Goal: Task Accomplishment & Management: Use online tool/utility

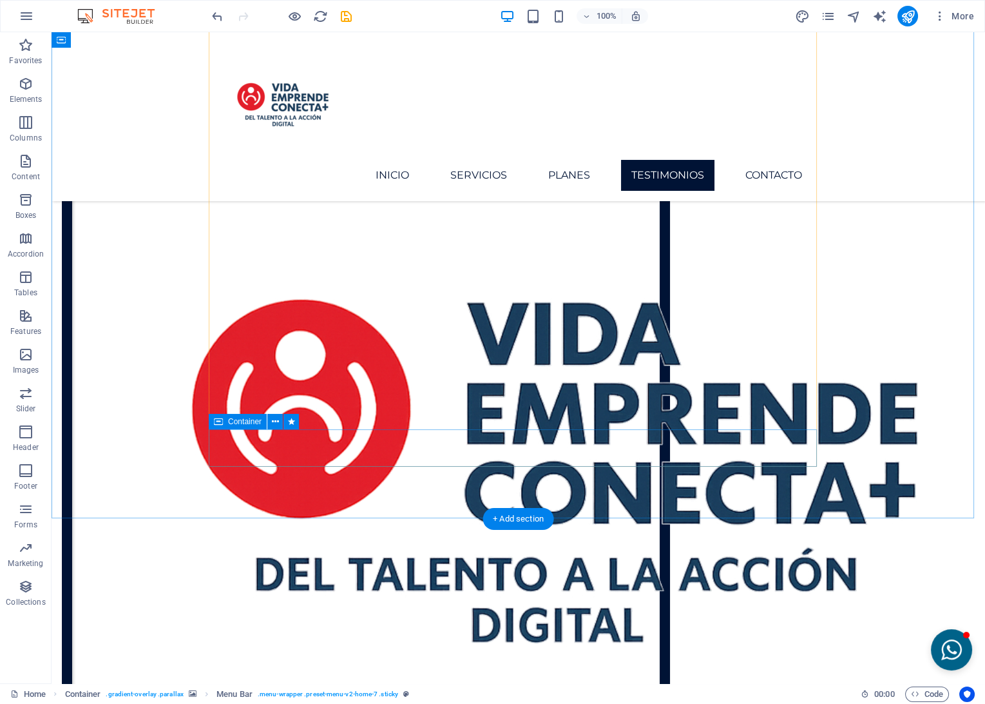
scroll to position [3966, 0]
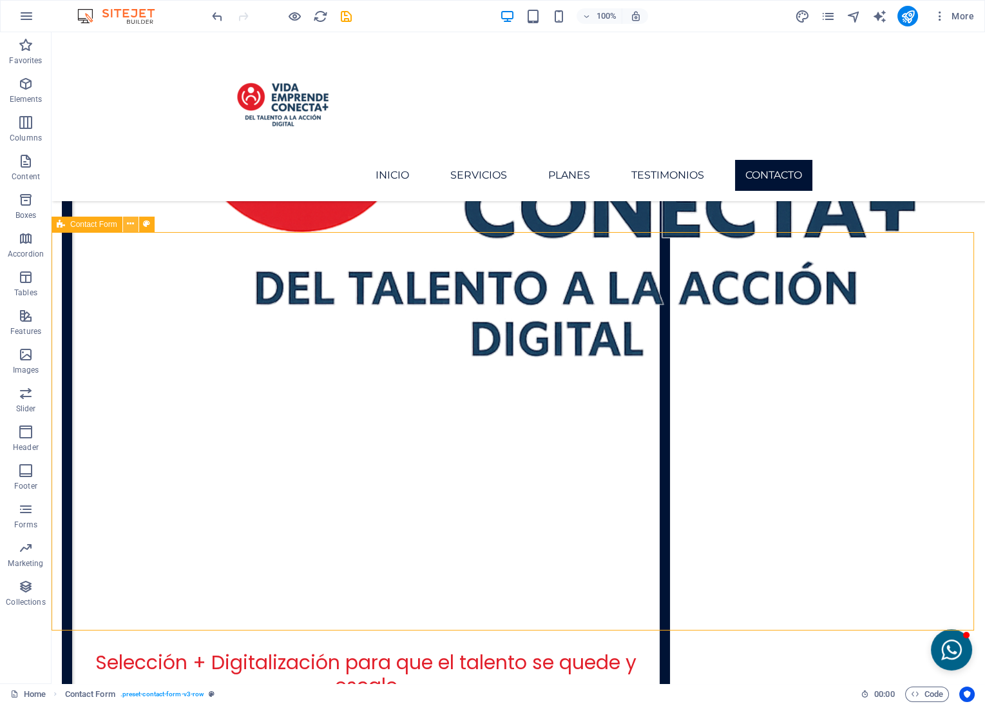
click at [129, 224] on icon at bounding box center [130, 224] width 7 height 14
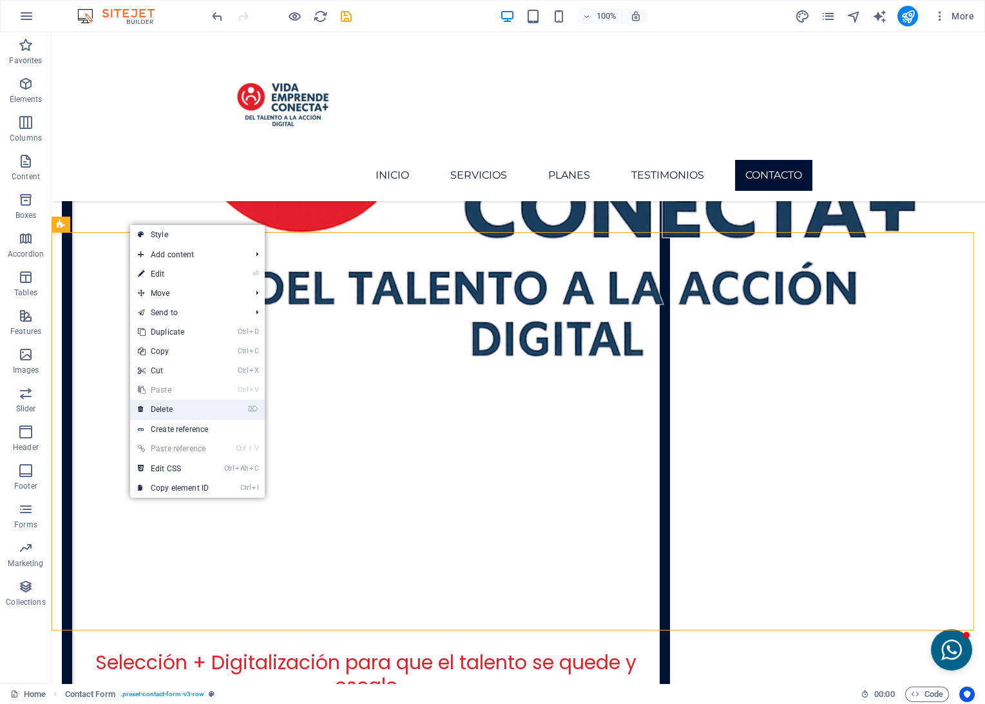
click at [167, 409] on link "⌦ Delete" at bounding box center [173, 409] width 86 height 19
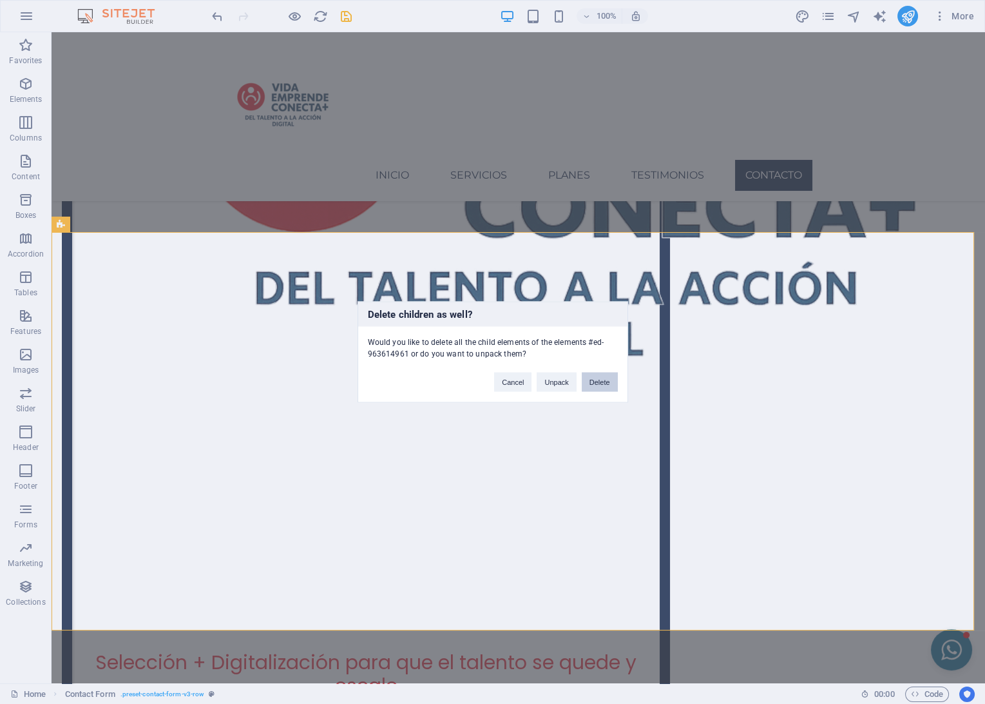
click at [592, 382] on button "Delete" at bounding box center [600, 381] width 36 height 19
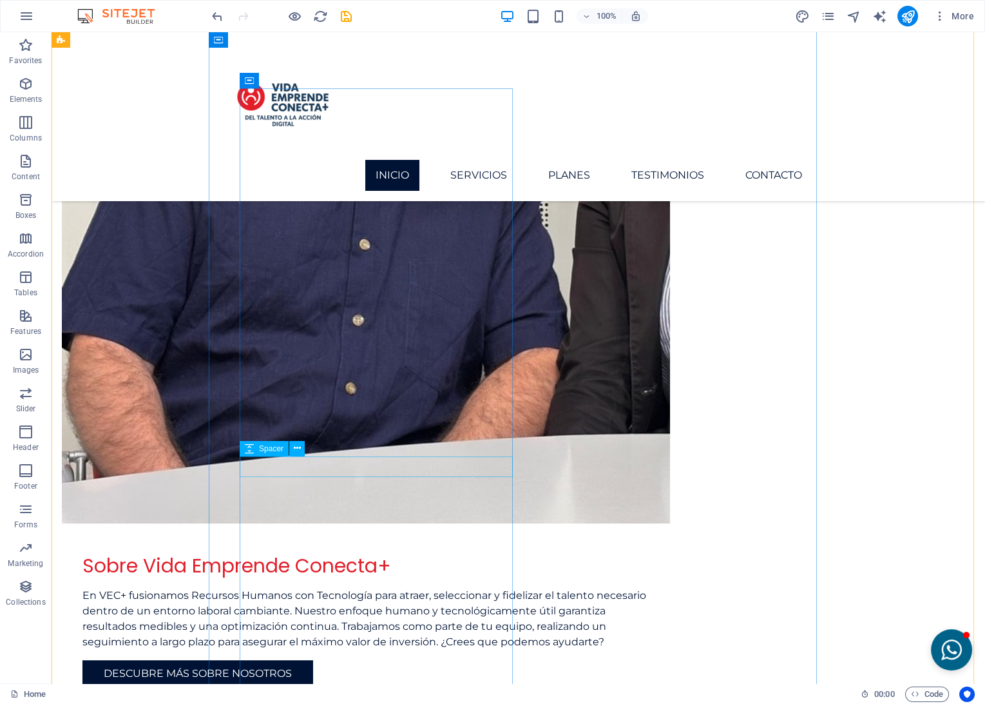
scroll to position [1581, 0]
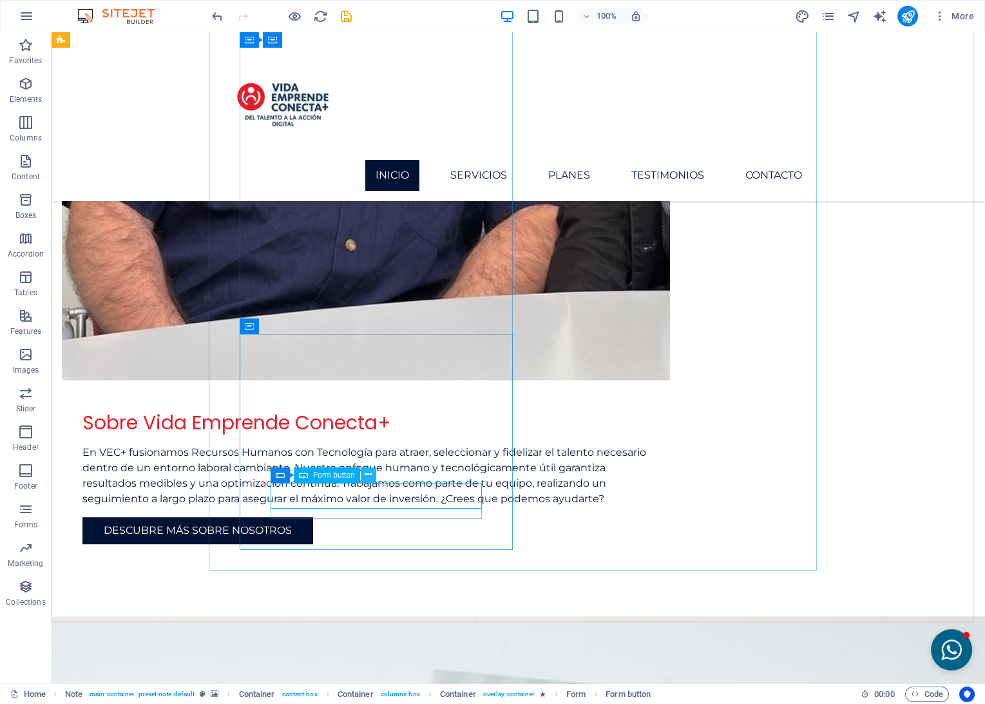
click at [367, 472] on icon at bounding box center [368, 475] width 7 height 14
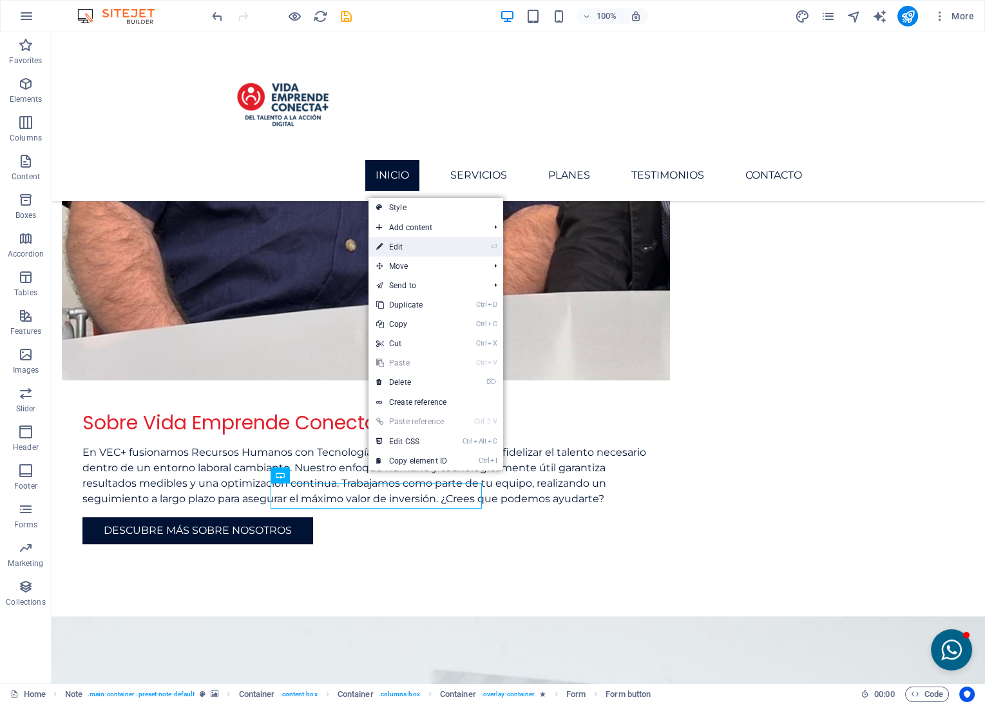
click at [410, 247] on link "⏎ Edit" at bounding box center [412, 246] width 86 height 19
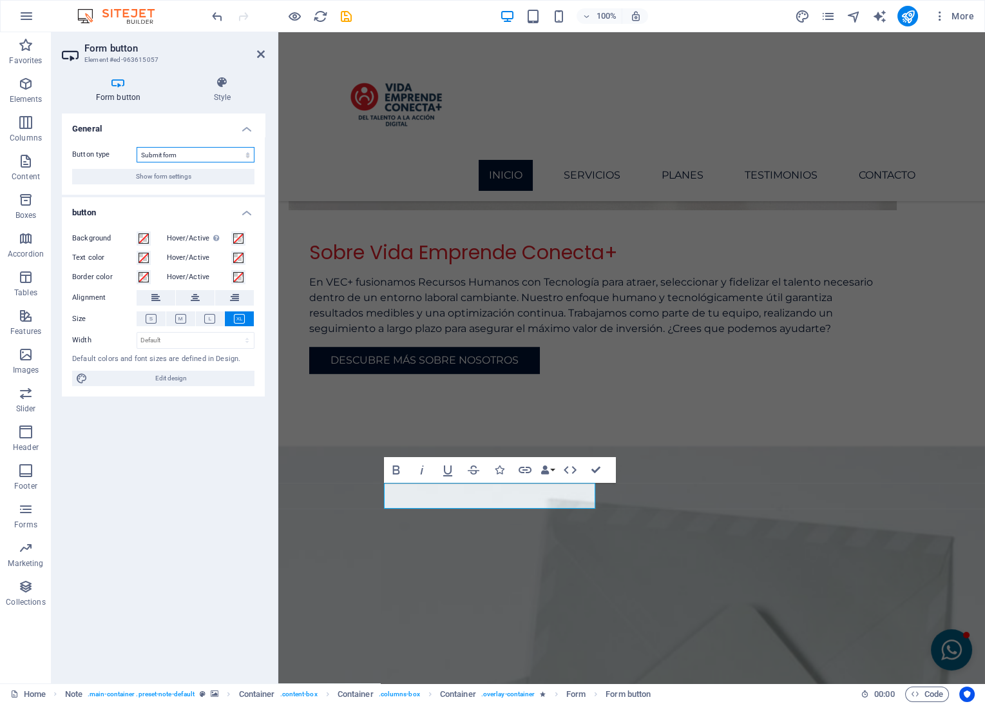
click at [195, 154] on select "Submit form Reset form No action" at bounding box center [196, 154] width 118 height 15
click at [194, 152] on select "Submit form Reset form No action" at bounding box center [196, 154] width 118 height 15
click at [225, 90] on h4 "Style" at bounding box center [222, 89] width 85 height 27
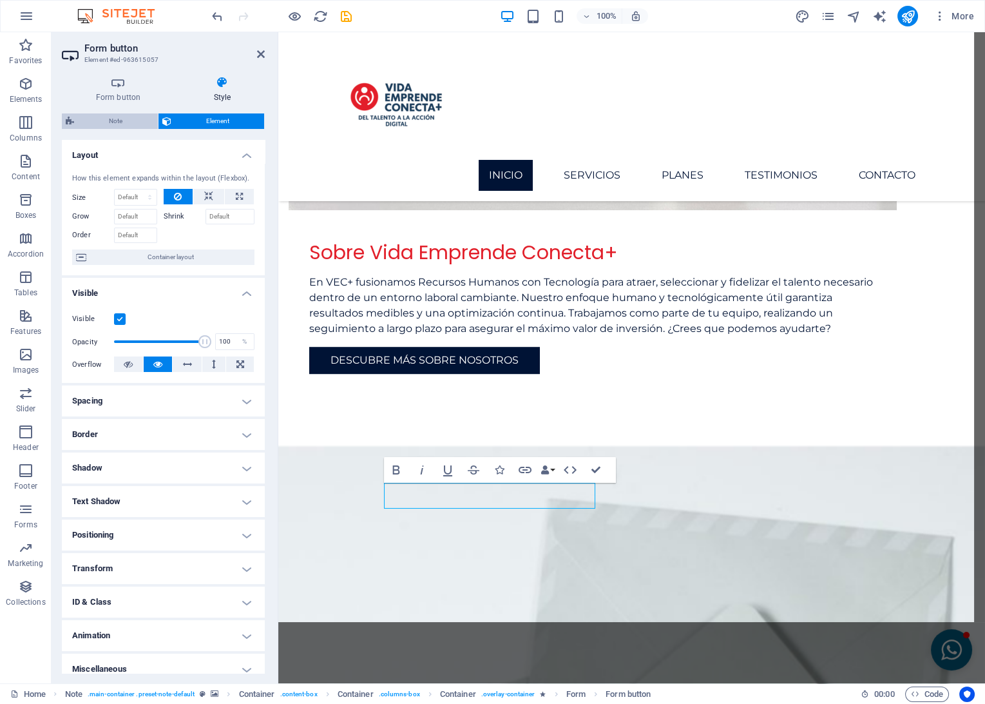
click at [133, 122] on span "Note" at bounding box center [116, 120] width 76 height 15
select select "rem"
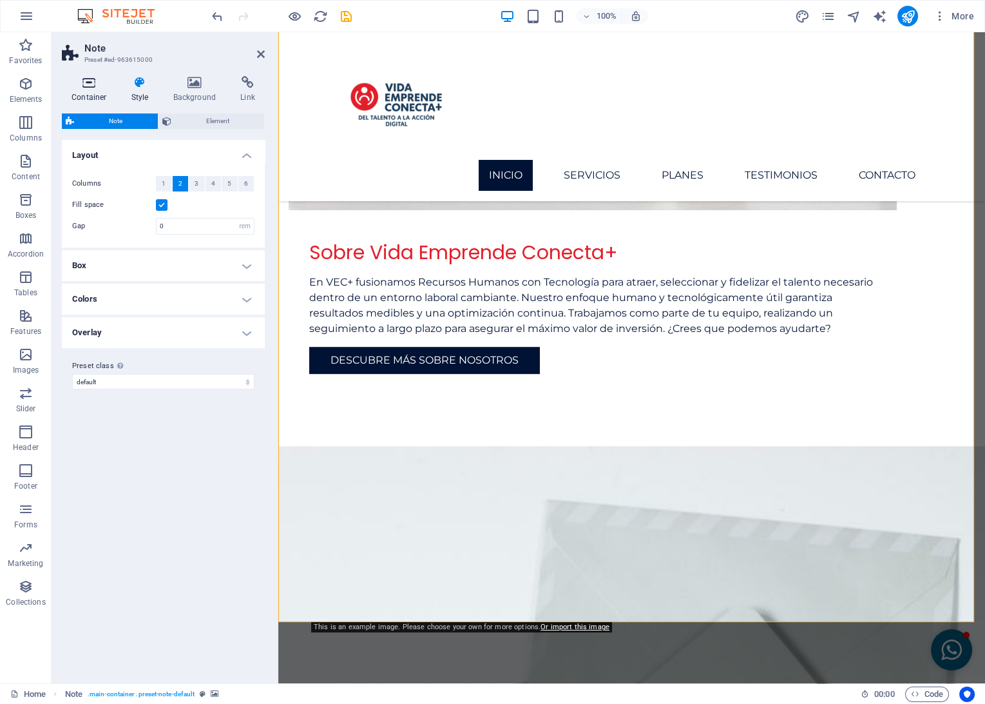
click at [89, 92] on h4 "Container" at bounding box center [92, 89] width 60 height 27
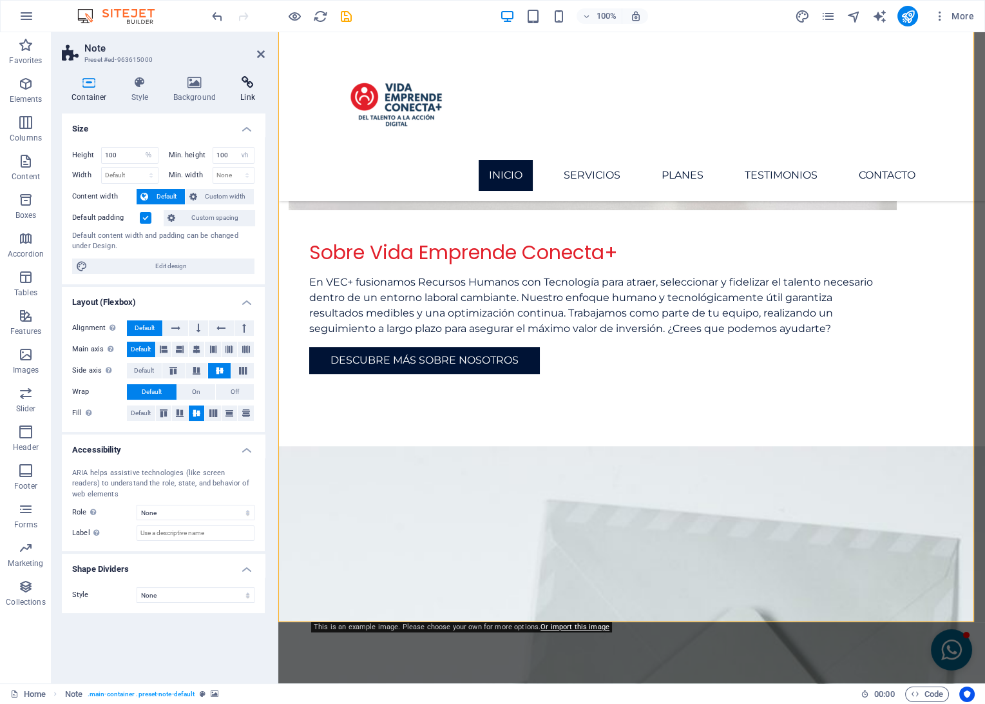
click at [256, 96] on h4 "Link" at bounding box center [248, 89] width 34 height 27
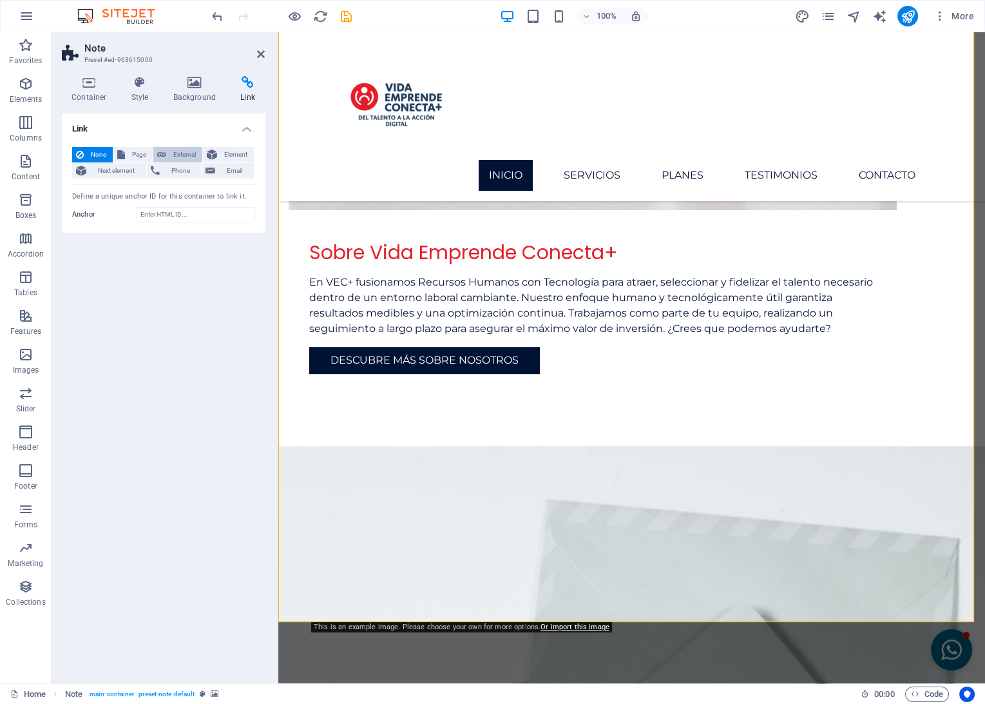
click at [186, 159] on span "External" at bounding box center [184, 154] width 28 height 15
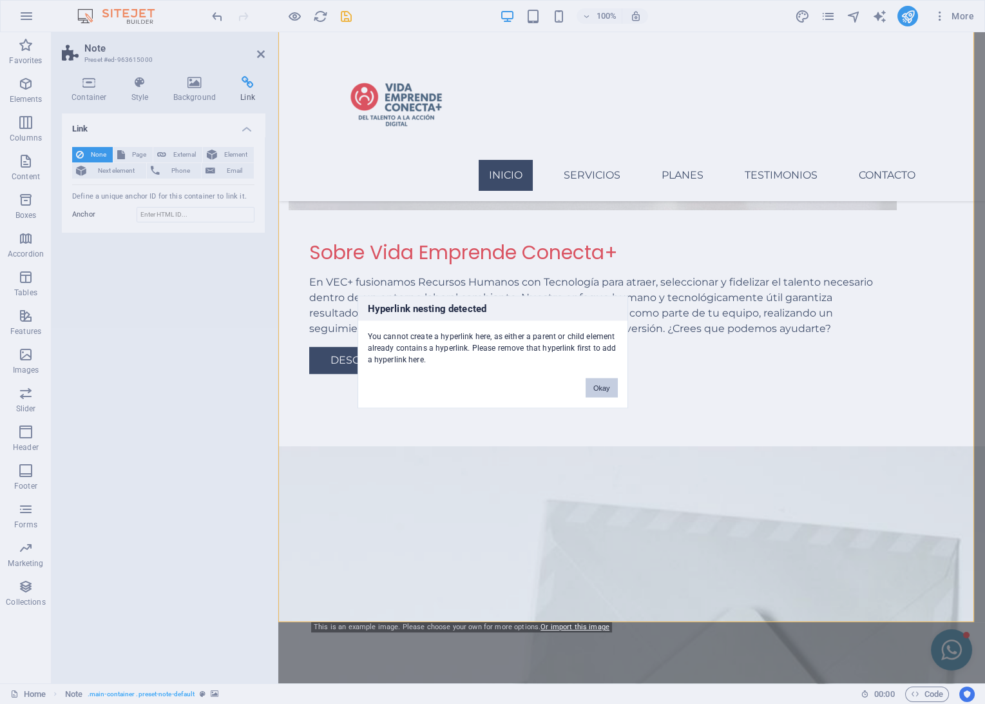
drag, startPoint x: 602, startPoint y: 383, endPoint x: 320, endPoint y: 351, distance: 283.4
click at [602, 383] on button "Okay" at bounding box center [602, 387] width 32 height 19
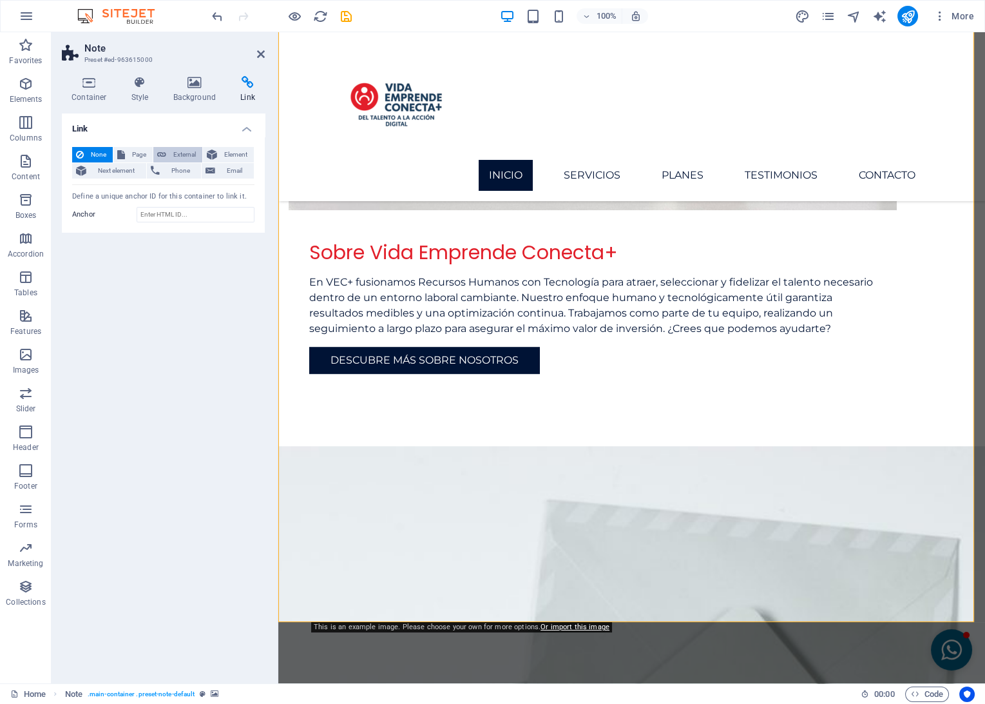
click at [173, 153] on span "External" at bounding box center [184, 154] width 28 height 15
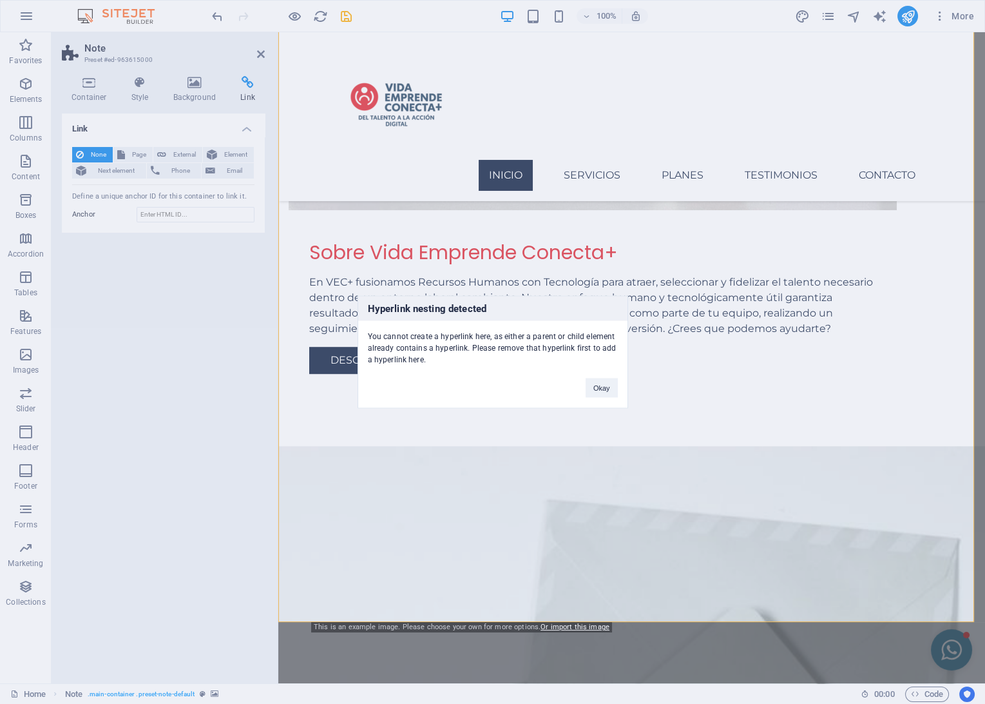
click at [197, 130] on div "Hyperlink nesting detected You cannot create a hyperlink here, as either a pare…" at bounding box center [492, 352] width 985 height 704
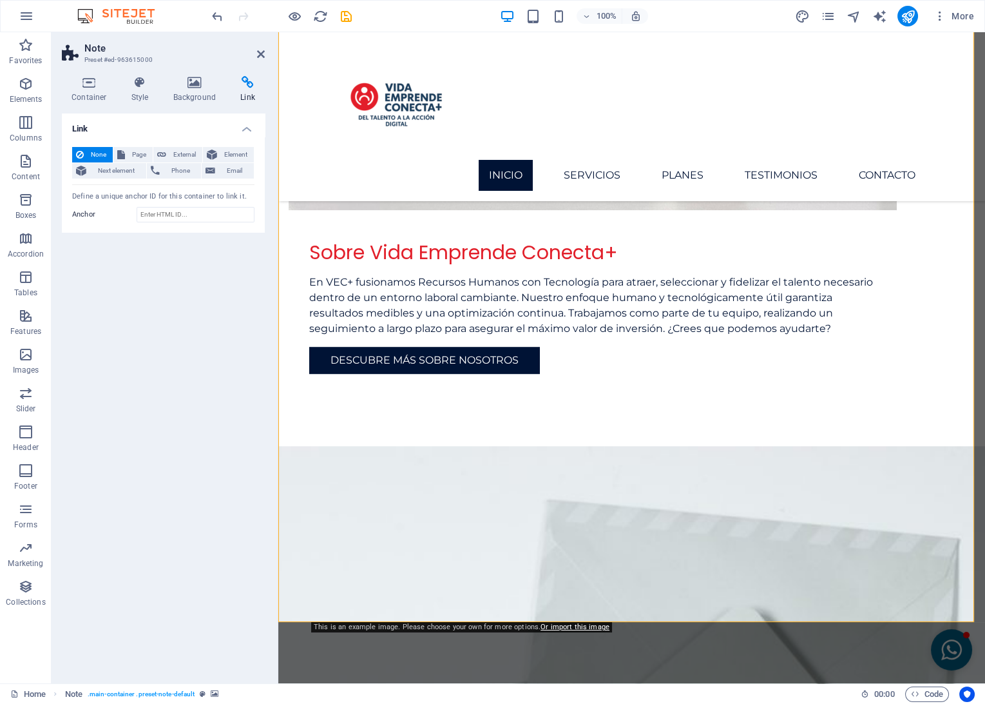
click at [242, 128] on h4 "Link" at bounding box center [163, 124] width 203 height 23
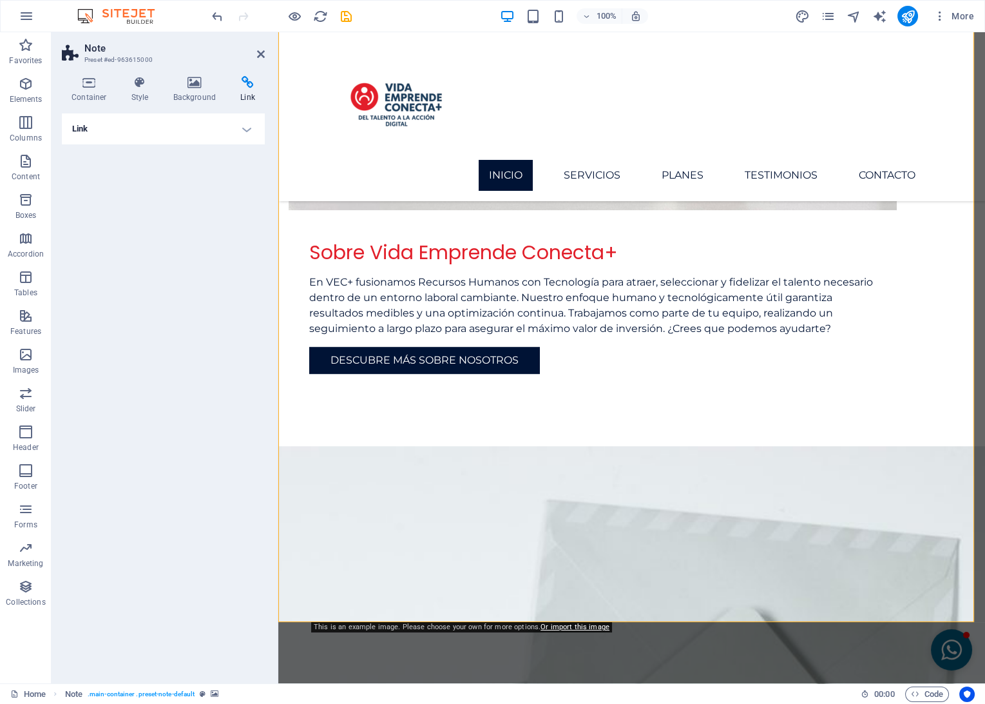
click at [247, 92] on h4 "Link" at bounding box center [248, 89] width 34 height 27
click at [196, 91] on h4 "Background" at bounding box center [198, 89] width 68 height 27
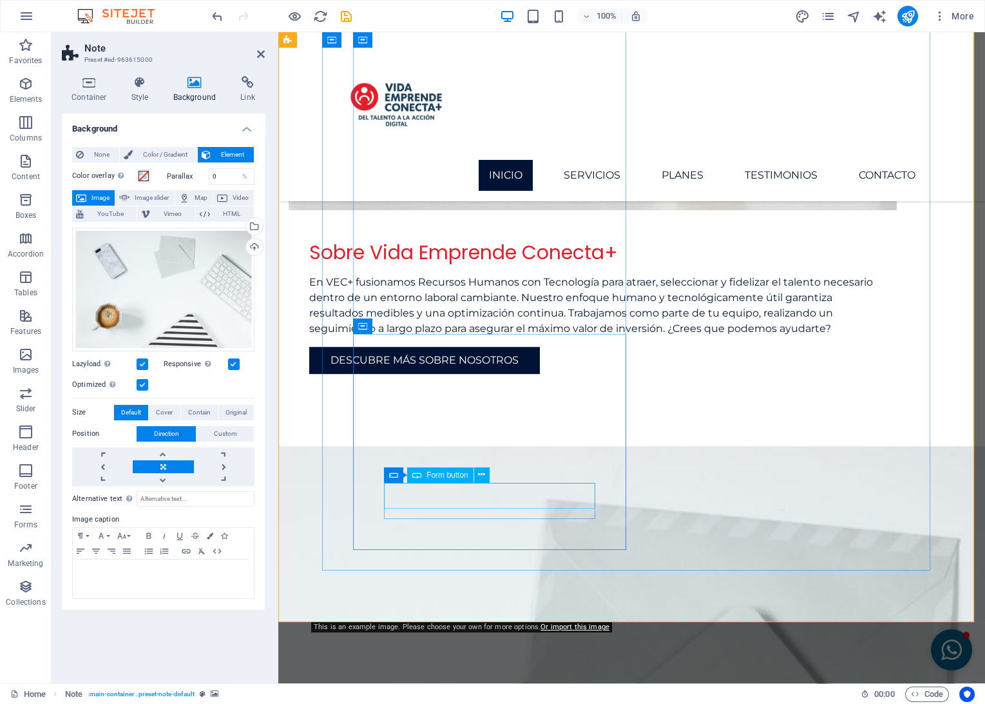
click at [481, 476] on icon at bounding box center [481, 475] width 7 height 14
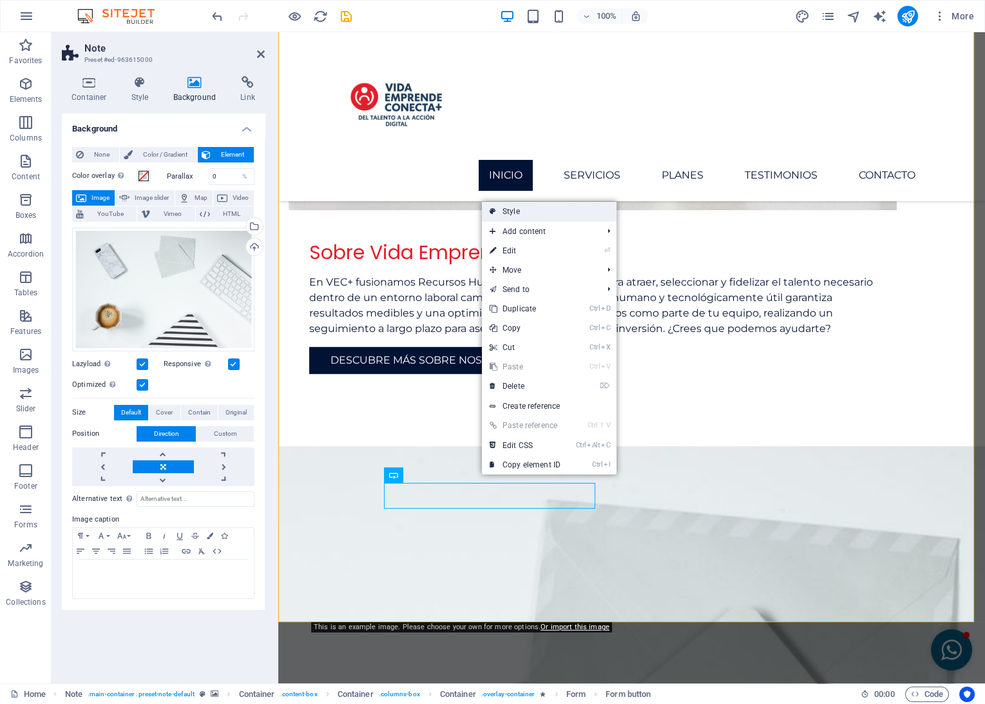
click at [516, 215] on link "Style" at bounding box center [549, 211] width 135 height 19
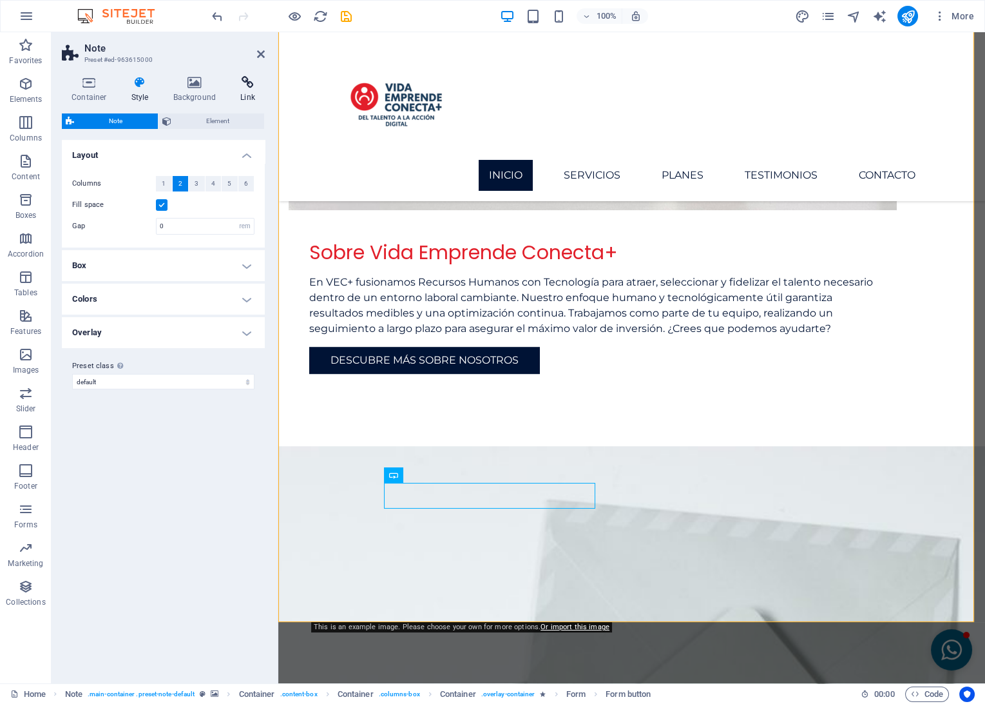
click at [251, 89] on h4 "Link" at bounding box center [248, 89] width 34 height 27
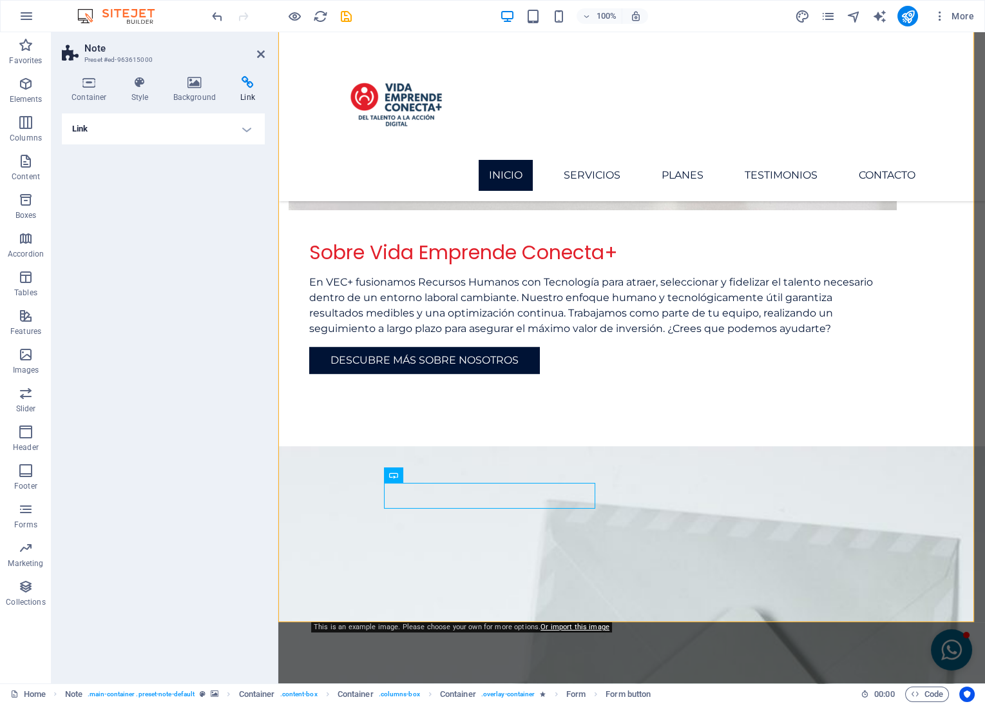
click at [238, 126] on h4 "Link" at bounding box center [163, 128] width 203 height 31
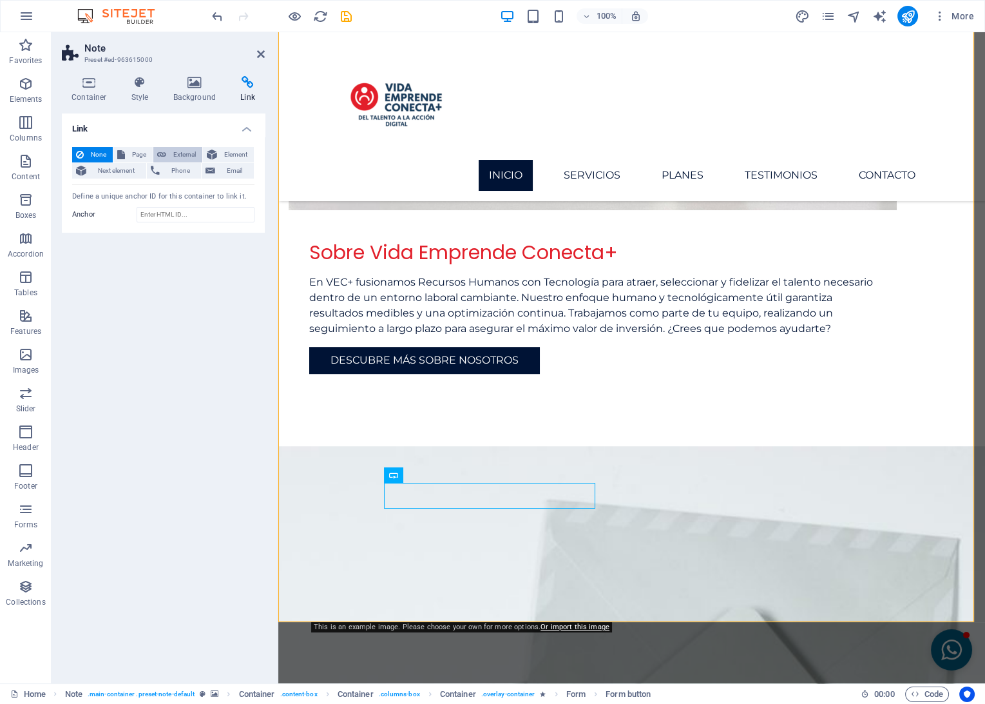
click at [186, 154] on span "External" at bounding box center [184, 154] width 28 height 15
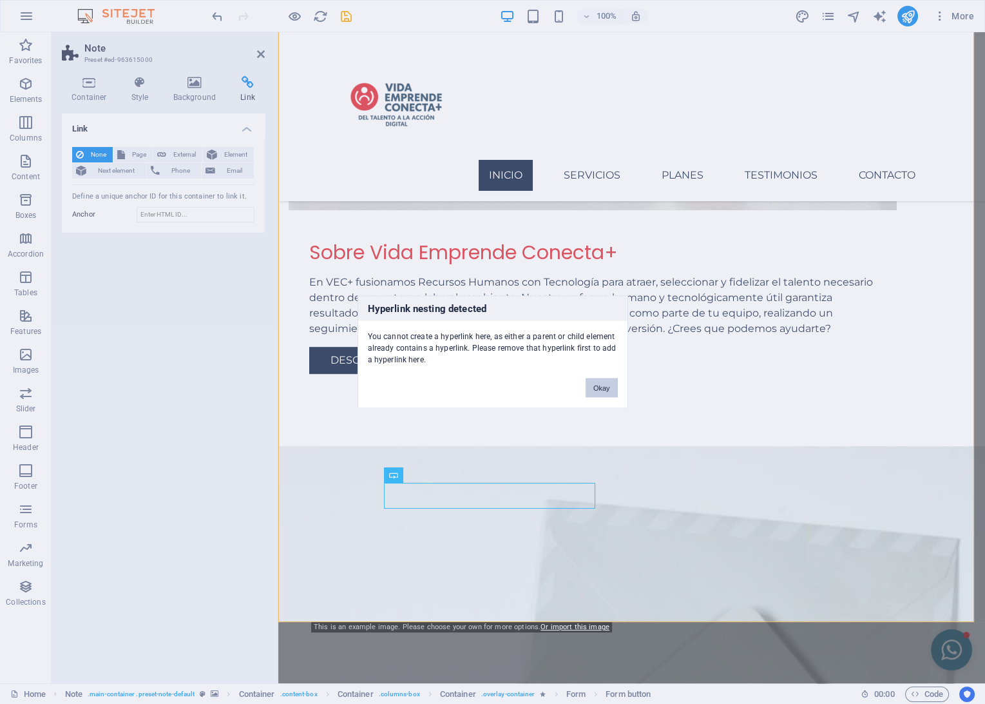
click at [597, 388] on button "Okay" at bounding box center [602, 387] width 32 height 19
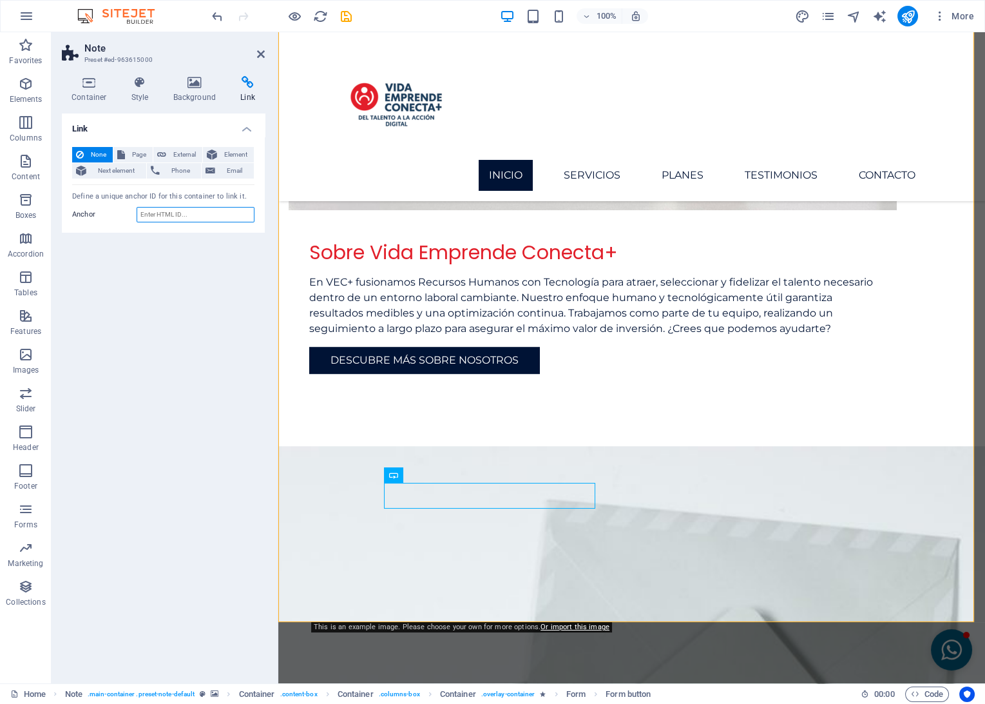
click at [185, 216] on input "Anchor" at bounding box center [196, 214] width 118 height 15
paste input "[URL][DOMAIN_NAME]"
type input "[URL][DOMAIN_NAME]"
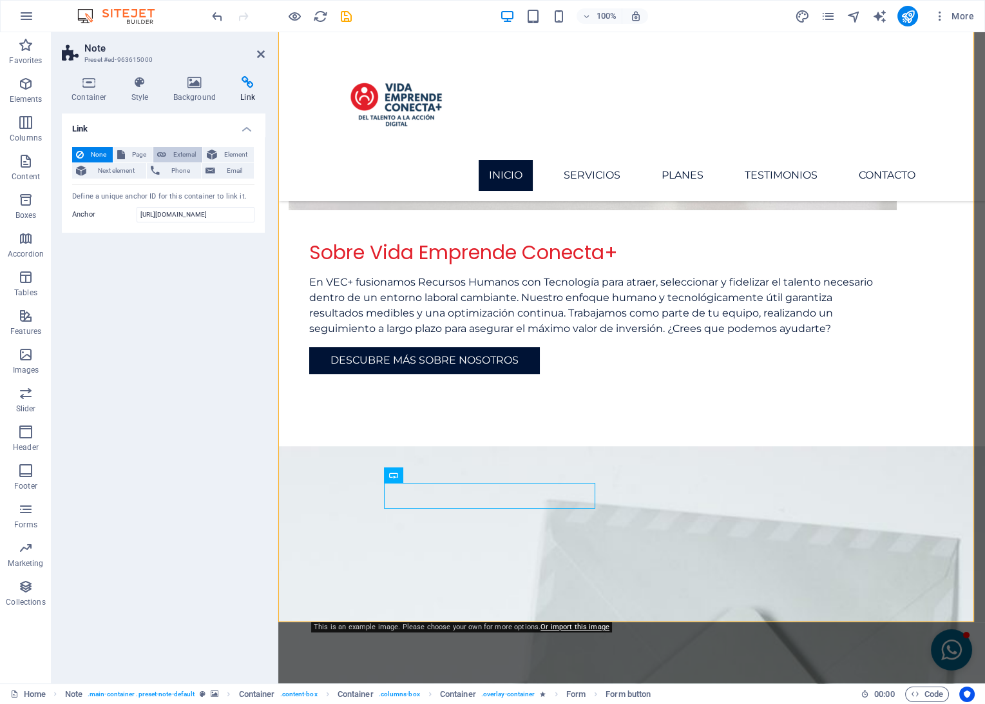
click at [176, 151] on span "External" at bounding box center [184, 154] width 28 height 15
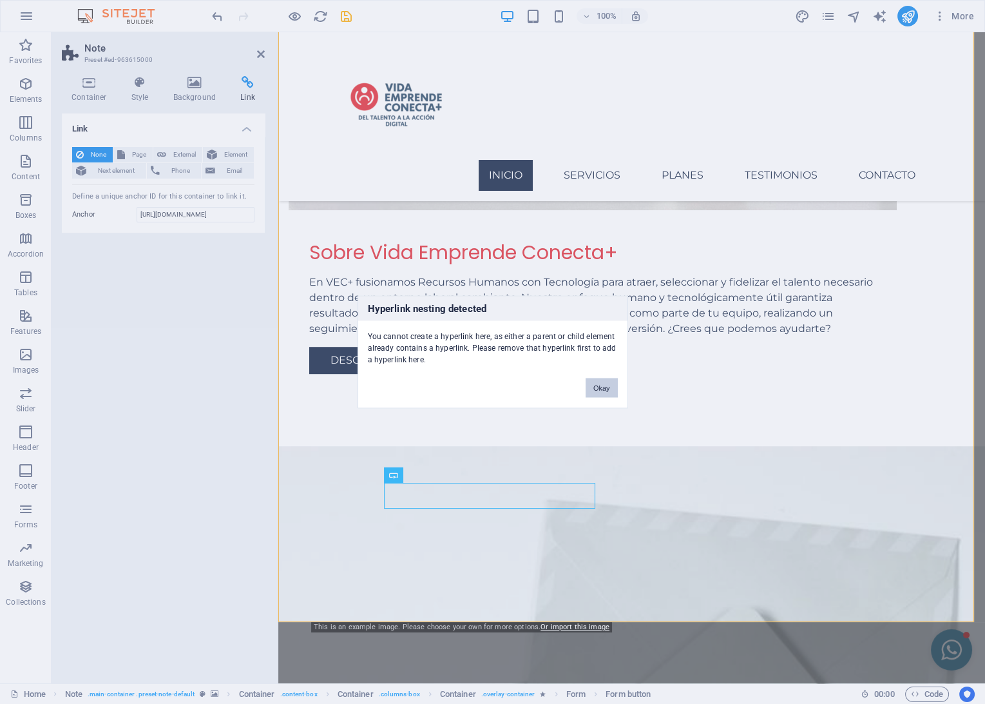
click at [596, 387] on button "Okay" at bounding box center [602, 387] width 32 height 19
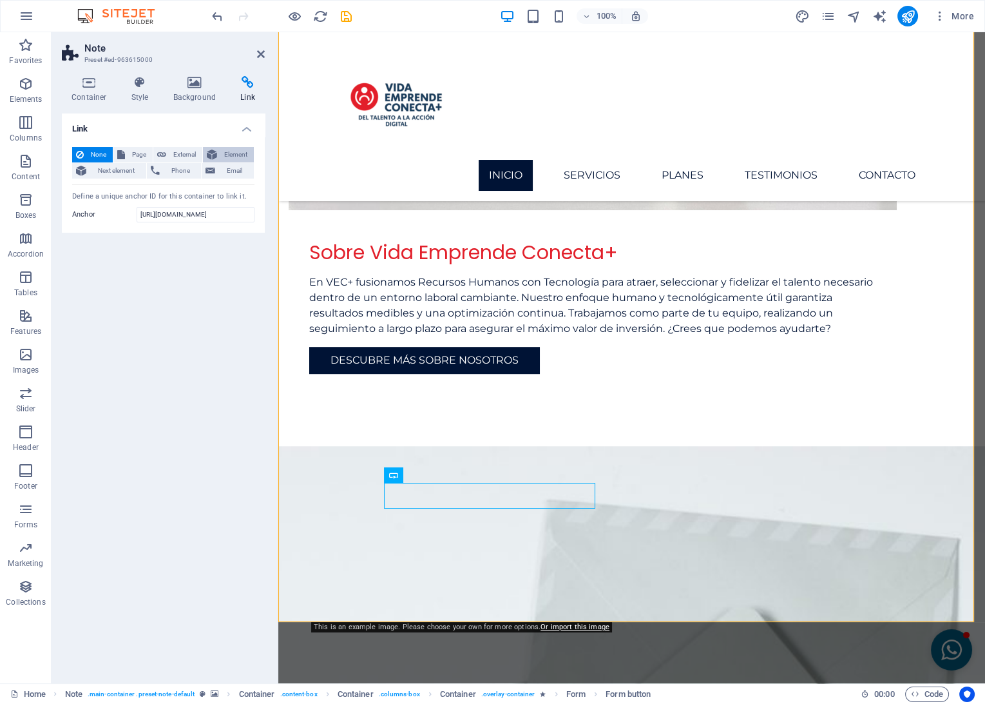
click at [220, 152] on button "Element" at bounding box center [228, 154] width 51 height 15
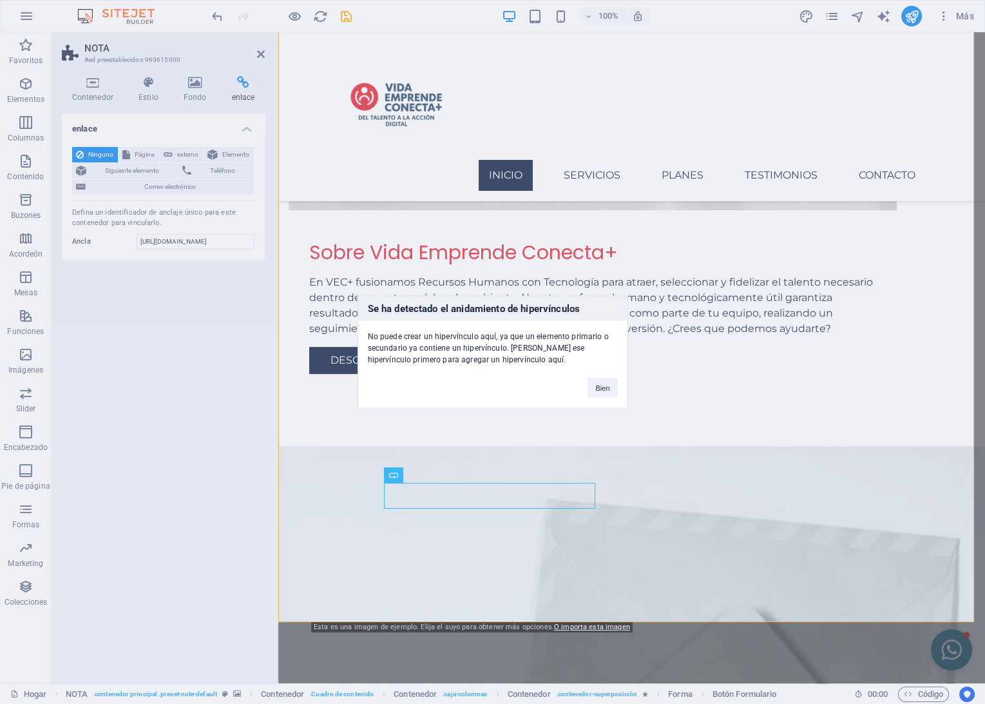
click at [618, 50] on div "Se ha detectado el anidamiento de hipervínculos No puede crear un hipervínculo …" at bounding box center [492, 352] width 985 height 704
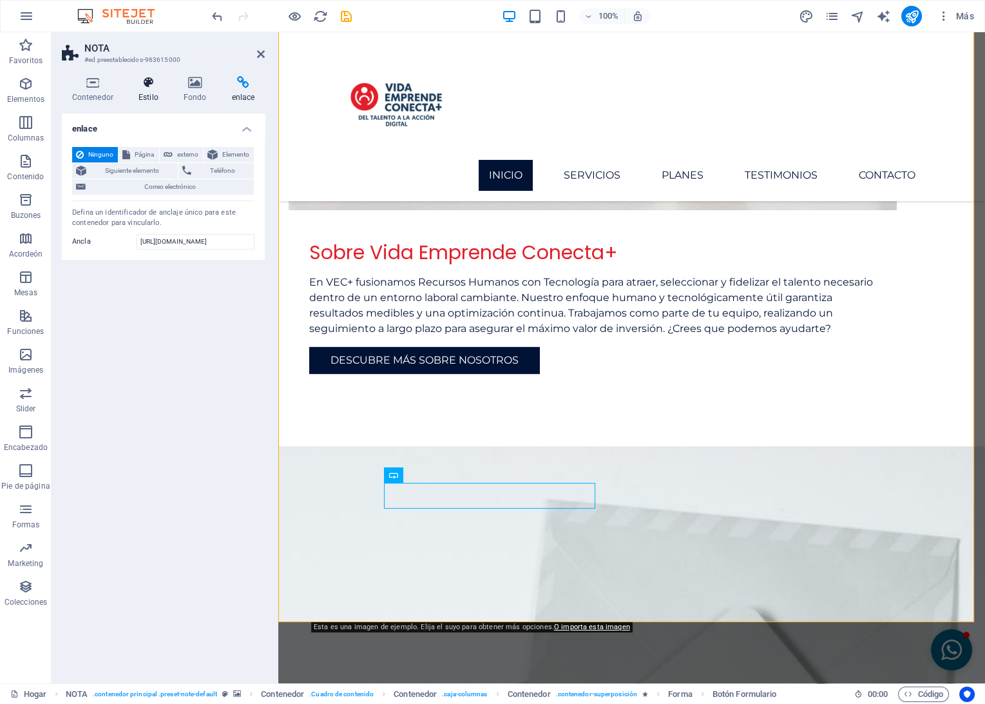
click at [154, 93] on h4 "Estilo" at bounding box center [150, 89] width 45 height 27
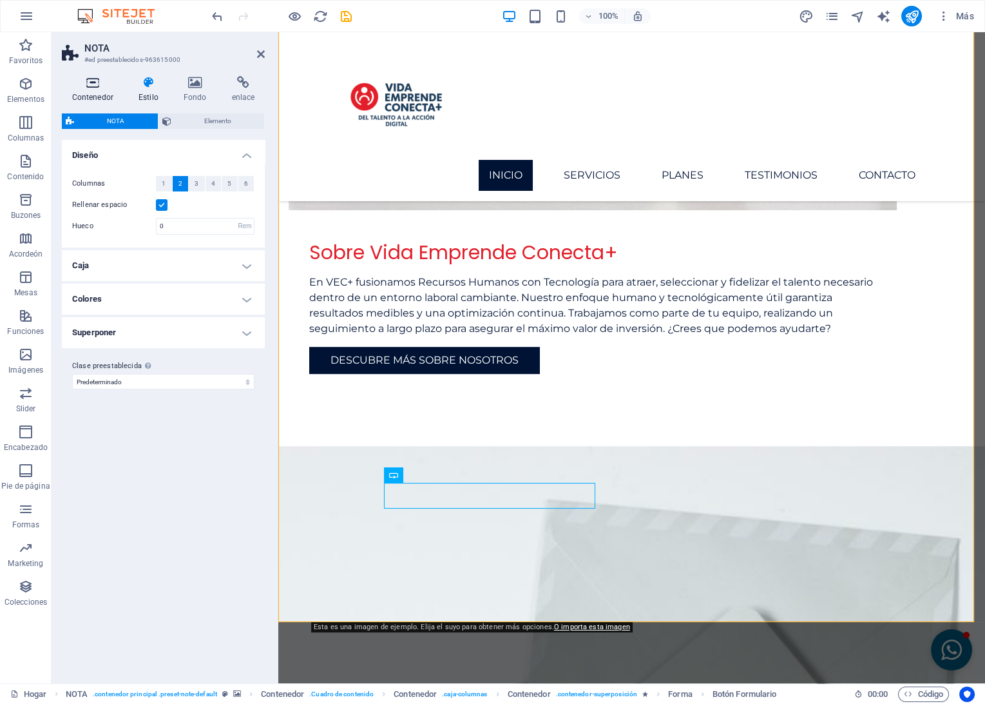
click at [84, 85] on icon at bounding box center [92, 82] width 61 height 13
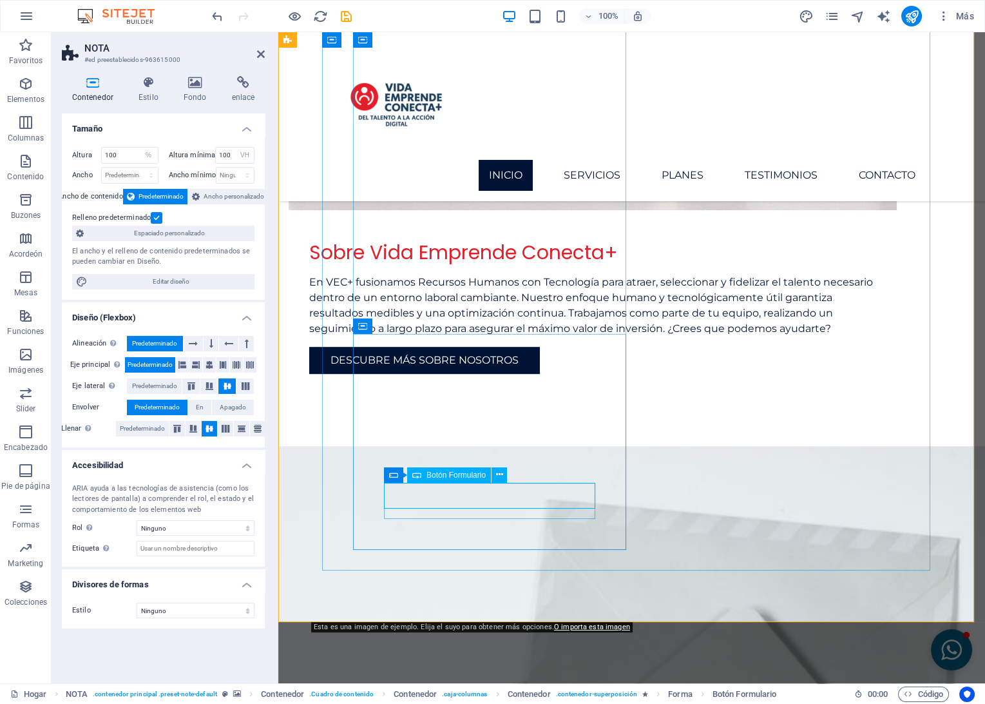
click at [463, 477] on span "Botón Formulario" at bounding box center [456, 475] width 59 height 8
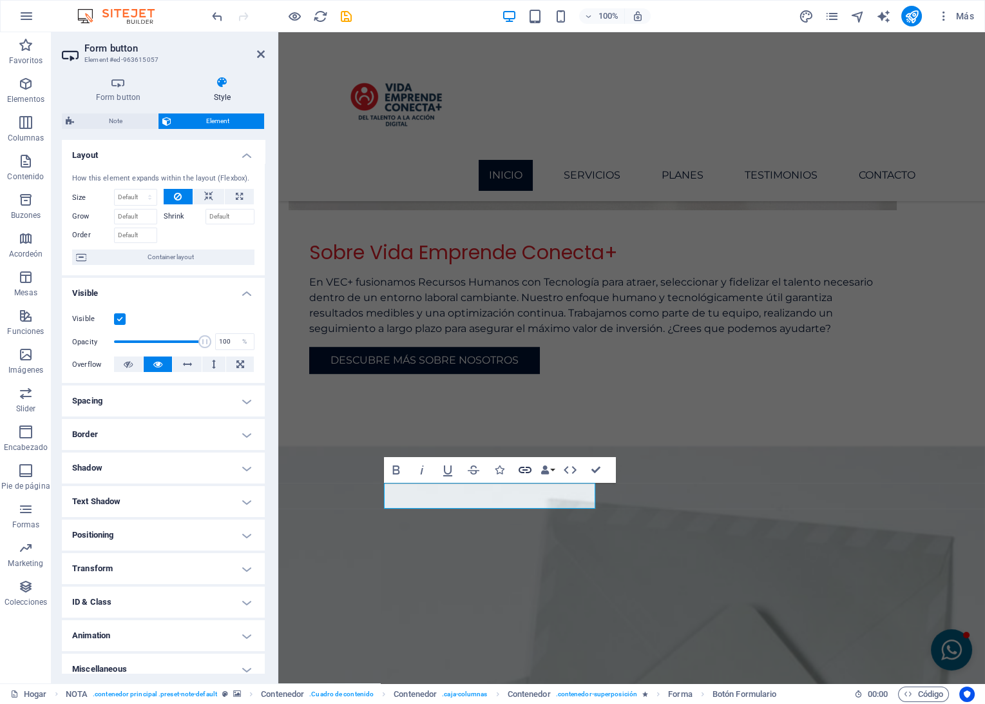
click at [528, 471] on icon "button" at bounding box center [524, 469] width 15 height 15
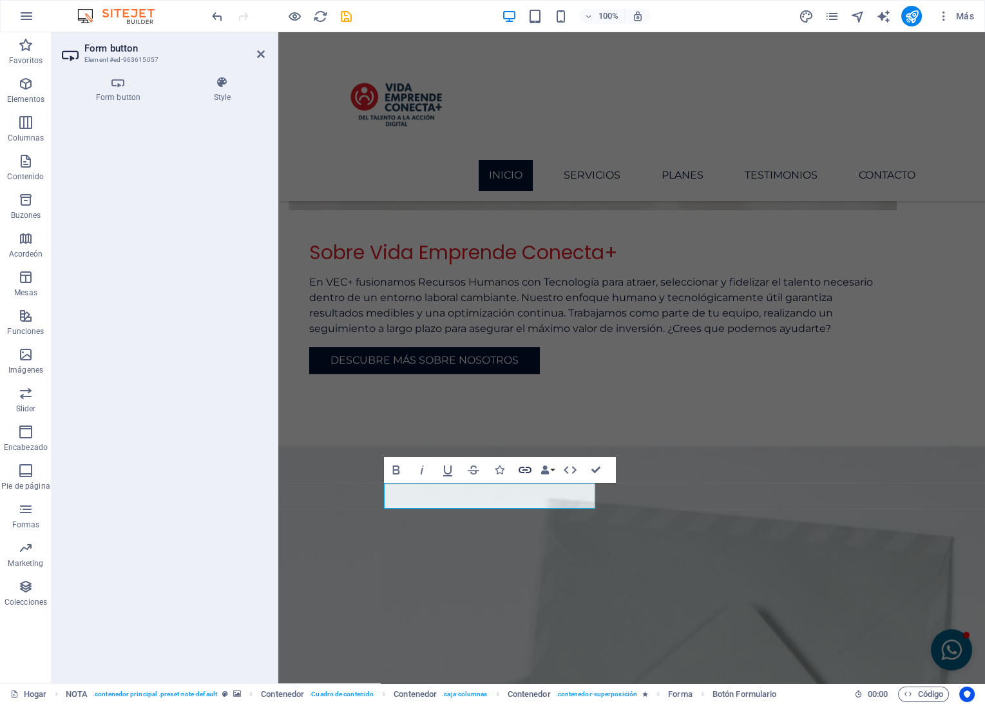
click at [526, 468] on icon "button" at bounding box center [524, 469] width 15 height 15
click at [122, 83] on icon at bounding box center [118, 82] width 113 height 13
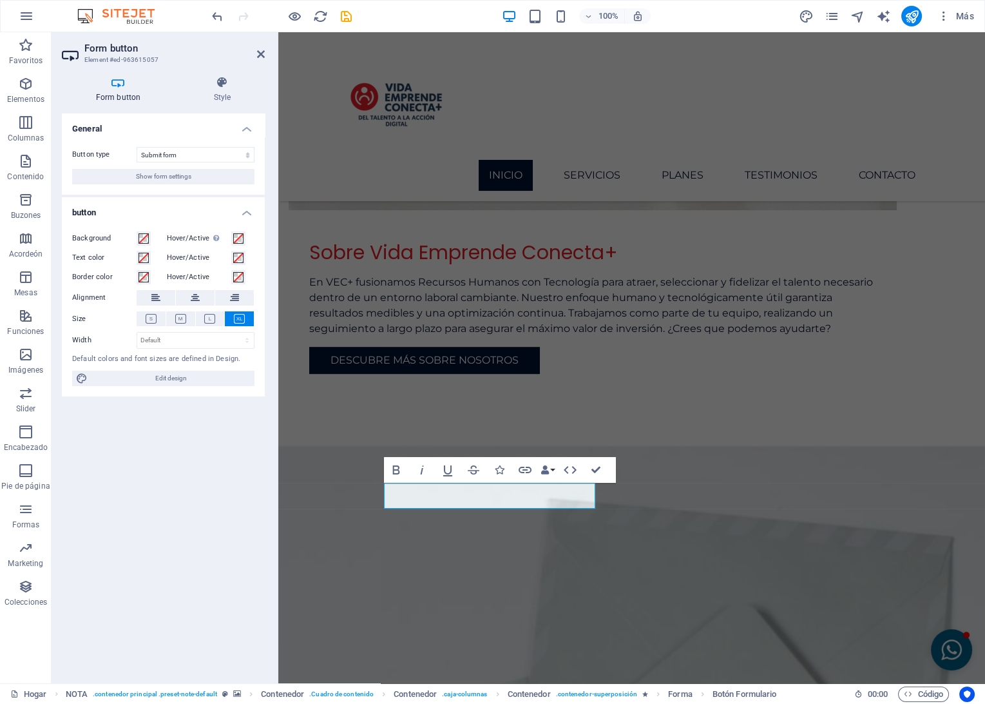
click at [206, 163] on div "Button type Submit form Reset form No action Show form settings" at bounding box center [163, 166] width 203 height 58
click at [206, 158] on select "Submit form Reset form No action" at bounding box center [196, 154] width 118 height 15
click at [137, 147] on select "Submit form Reset form No action" at bounding box center [196, 154] width 118 height 15
click at [177, 155] on select "Submit form Reset form No action" at bounding box center [196, 154] width 118 height 15
click at [137, 147] on select "Submit form Reset form No action" at bounding box center [196, 154] width 118 height 15
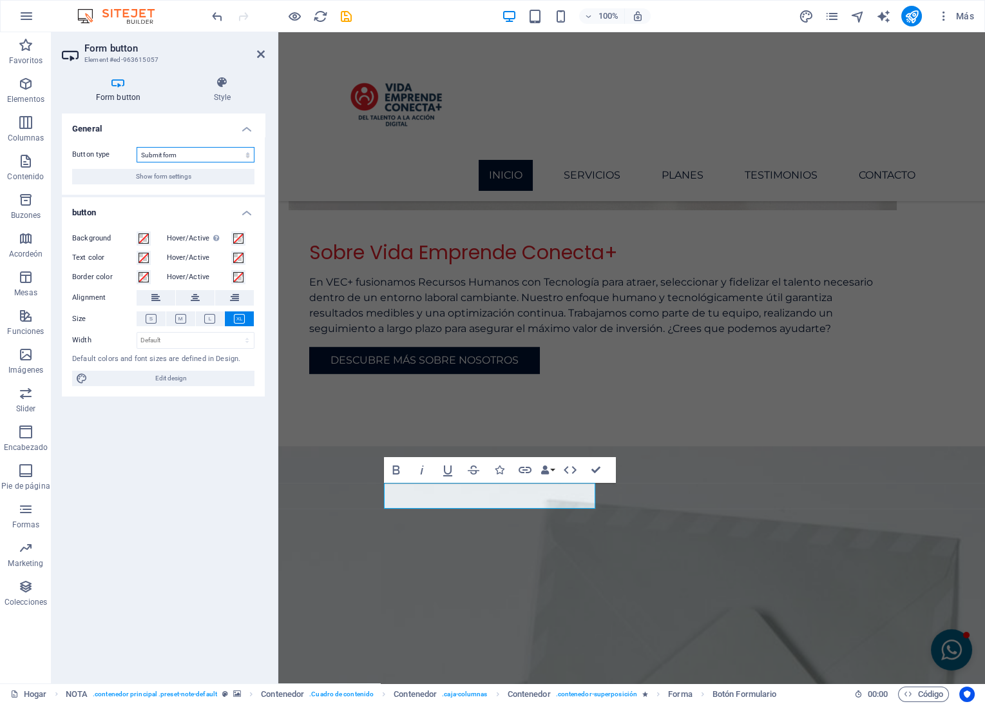
click at [175, 155] on select "Submit form Reset form No action" at bounding box center [196, 154] width 118 height 15
click at [137, 147] on select "Submit form Reset form No action" at bounding box center [196, 154] width 118 height 15
click at [180, 148] on select "Submit form Reset form No action" at bounding box center [196, 154] width 118 height 15
select select "submit"
click at [137, 147] on select "Submit form Reset form No action" at bounding box center [196, 154] width 118 height 15
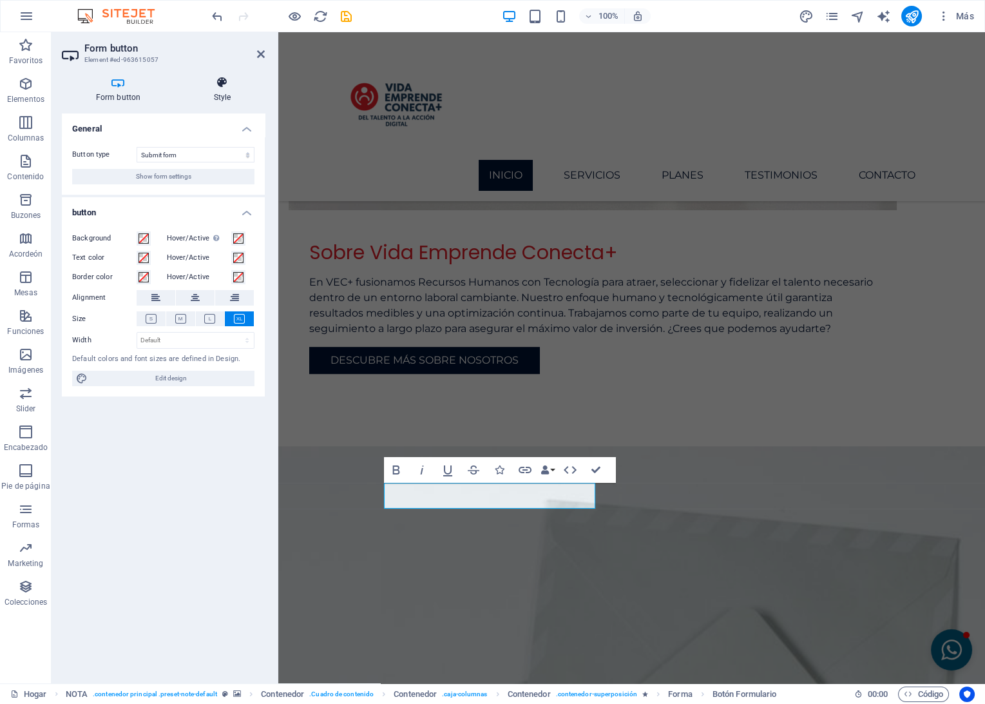
click at [224, 95] on h4 "Style" at bounding box center [222, 89] width 85 height 27
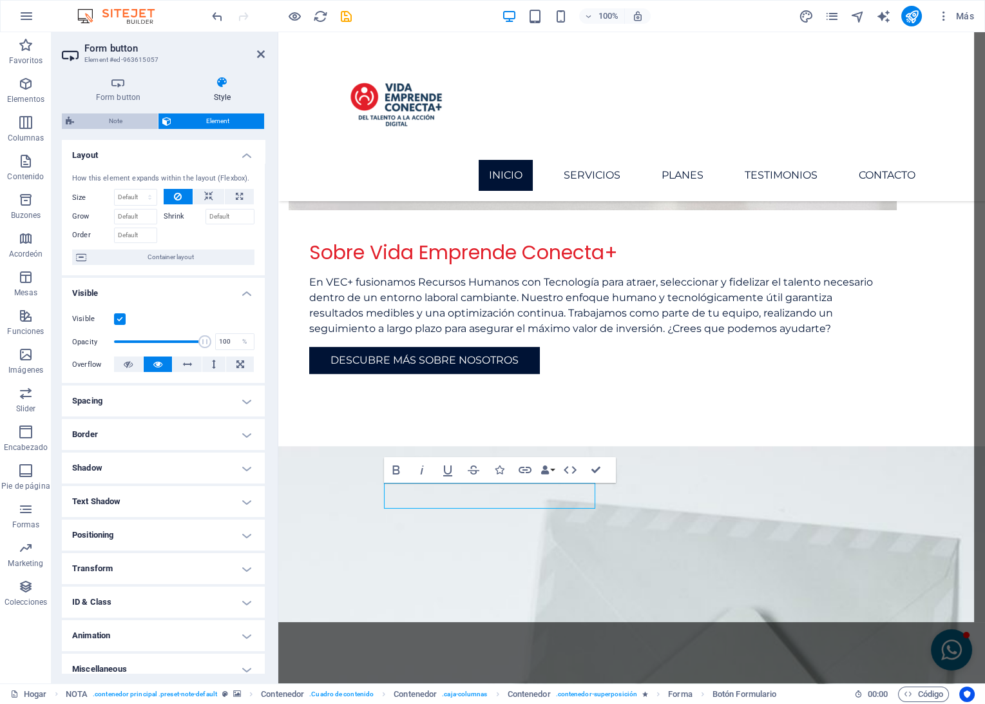
click at [113, 126] on span "Note" at bounding box center [116, 120] width 76 height 15
select select "rem"
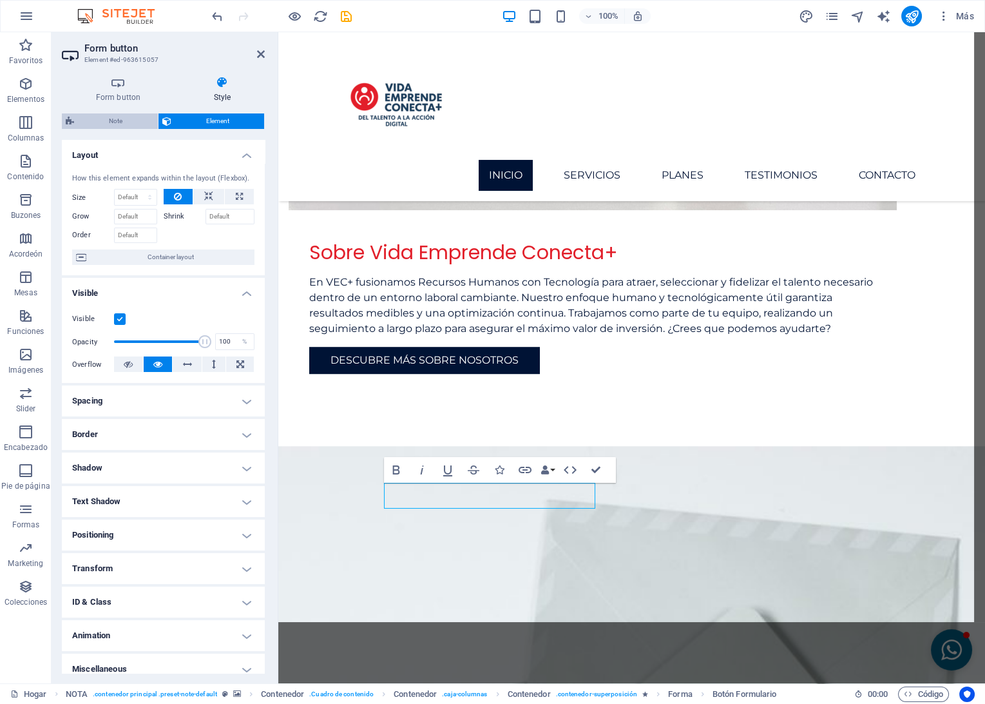
select select "rem"
select select "px"
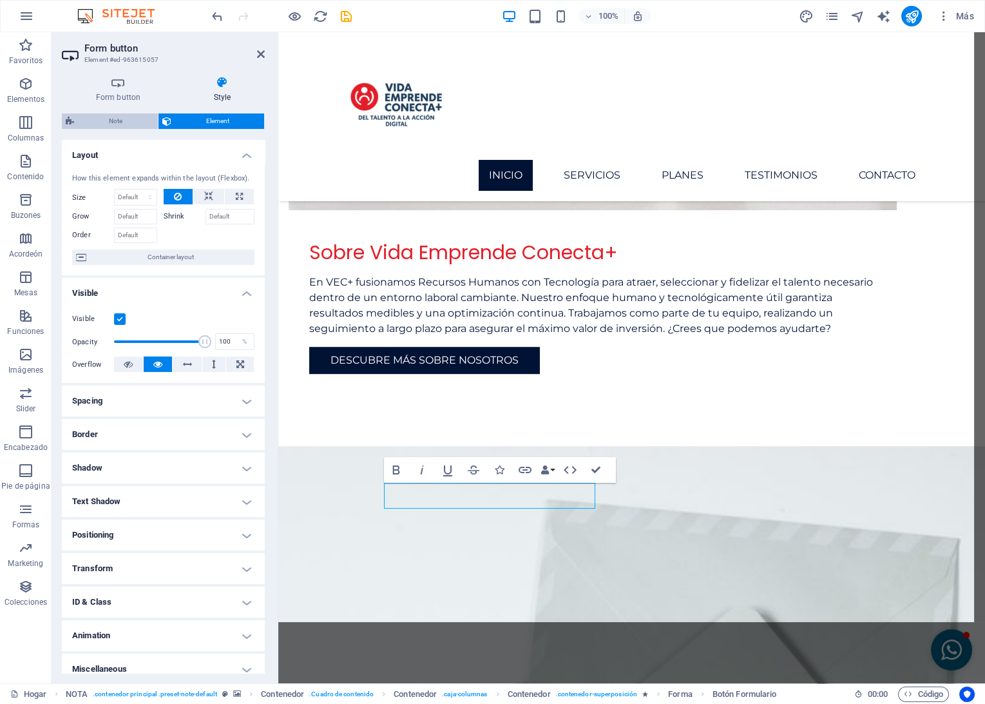
select select "px"
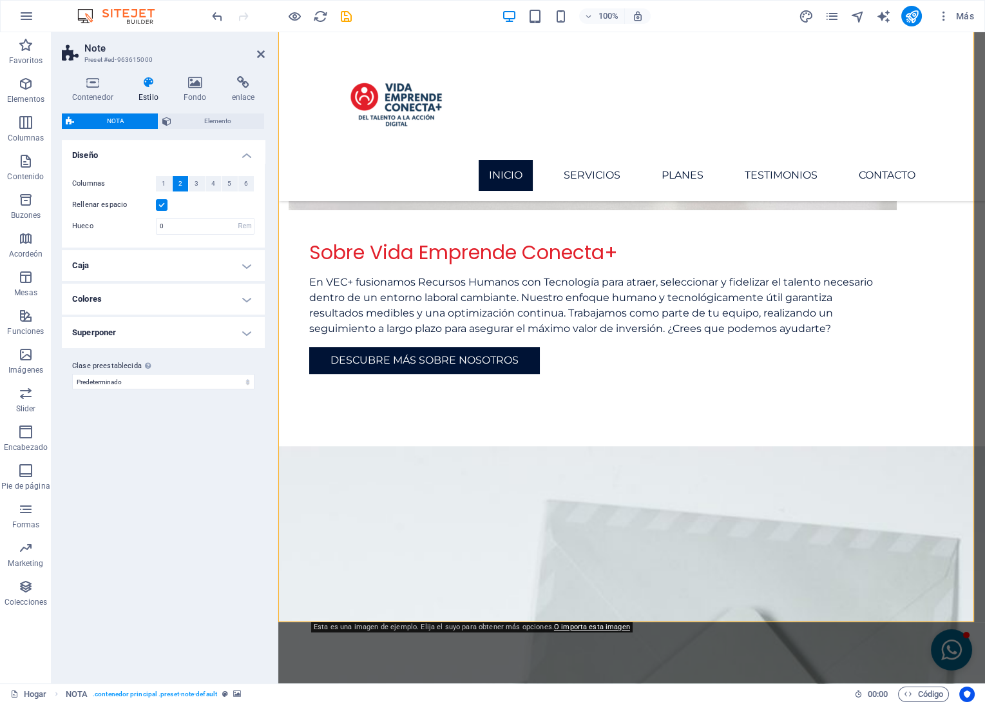
click at [128, 267] on h4 "Caja" at bounding box center [163, 265] width 203 height 31
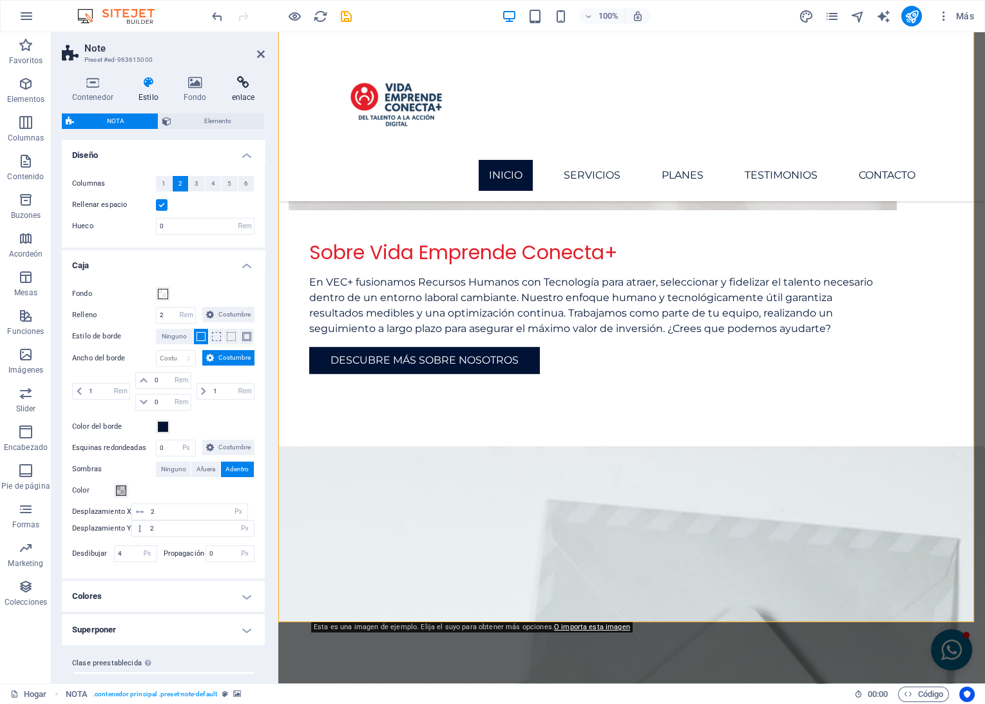
click at [248, 89] on h4 "enlace" at bounding box center [243, 89] width 43 height 27
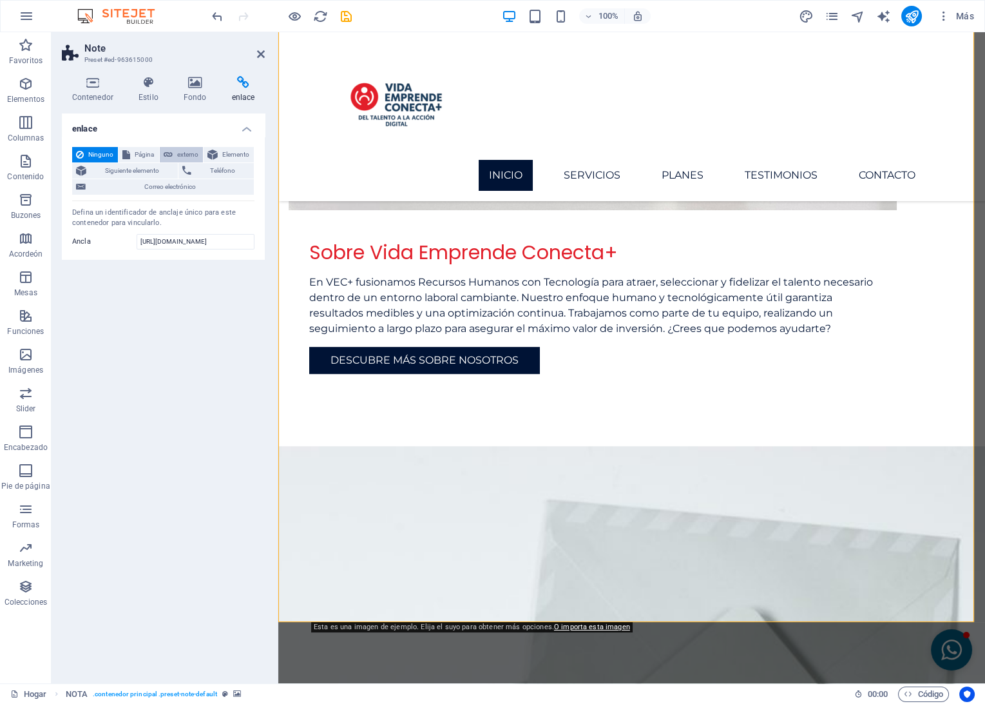
click at [170, 153] on icon at bounding box center [168, 154] width 9 height 15
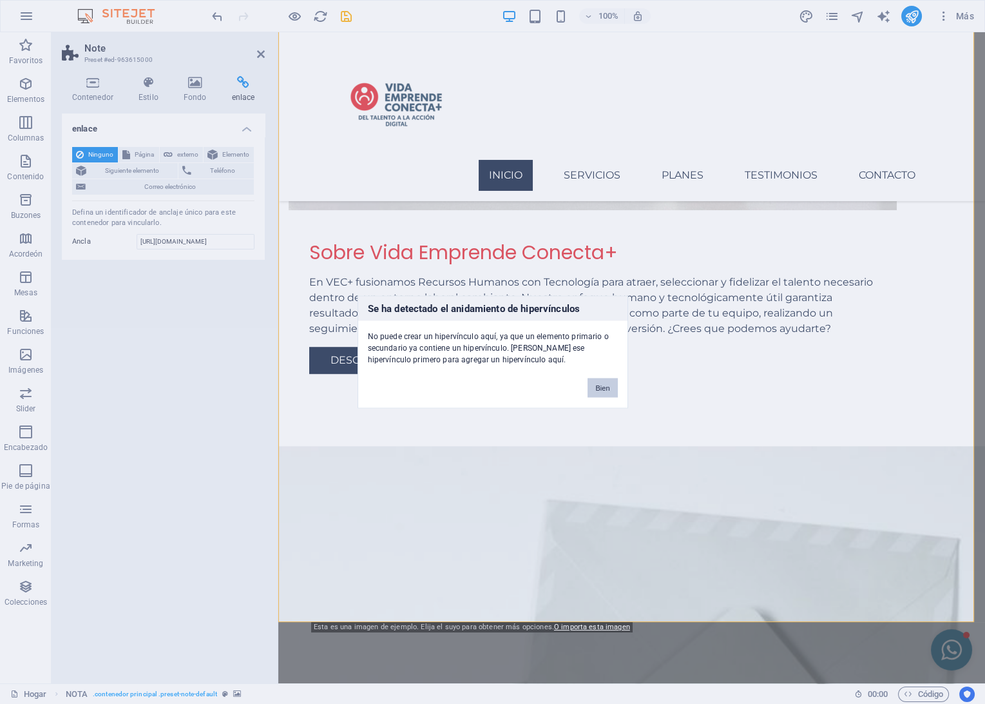
click at [589, 384] on button "Bien" at bounding box center [603, 387] width 30 height 19
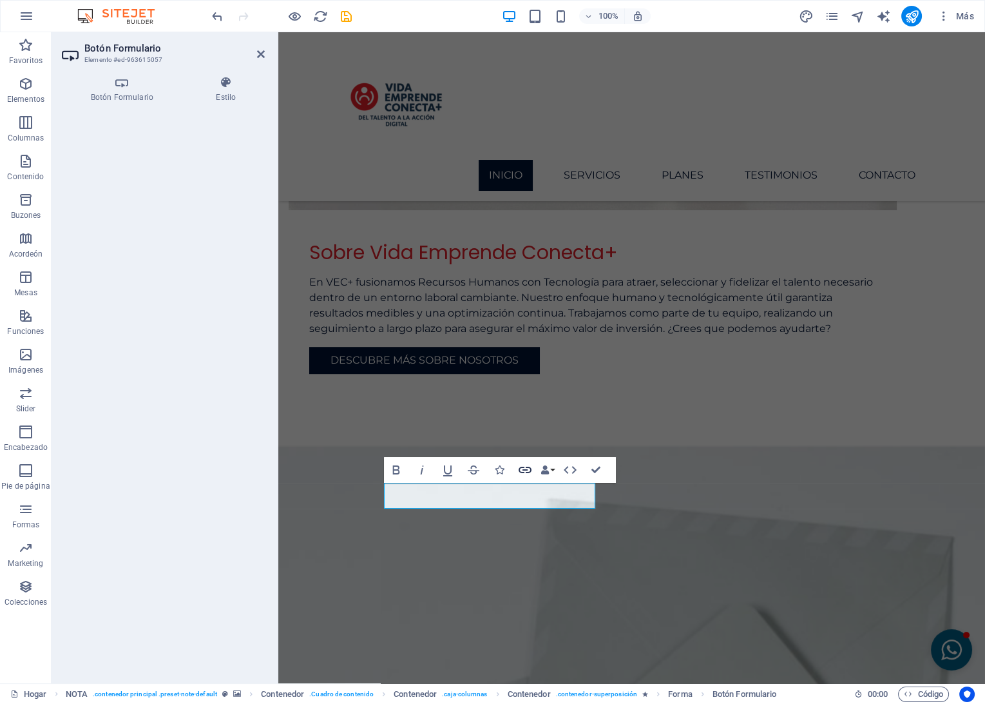
click at [527, 467] on icon "button" at bounding box center [525, 470] width 13 height 6
click at [265, 56] on aside "Botón Formulario Elemento #ed-963615057 Botón Formulario Estilo General Button …" at bounding box center [165, 357] width 227 height 651
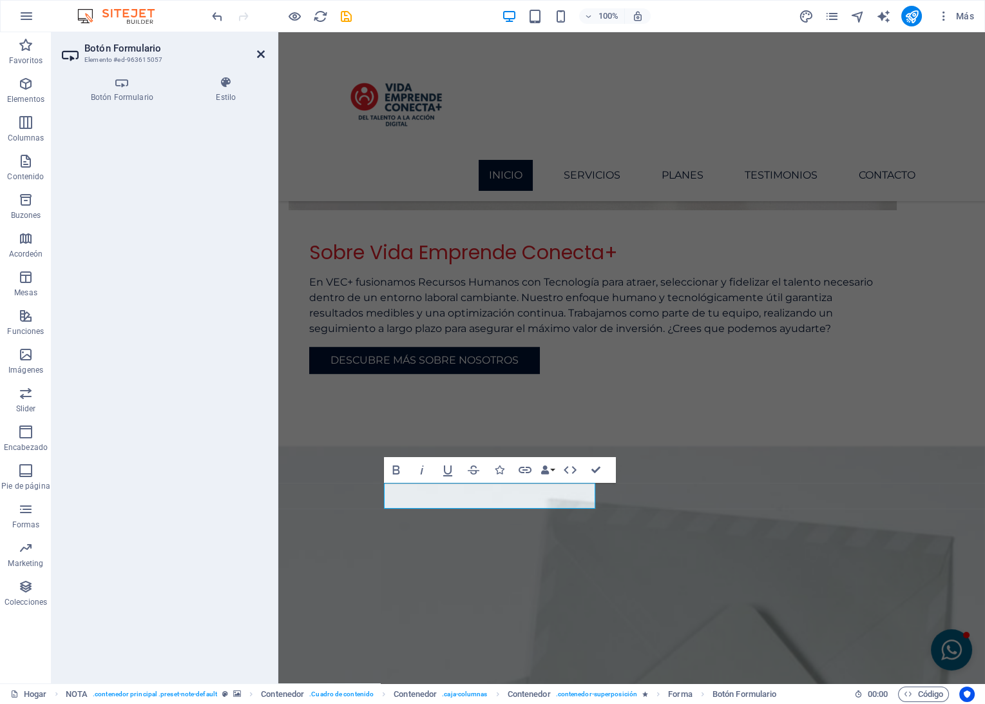
click at [260, 53] on icon at bounding box center [261, 54] width 8 height 10
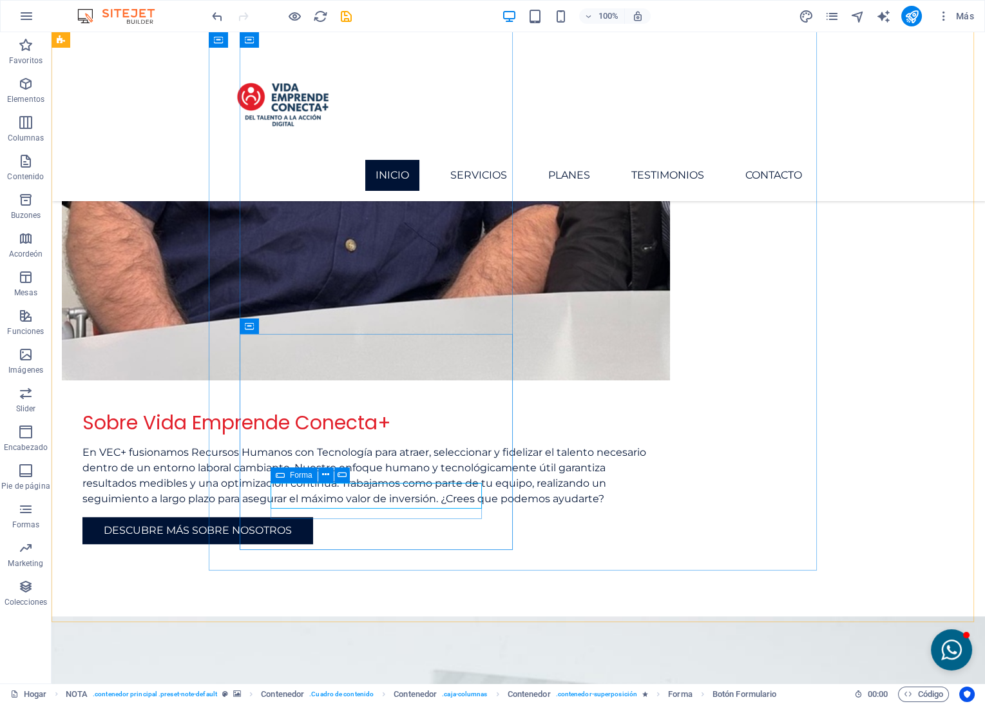
click at [292, 473] on span "Forma" at bounding box center [301, 475] width 23 height 8
click at [329, 474] on icon at bounding box center [325, 475] width 7 height 14
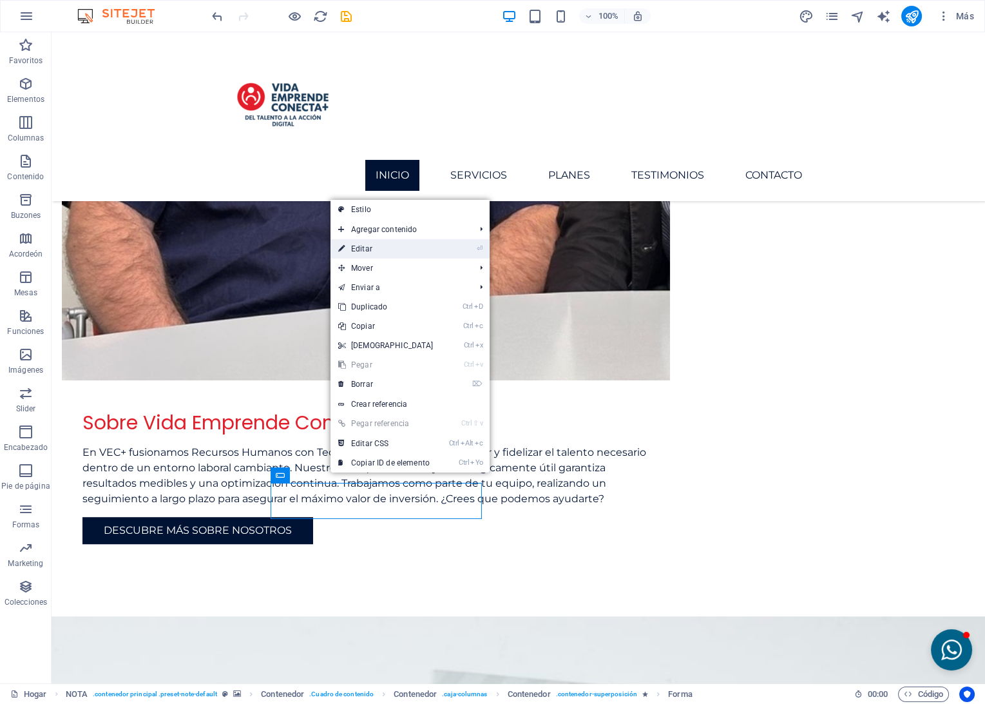
click at [370, 251] on link "⏎ Editar" at bounding box center [386, 248] width 111 height 19
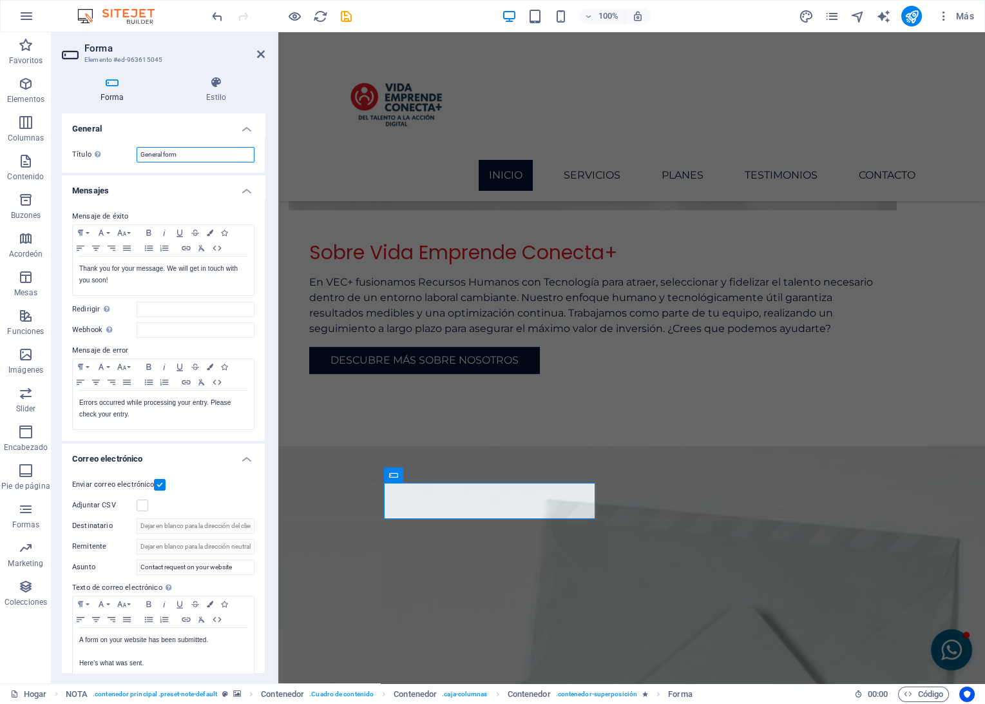
click at [193, 157] on input "General form" at bounding box center [196, 154] width 118 height 15
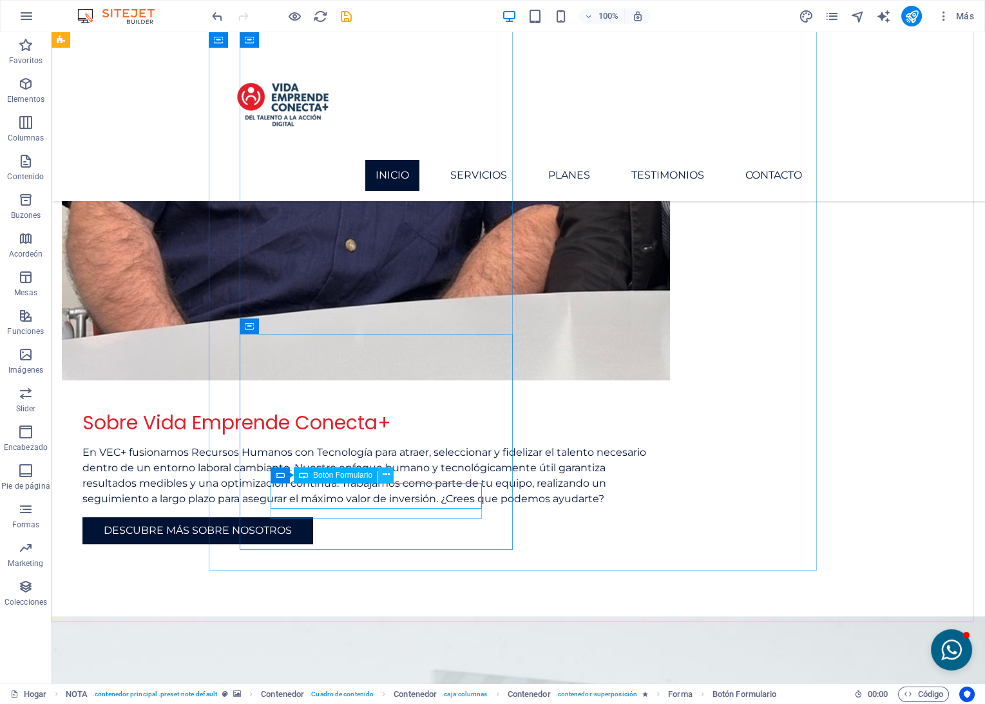
click at [391, 474] on button at bounding box center [385, 474] width 15 height 15
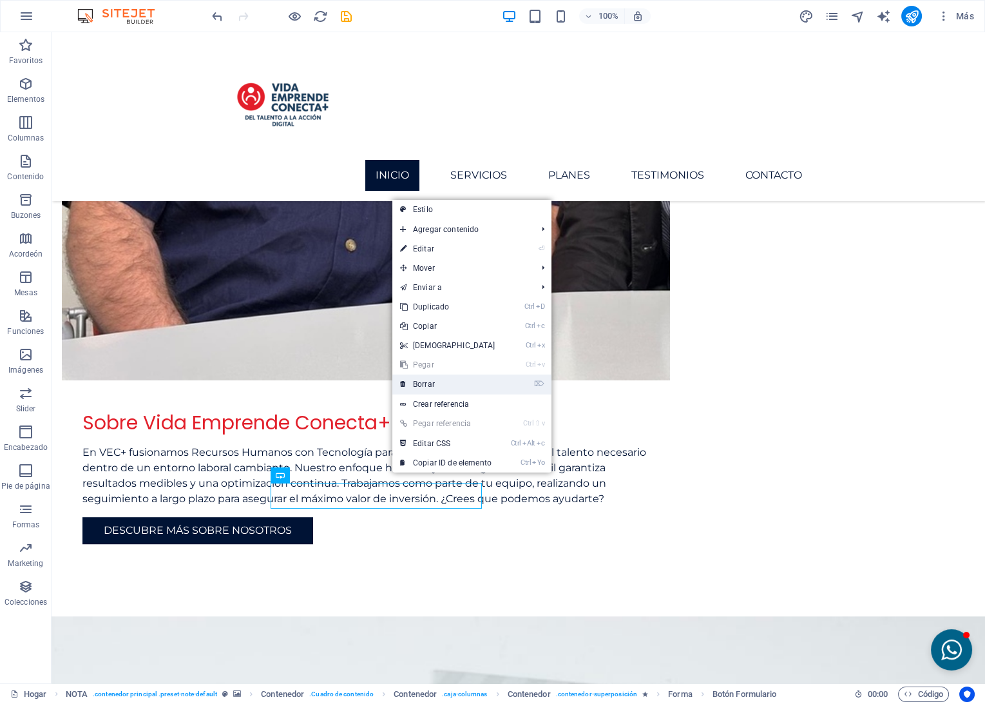
click at [427, 383] on link "⌦ Borrar" at bounding box center [447, 383] width 111 height 19
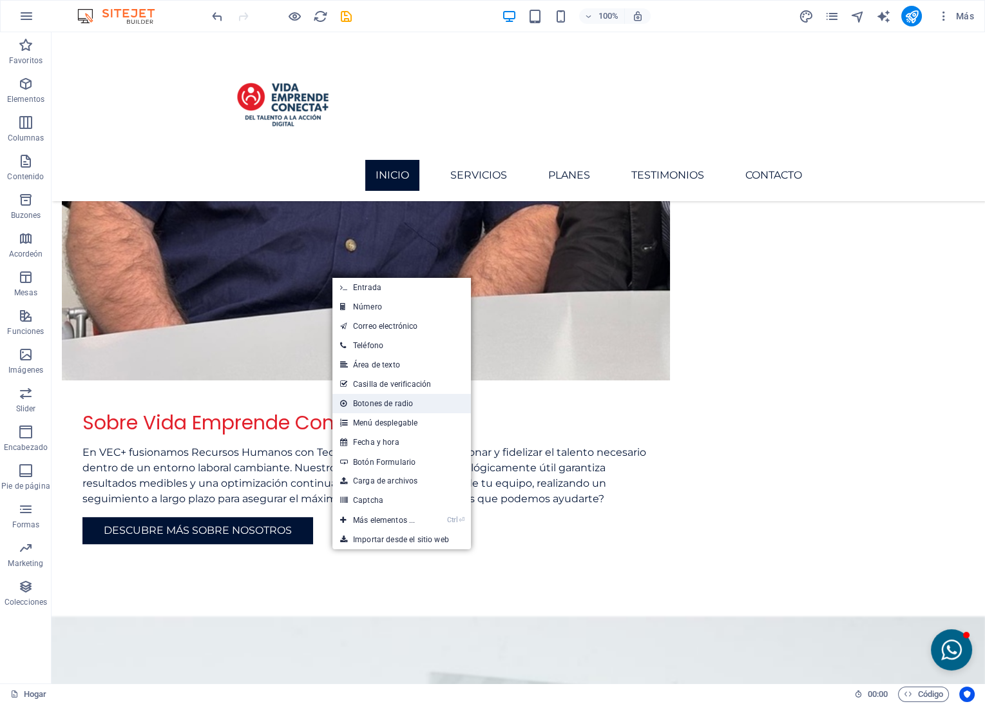
click at [376, 403] on link "Botones de radio" at bounding box center [401, 403] width 139 height 19
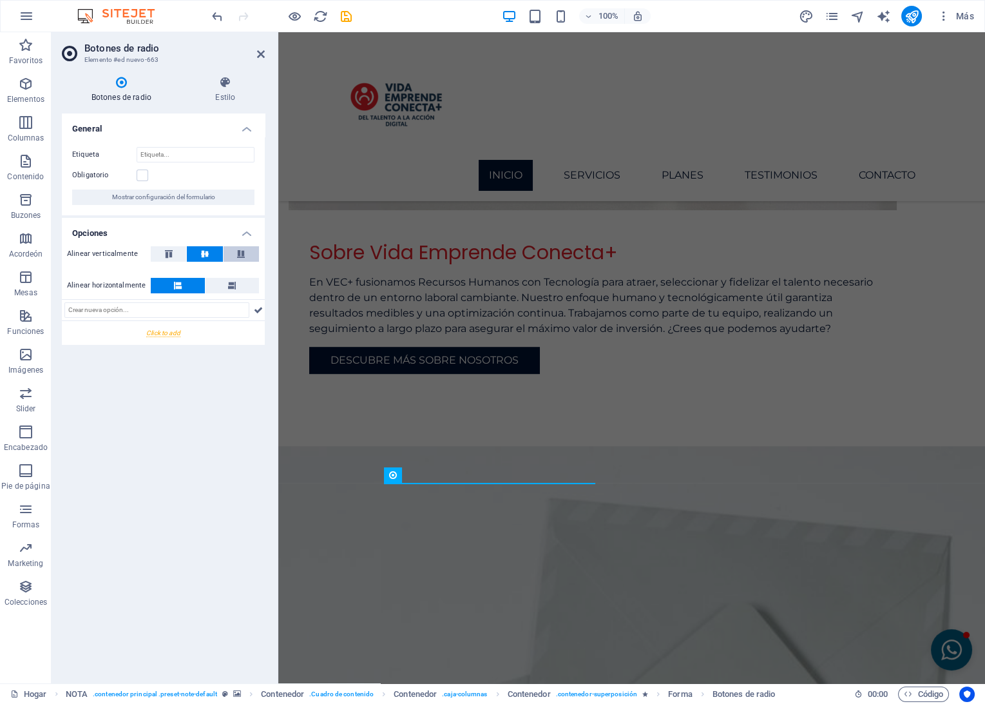
click at [236, 255] on icon at bounding box center [240, 254] width 15 height 8
click at [260, 52] on icon at bounding box center [261, 54] width 8 height 10
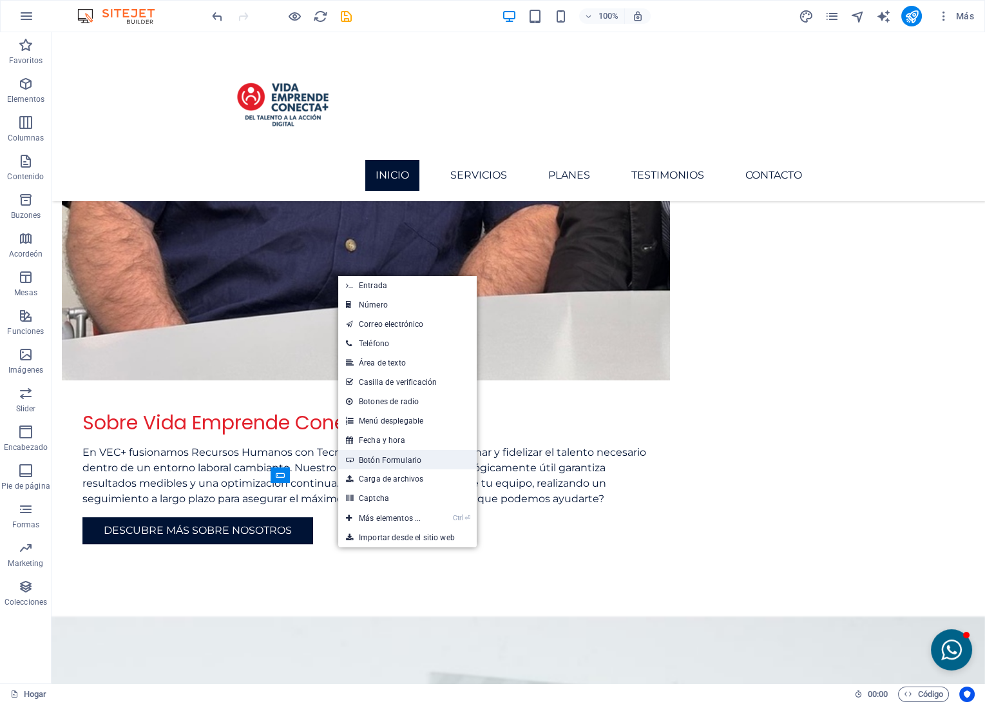
click at [381, 463] on link "Botón Formulario" at bounding box center [407, 459] width 139 height 19
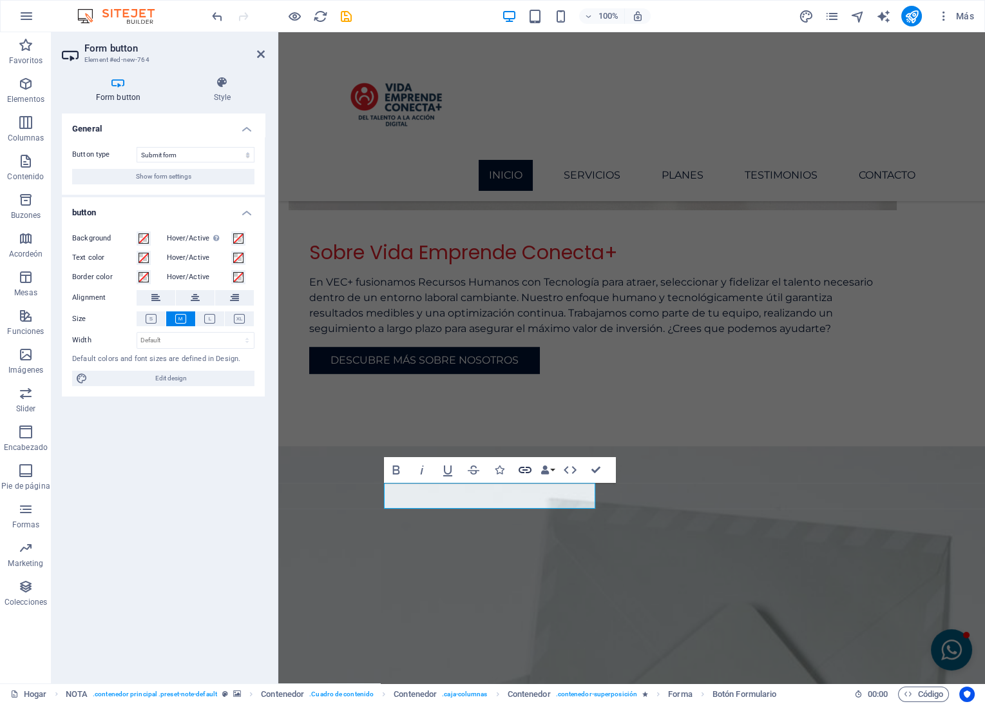
click at [526, 468] on icon "button" at bounding box center [524, 469] width 15 height 15
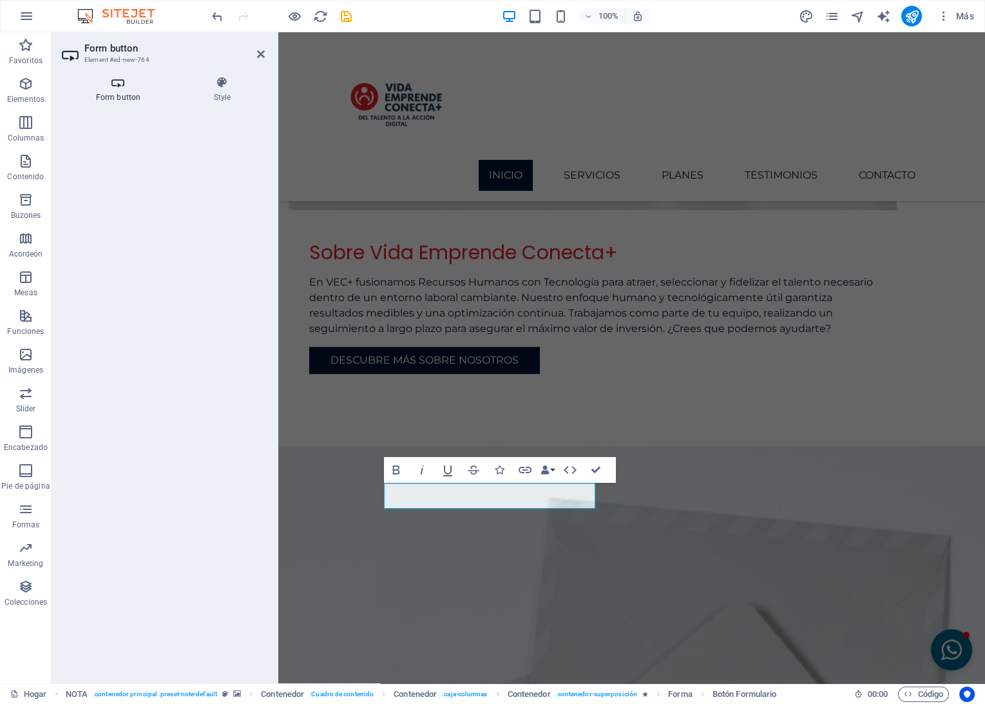
click at [106, 94] on h4 "Form button" at bounding box center [121, 89] width 118 height 27
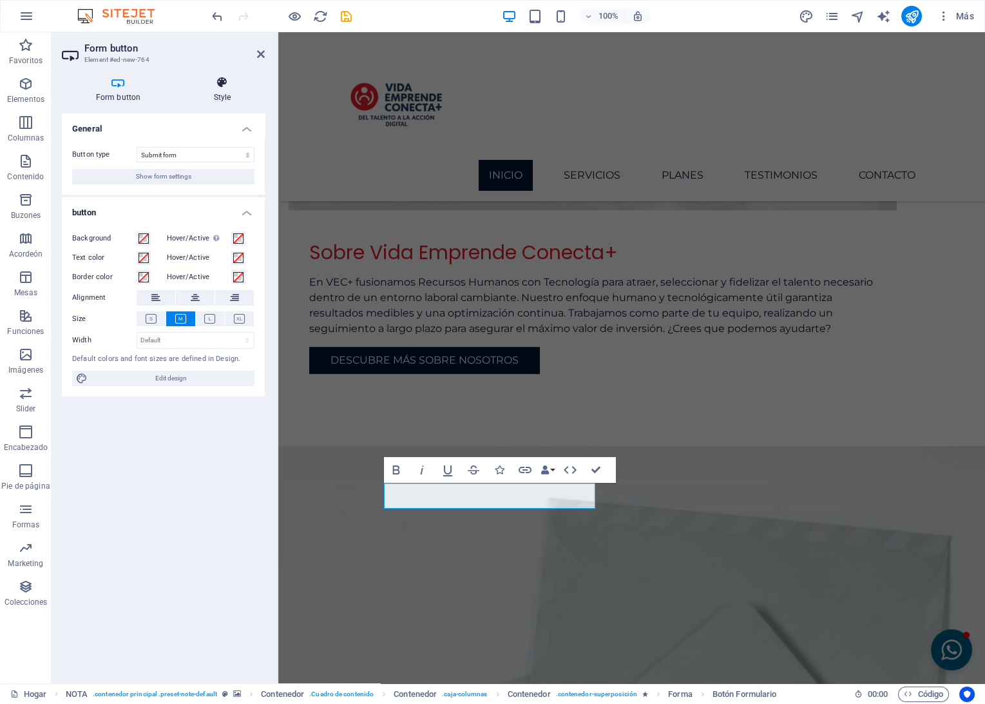
click at [230, 92] on h4 "Style" at bounding box center [222, 89] width 85 height 27
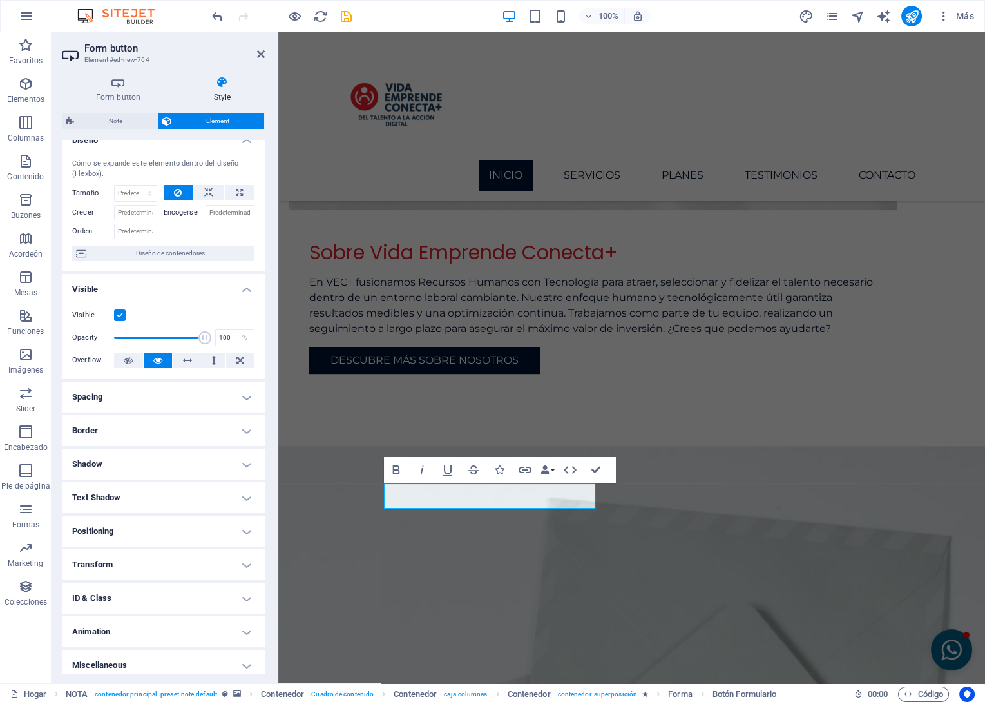
scroll to position [21, 0]
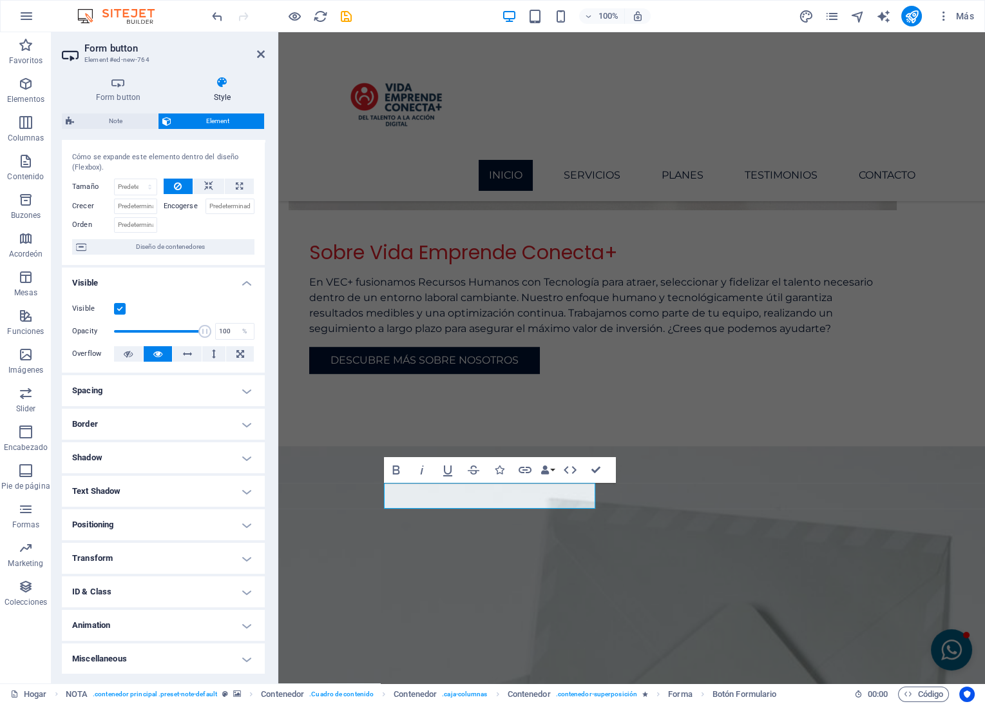
click at [108, 624] on h4 "Animation" at bounding box center [163, 625] width 203 height 31
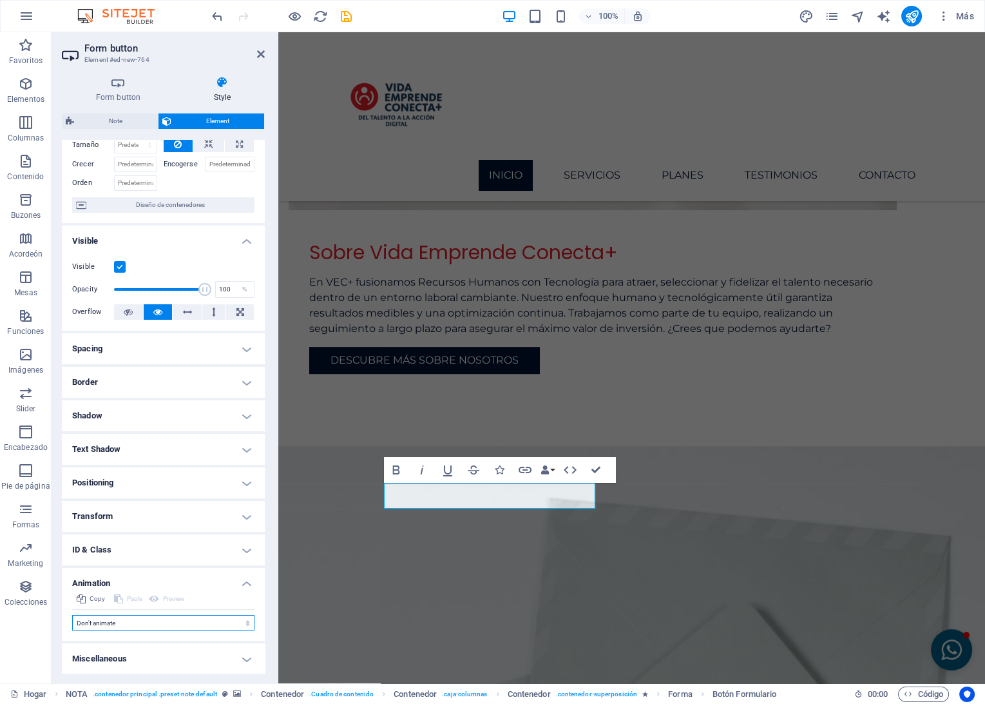
click at [119, 623] on select "Don't animate Show / Hide Slide up/down Zoom in/out Slide left to right Slide r…" at bounding box center [163, 622] width 182 height 15
select select "fade"
click at [72, 615] on select "Don't animate Show / Hide Slide up/down Zoom in/out Slide left to right Slide r…" at bounding box center [163, 622] width 182 height 15
select select "scroll"
click at [521, 468] on icon "button" at bounding box center [524, 469] width 15 height 15
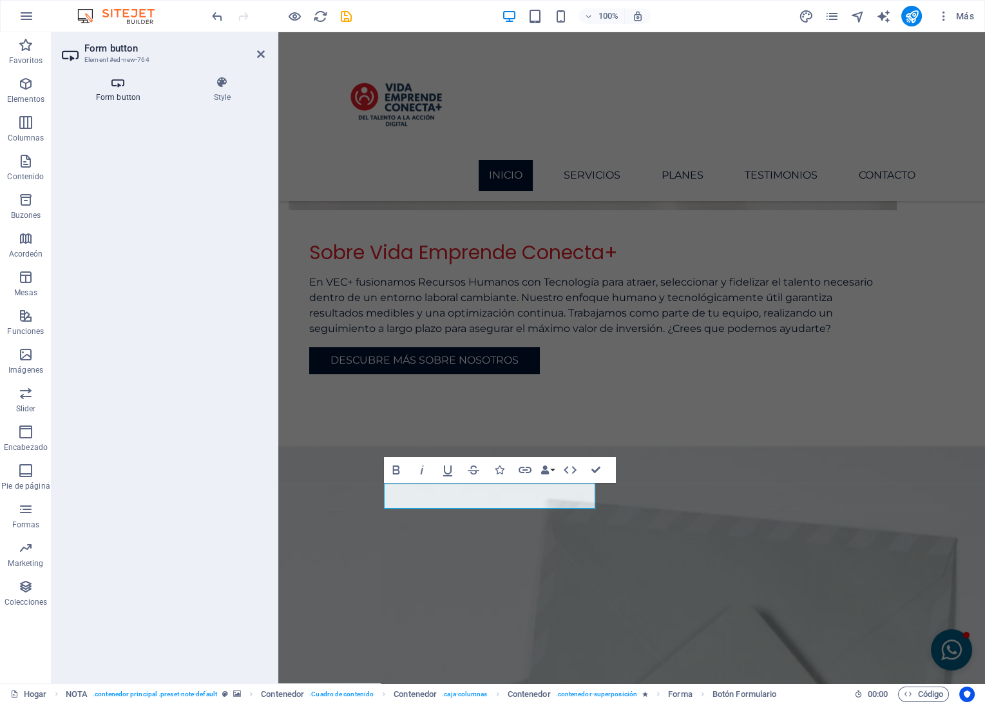
click at [134, 92] on h4 "Form button" at bounding box center [121, 89] width 118 height 27
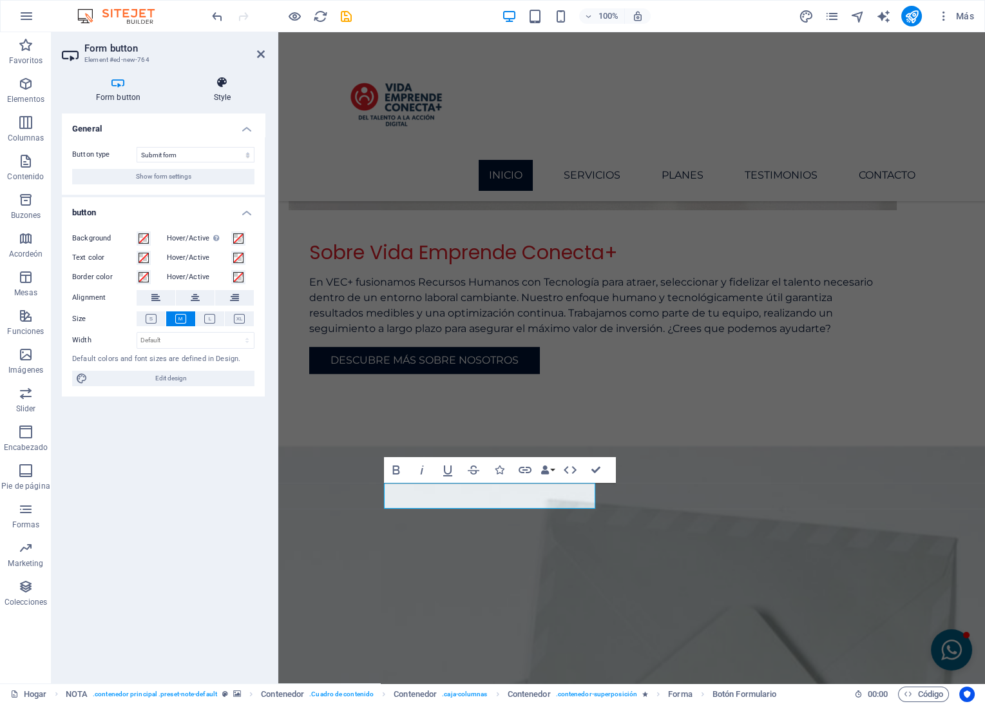
click at [222, 91] on h4 "Style" at bounding box center [222, 89] width 85 height 27
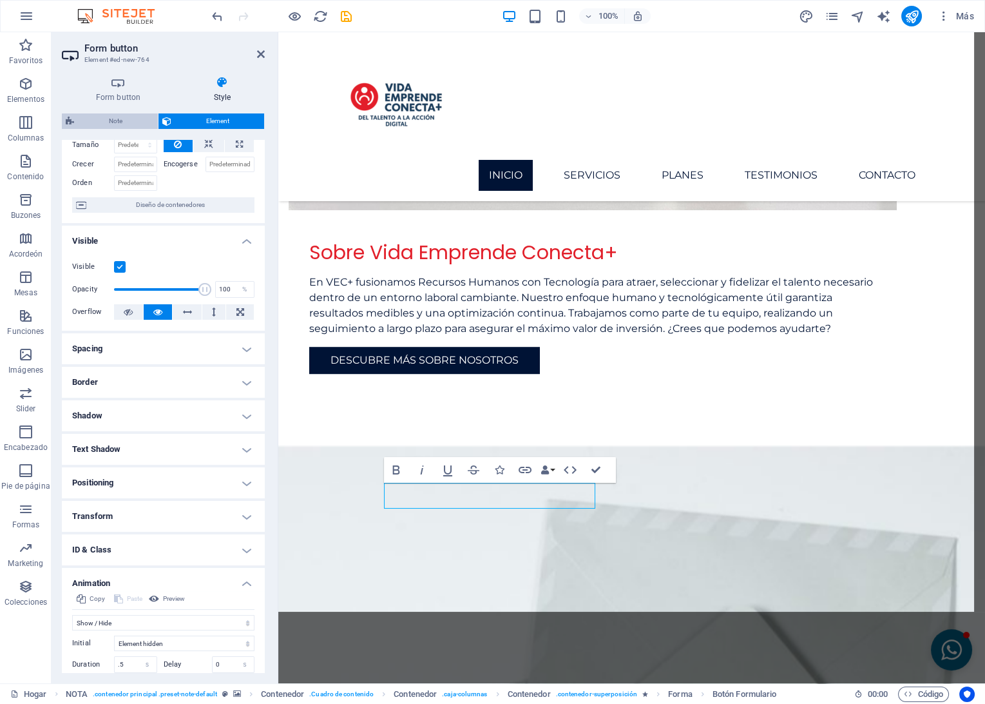
click at [106, 117] on span "Note" at bounding box center [116, 120] width 76 height 15
select select "rem"
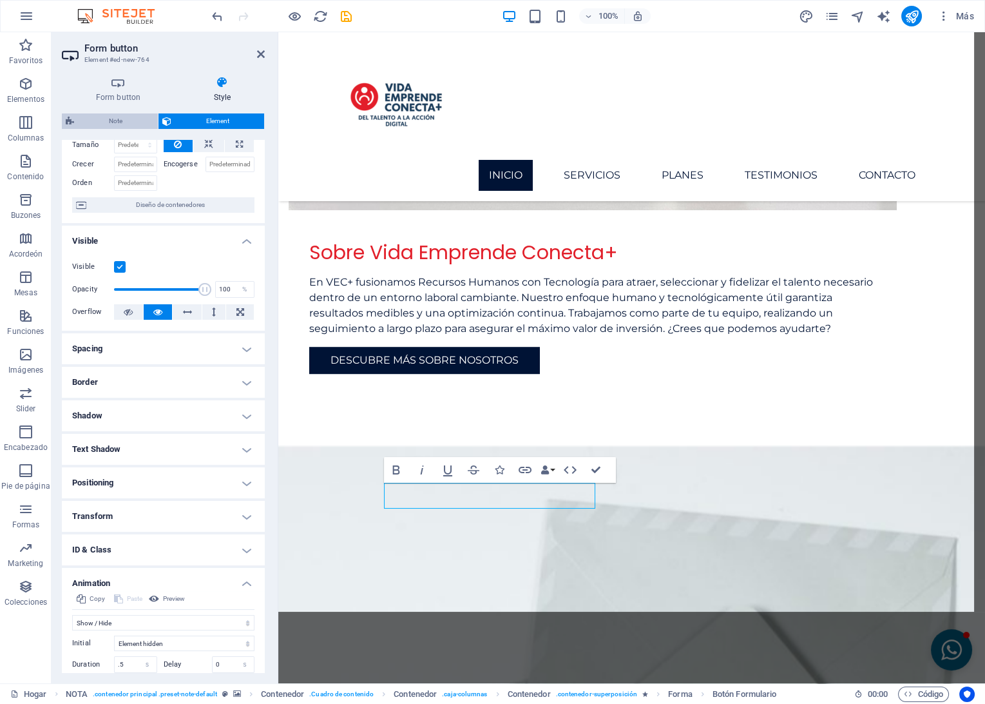
select select "rem"
select select "px"
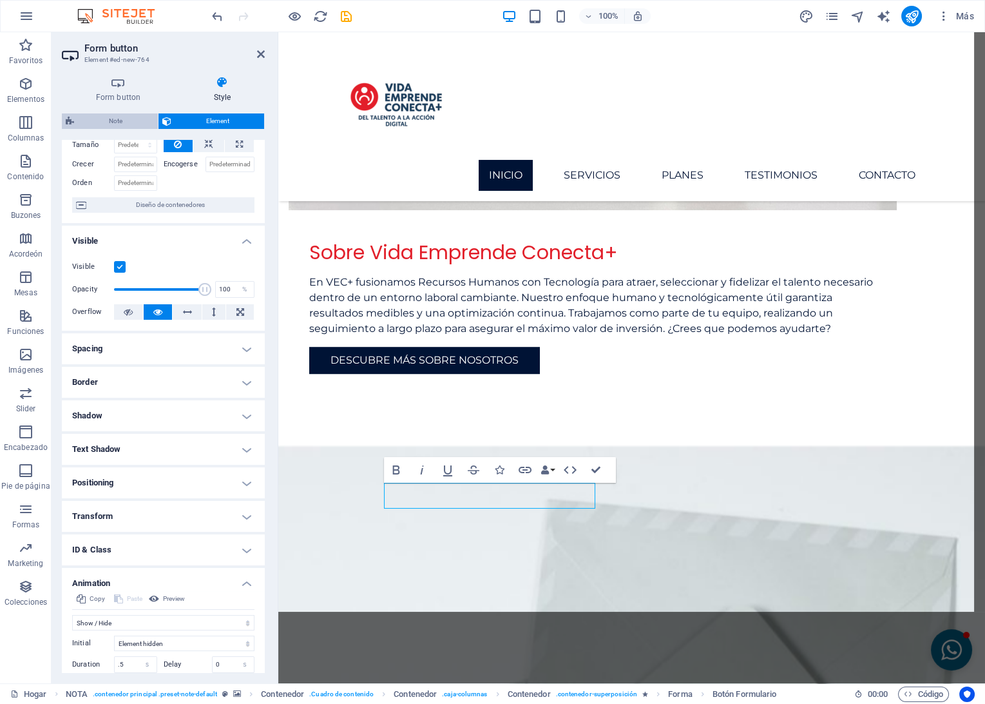
select select "px"
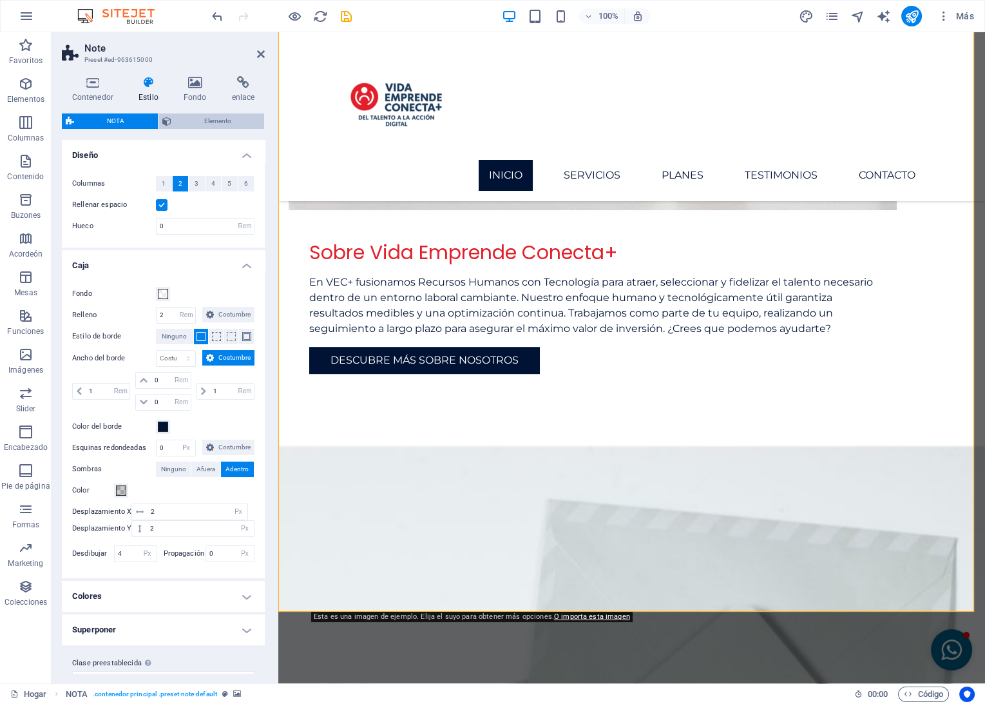
click at [193, 120] on span "Elemento" at bounding box center [218, 120] width 86 height 15
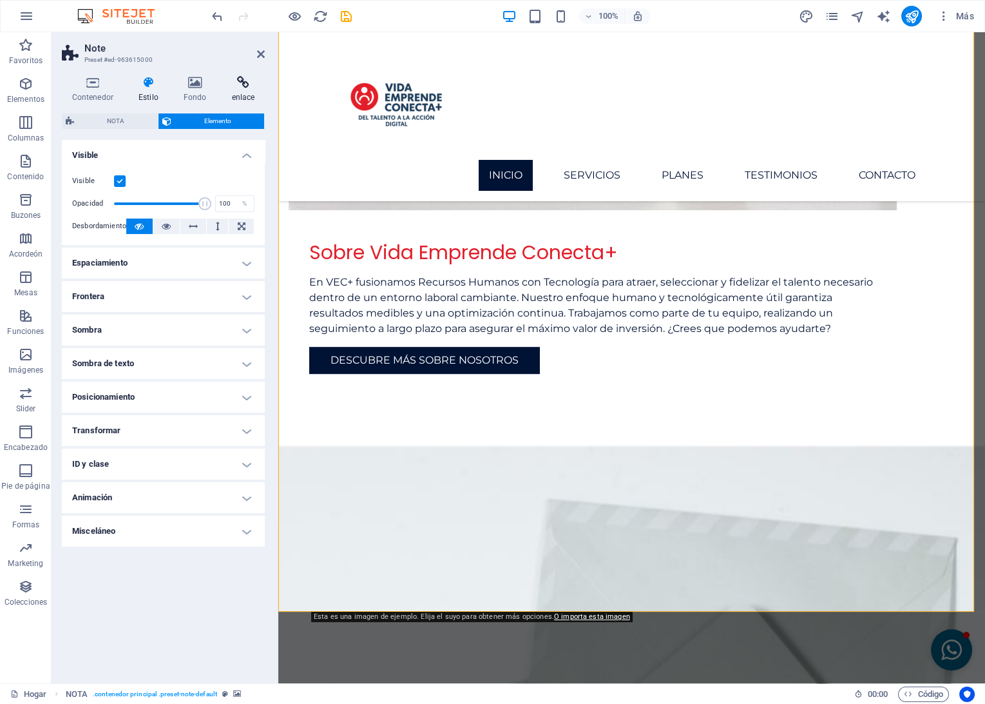
click at [255, 94] on h4 "enlace" at bounding box center [243, 89] width 43 height 27
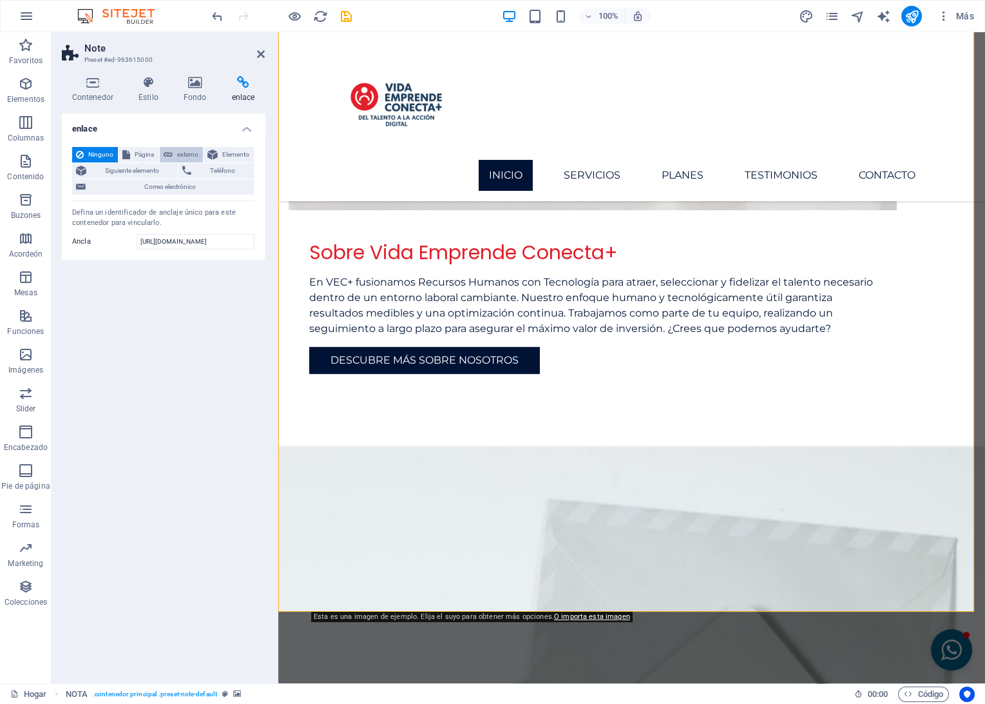
click at [175, 157] on button "externo" at bounding box center [181, 154] width 43 height 15
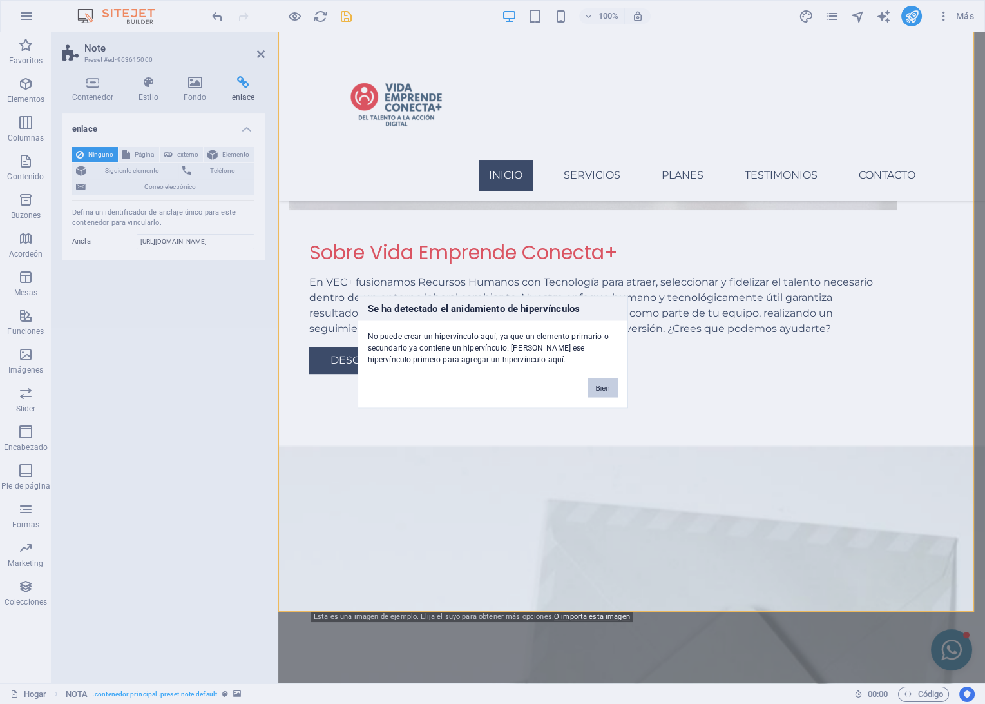
click at [600, 385] on button "Bien" at bounding box center [603, 387] width 30 height 19
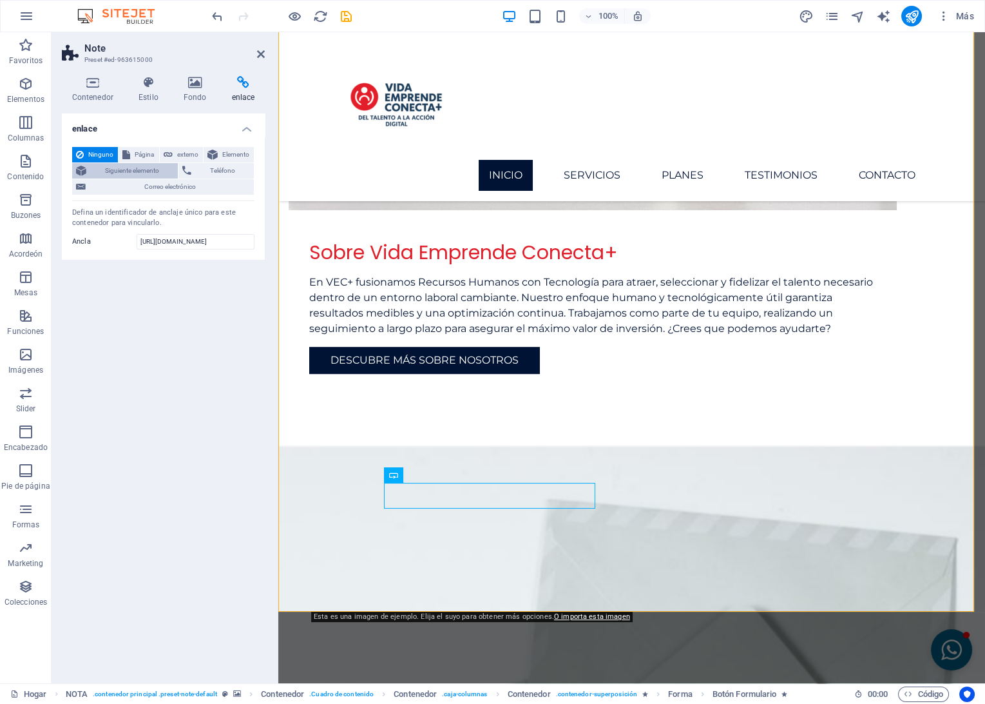
click at [126, 170] on span "Siguiente elemento" at bounding box center [132, 170] width 84 height 15
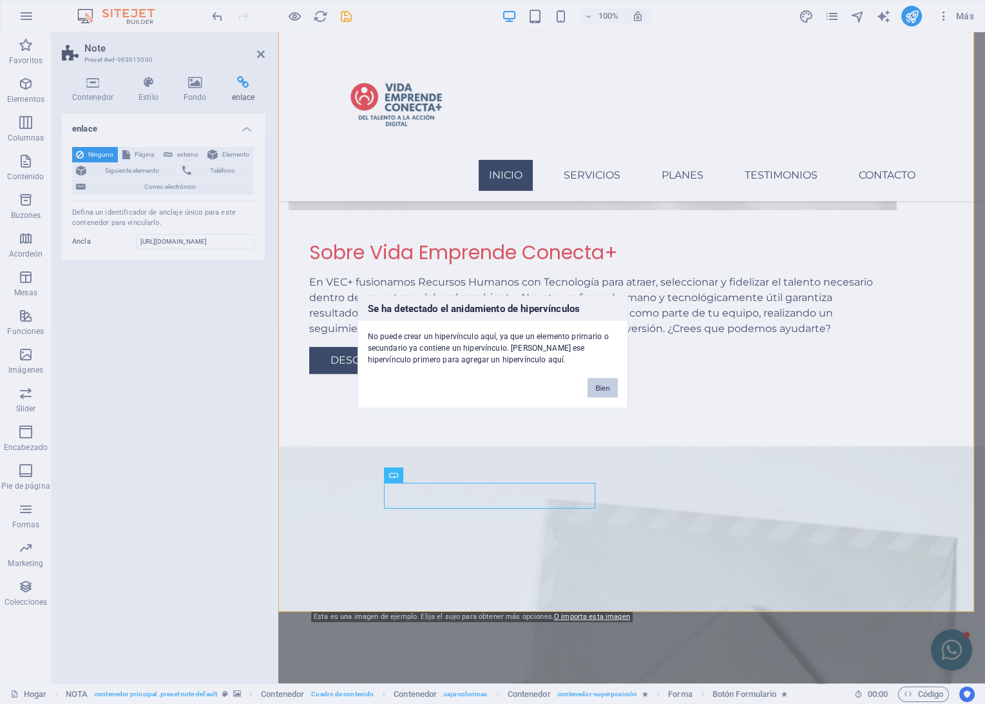
click at [602, 394] on button "Bien" at bounding box center [603, 387] width 30 height 19
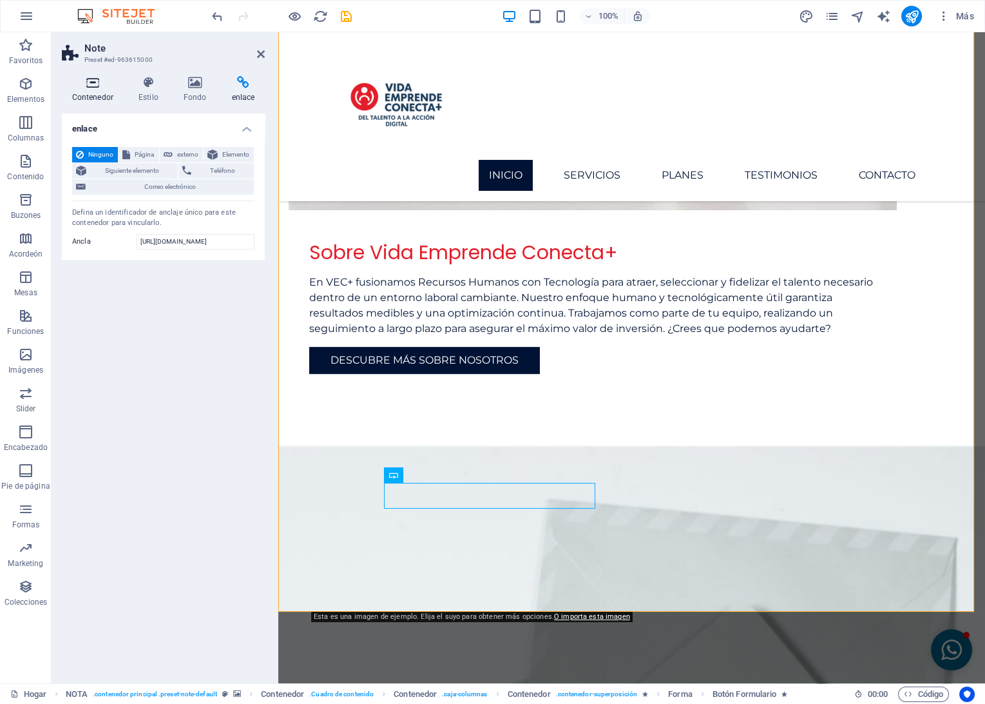
click at [108, 88] on icon at bounding box center [92, 82] width 61 height 13
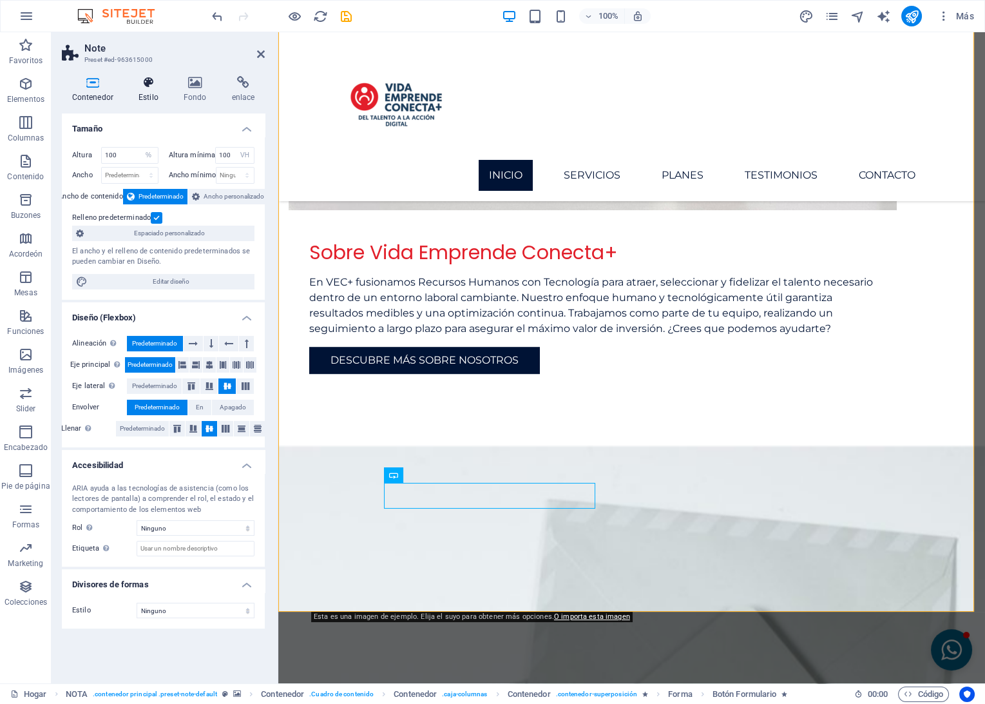
click at [151, 91] on h4 "Estilo" at bounding box center [150, 89] width 45 height 27
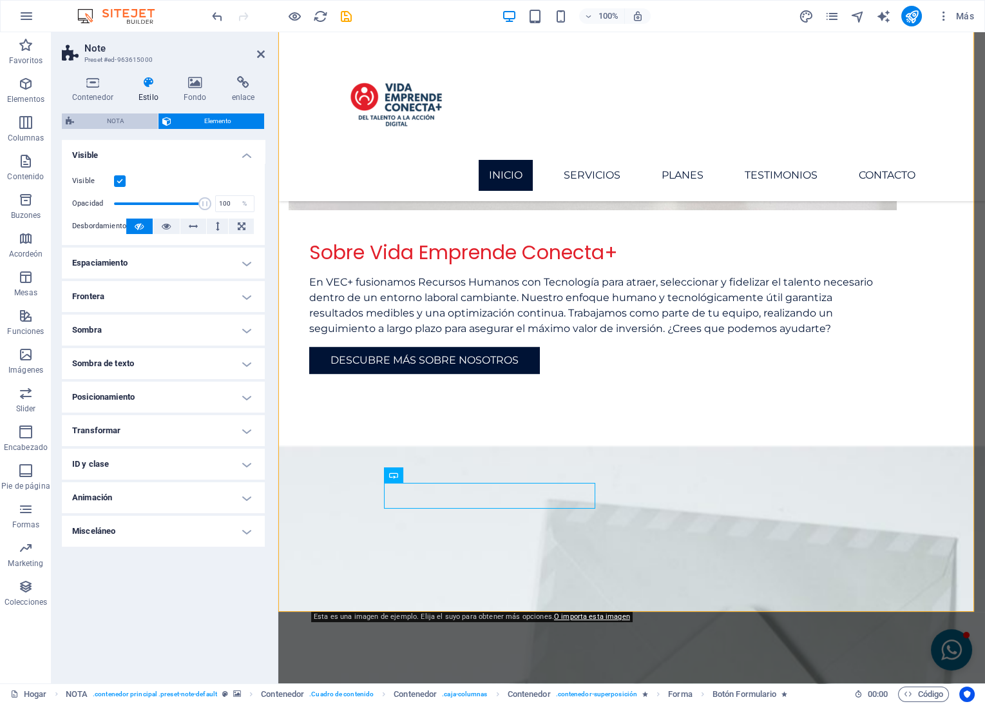
click at [111, 120] on span "NOTA" at bounding box center [116, 120] width 76 height 15
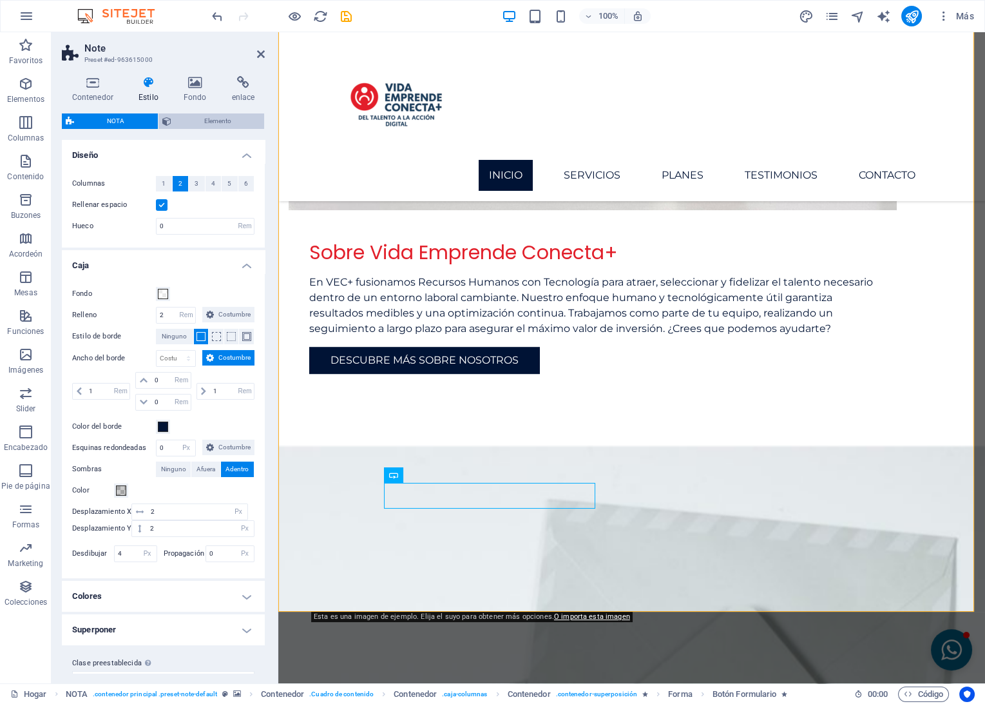
click at [210, 125] on span "Elemento" at bounding box center [218, 120] width 86 height 15
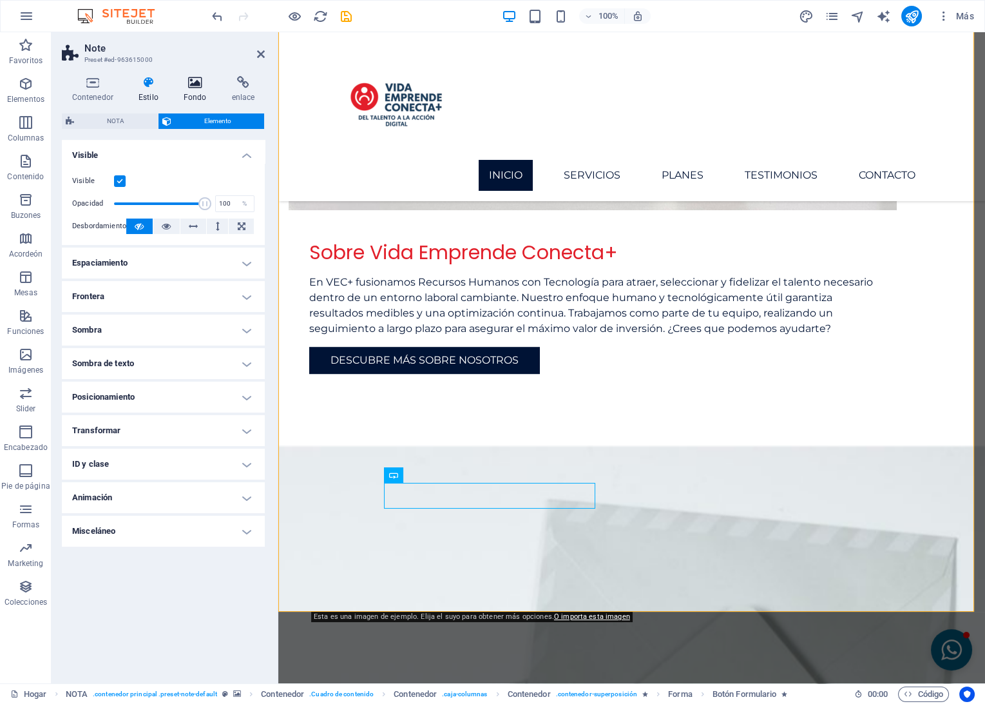
click at [198, 92] on h4 "Fondo" at bounding box center [197, 89] width 48 height 27
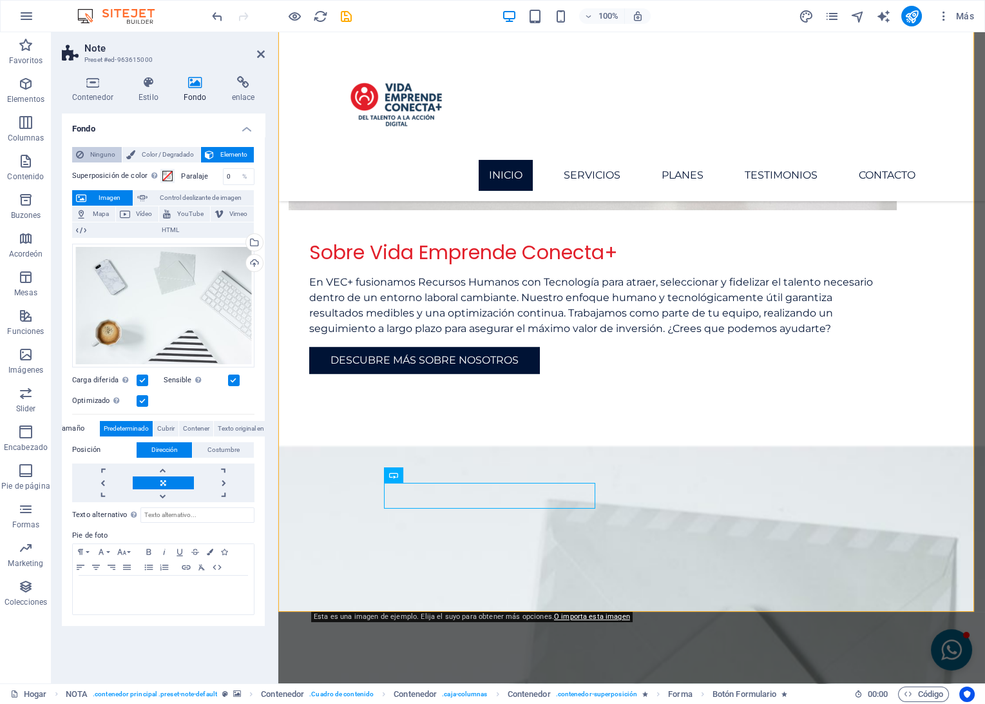
click at [108, 155] on span "Ninguno" at bounding box center [103, 154] width 30 height 15
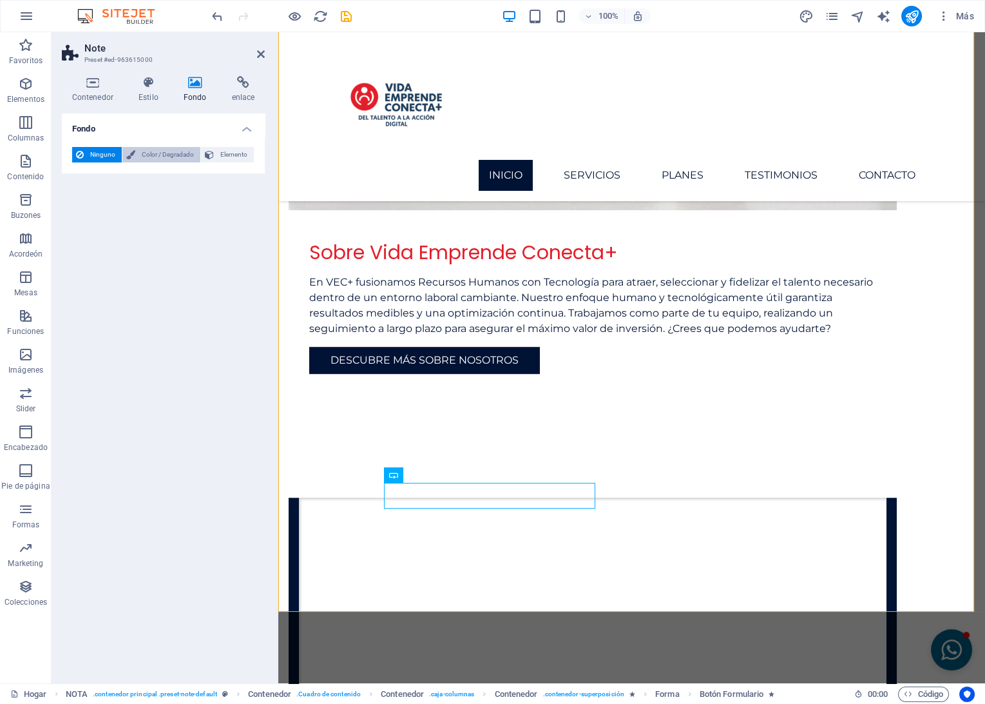
click at [159, 153] on span "Color / Degradado" at bounding box center [167, 154] width 57 height 15
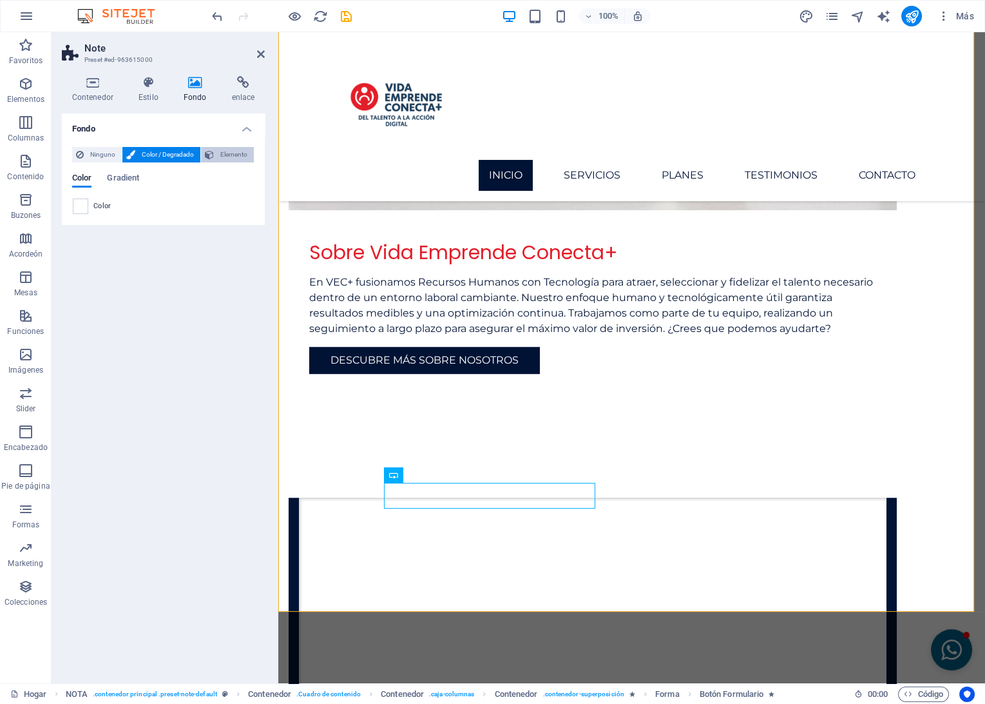
click at [217, 152] on button "Elemento" at bounding box center [227, 154] width 53 height 15
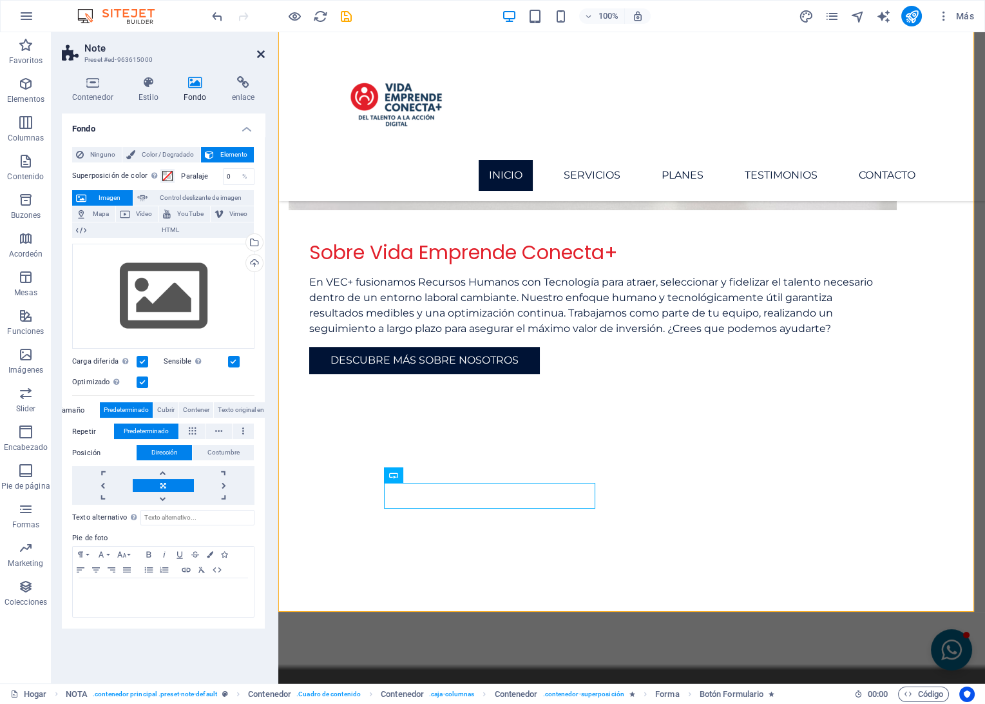
click at [264, 52] on icon at bounding box center [261, 54] width 8 height 10
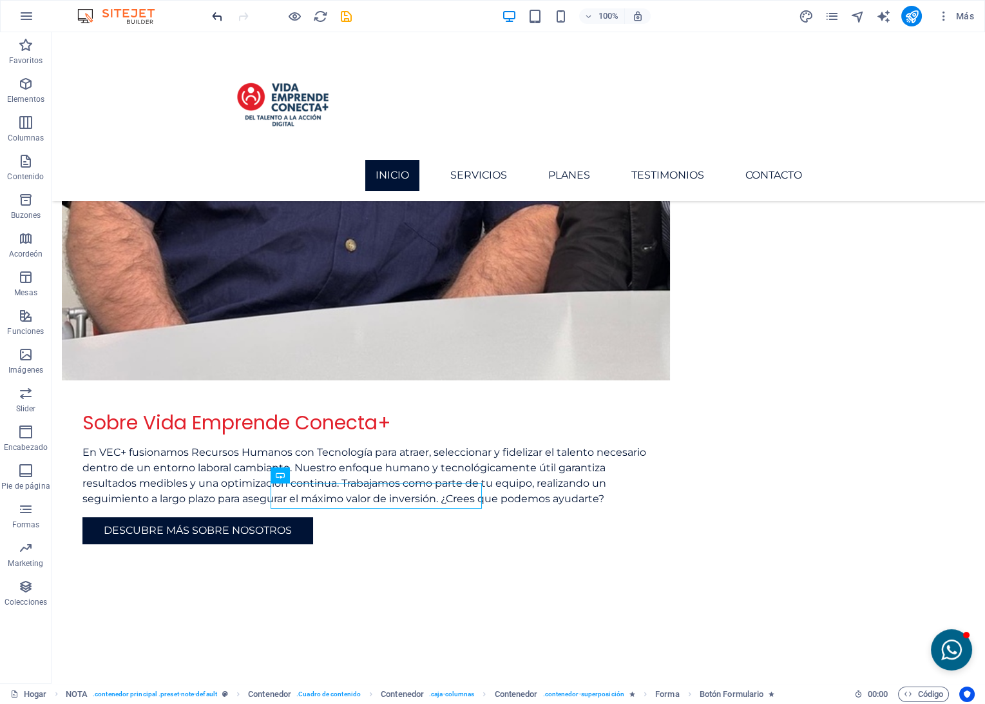
click at [217, 22] on icon "Deshacer" at bounding box center [217, 16] width 15 height 15
click at [218, 19] on icon "Deshacer" at bounding box center [217, 16] width 15 height 15
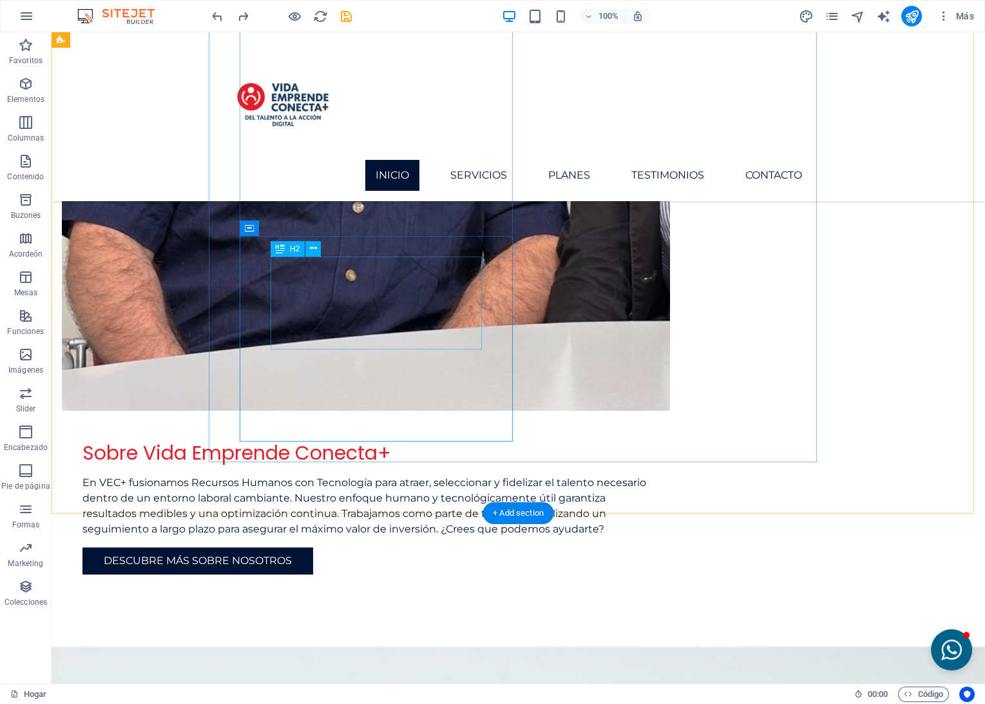
scroll to position [1724, 0]
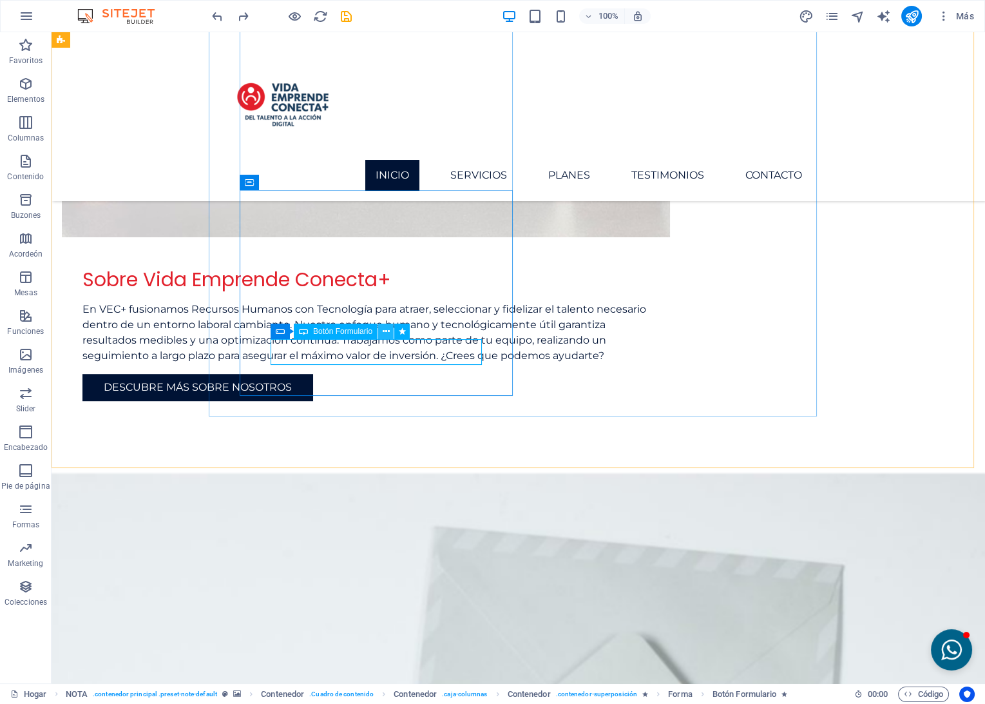
click at [389, 331] on icon at bounding box center [386, 332] width 7 height 14
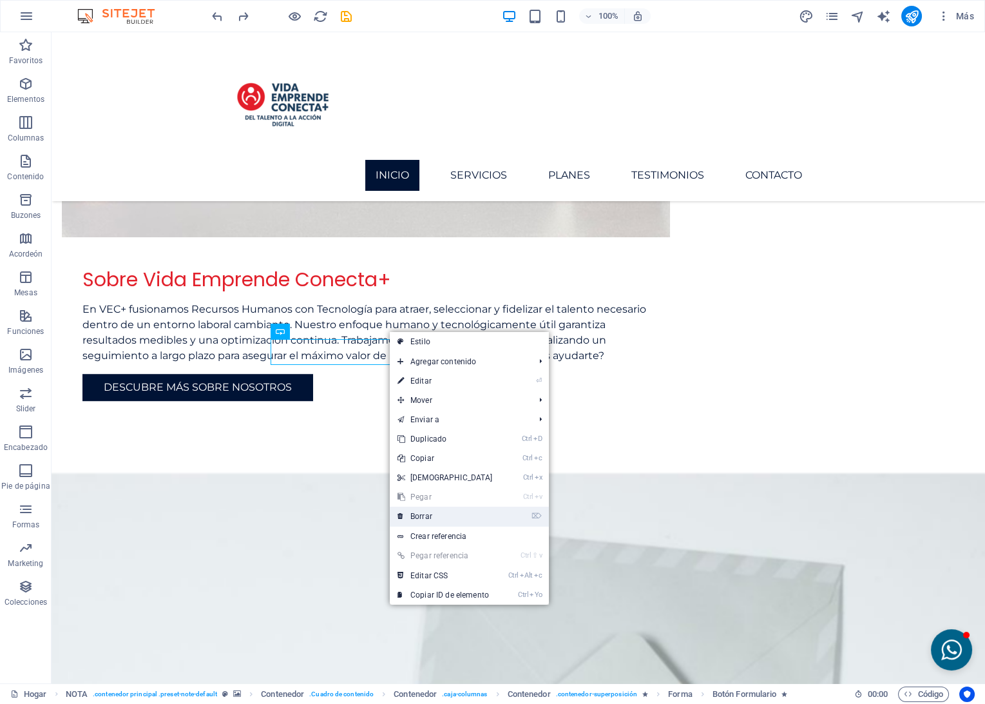
click at [427, 514] on link "⌦ Borrar" at bounding box center [445, 515] width 111 height 19
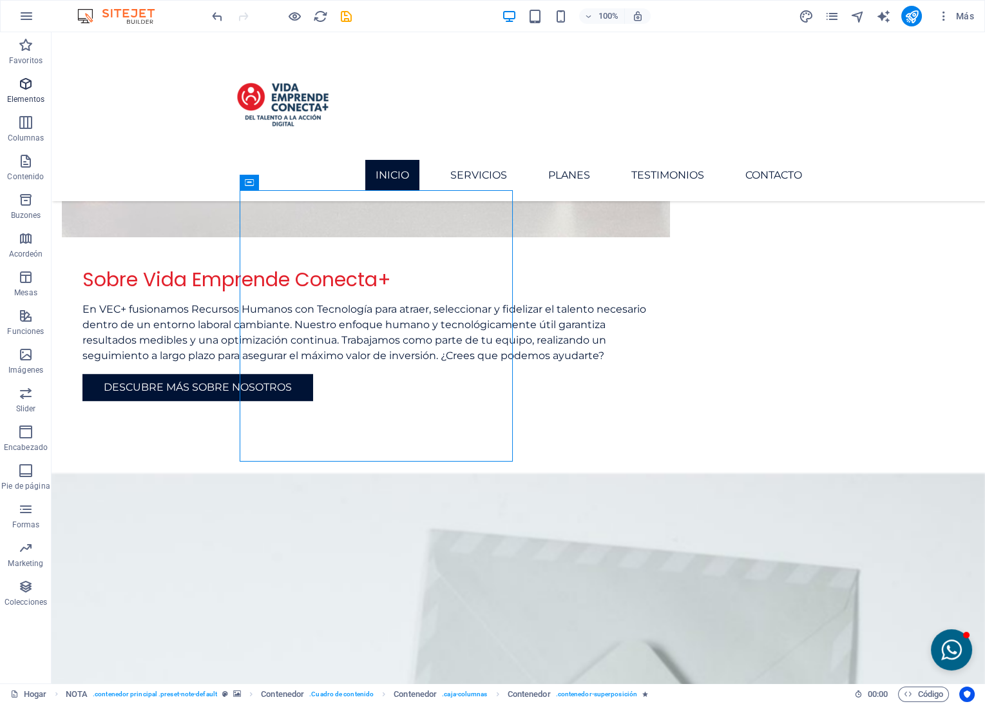
click at [29, 95] on p "Elementos" at bounding box center [25, 99] width 37 height 10
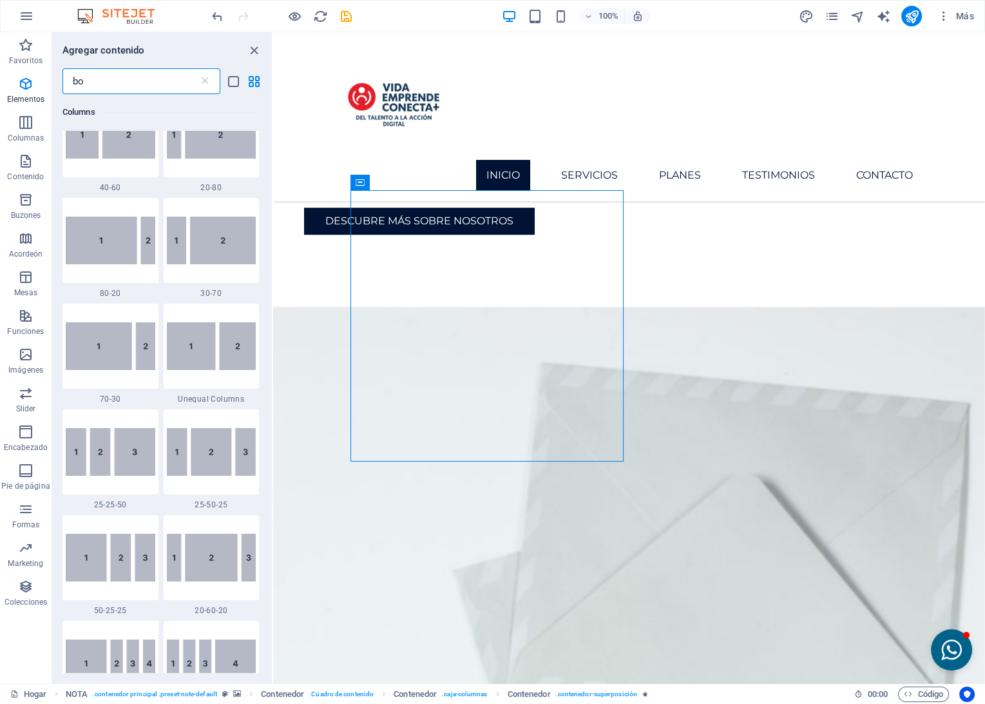
scroll to position [0, 0]
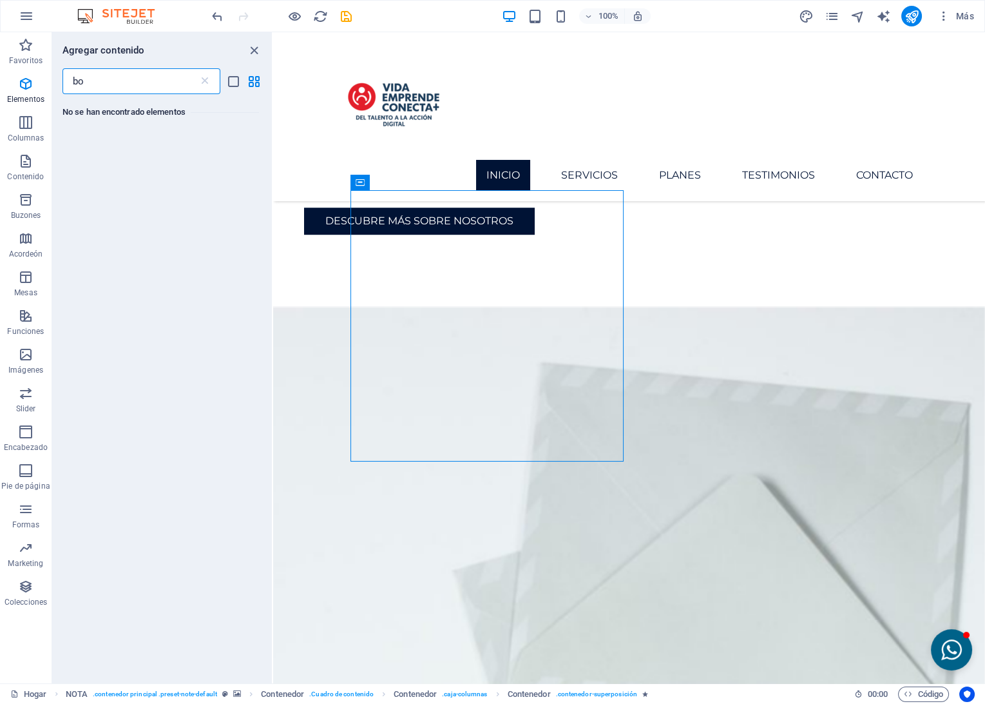
type input "b"
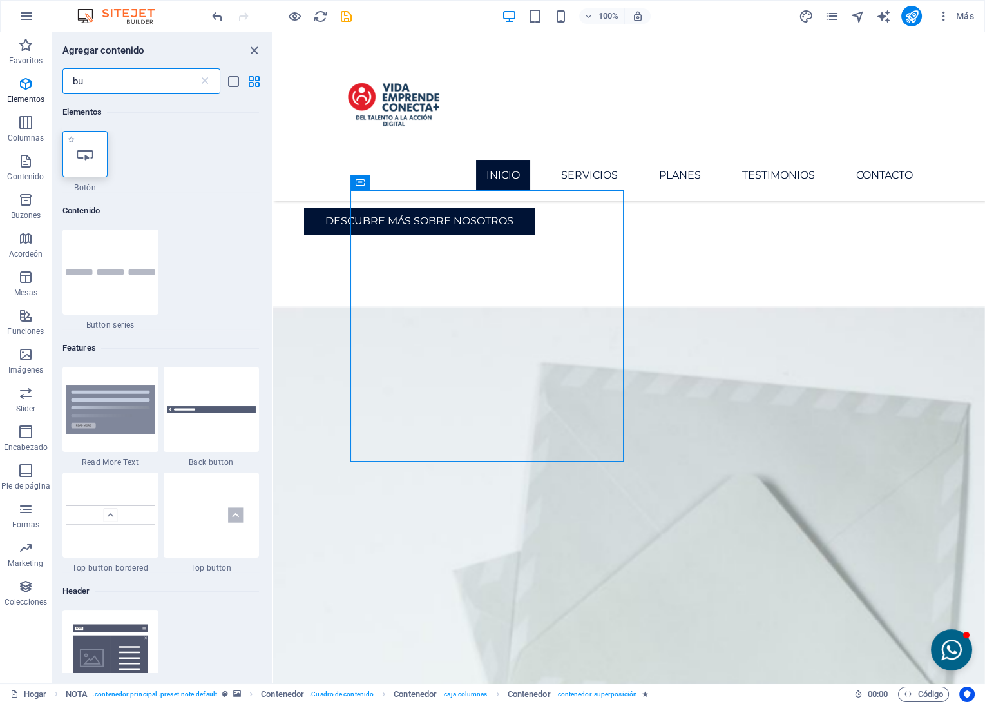
type input "bu"
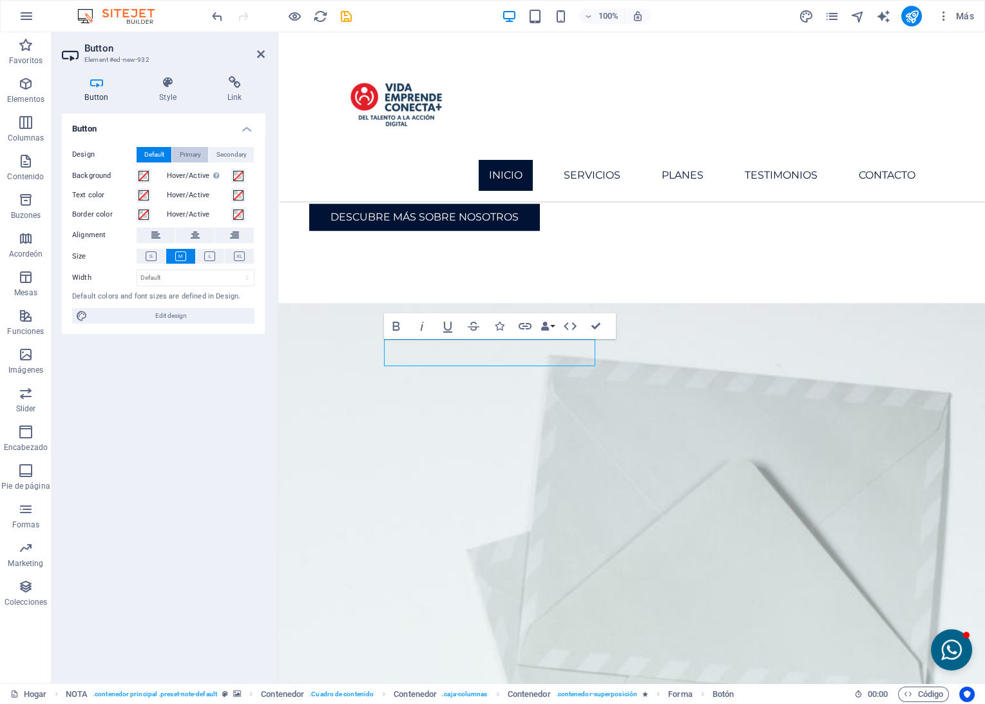
click at [197, 148] on span "Primary" at bounding box center [190, 154] width 21 height 15
click at [222, 155] on span "Secondary" at bounding box center [232, 154] width 30 height 15
click at [229, 93] on h4 "Link" at bounding box center [234, 89] width 61 height 27
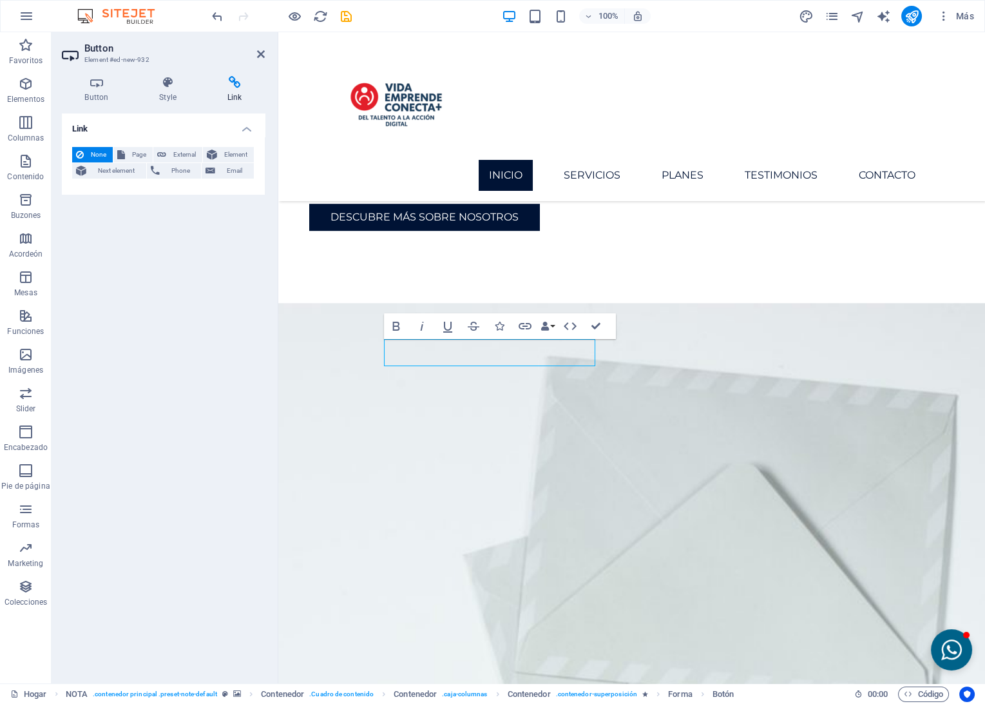
click at [178, 146] on div "None Page External Element Next element Phone Email Page Home Subpage Legal Not…" at bounding box center [163, 166] width 203 height 58
click at [178, 149] on span "External" at bounding box center [184, 154] width 28 height 15
select select "blank"
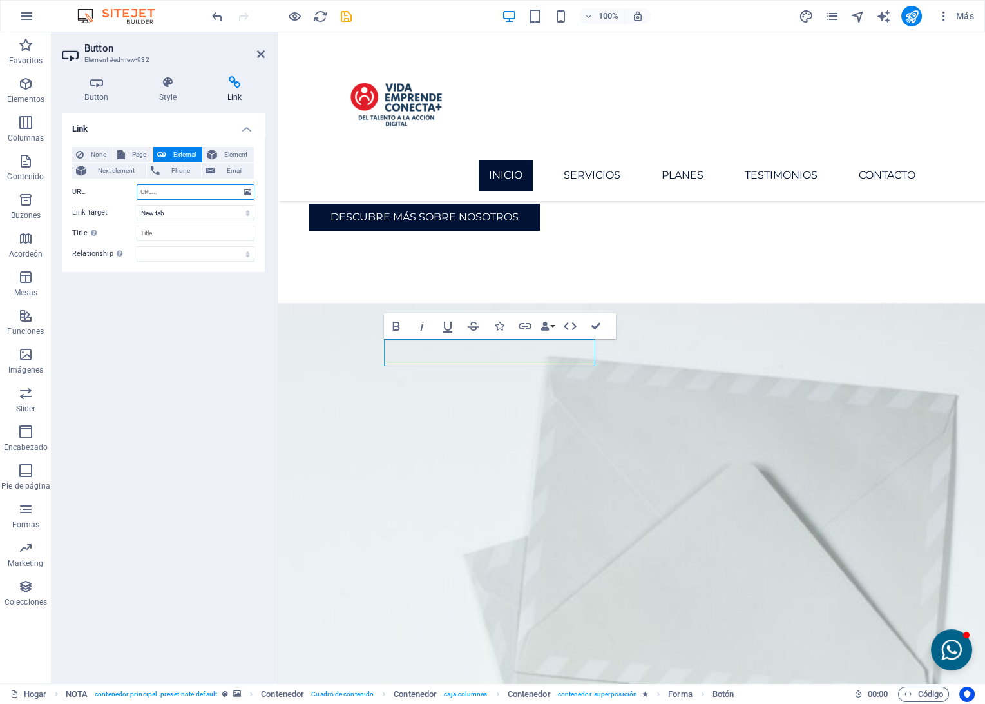
paste input "[URL][DOMAIN_NAME]"
type input "[URL][DOMAIN_NAME]"
click at [157, 234] on input "Title Additional link description, should not be the same as the link text. The…" at bounding box center [196, 233] width 118 height 15
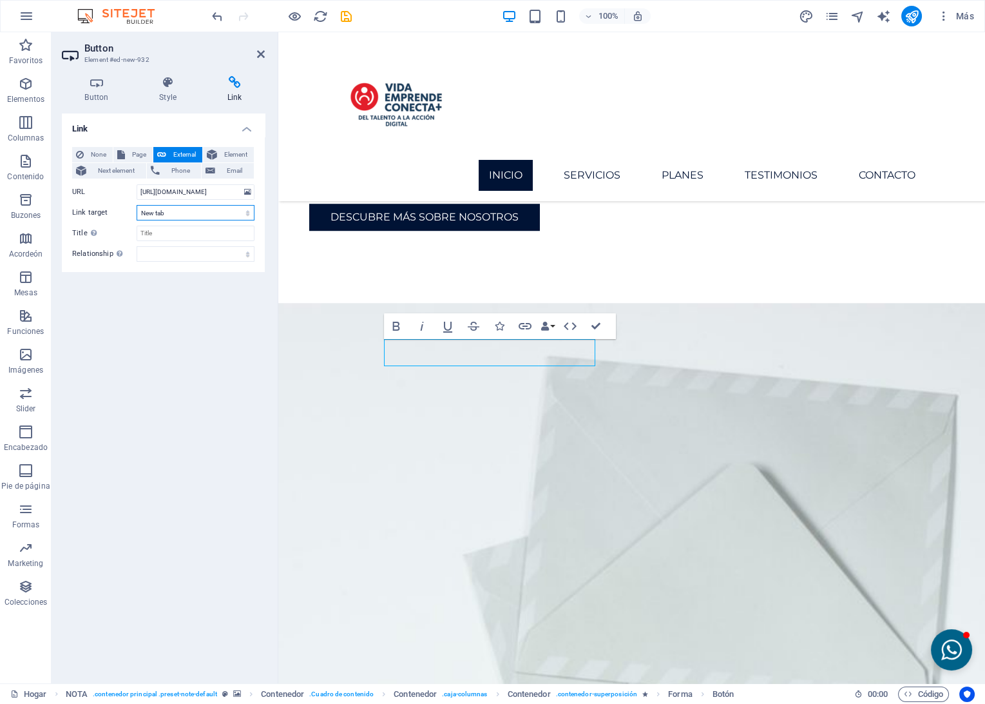
click at [163, 213] on select "New tab Same tab Overlay" at bounding box center [196, 212] width 118 height 15
click at [166, 92] on h4 "Style" at bounding box center [171, 89] width 68 height 27
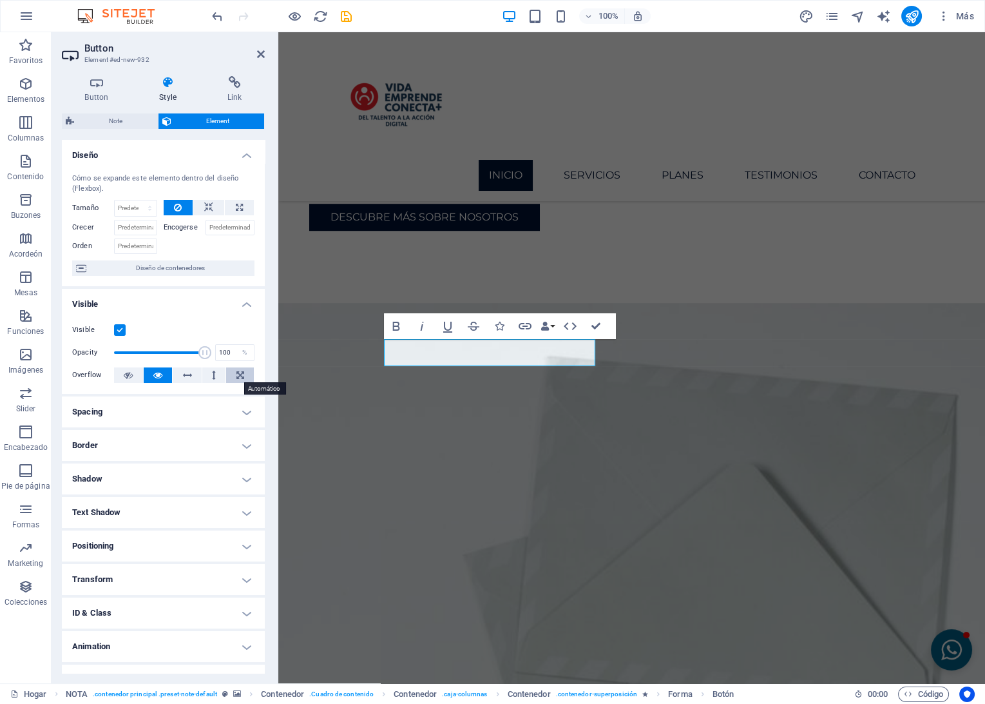
click at [232, 370] on button at bounding box center [240, 374] width 28 height 15
click at [525, 325] on icon "button" at bounding box center [525, 326] width 13 height 6
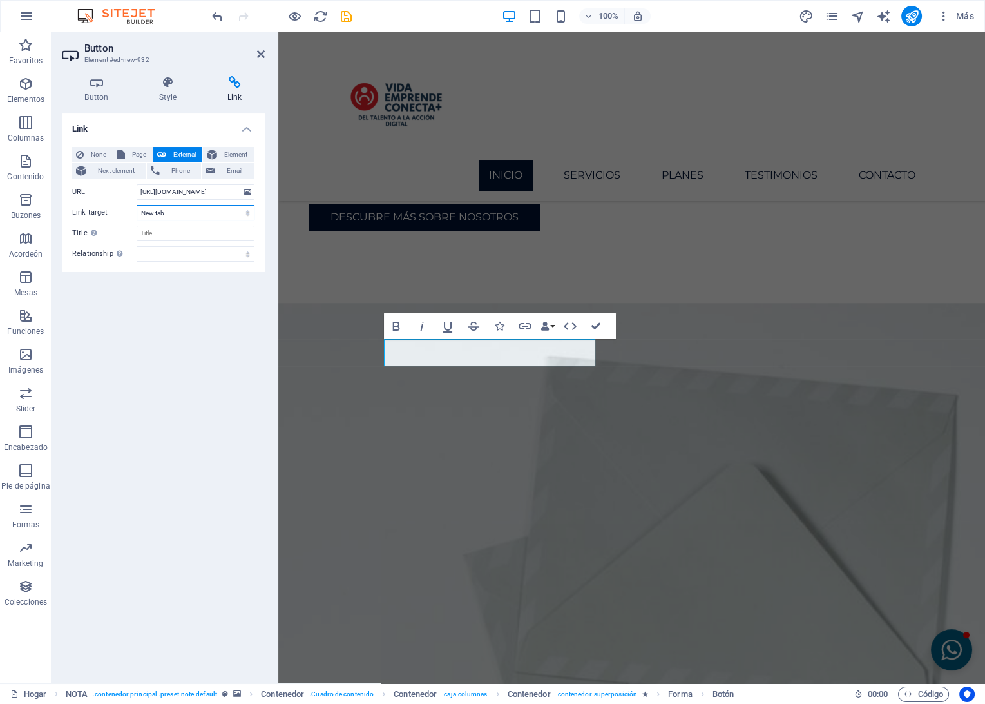
click at [169, 212] on select "New tab Same tab Overlay" at bounding box center [196, 212] width 118 height 15
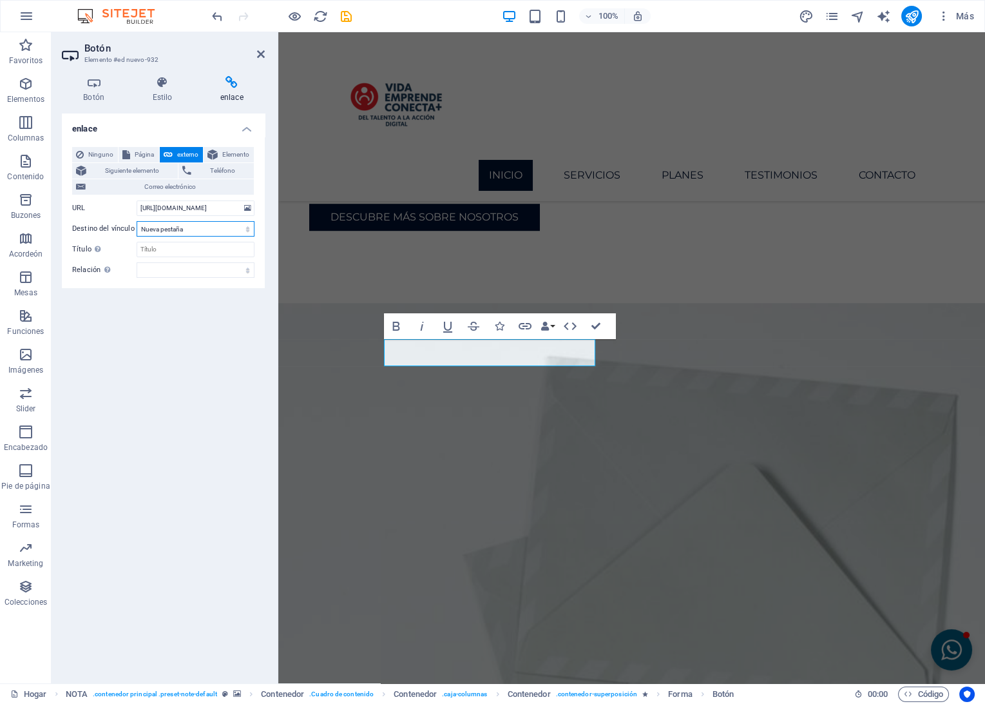
click at [175, 229] on select "Nueva pestaña Misma pestaña Superponer" at bounding box center [196, 228] width 118 height 15
select select
click at [137, 221] on select "Nueva pestaña Misma pestaña Superponer" at bounding box center [196, 228] width 118 height 15
click at [172, 251] on input "Título La descripción adicional del enlace no debe ser la misma que el texto de…" at bounding box center [196, 249] width 118 height 15
click at [169, 238] on div "Ninguno Página externo Elemento Siguiente elemento Teléfono Correo electrónico …" at bounding box center [163, 212] width 182 height 131
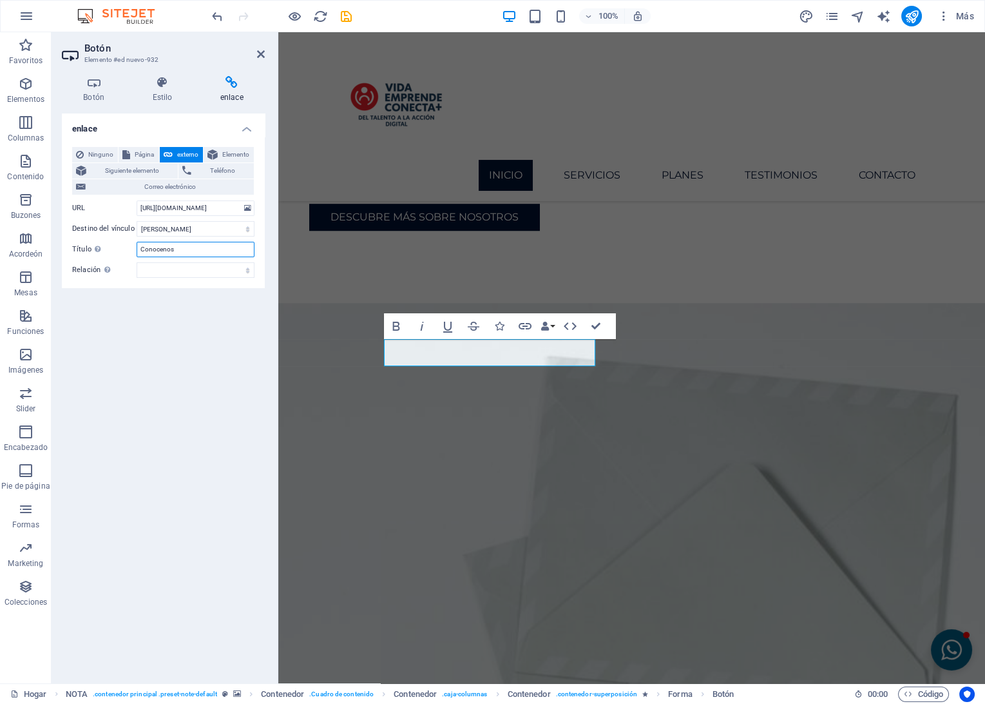
click at [167, 242] on input "Conocenos" at bounding box center [196, 249] width 118 height 15
click at [164, 249] on input "Conocenos" at bounding box center [196, 249] width 118 height 15
type input "Conócenos"
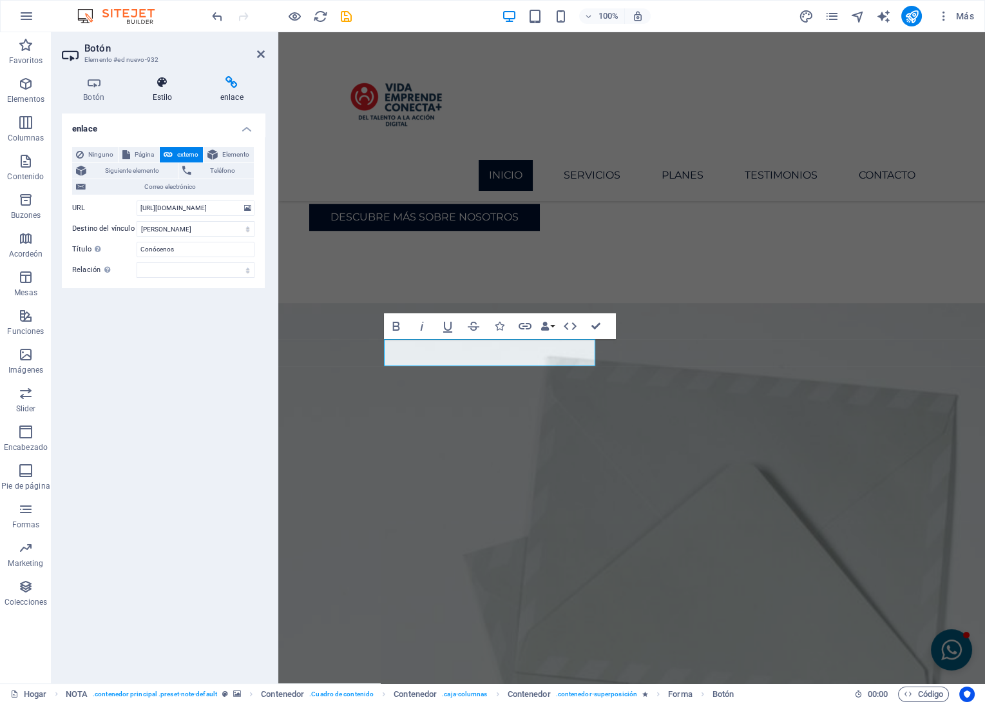
click at [166, 91] on h4 "Estilo" at bounding box center [165, 89] width 68 height 27
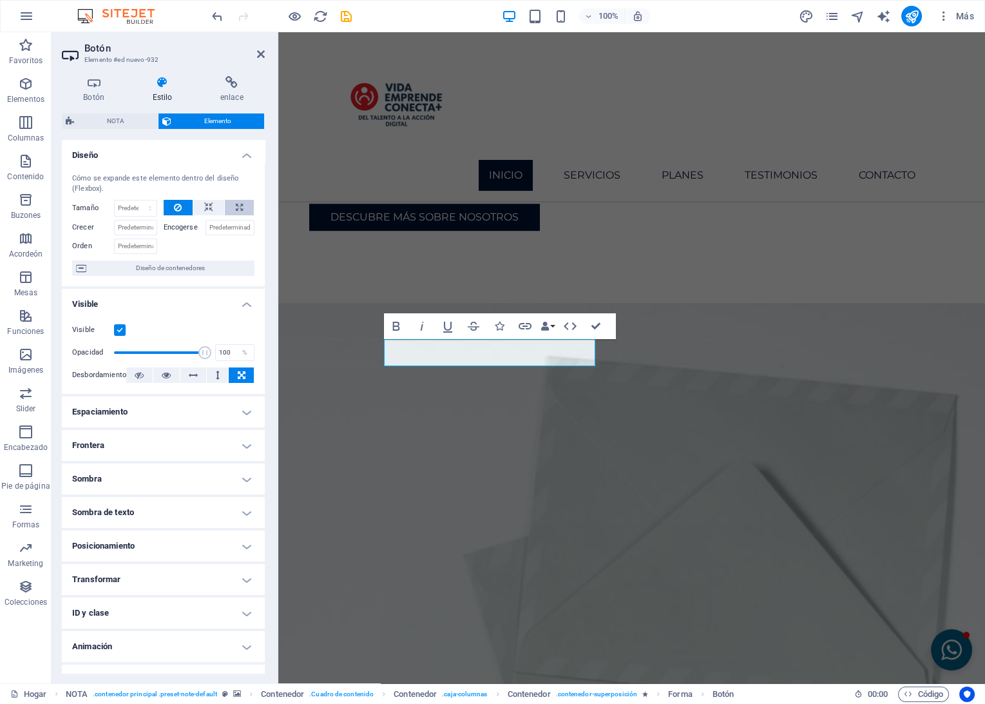
click at [231, 202] on button at bounding box center [239, 207] width 29 height 15
type input "100"
select select "%"
click at [134, 226] on input "Crecer" at bounding box center [135, 227] width 43 height 15
click at [181, 207] on button at bounding box center [179, 207] width 30 height 15
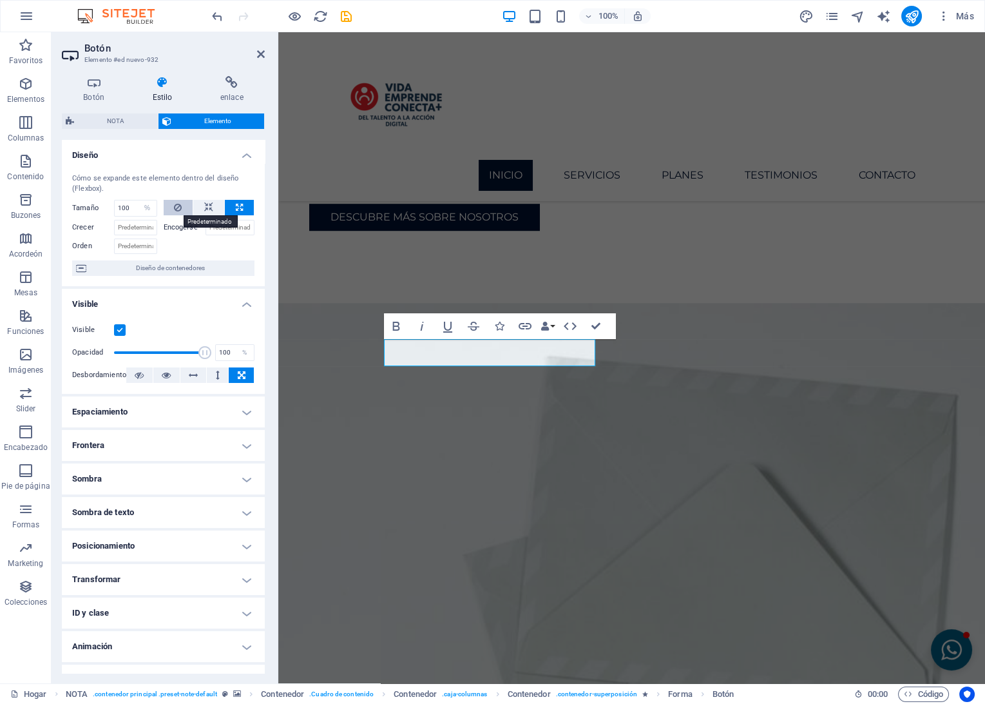
select select "DISABLED_OPTION_VALUE"
click at [201, 206] on button at bounding box center [208, 207] width 31 height 15
click at [243, 208] on button at bounding box center [239, 207] width 29 height 15
type input "100"
select select "%"
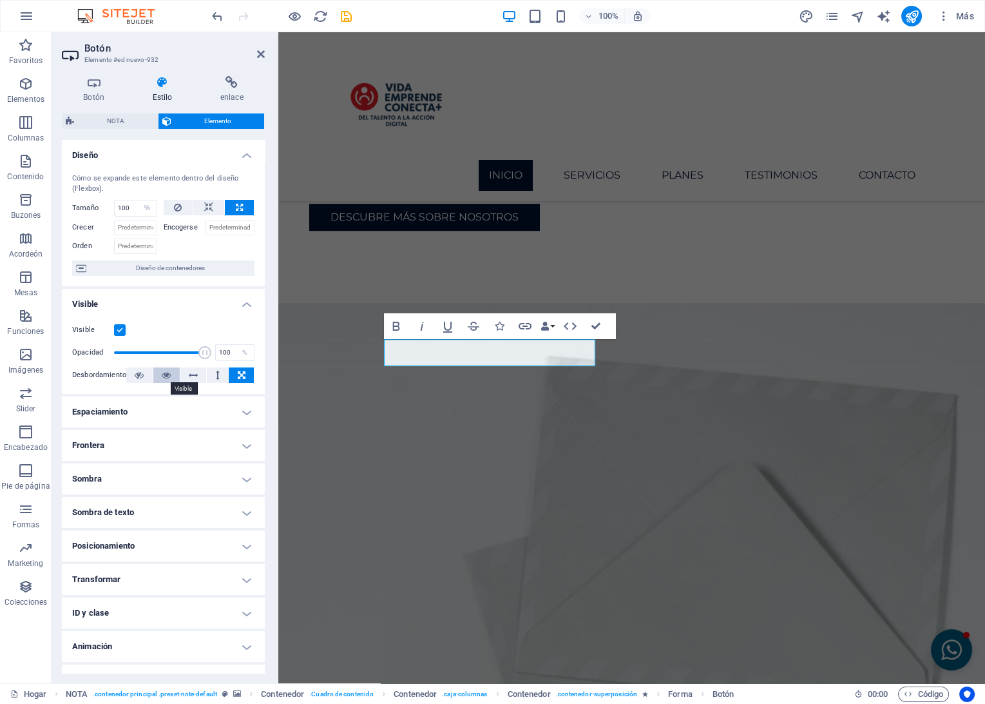
click at [165, 375] on icon at bounding box center [166, 374] width 9 height 15
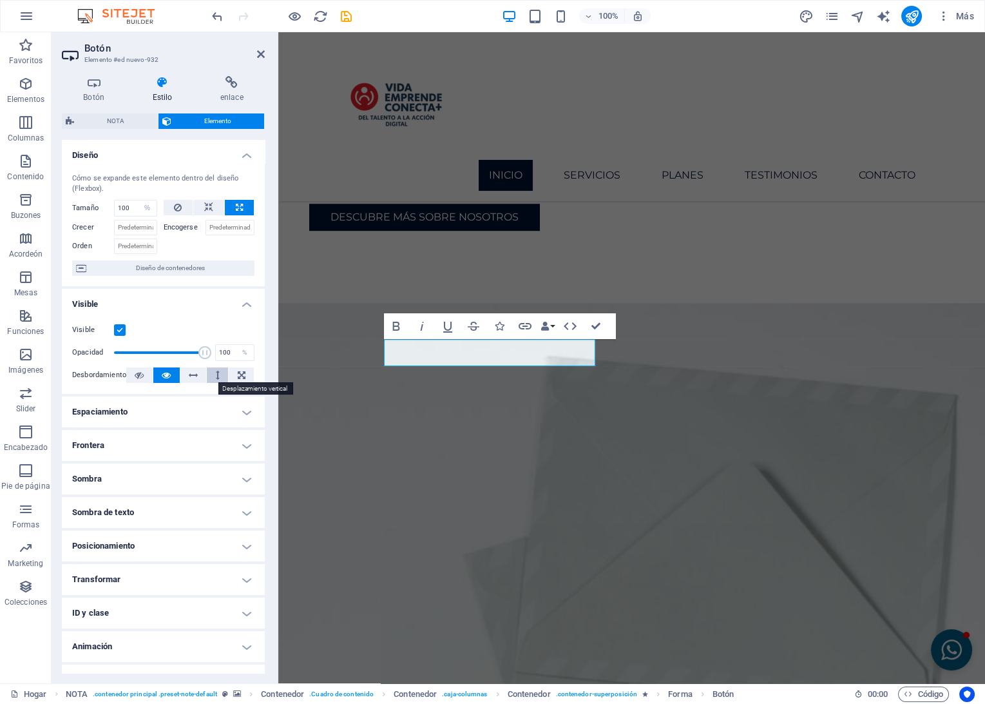
click at [216, 374] on icon at bounding box center [218, 374] width 4 height 15
click at [243, 374] on button at bounding box center [241, 374] width 25 height 15
click at [134, 415] on h4 "Espaciamiento" at bounding box center [163, 411] width 203 height 31
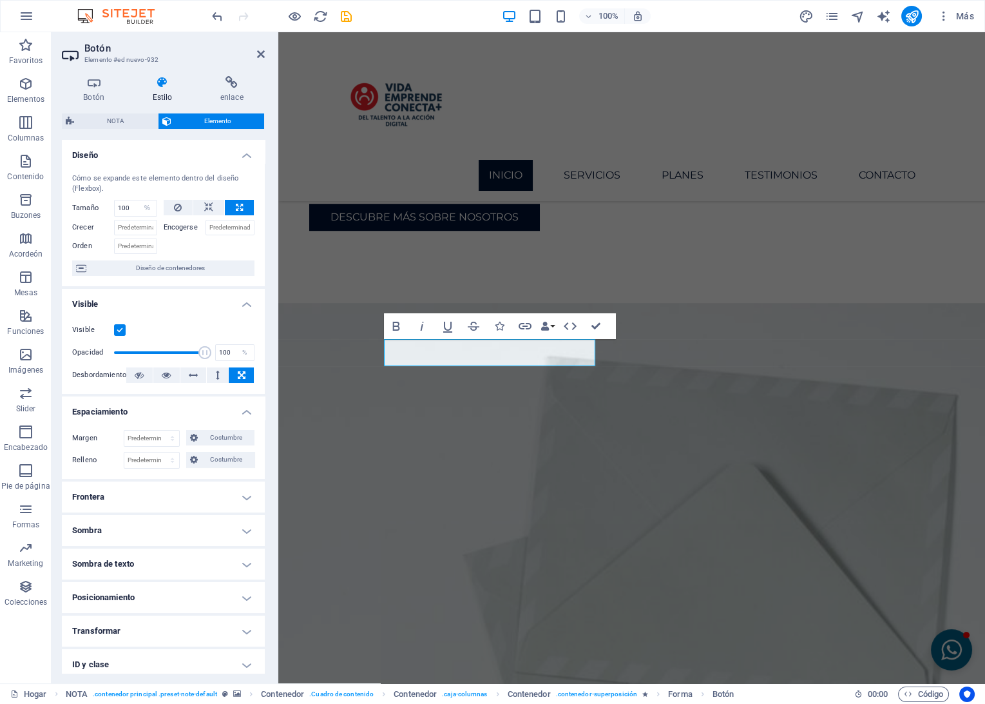
click at [106, 494] on h4 "Frontera" at bounding box center [163, 496] width 203 height 31
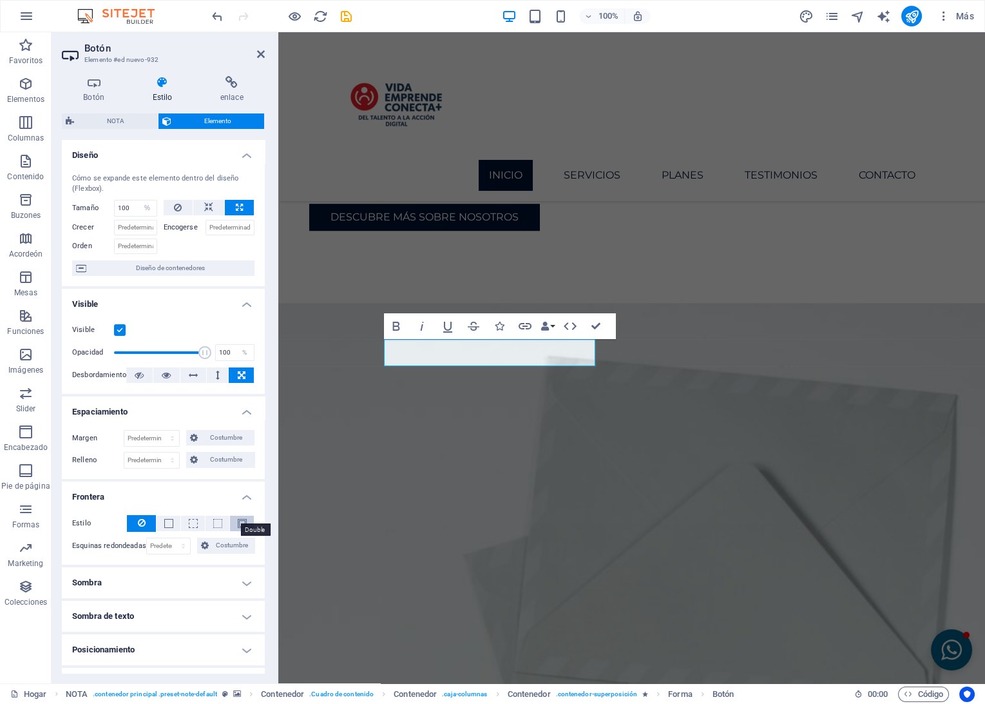
click at [240, 522] on span at bounding box center [242, 523] width 9 height 9
click at [144, 523] on icon at bounding box center [142, 522] width 8 height 15
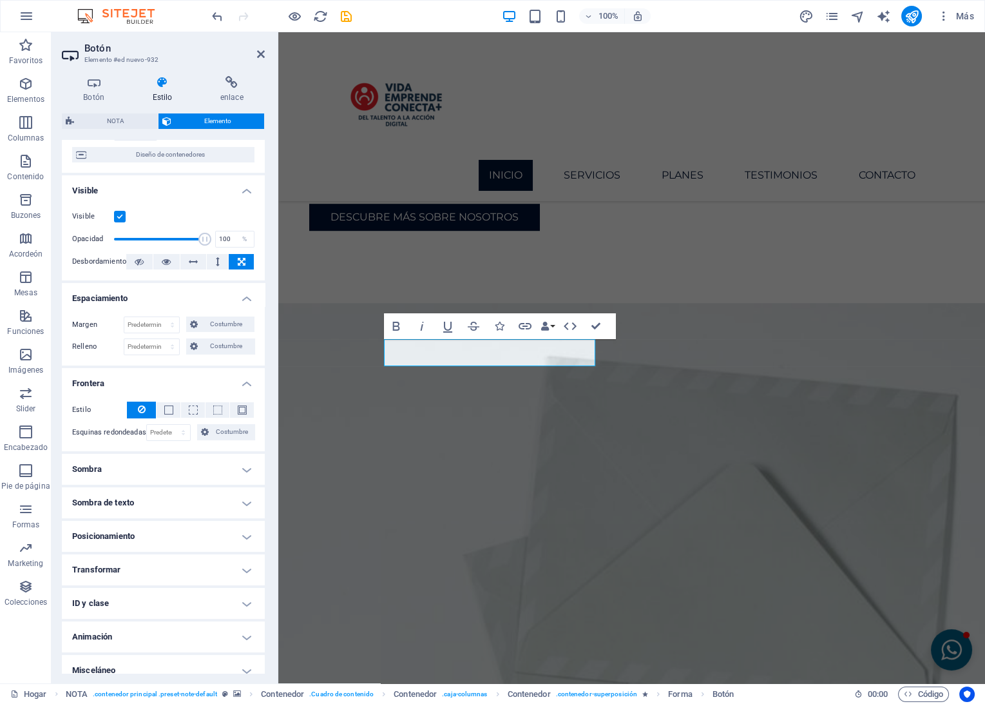
scroll to position [124, 0]
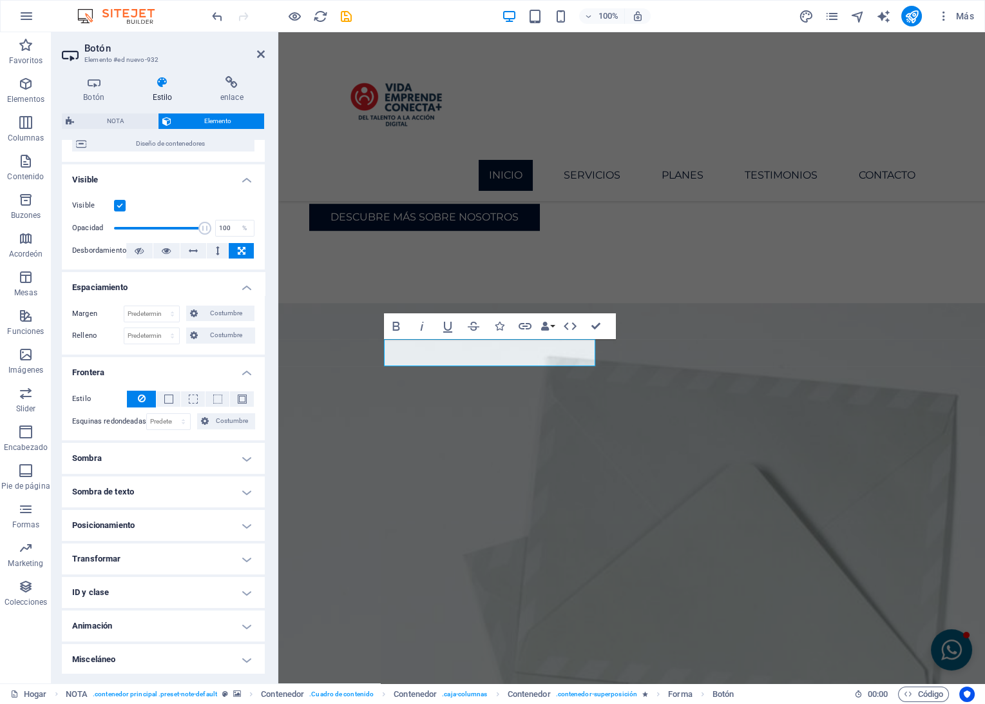
click at [178, 520] on h4 "Posicionamiento" at bounding box center [163, 525] width 203 height 31
click at [148, 550] on span "estático" at bounding box center [145, 550] width 22 height 15
click at [182, 550] on span "Pariente" at bounding box center [178, 550] width 23 height 15
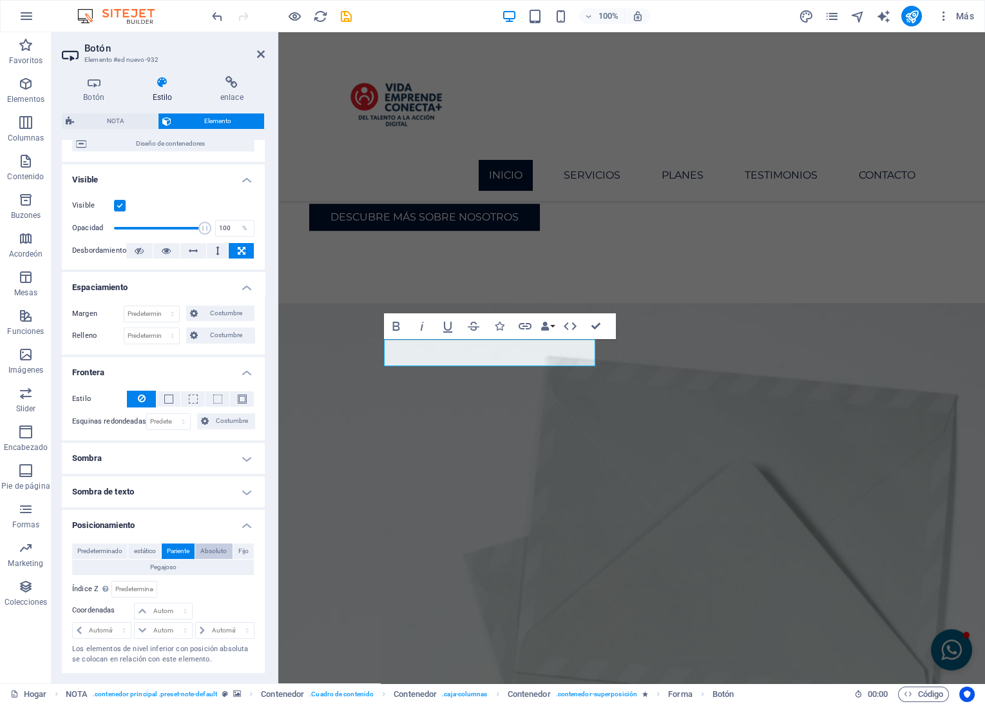
click at [214, 549] on span "Absoluto" at bounding box center [213, 550] width 26 height 15
click at [234, 546] on button "Fijo" at bounding box center [243, 550] width 21 height 15
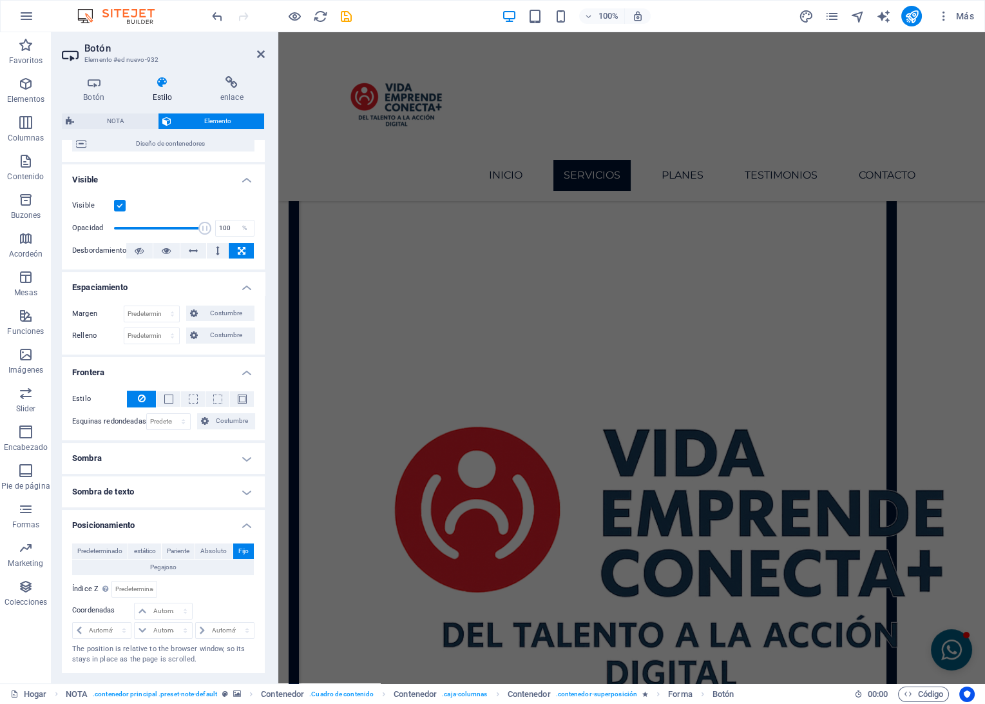
scroll to position [3621, 0]
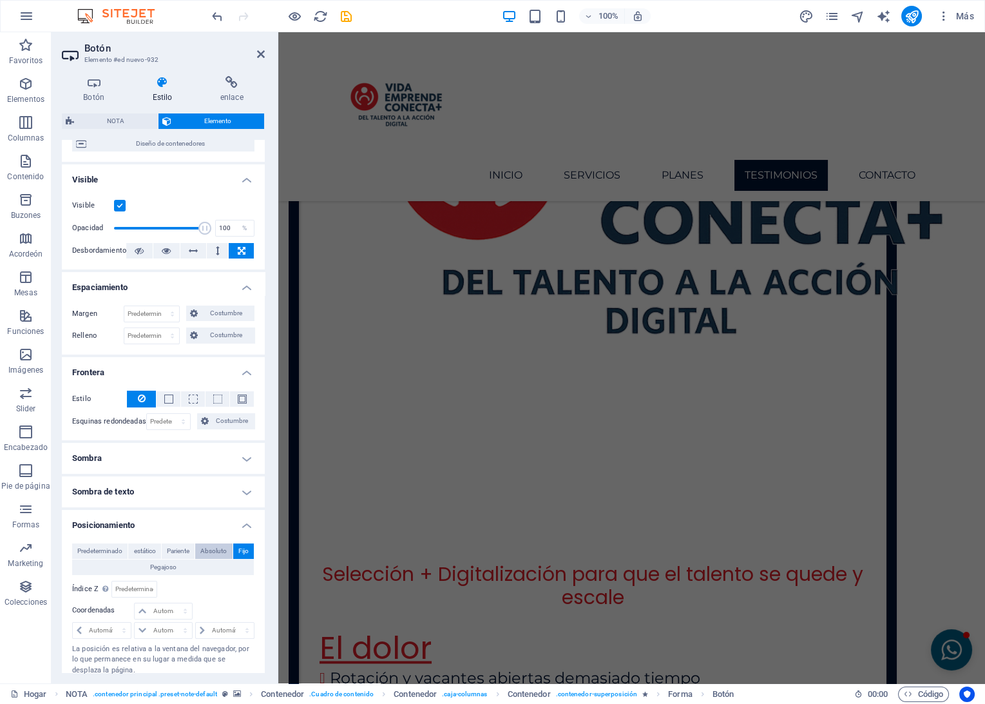
click at [213, 550] on span "Absoluto" at bounding box center [213, 550] width 26 height 15
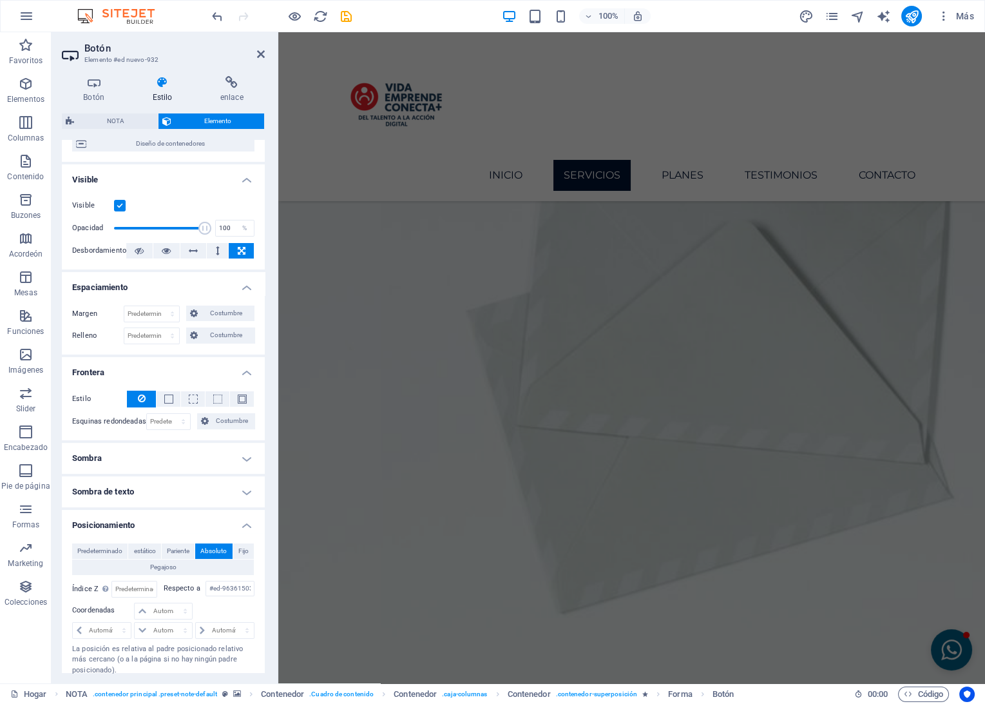
scroll to position [1719, 0]
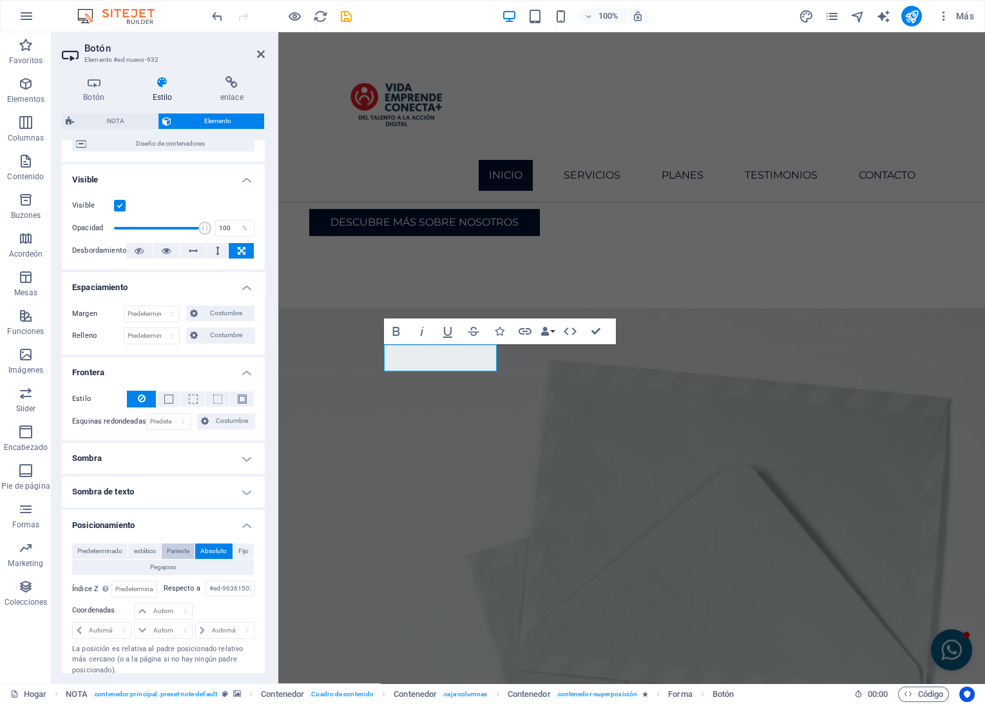
click at [172, 552] on span "Pariente" at bounding box center [178, 550] width 23 height 15
click at [103, 548] on span "Predeterminado" at bounding box center [99, 550] width 45 height 15
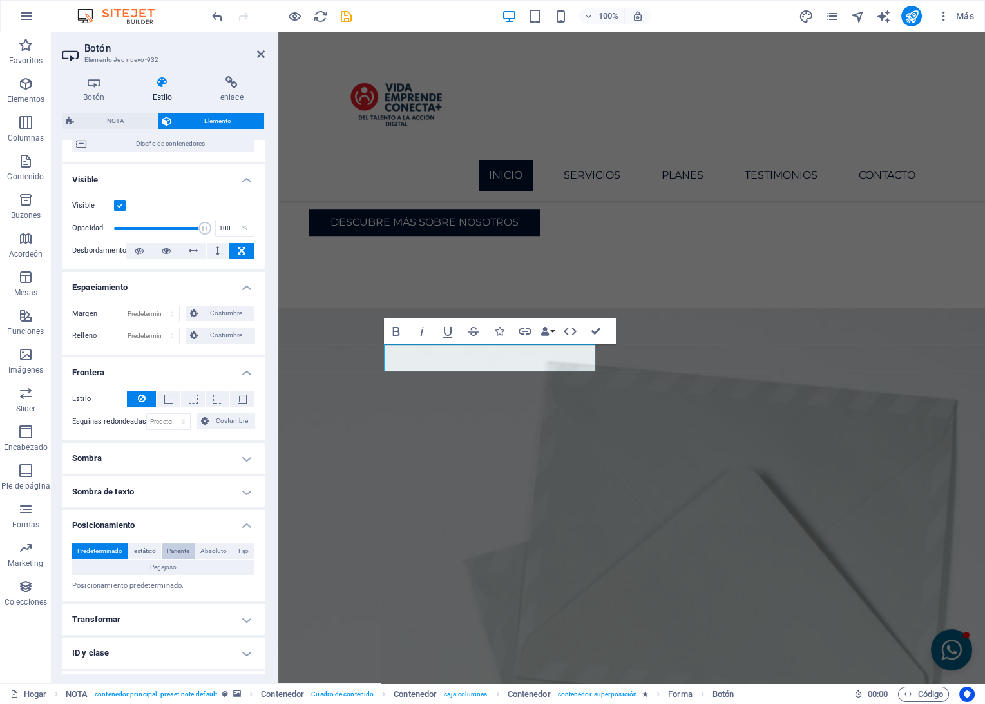
click at [173, 549] on span "Pariente" at bounding box center [178, 550] width 23 height 15
click at [199, 550] on button "Absoluto" at bounding box center [213, 550] width 37 height 15
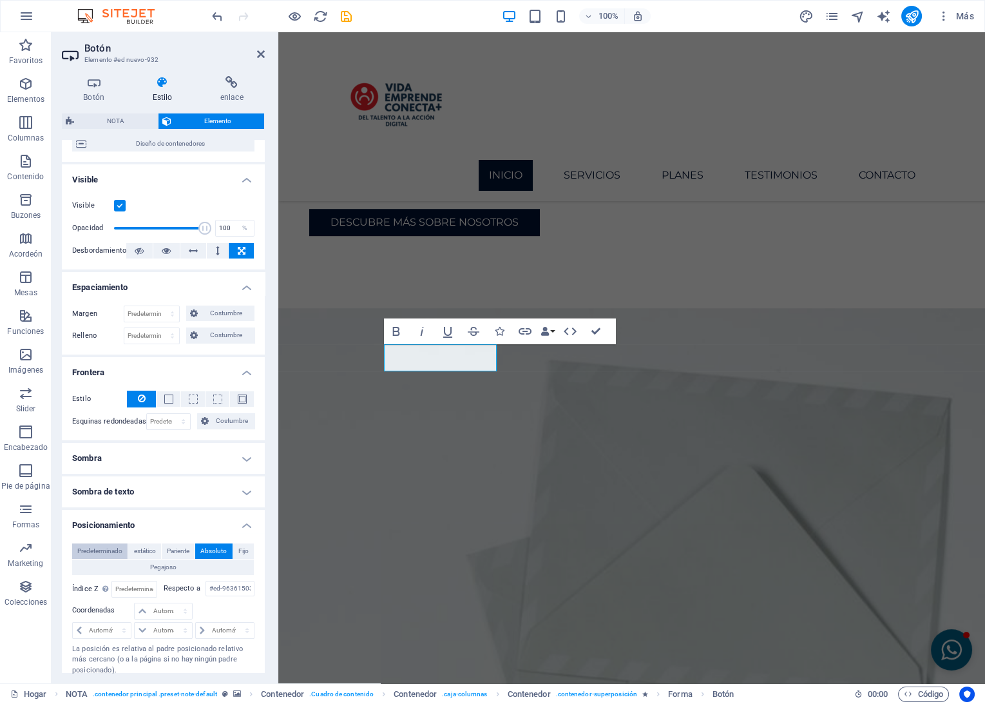
click at [102, 552] on span "Predeterminado" at bounding box center [99, 550] width 45 height 15
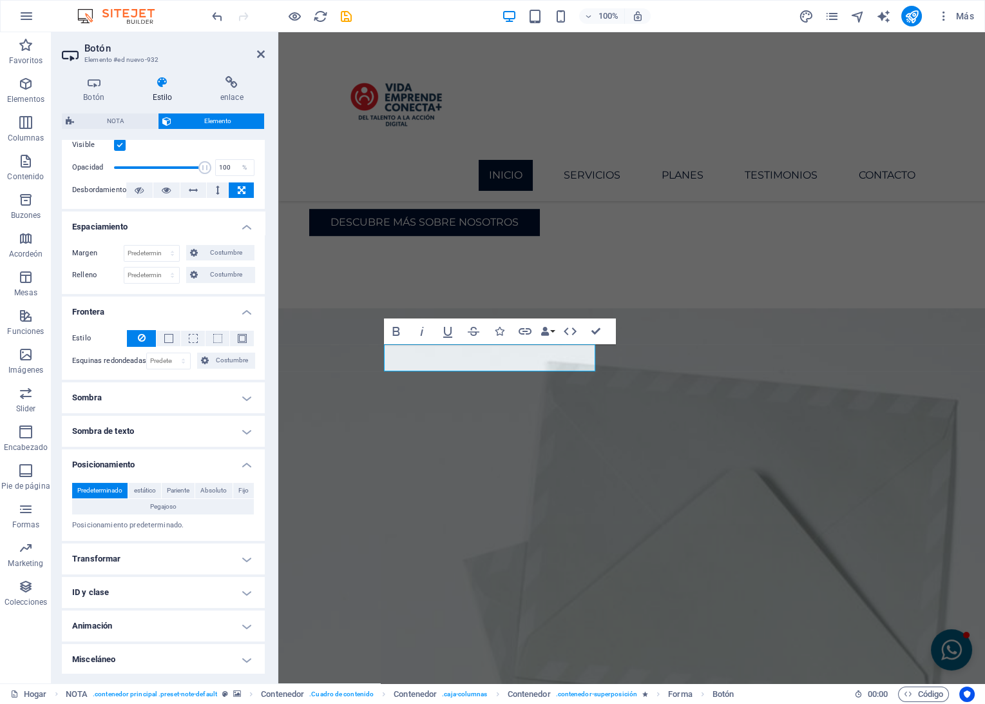
scroll to position [186, 0]
click at [160, 622] on h4 "Animación" at bounding box center [163, 625] width 203 height 31
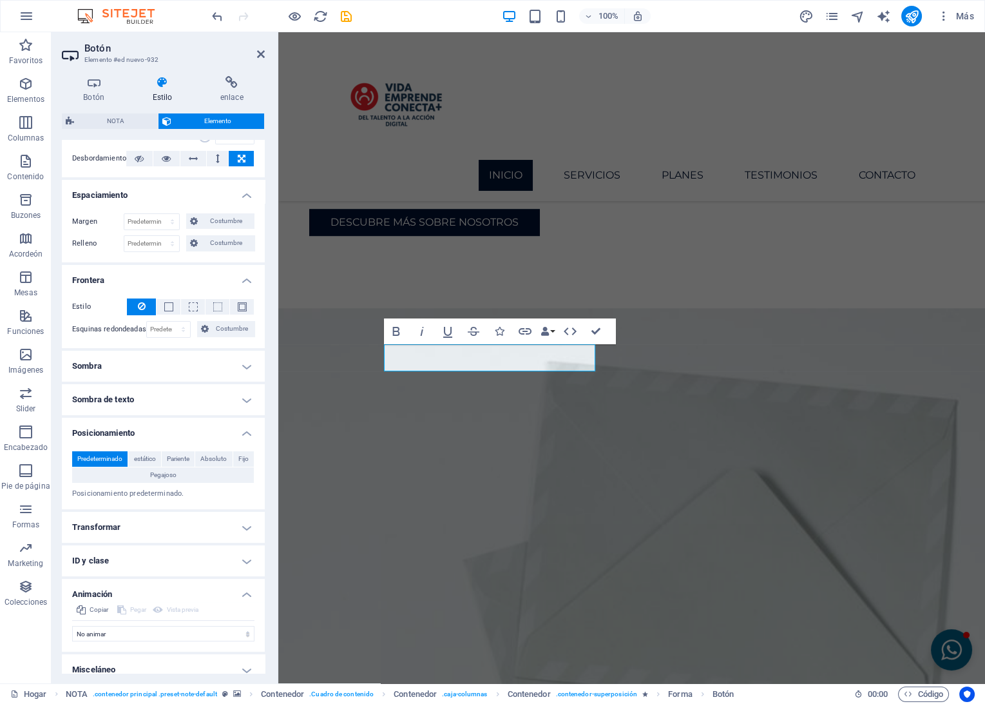
scroll to position [227, 0]
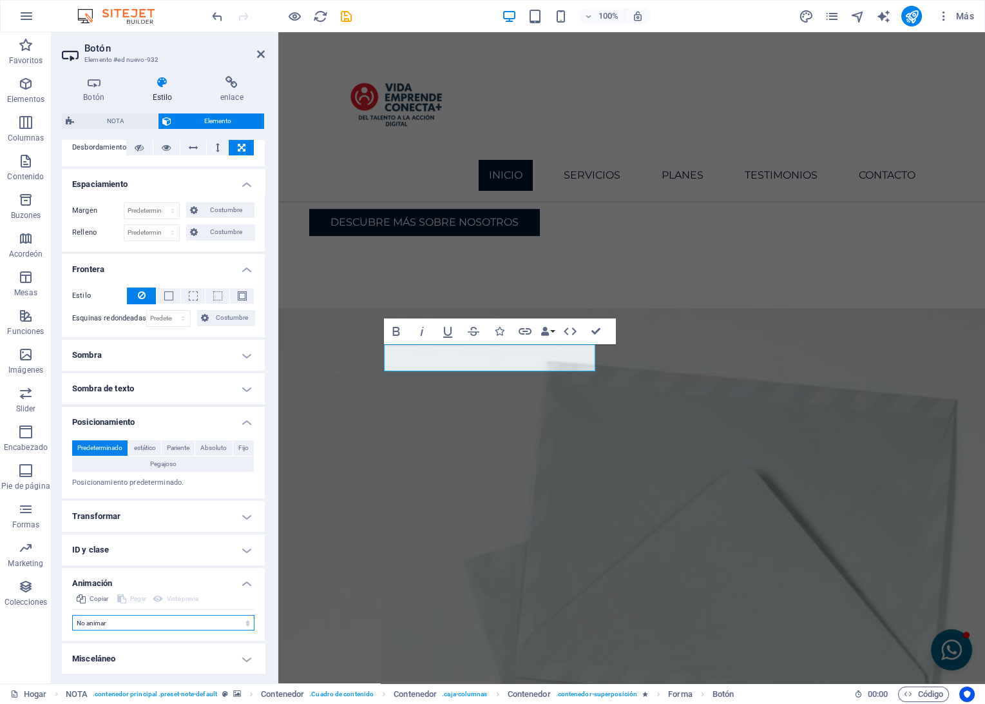
click at [113, 619] on select "No animar Mostrar / Ocultar Deslizar hacia arriba/abajo Acercar/alejar Desliza …" at bounding box center [163, 622] width 182 height 15
select select "slide"
click at [72, 615] on select "No animar Mostrar / Ocultar Deslizar hacia arriba/abajo Acercar/alejar Desliza …" at bounding box center [163, 622] width 182 height 15
select select "scroll"
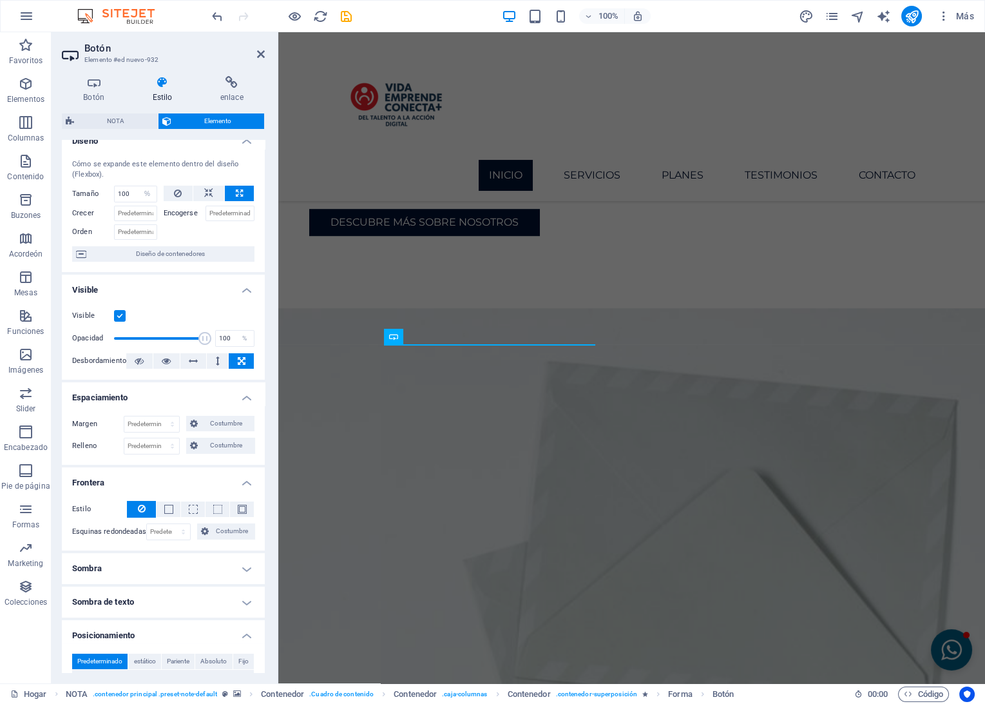
scroll to position [0, 0]
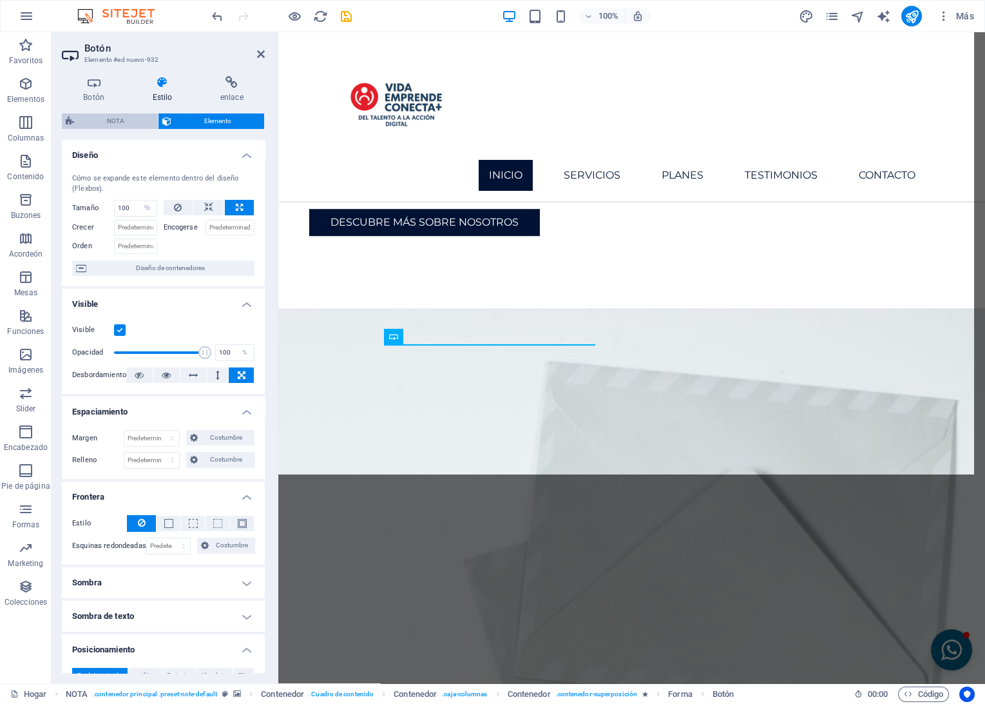
click at [148, 122] on span "NOTA" at bounding box center [116, 120] width 76 height 15
select select "rem"
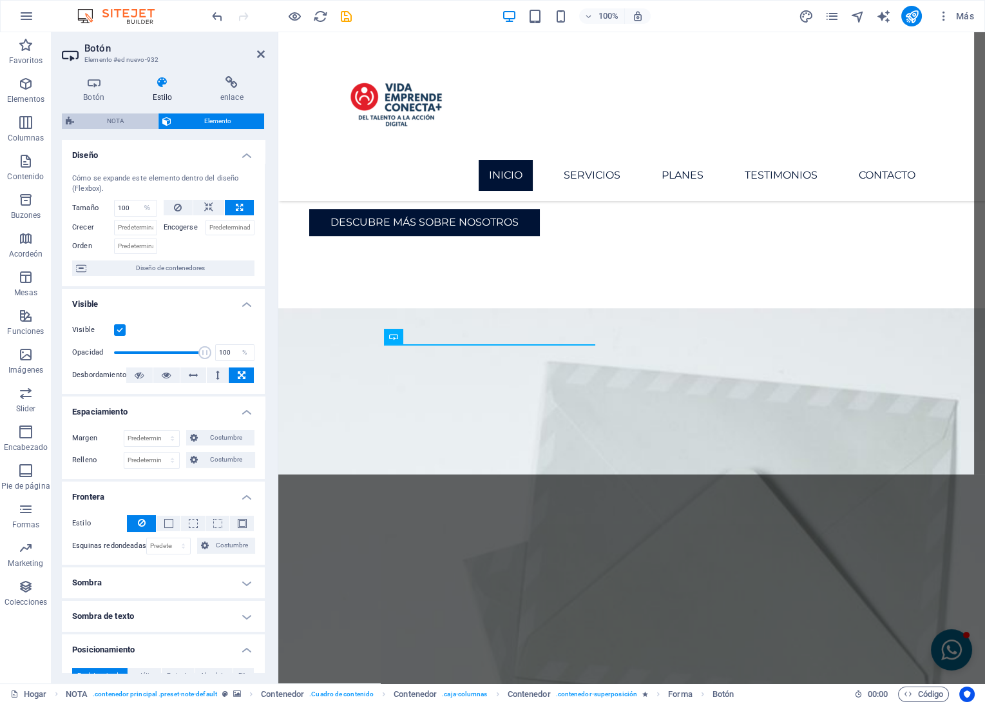
select select "rem"
select select "px"
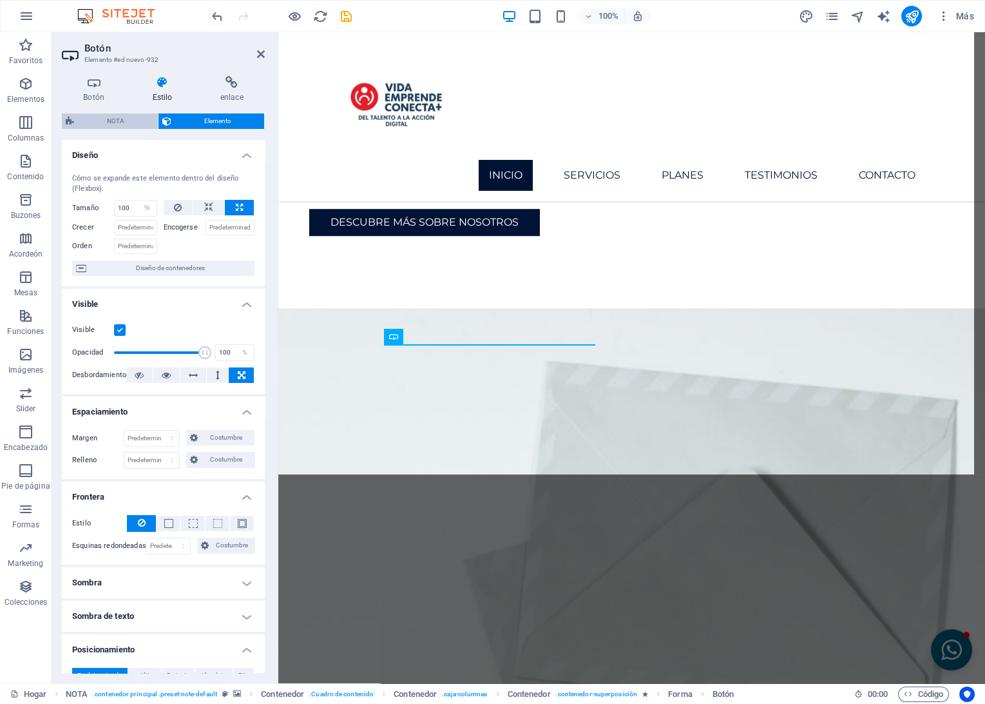
select select "px"
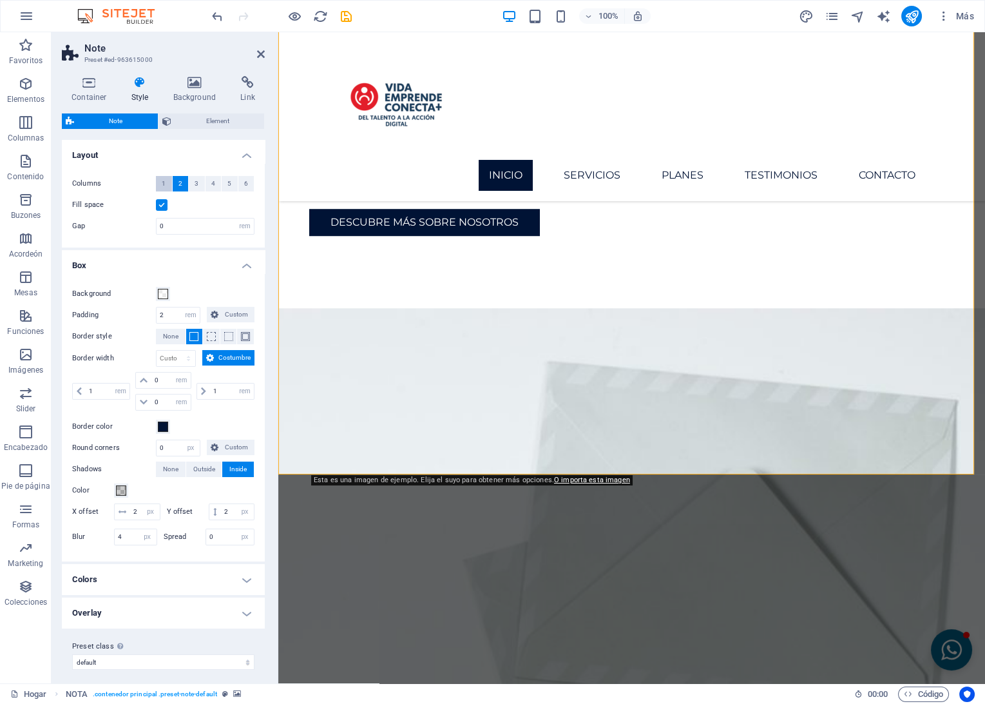
click at [165, 180] on button "1" at bounding box center [164, 183] width 16 height 15
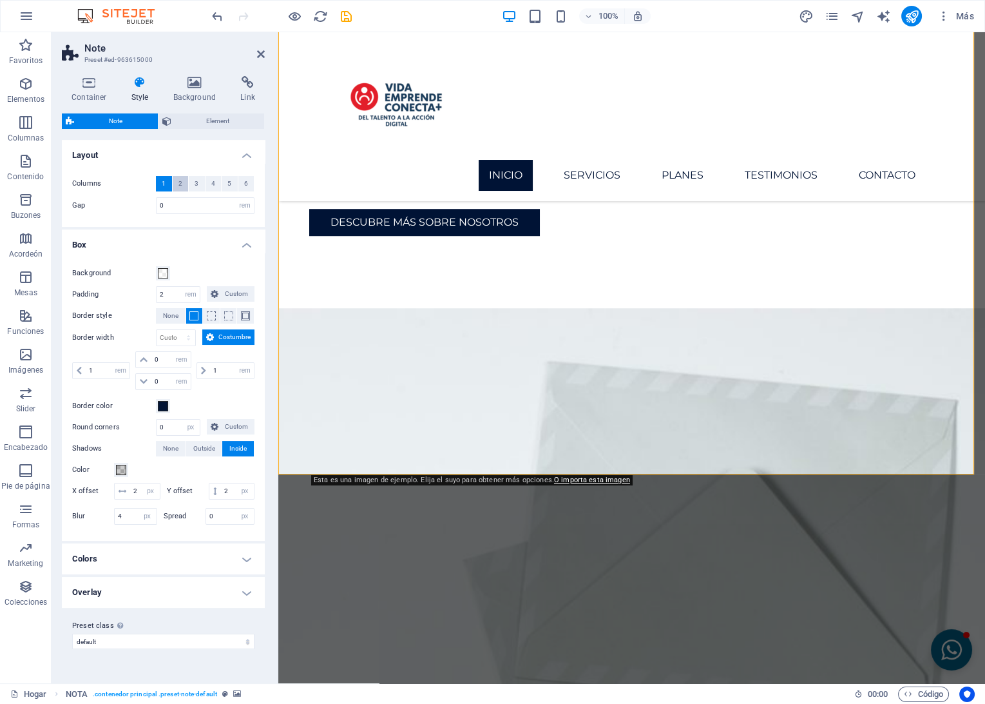
click at [175, 182] on button "2" at bounding box center [181, 183] width 16 height 15
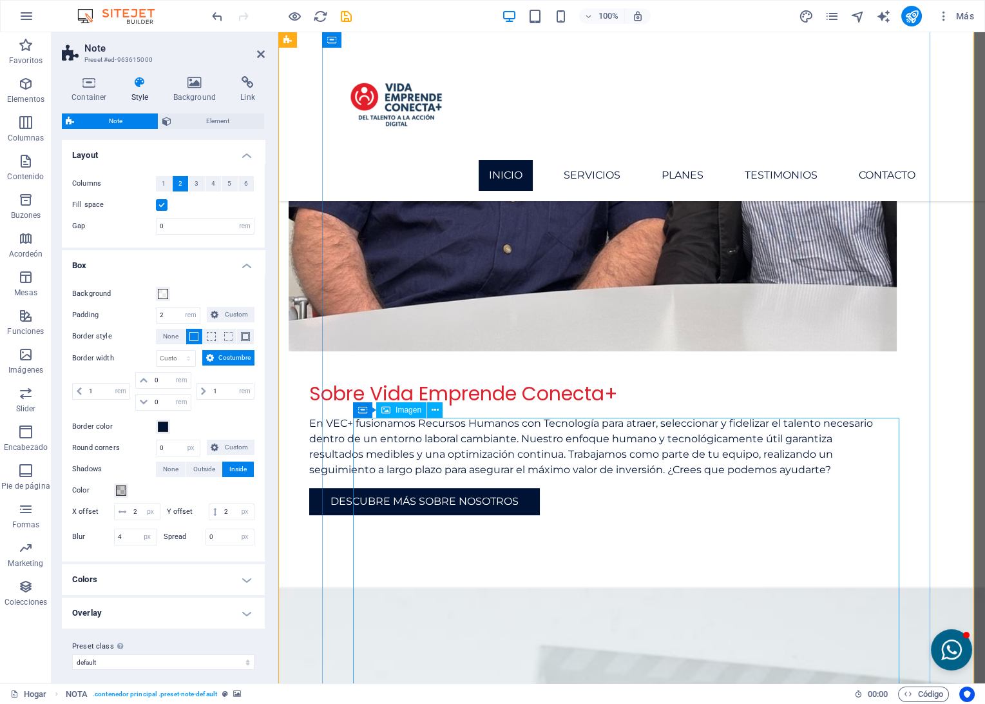
scroll to position [1432, 0]
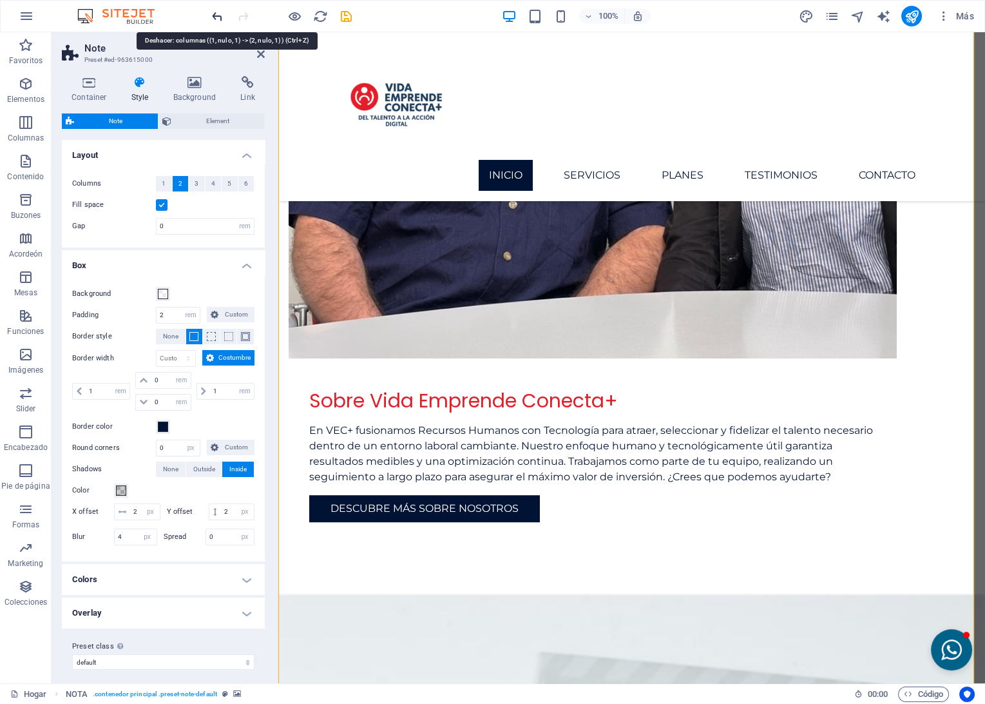
click at [212, 12] on icon "Deshacer" at bounding box center [217, 16] width 15 height 15
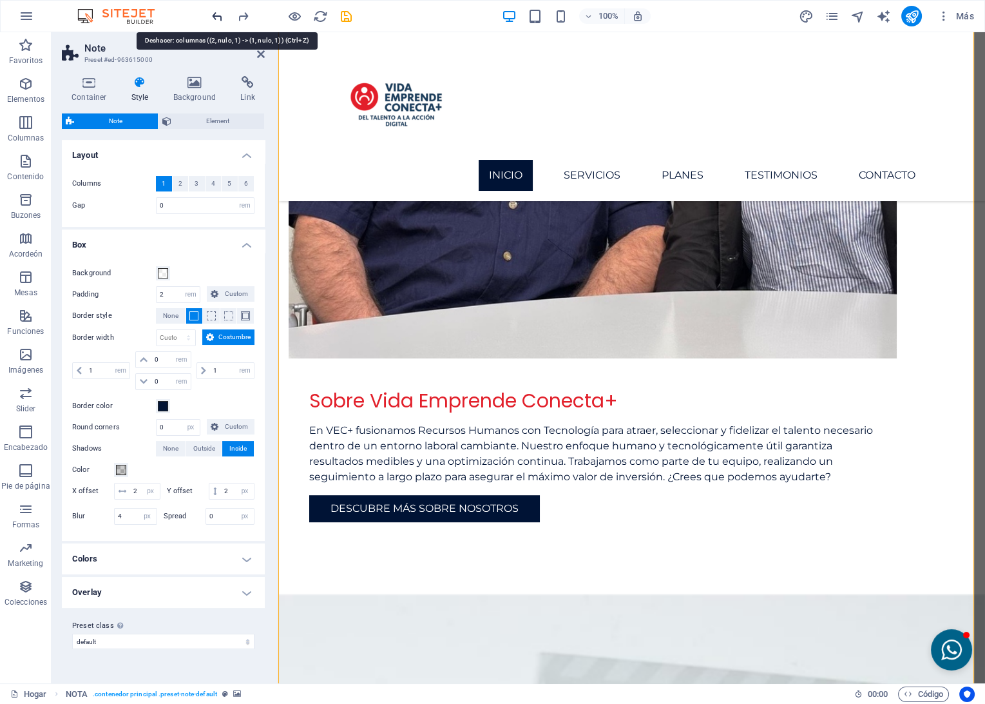
click at [212, 12] on icon "Deshacer" at bounding box center [217, 16] width 15 height 15
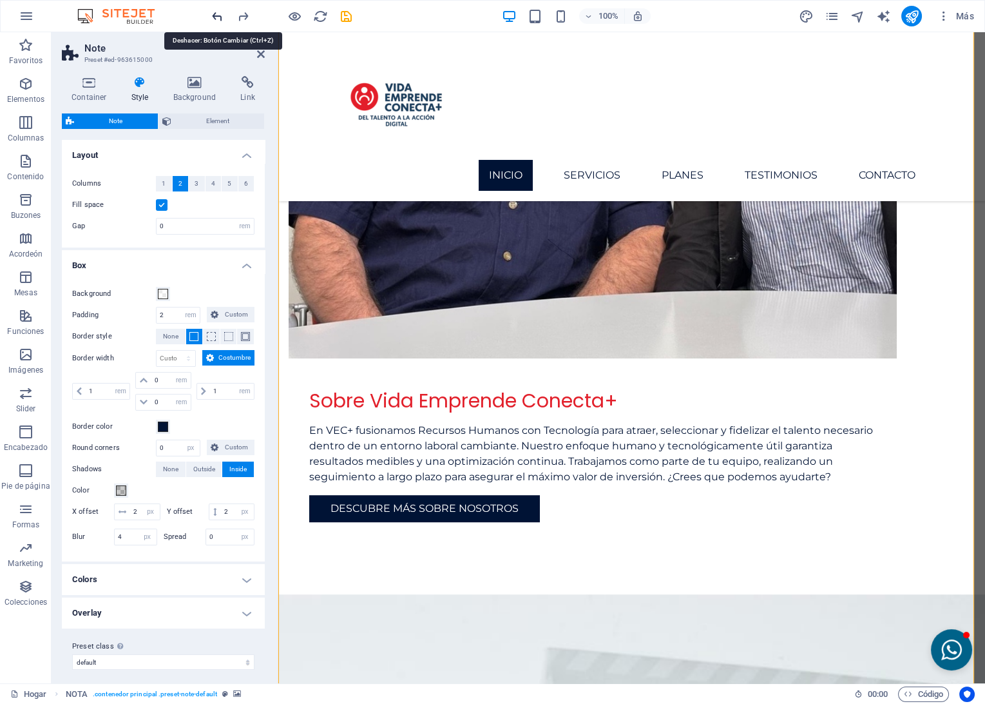
click at [211, 11] on icon "Deshacer" at bounding box center [217, 16] width 15 height 15
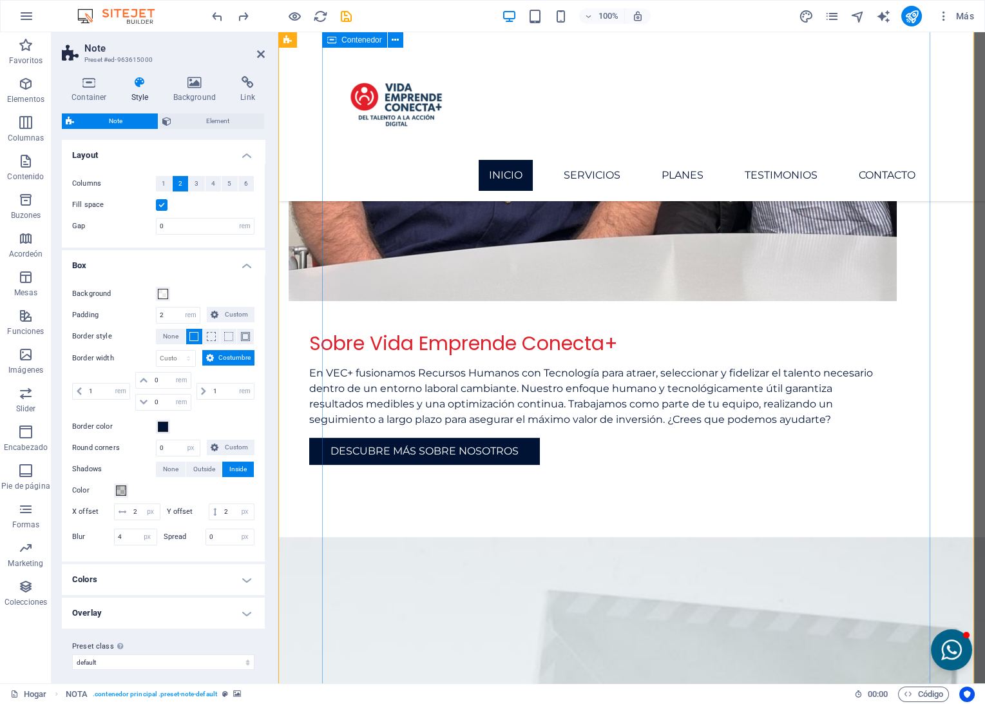
scroll to position [1647, 0]
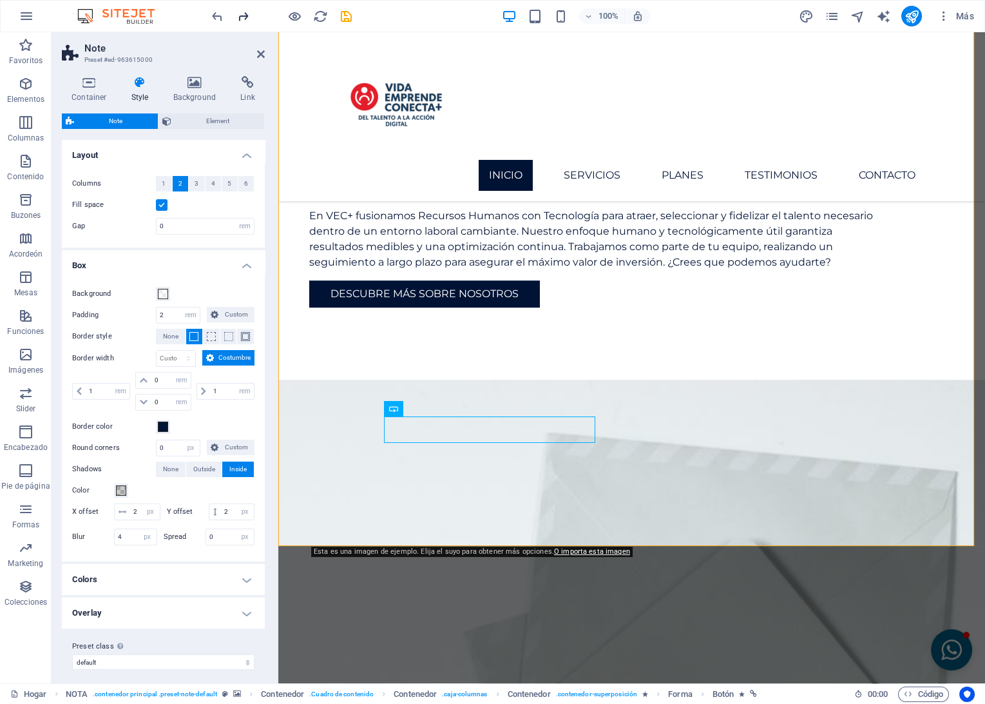
click at [235, 14] on span "Rehacer" at bounding box center [242, 16] width 15 height 15
click at [169, 336] on span "None" at bounding box center [170, 336] width 15 height 15
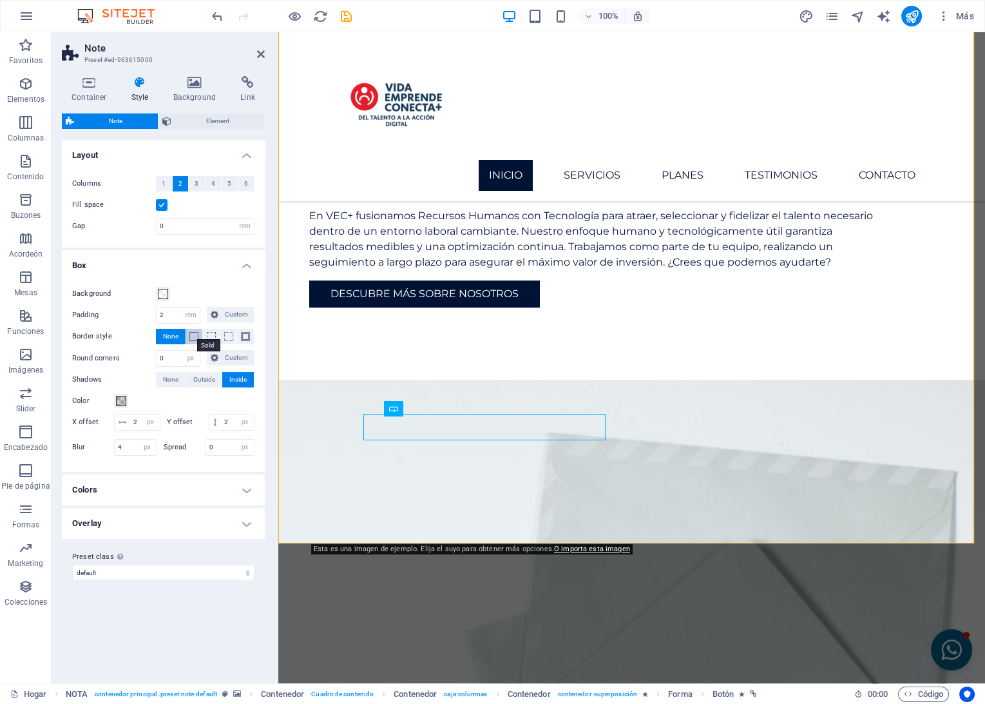
click at [197, 336] on span at bounding box center [193, 336] width 9 height 9
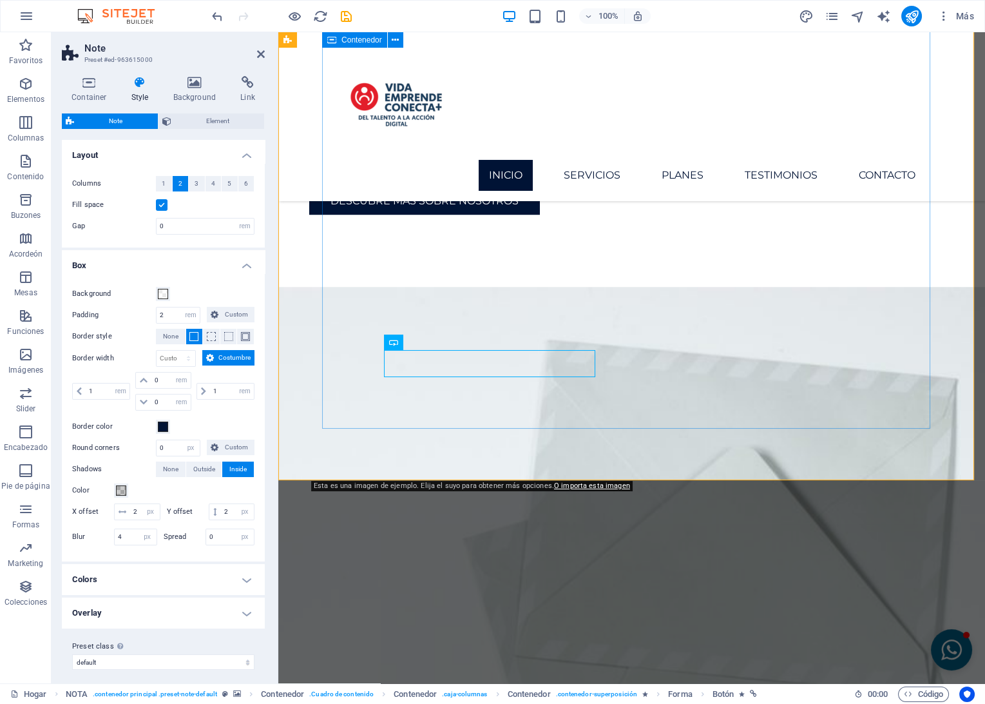
scroll to position [1790, 0]
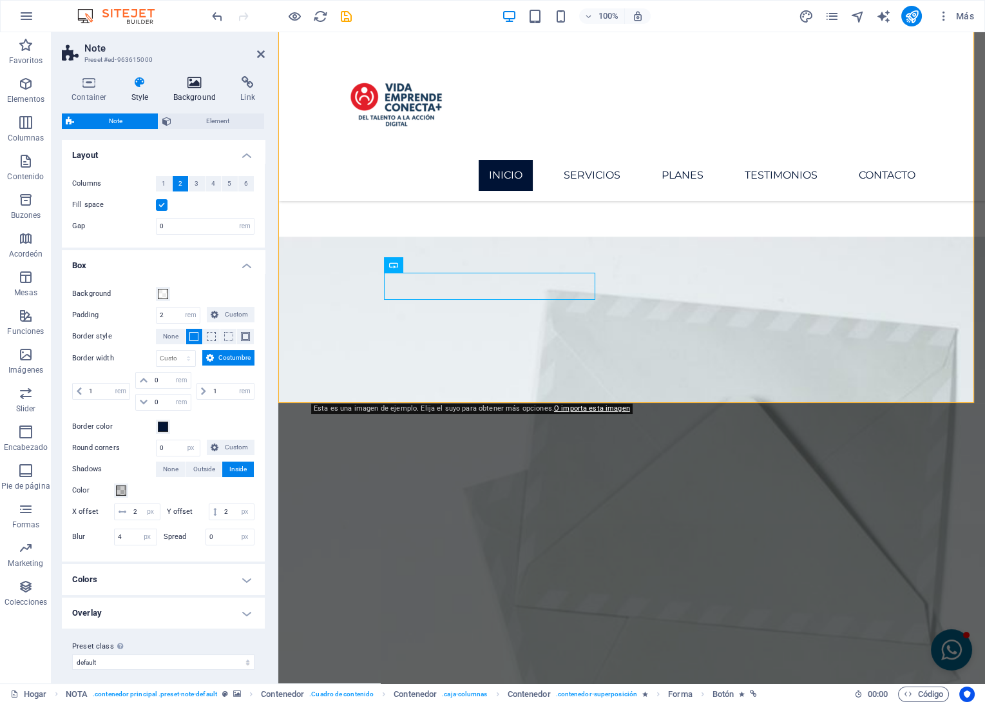
click at [205, 92] on h4 "Background" at bounding box center [198, 89] width 68 height 27
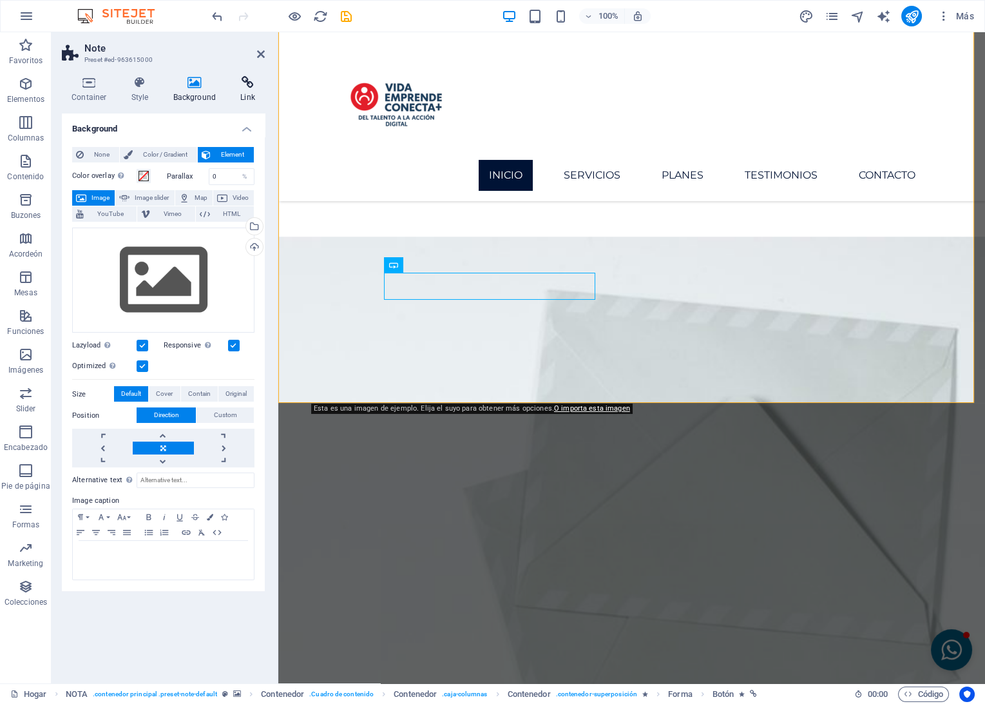
click at [248, 81] on icon at bounding box center [248, 82] width 34 height 13
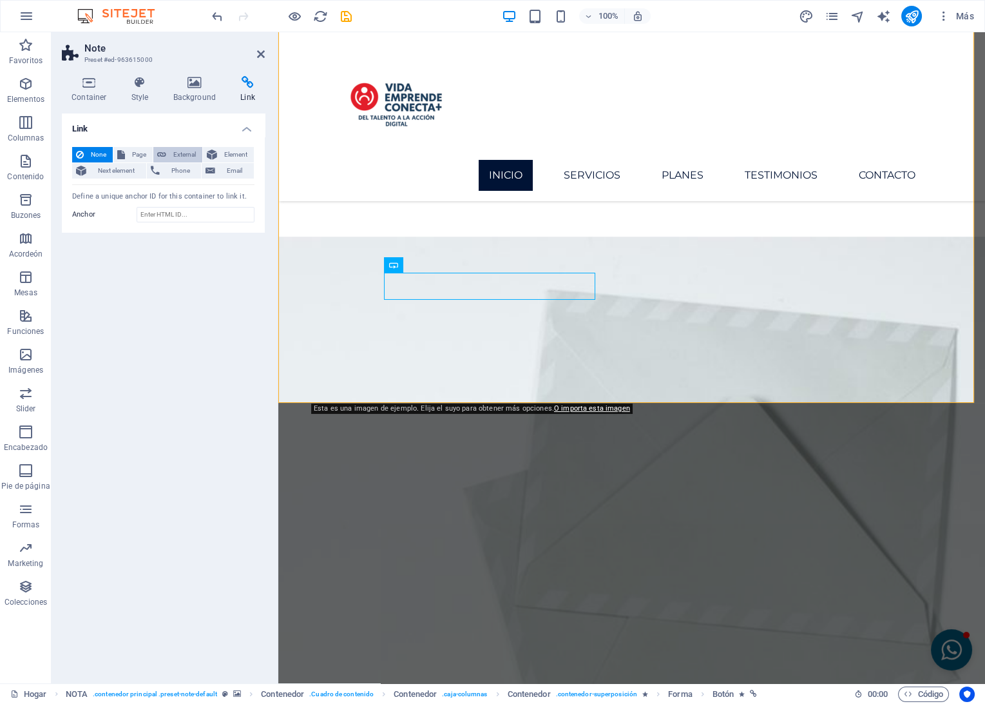
click at [164, 149] on icon at bounding box center [161, 154] width 9 height 15
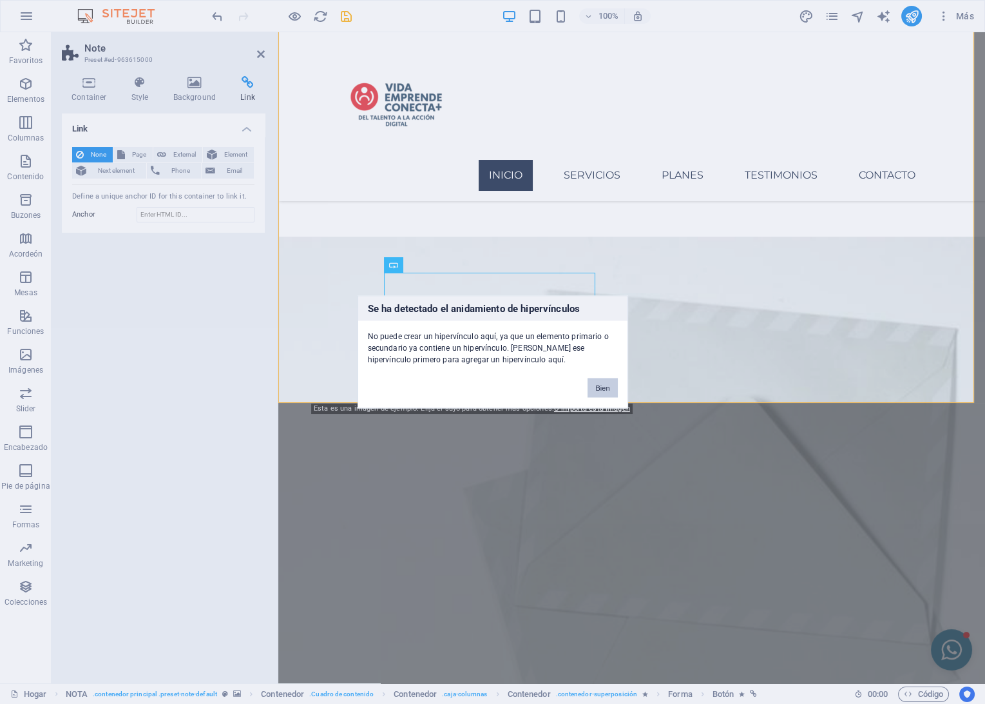
click at [593, 387] on button "Bien" at bounding box center [603, 387] width 30 height 19
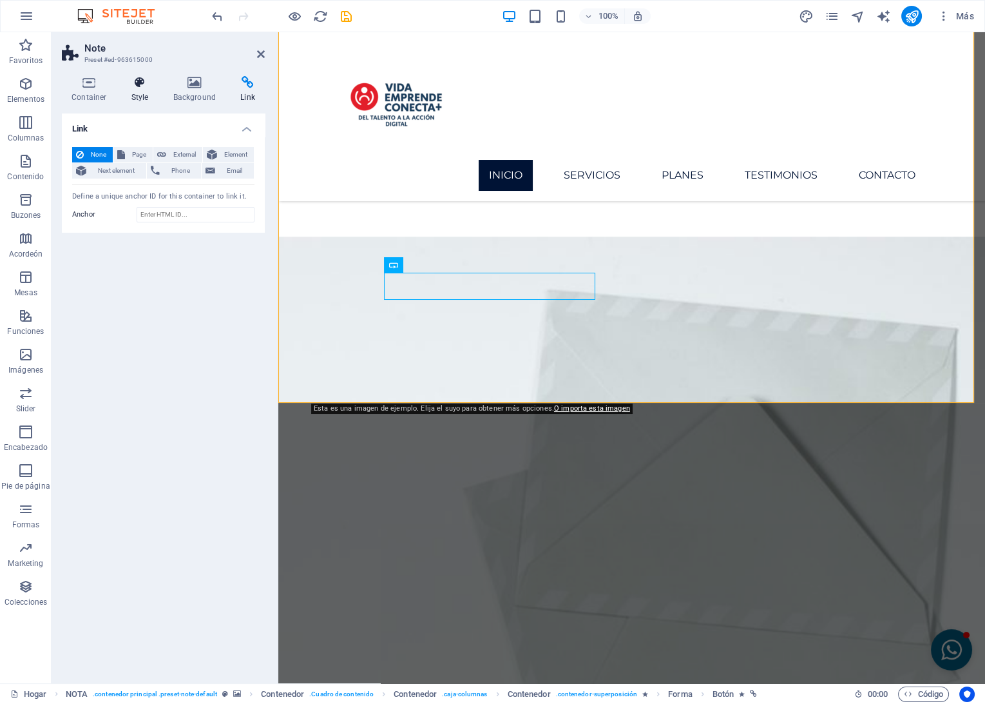
click at [146, 90] on h4 "Style" at bounding box center [143, 89] width 42 height 27
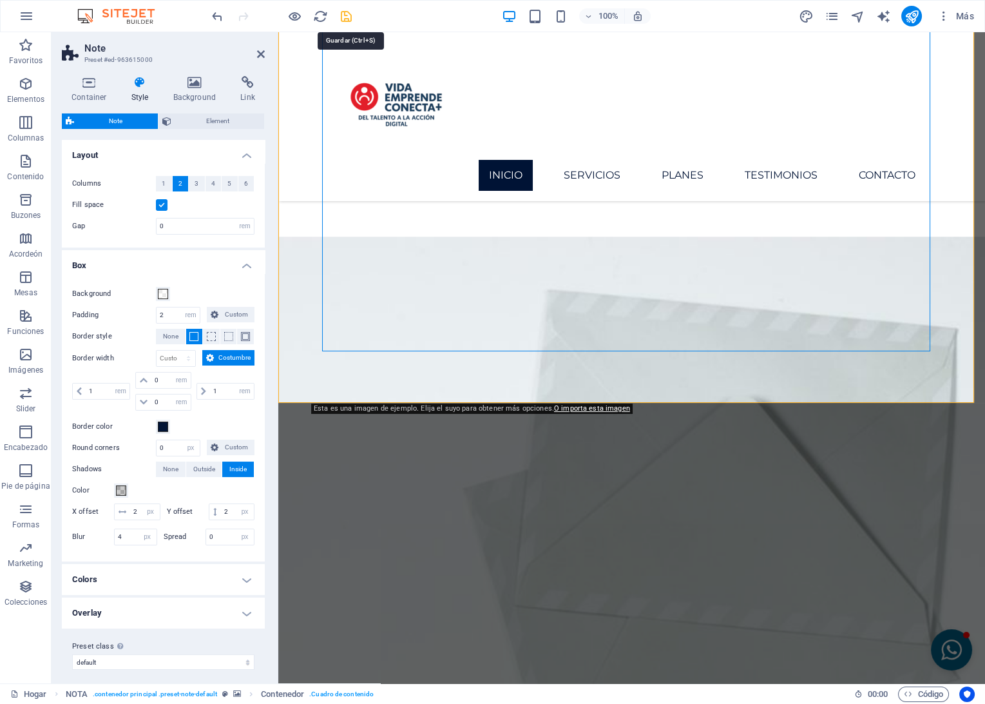
click at [346, 19] on icon "Salvar" at bounding box center [346, 16] width 15 height 15
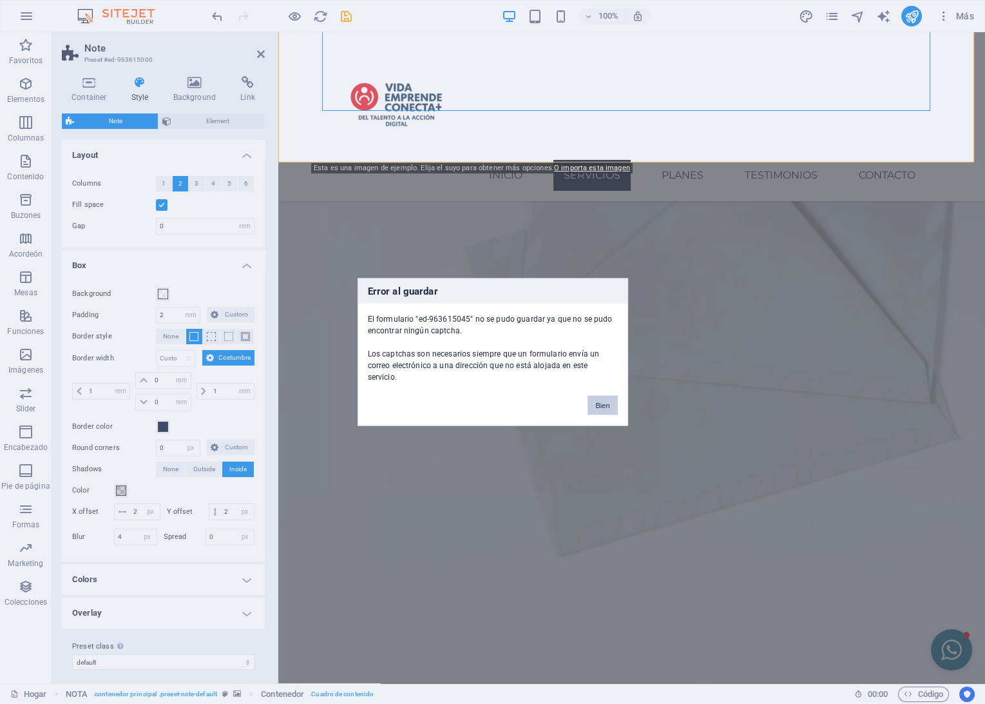
click at [607, 401] on button "Bien" at bounding box center [603, 405] width 30 height 19
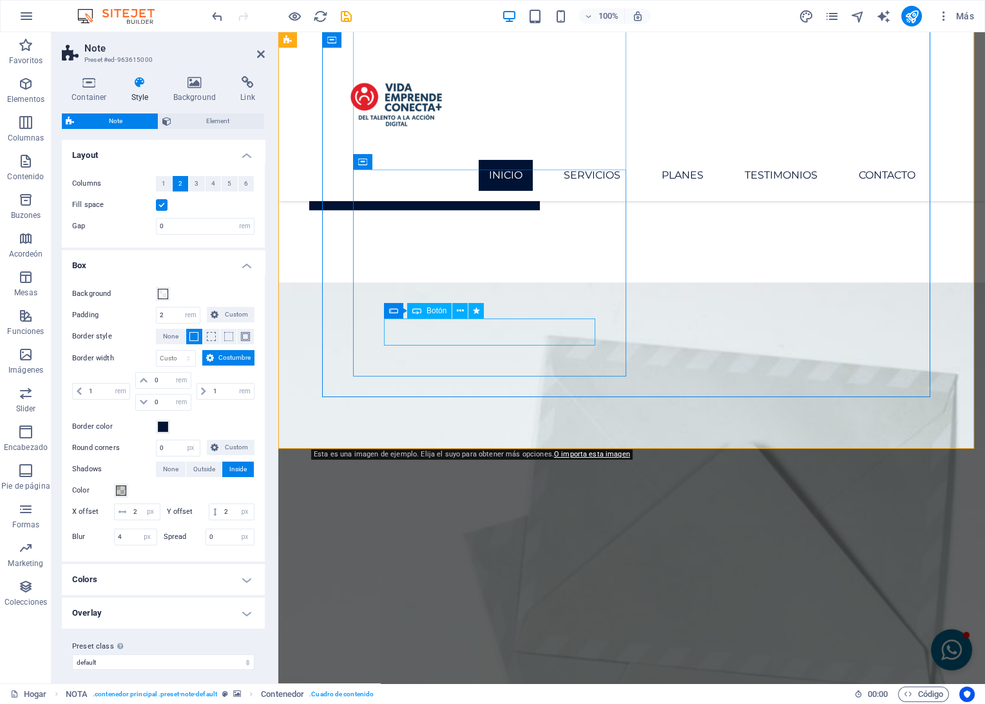
scroll to position [1530, 0]
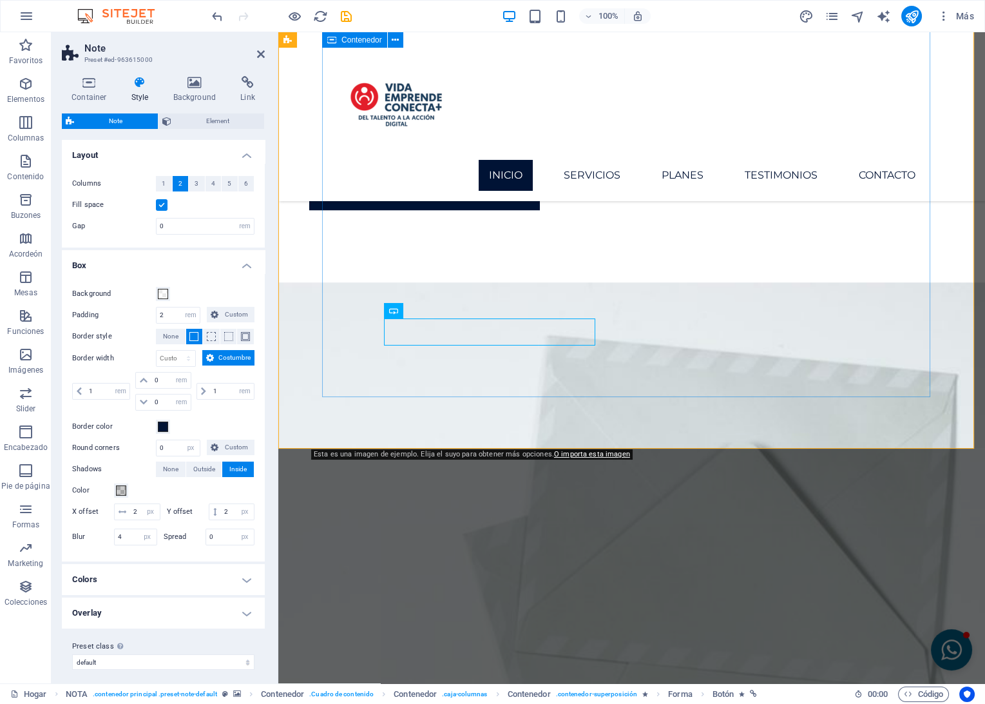
scroll to position [1959, 0]
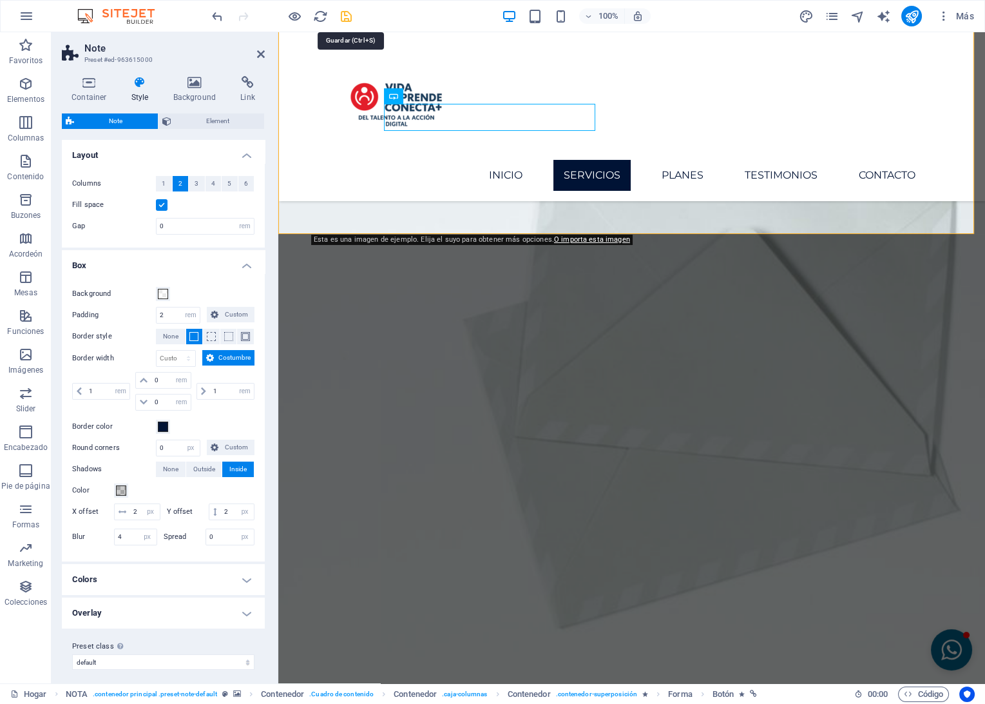
click at [340, 14] on icon "Salvar" at bounding box center [346, 16] width 15 height 15
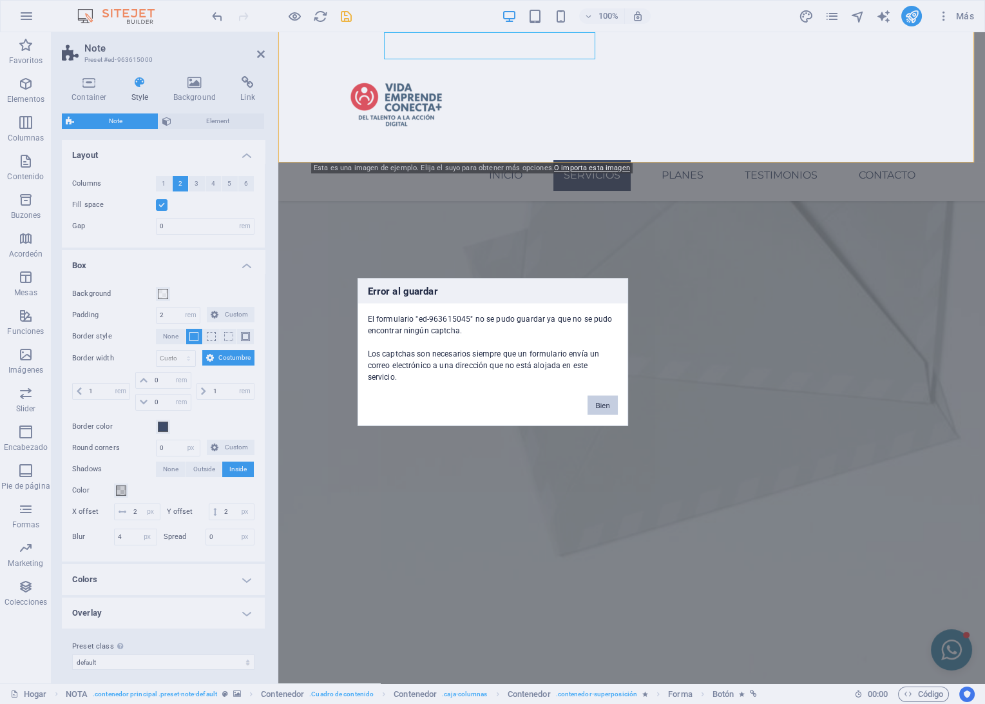
click at [607, 396] on button "Bien" at bounding box center [603, 405] width 30 height 19
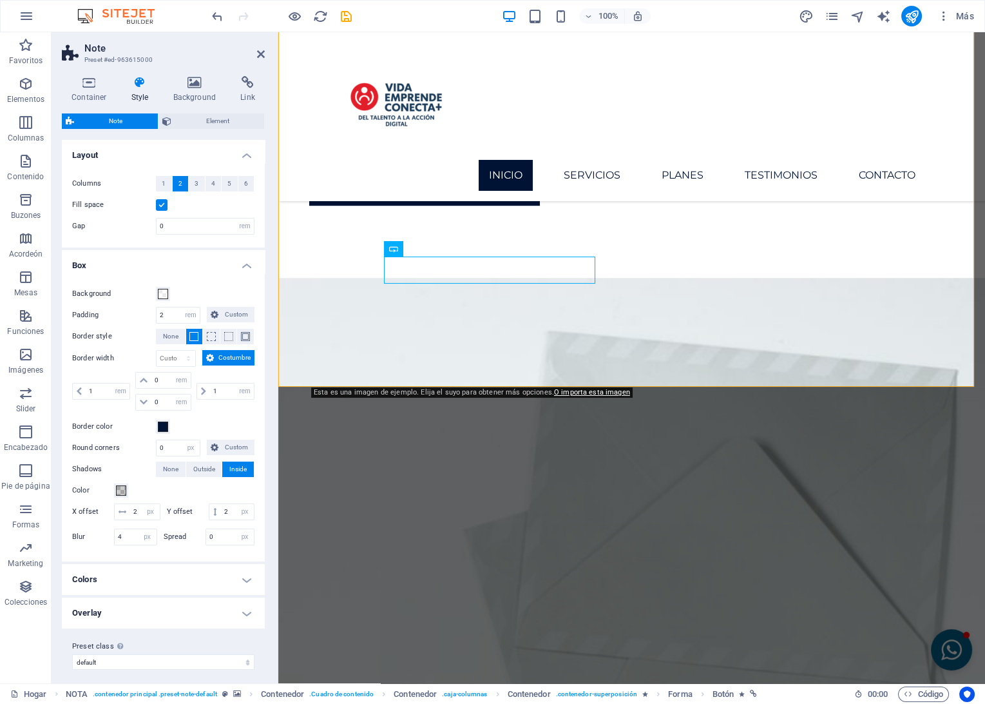
scroll to position [1673, 0]
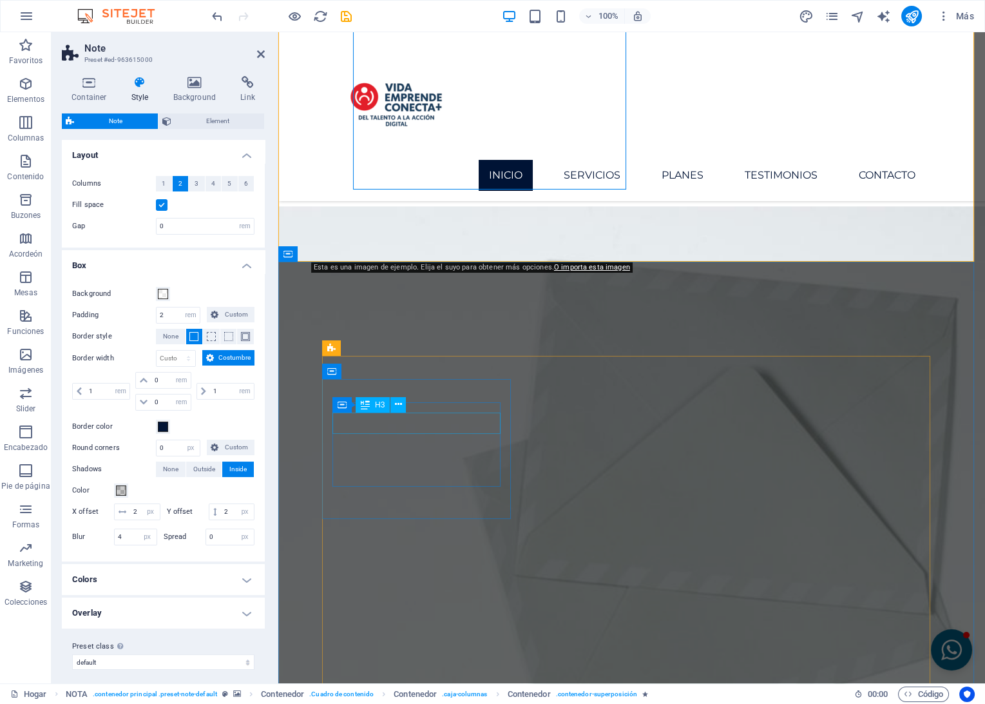
scroll to position [1816, 0]
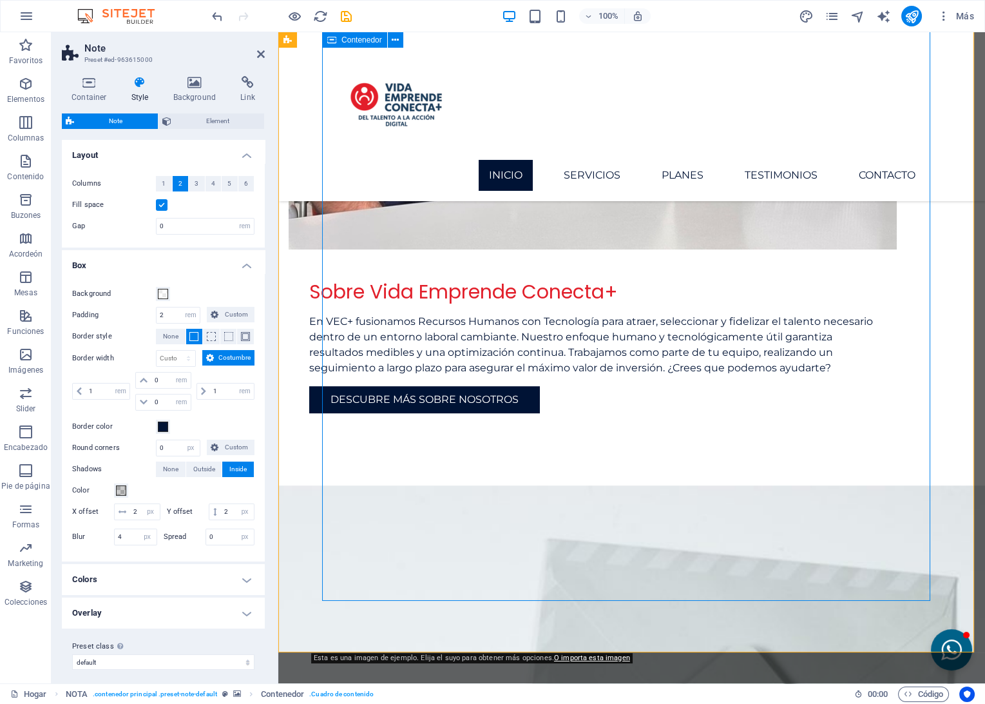
scroll to position [1530, 0]
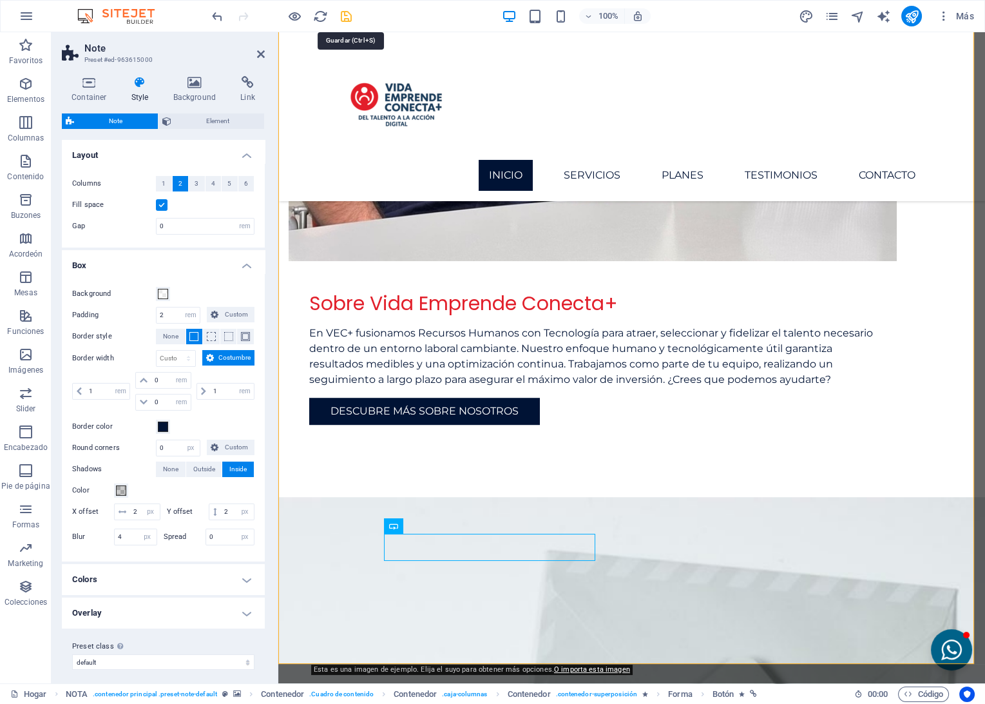
click at [347, 15] on icon "Salvar" at bounding box center [346, 16] width 15 height 15
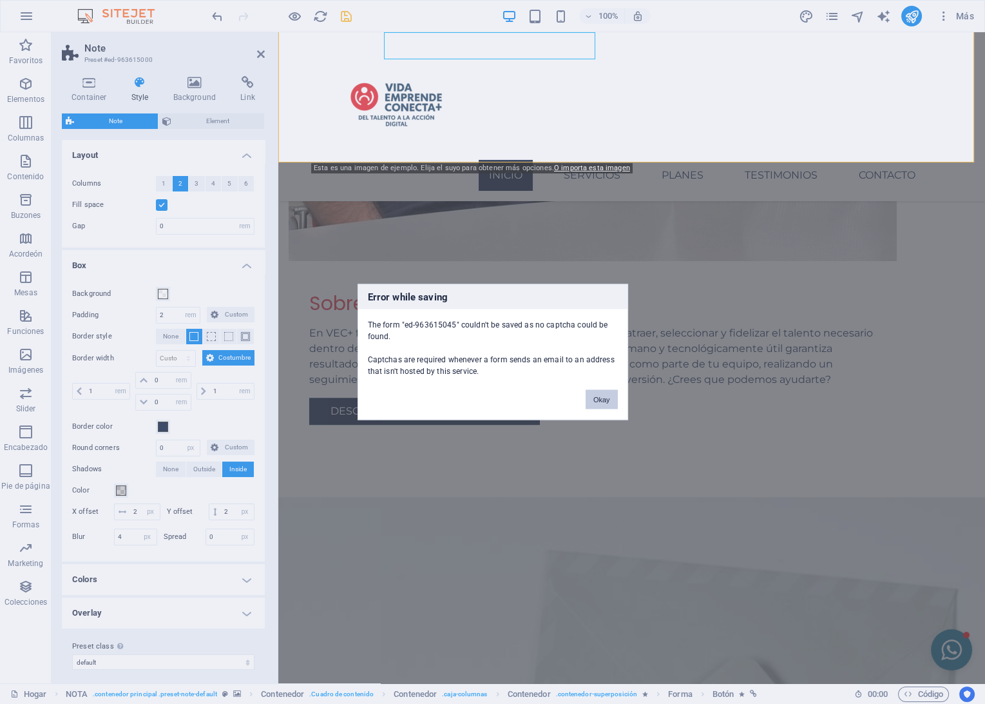
scroll to position [2031, 0]
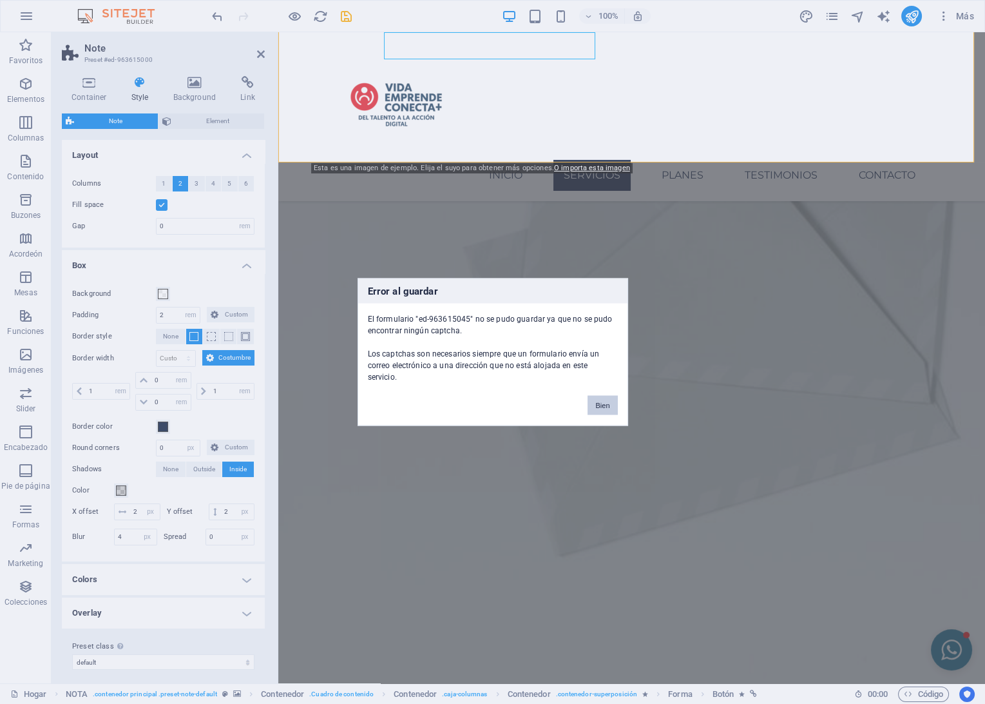
click at [610, 396] on button "Bien" at bounding box center [603, 405] width 30 height 19
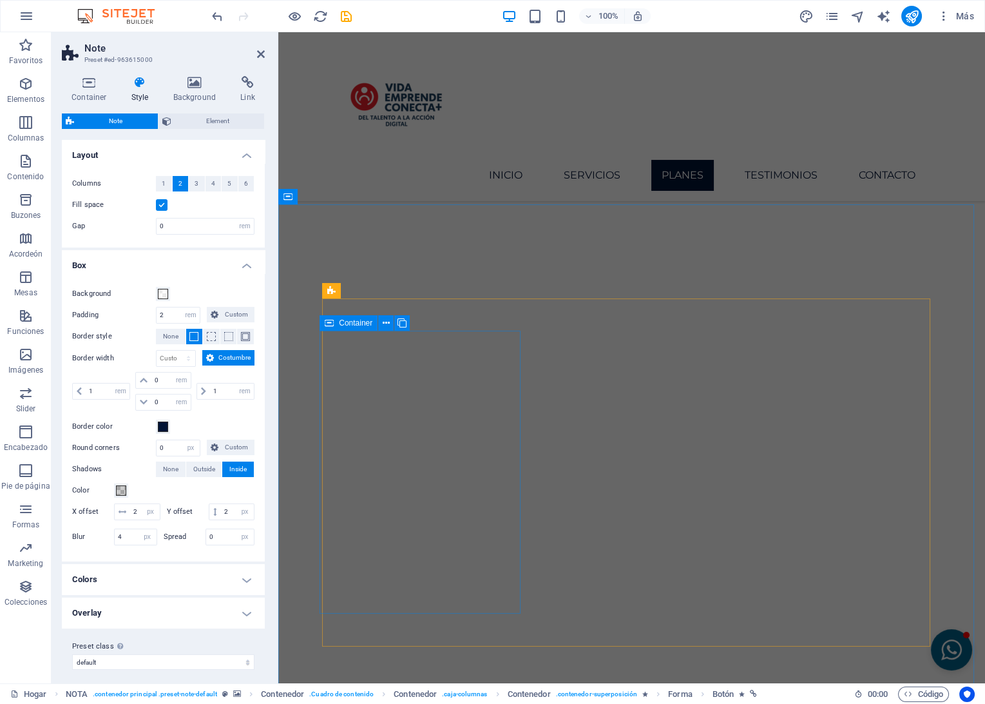
scroll to position [2288, 0]
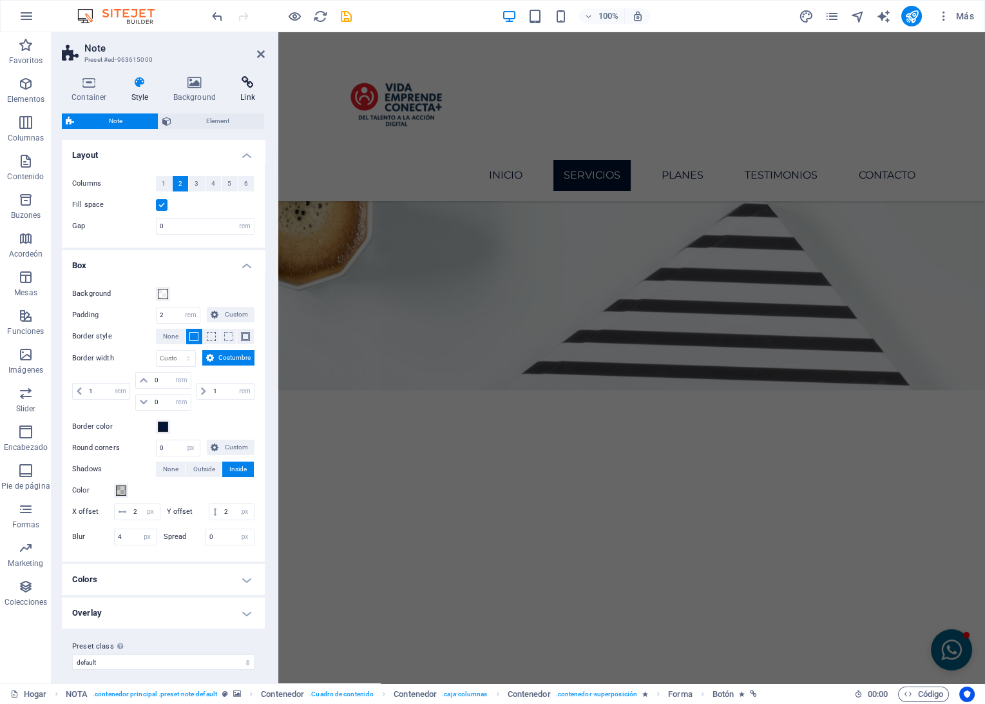
click at [253, 88] on icon at bounding box center [248, 82] width 34 height 13
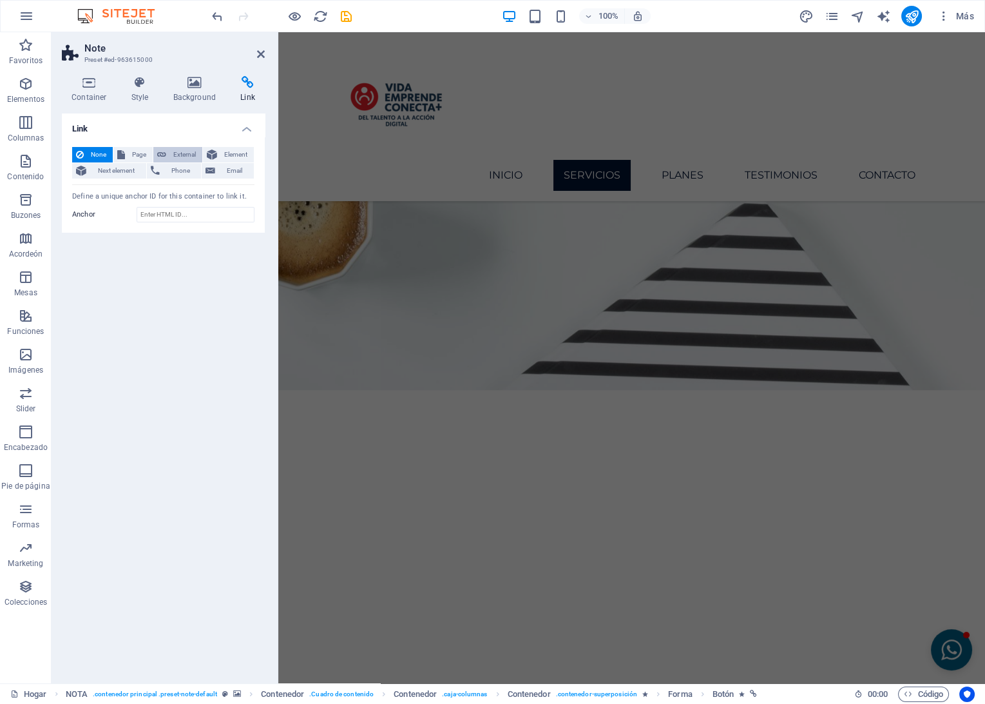
click at [162, 153] on icon at bounding box center [161, 154] width 9 height 15
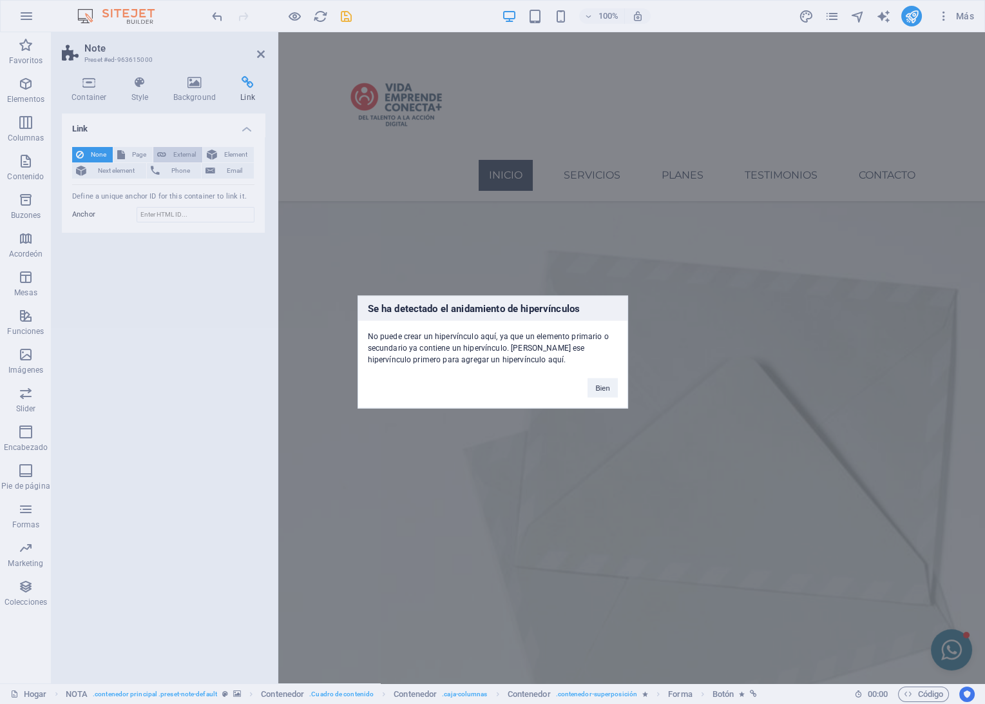
scroll to position [1146, 0]
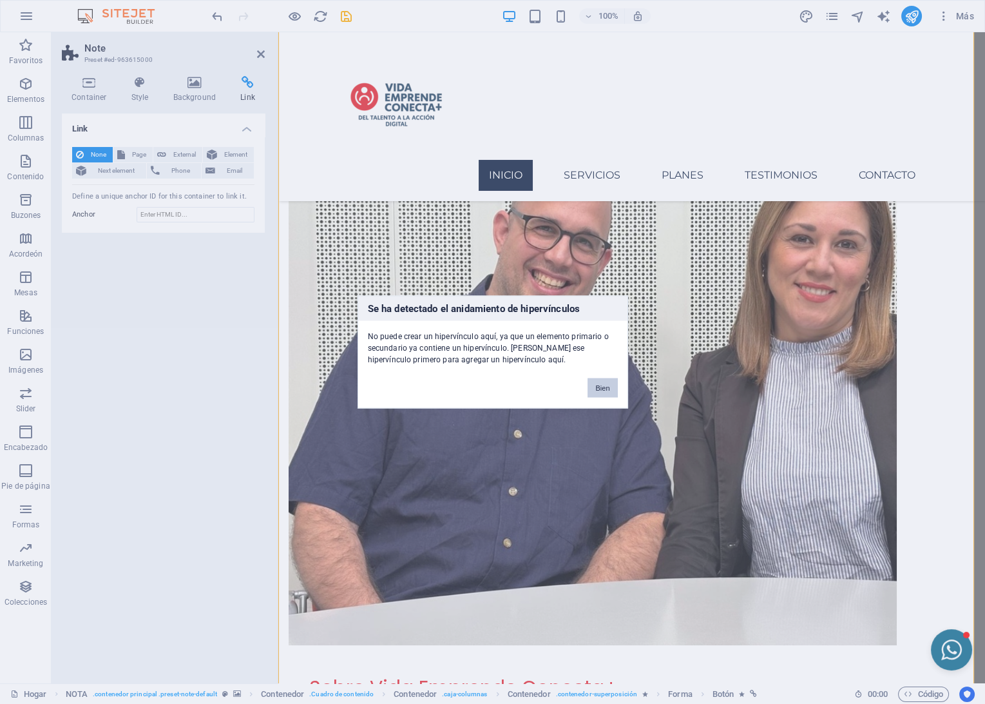
click at [599, 387] on button "Bien" at bounding box center [603, 387] width 30 height 19
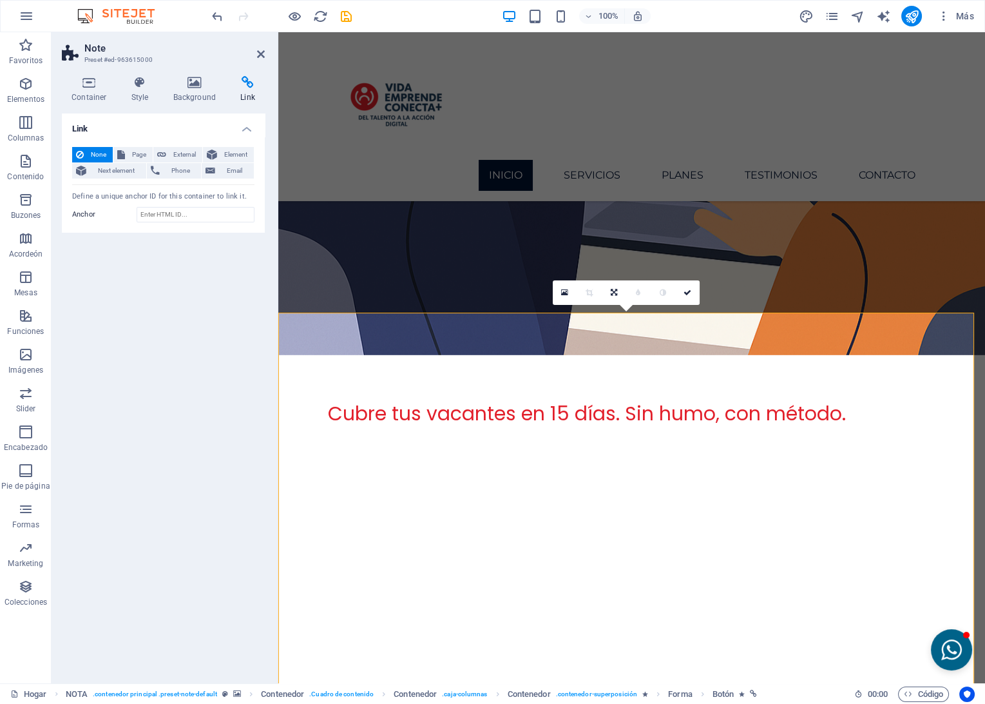
scroll to position [287, 0]
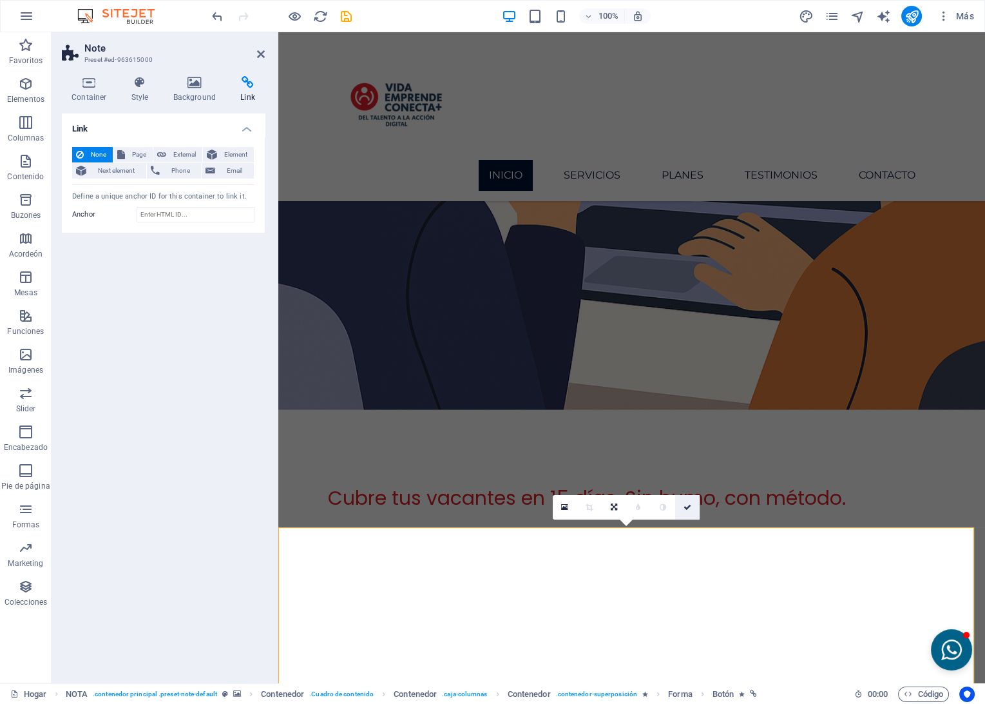
click at [687, 508] on icon at bounding box center [688, 507] width 8 height 8
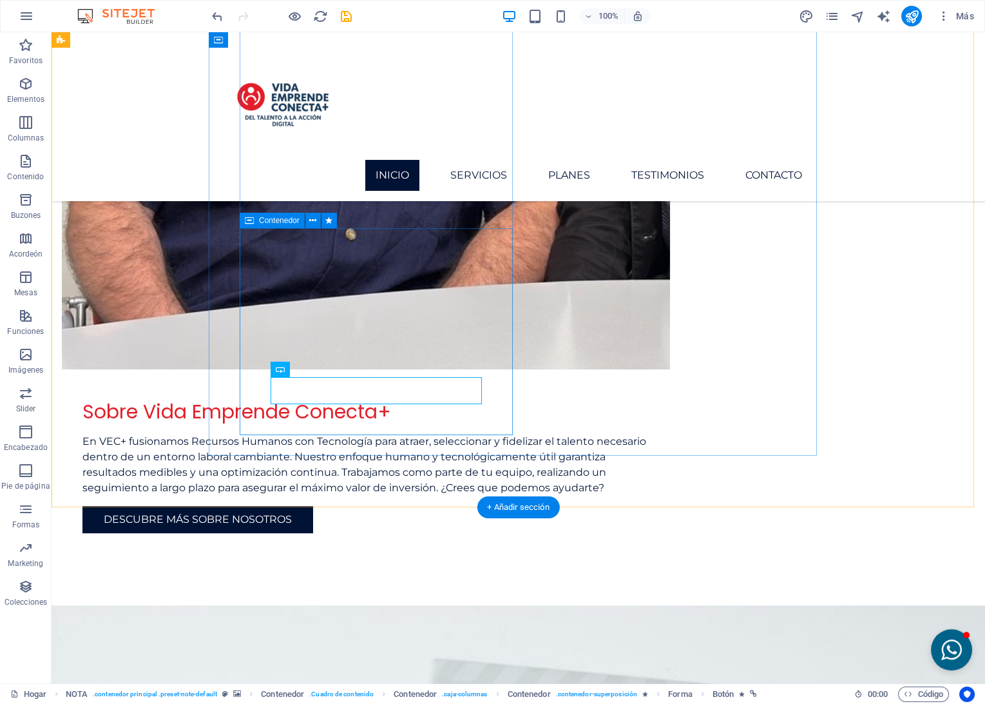
scroll to position [1576, 0]
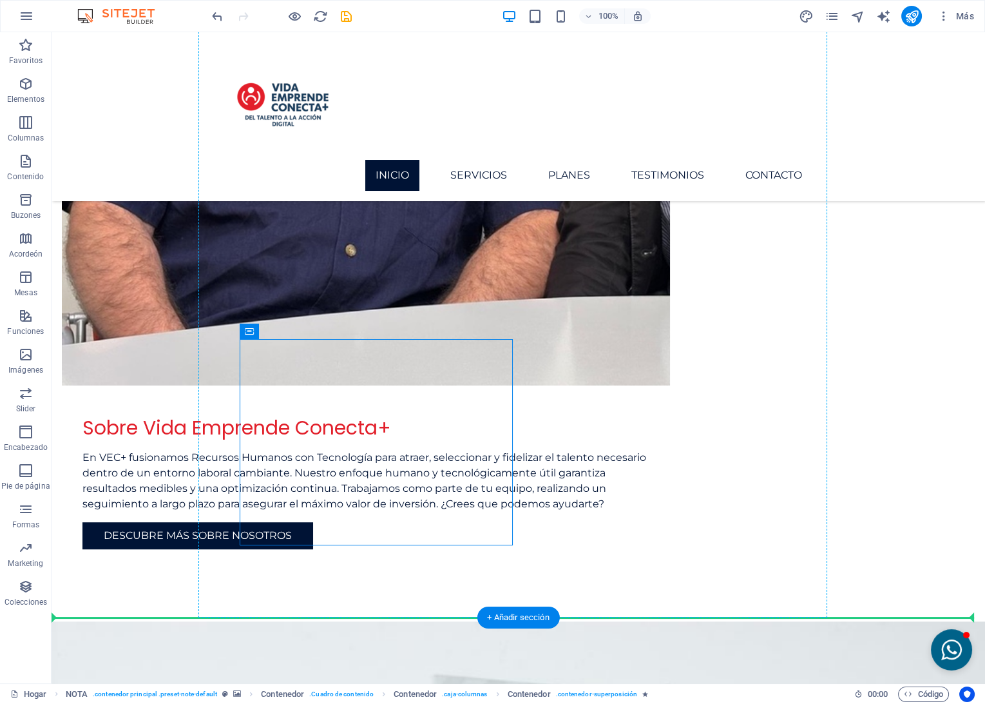
drag, startPoint x: 317, startPoint y: 365, endPoint x: 666, endPoint y: 387, distance: 350.0
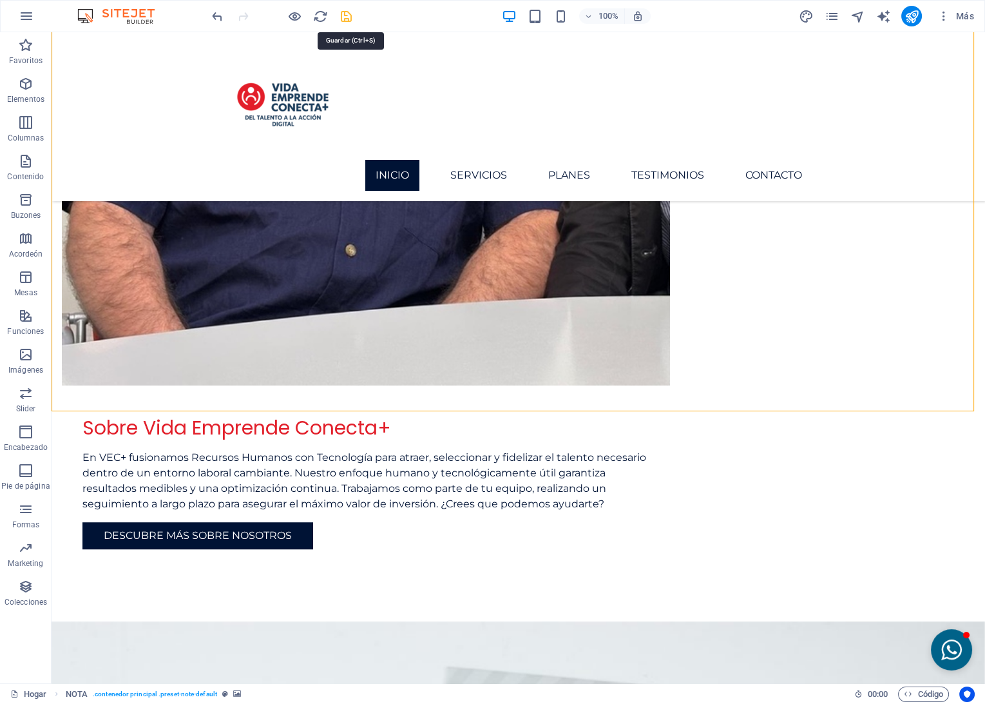
click at [351, 15] on icon "Salvar" at bounding box center [346, 16] width 15 height 15
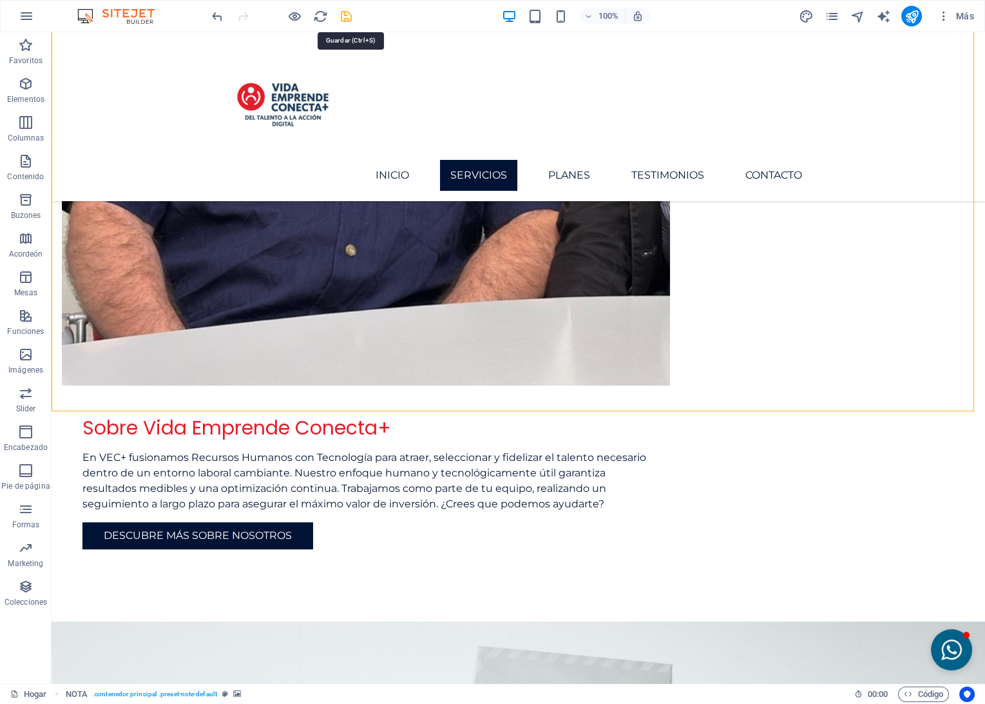
scroll to position [2057, 0]
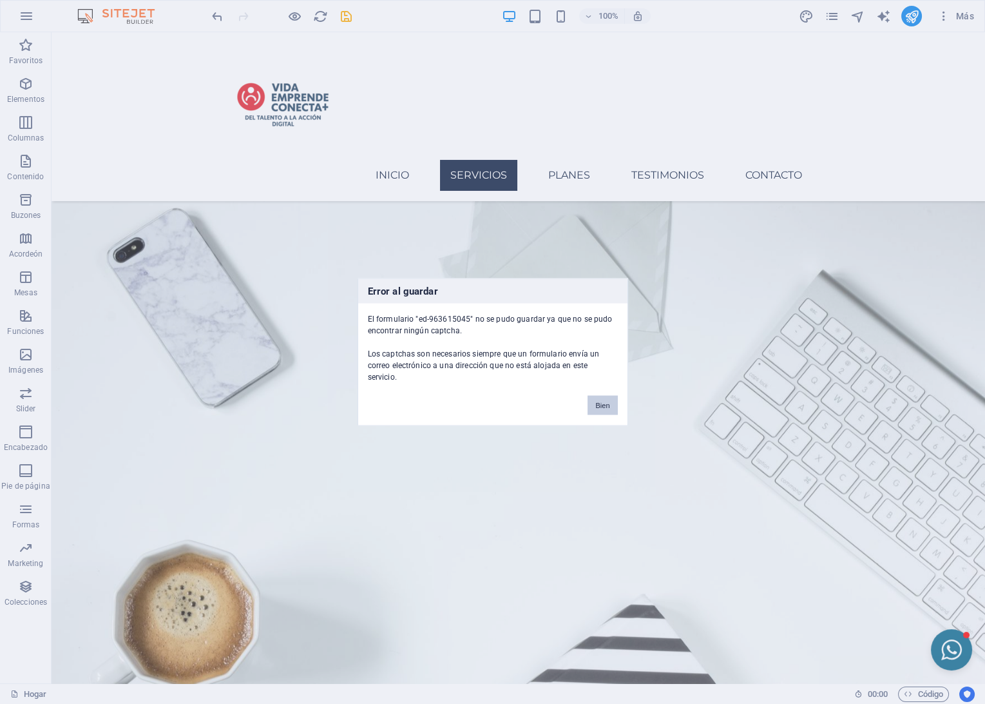
click at [608, 401] on button "Bien" at bounding box center [603, 405] width 30 height 19
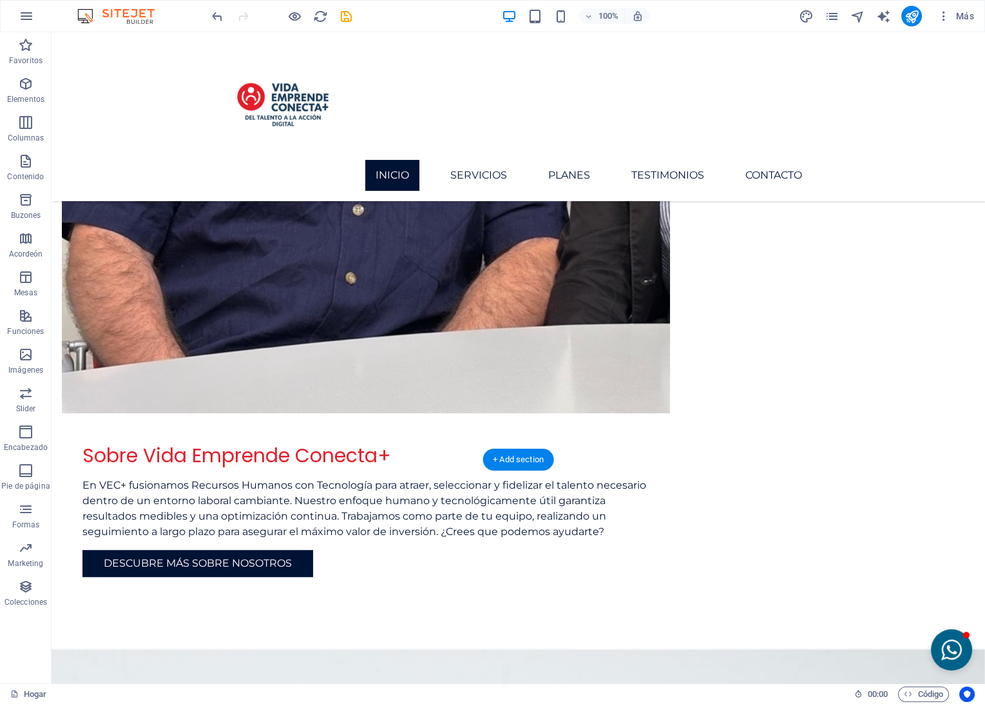
scroll to position [1454, 0]
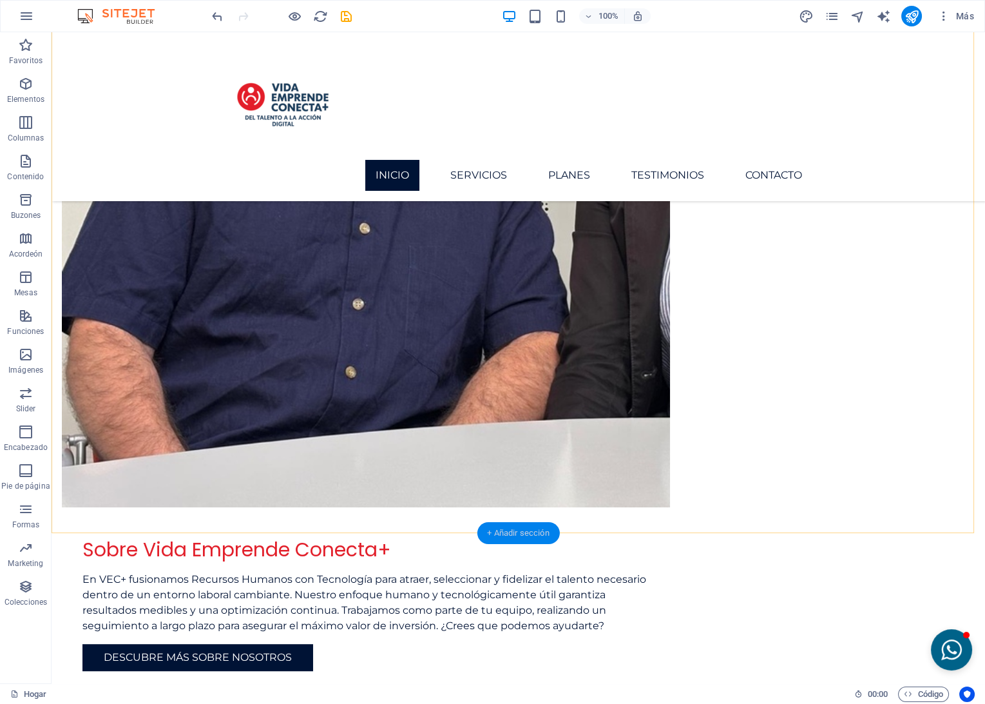
click at [505, 532] on div "+ Añadir sección" at bounding box center [518, 533] width 82 height 22
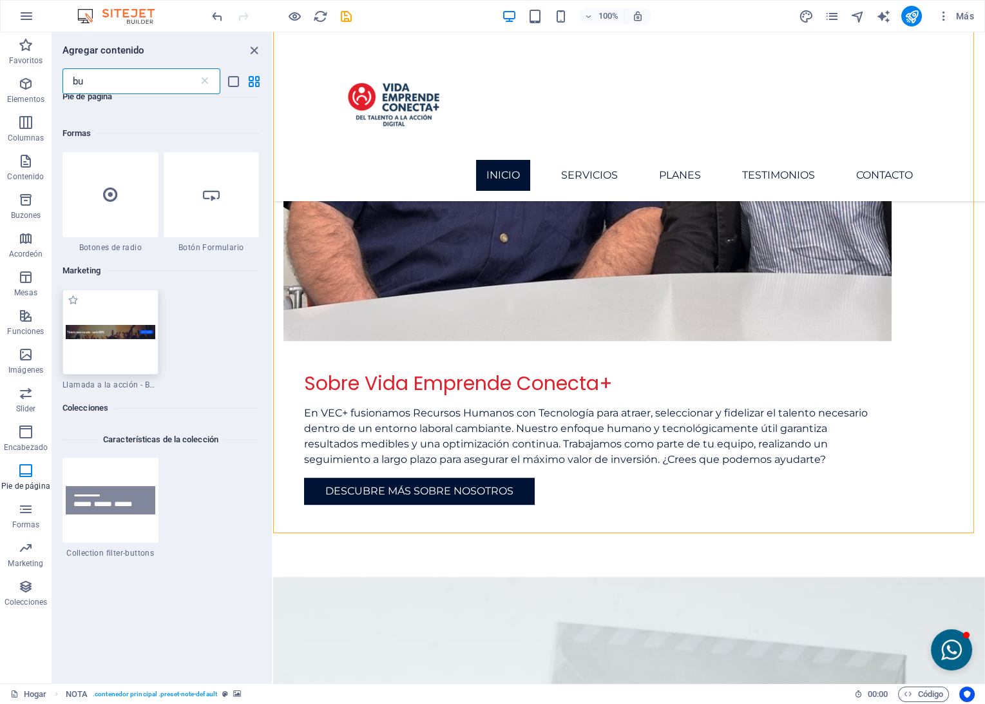
scroll to position [958, 0]
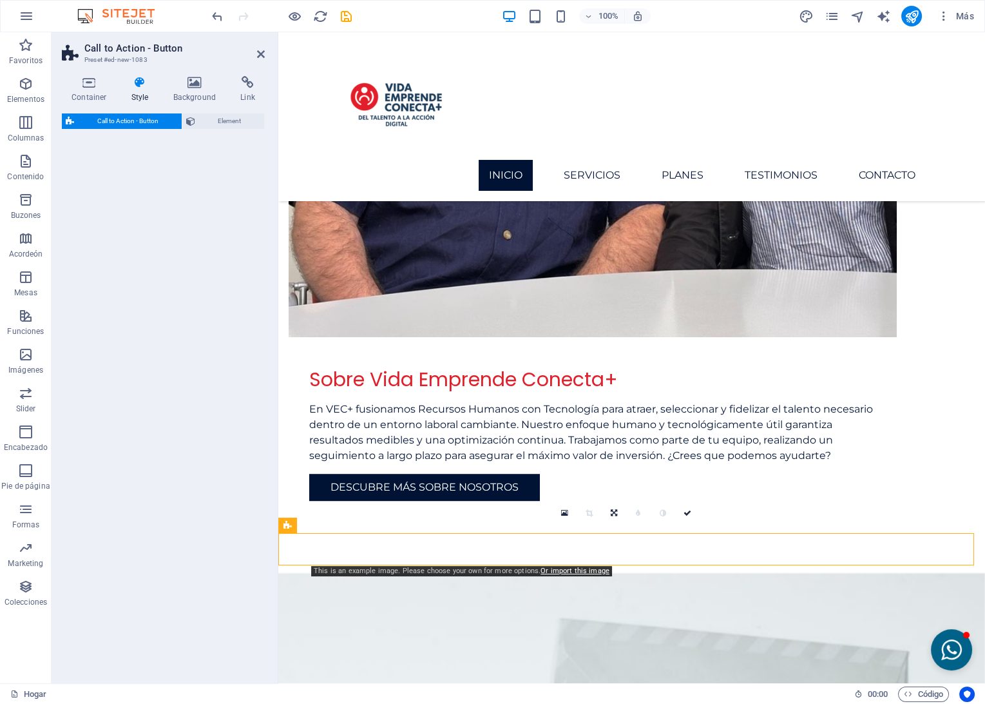
select select "rem"
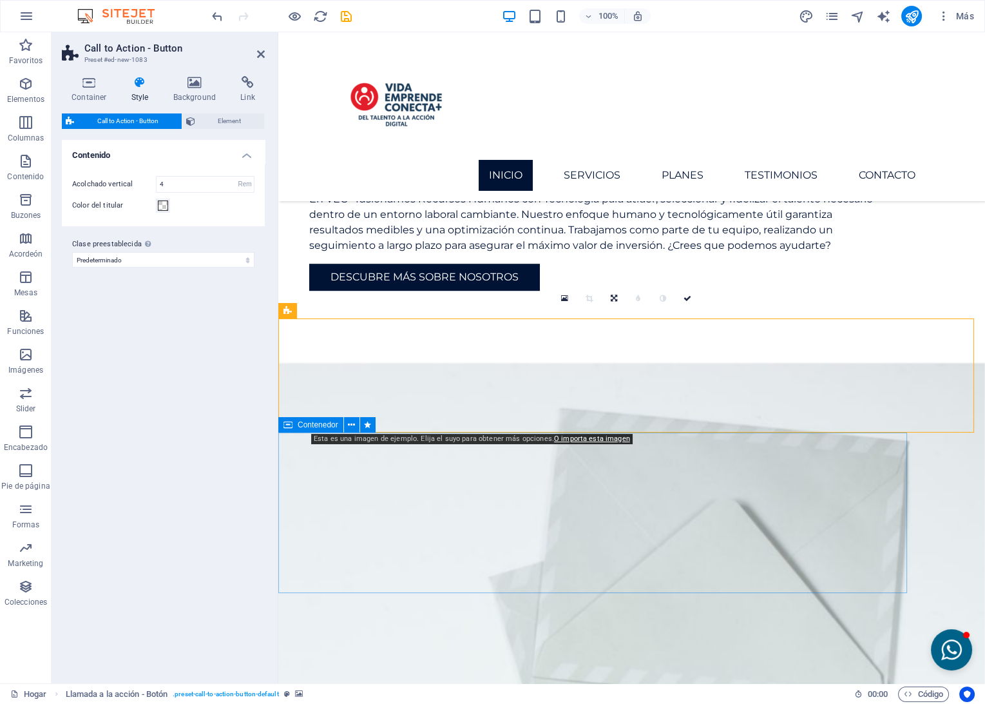
scroll to position [1668, 0]
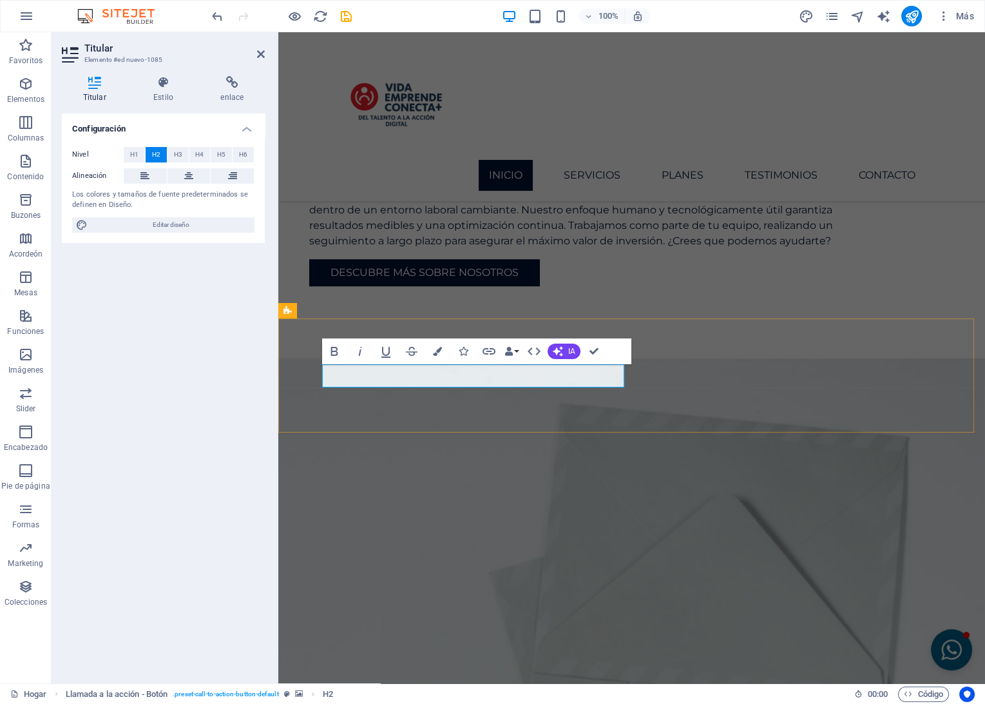
scroll to position [1664, 0]
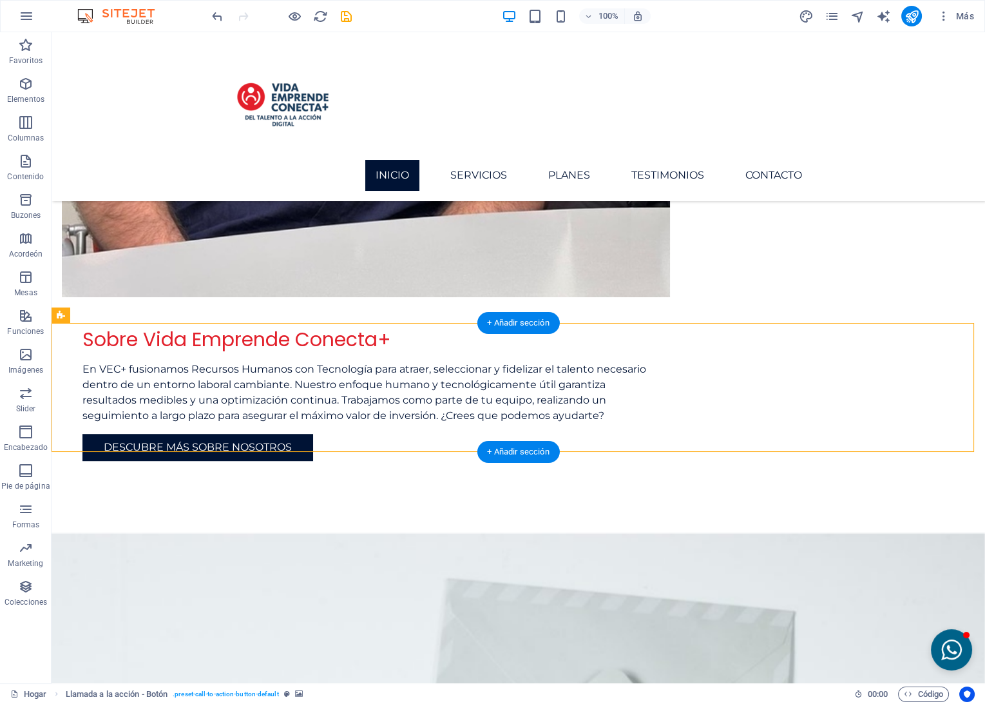
select select "rem"
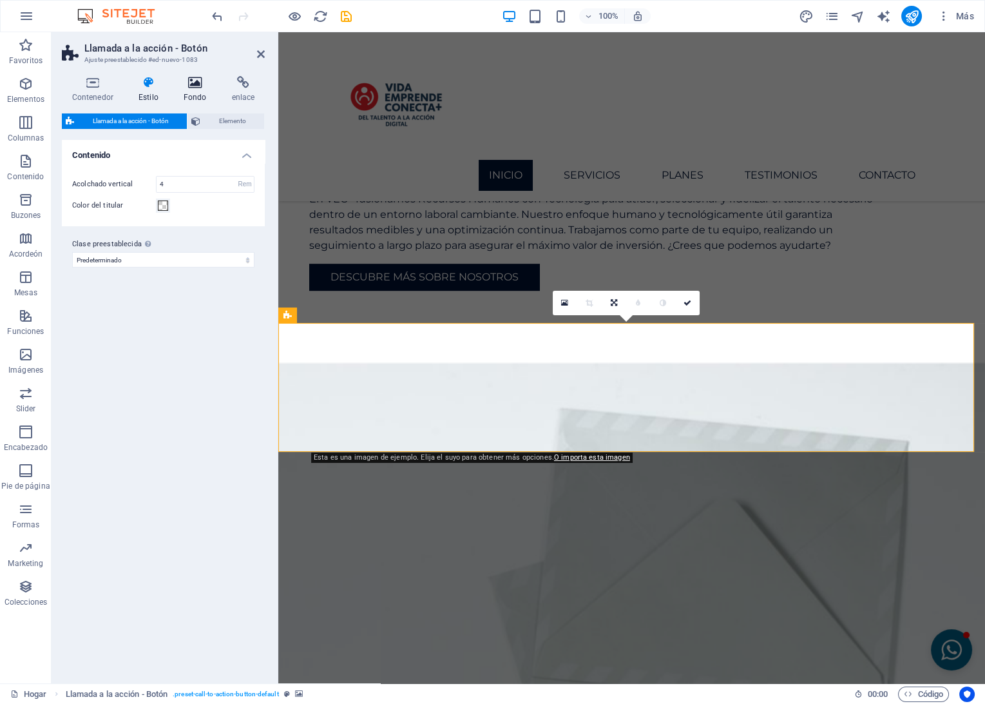
click at [191, 93] on h4 "Fondo" at bounding box center [197, 89] width 48 height 27
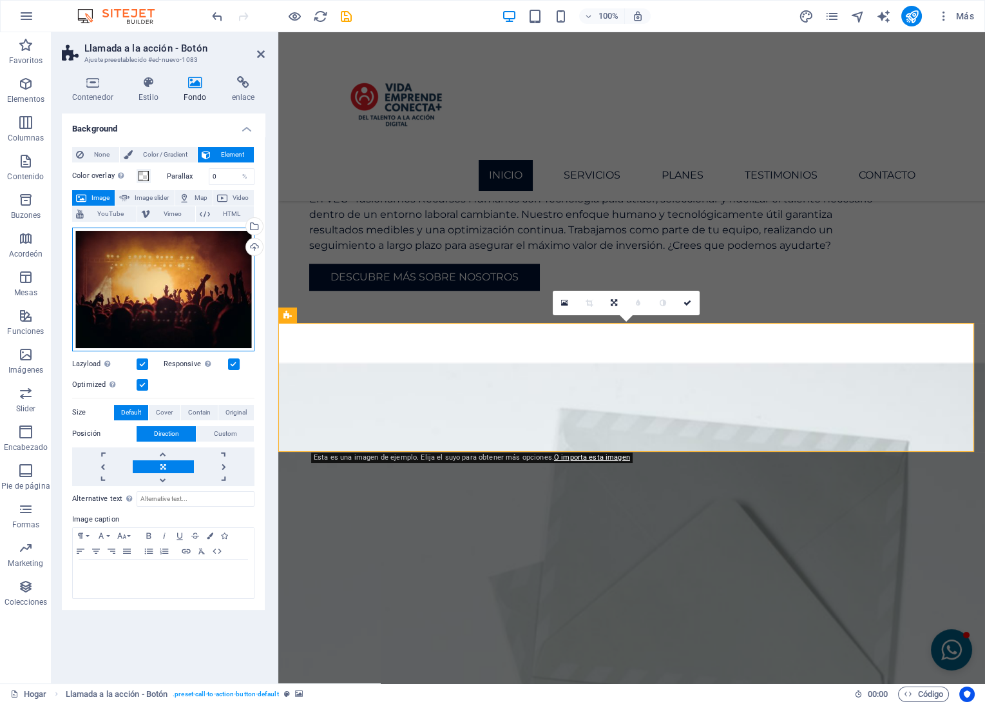
click at [164, 303] on div "Drag files here, click to choose files or select files from Files or our free s…" at bounding box center [163, 289] width 182 height 124
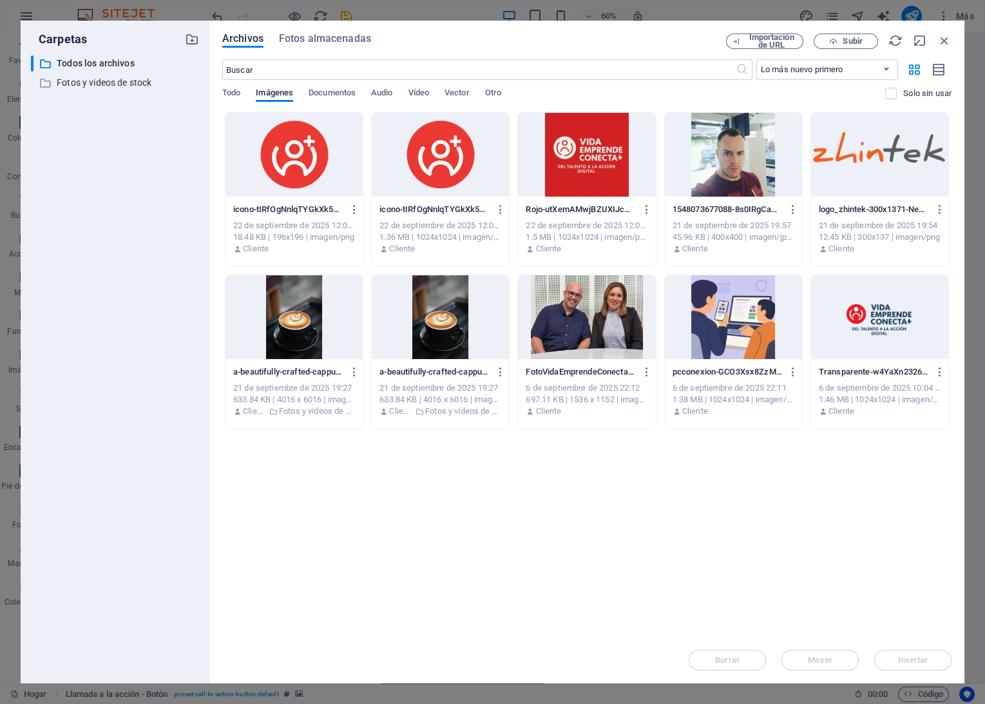
click at [432, 305] on div at bounding box center [440, 317] width 137 height 84
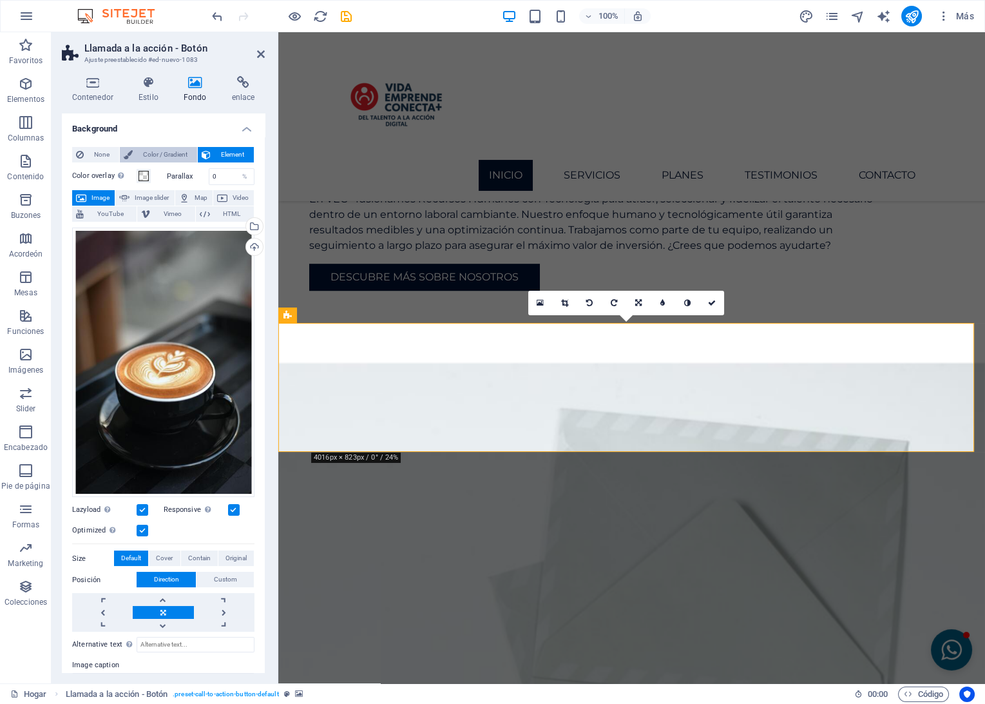
click at [162, 148] on span "Color / Gradient" at bounding box center [165, 154] width 57 height 15
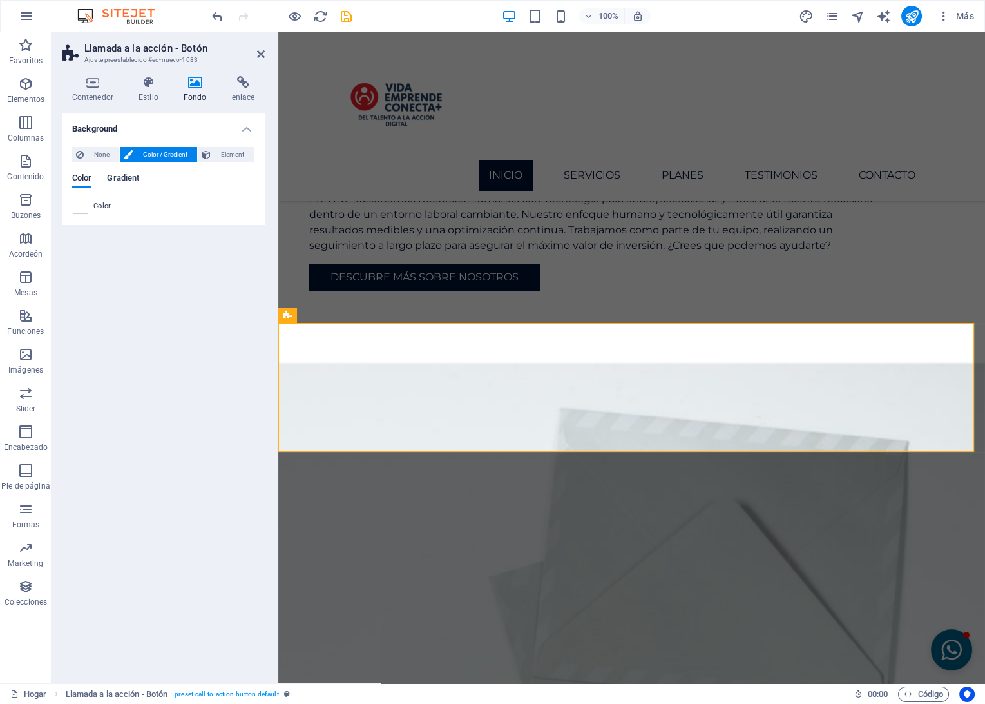
click at [133, 173] on span "Gradient" at bounding box center [123, 179] width 32 height 18
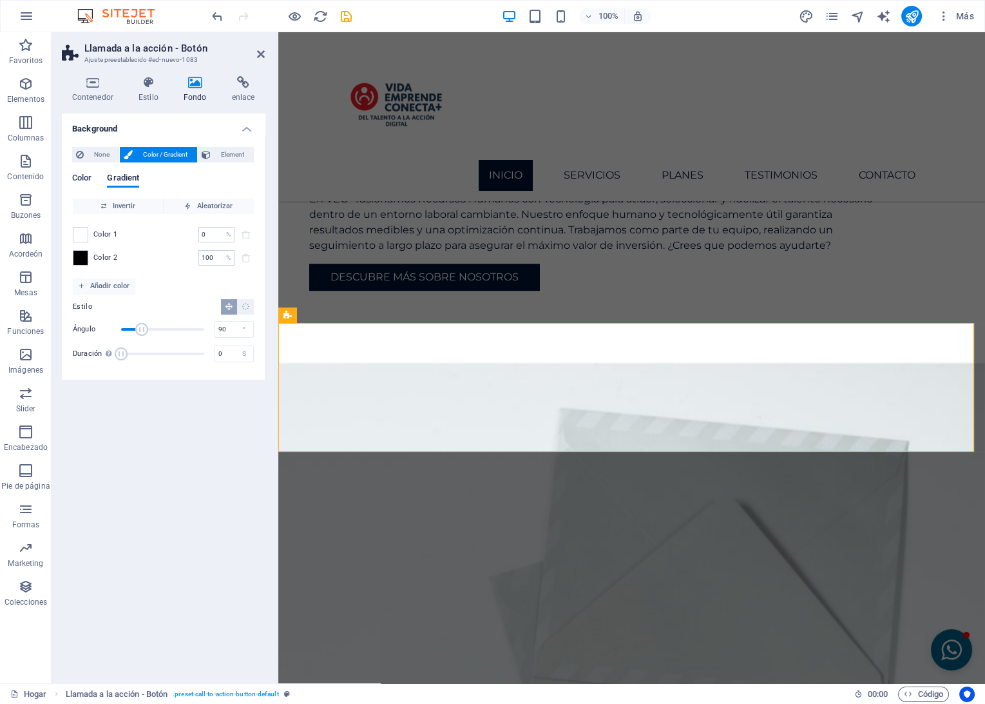
click at [80, 181] on span "Color" at bounding box center [81, 179] width 19 height 18
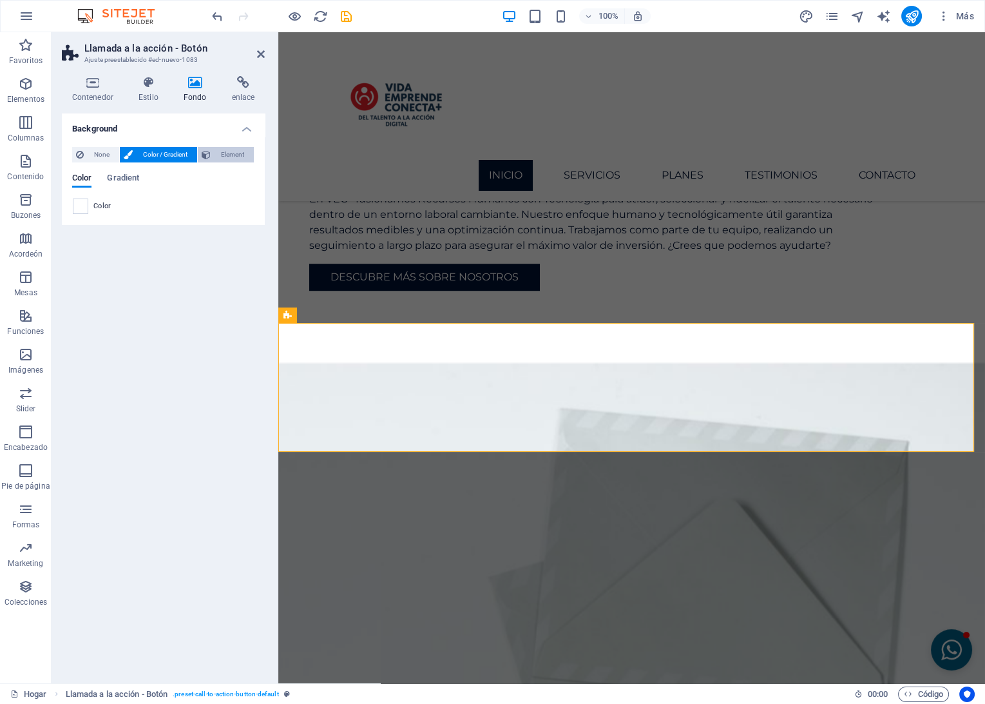
click at [222, 152] on span "Element" at bounding box center [232, 154] width 35 height 15
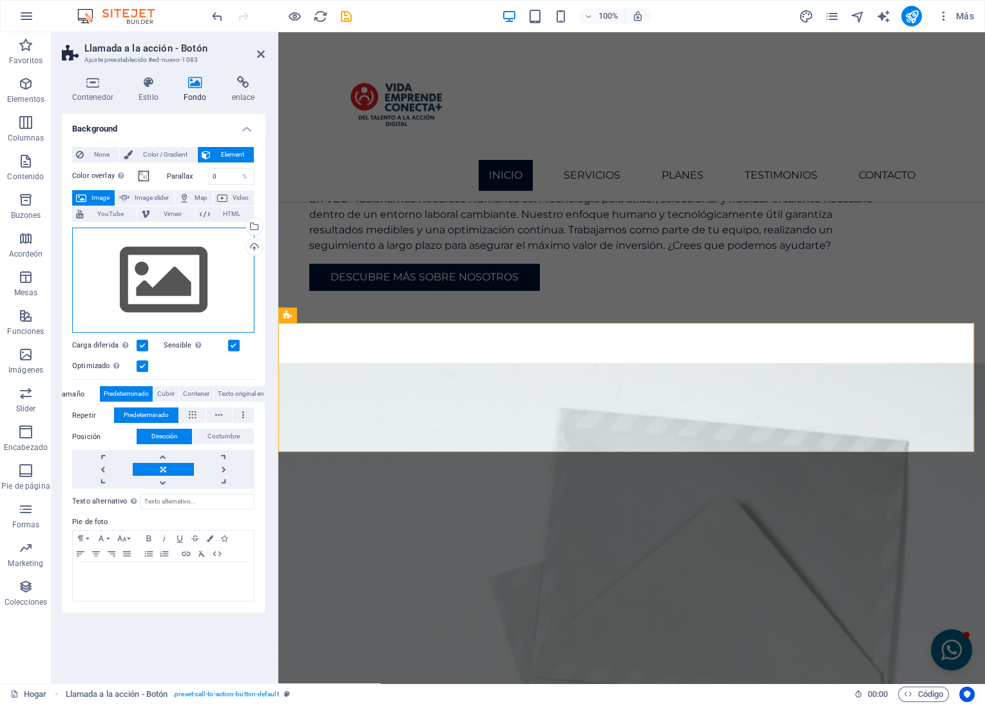
click at [155, 285] on div "Drag files here, click to choose files or select files from Files or our free s…" at bounding box center [163, 280] width 182 height 106
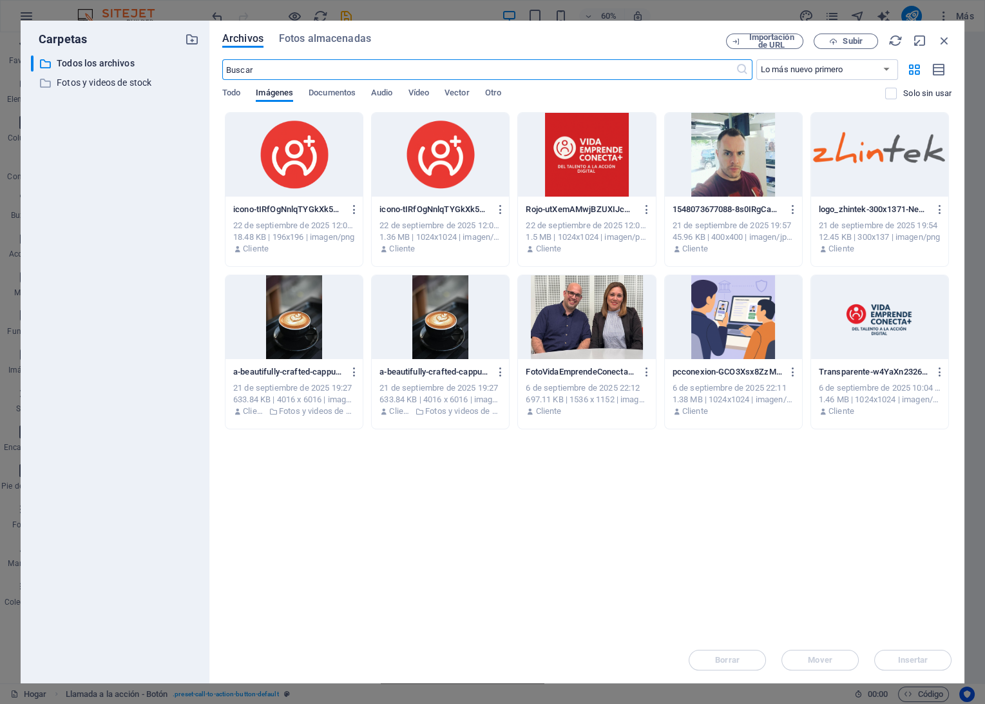
click at [443, 321] on div at bounding box center [440, 317] width 137 height 84
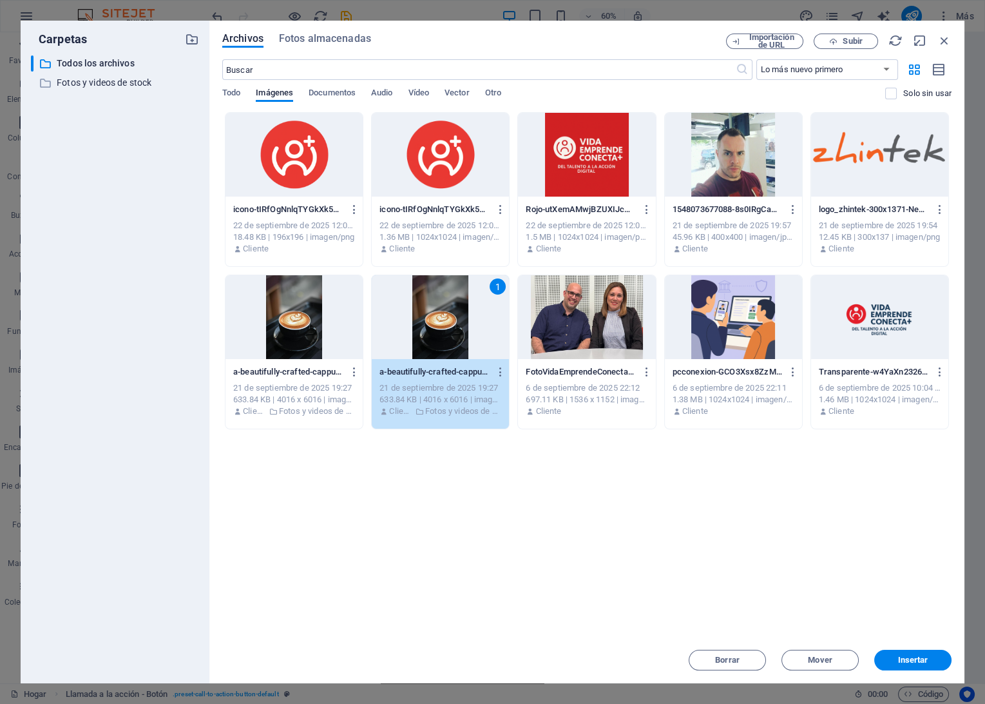
click at [443, 321] on div "1" at bounding box center [440, 317] width 137 height 84
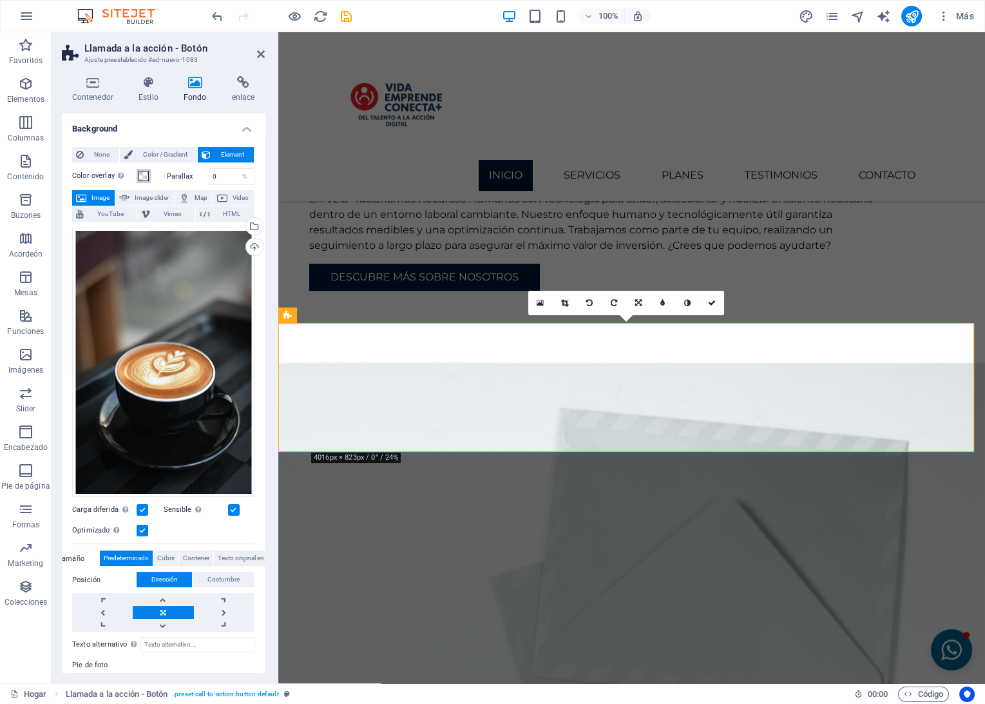
click at [142, 175] on span at bounding box center [144, 176] width 10 height 10
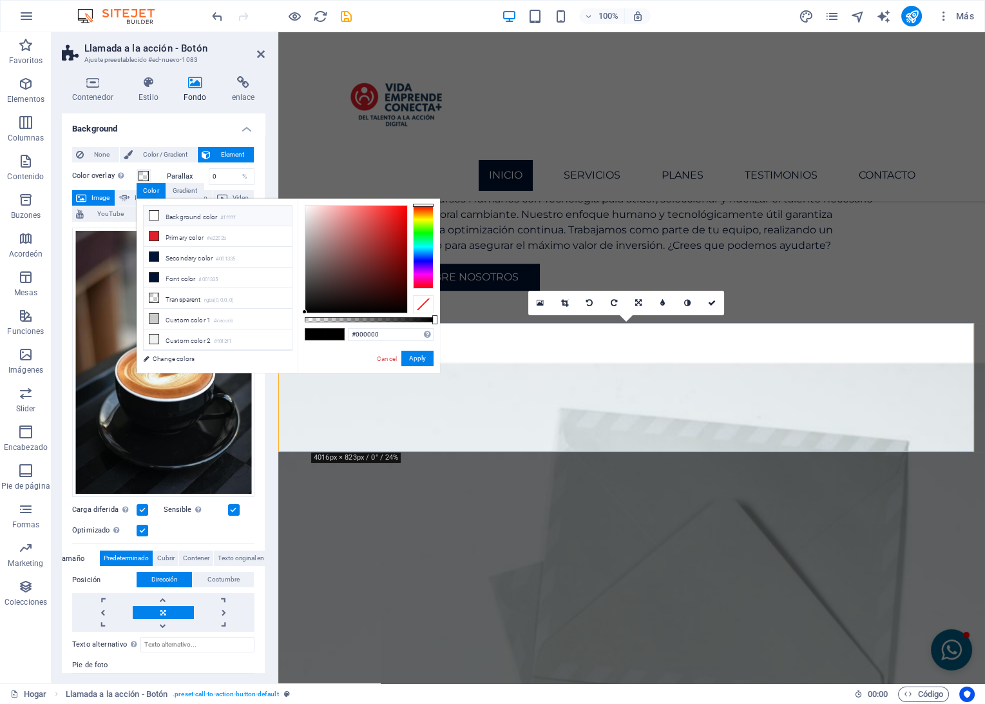
click at [171, 217] on li "Background color #ffffff" at bounding box center [218, 216] width 148 height 21
click at [196, 259] on li "Secondary color #001335" at bounding box center [218, 257] width 148 height 21
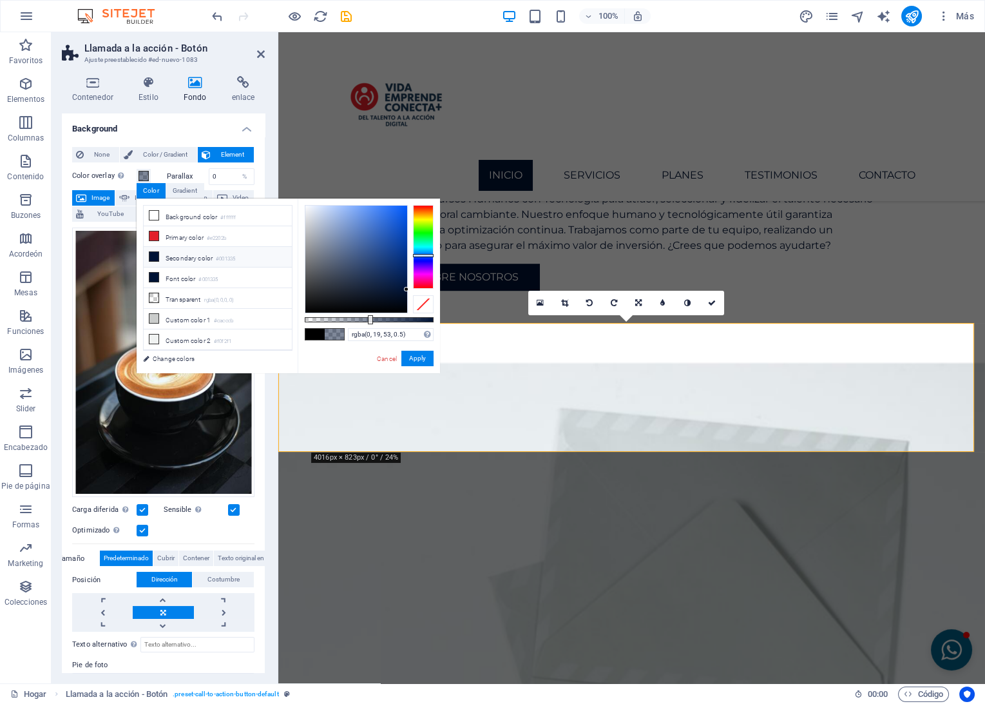
click at [156, 253] on icon at bounding box center [153, 256] width 9 height 9
click at [195, 280] on li "Font color #001335" at bounding box center [218, 277] width 148 height 21
click at [208, 234] on li "Primary color #e2202b" at bounding box center [218, 236] width 148 height 21
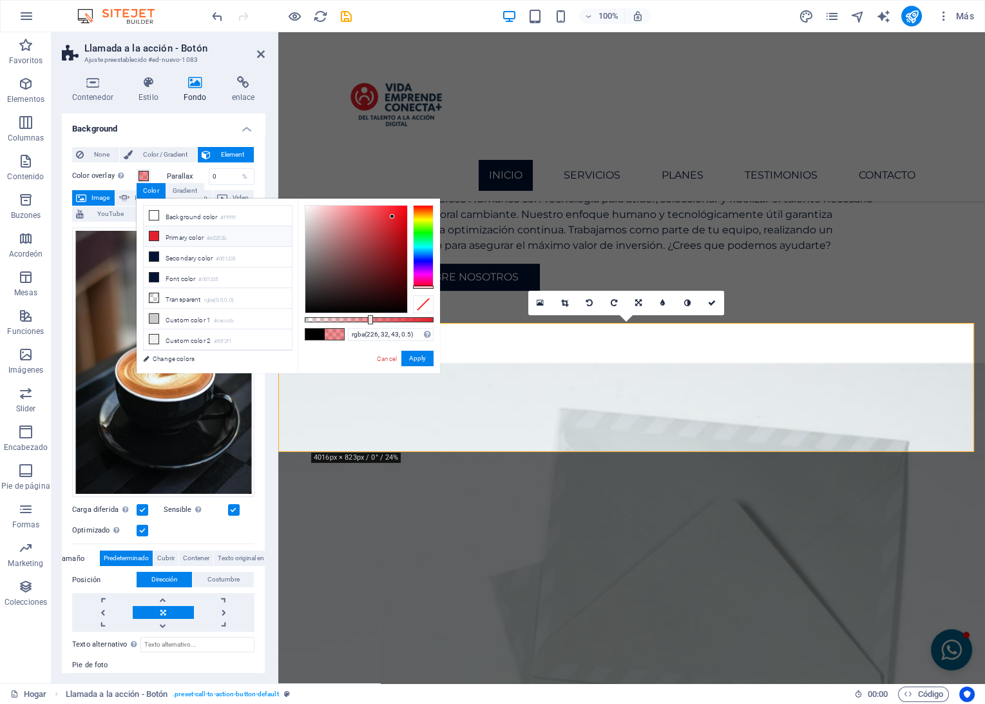
click at [208, 234] on li "Primary color #e2202b" at bounding box center [218, 236] width 148 height 21
click at [183, 276] on li "Font color #001335" at bounding box center [218, 277] width 148 height 21
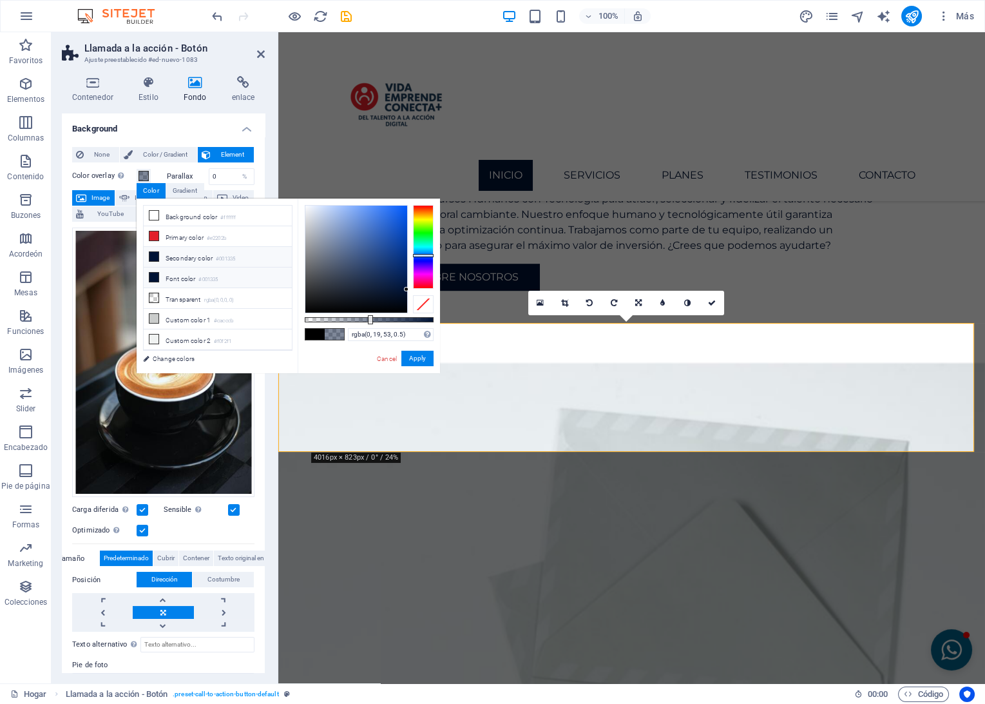
click at [183, 276] on li "Font color #001335" at bounding box center [218, 277] width 148 height 21
click at [187, 258] on li "Secondary color #001335" at bounding box center [218, 257] width 148 height 21
click at [197, 238] on li "Primary color #e2202b" at bounding box center [218, 236] width 148 height 21
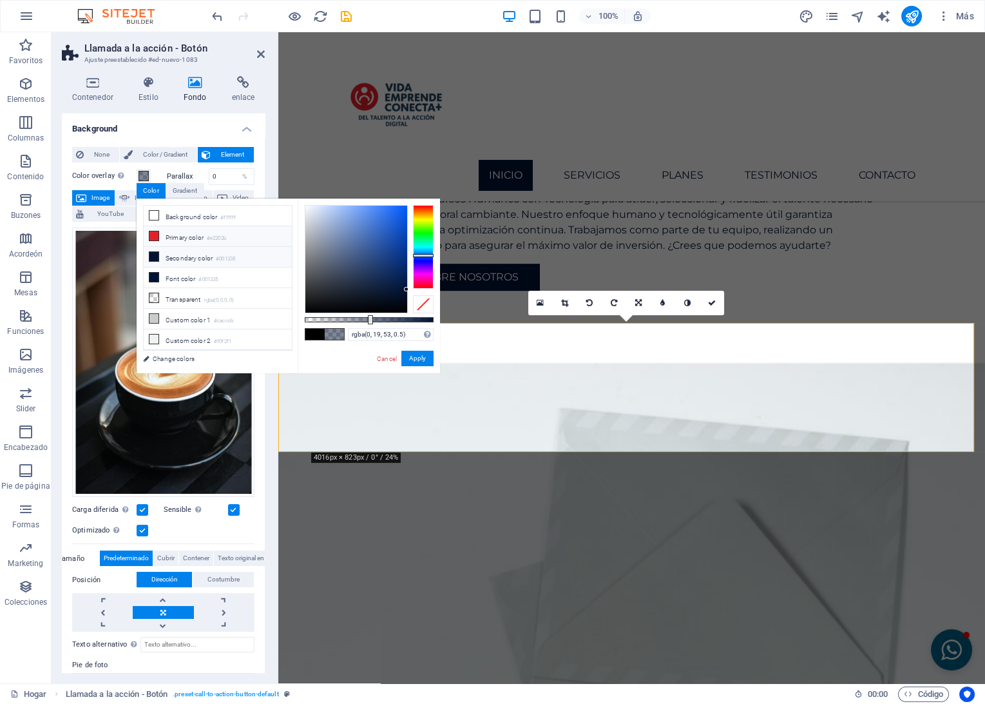
type input "rgba(226, 32, 43, 0.5)"
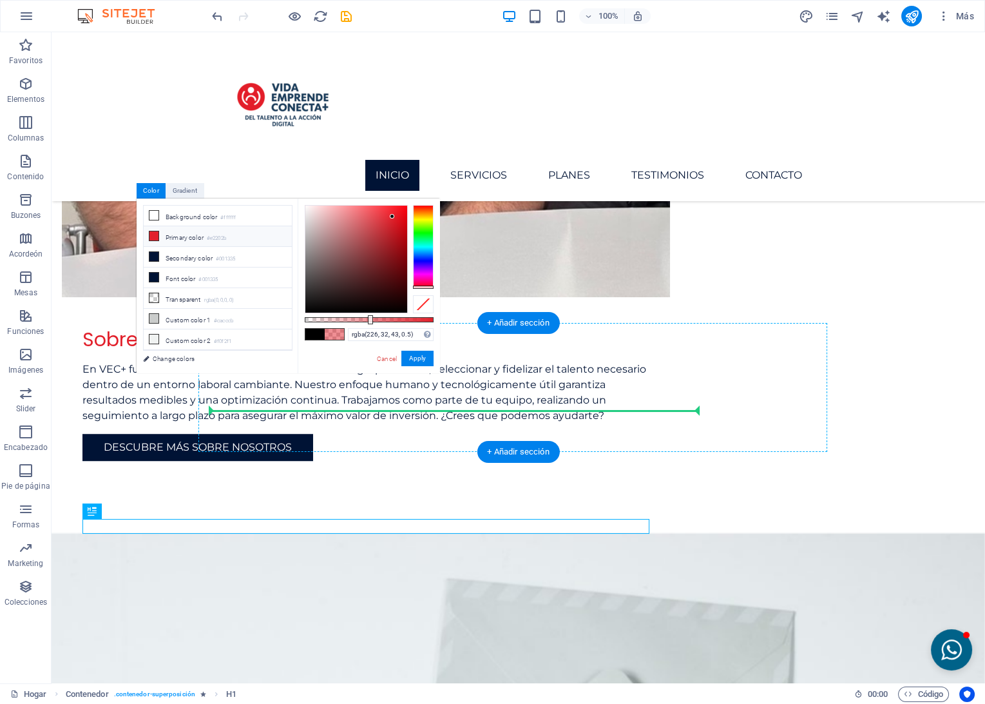
drag, startPoint x: 149, startPoint y: 543, endPoint x: 346, endPoint y: 401, distance: 242.7
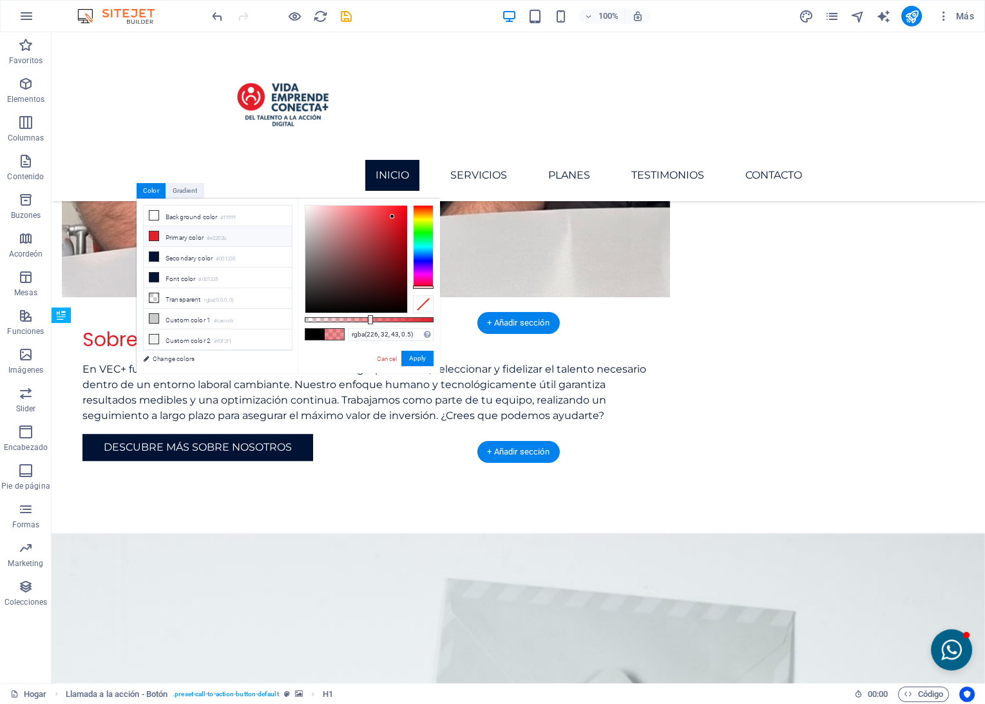
drag, startPoint x: 666, startPoint y: 398, endPoint x: 453, endPoint y: 391, distance: 213.4
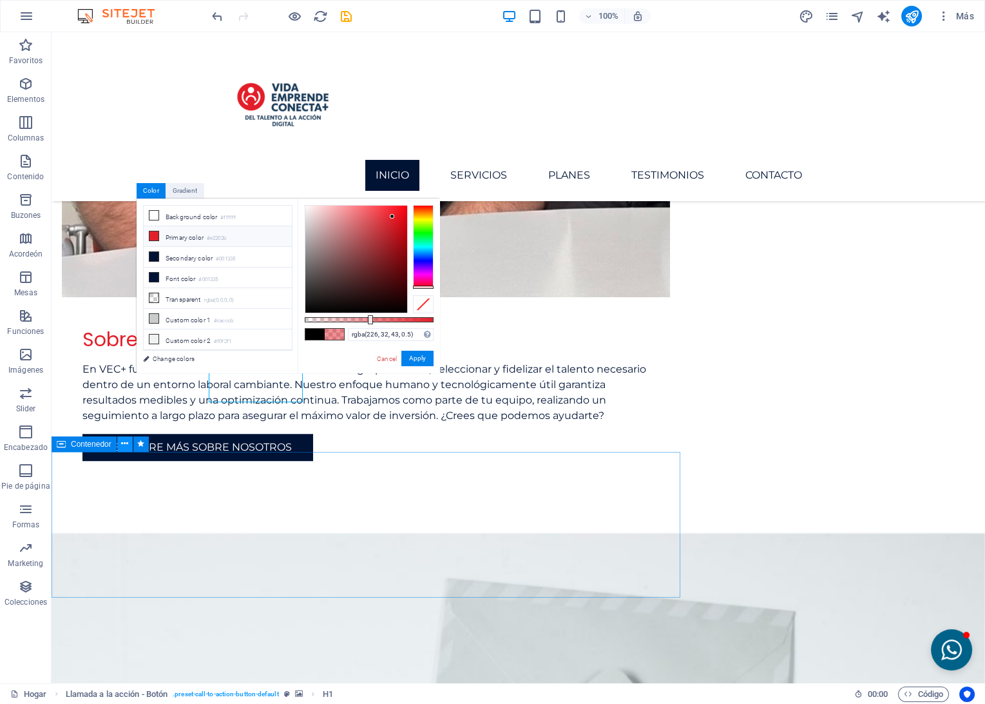
click at [120, 441] on button at bounding box center [124, 443] width 15 height 15
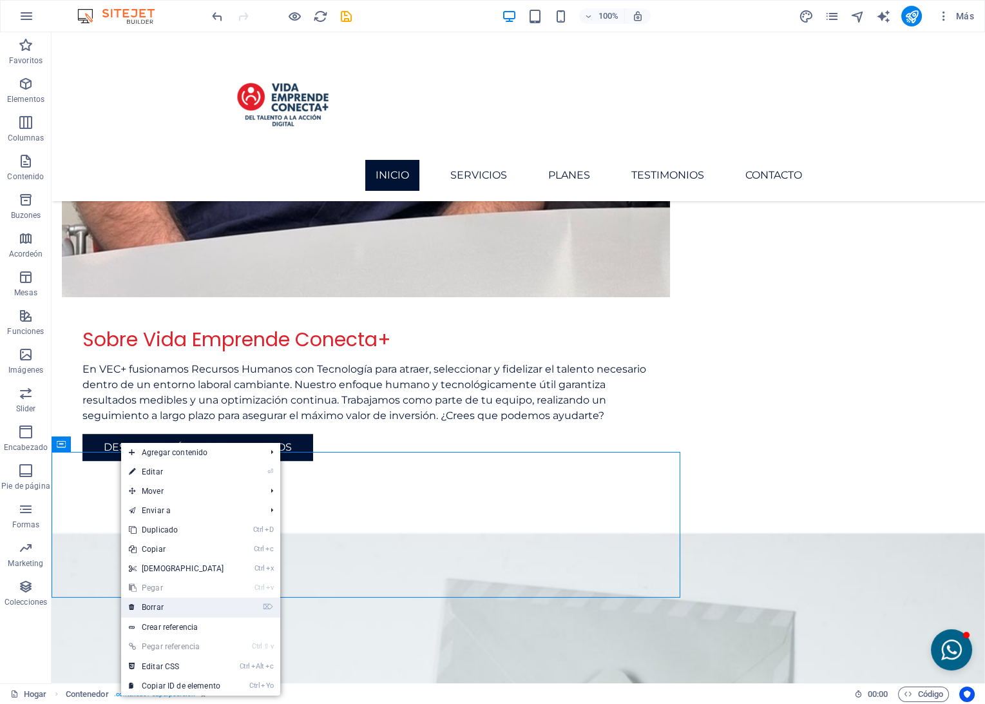
click at [159, 608] on link "⌦ Borrar" at bounding box center [176, 606] width 111 height 19
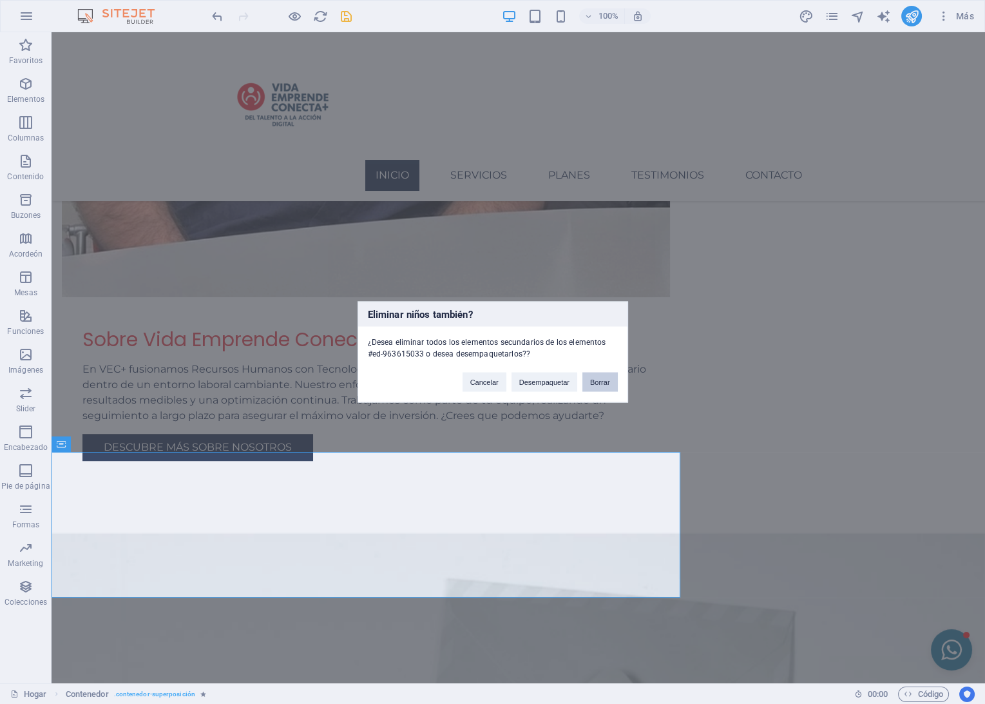
click at [603, 383] on button "Borrar" at bounding box center [600, 381] width 35 height 19
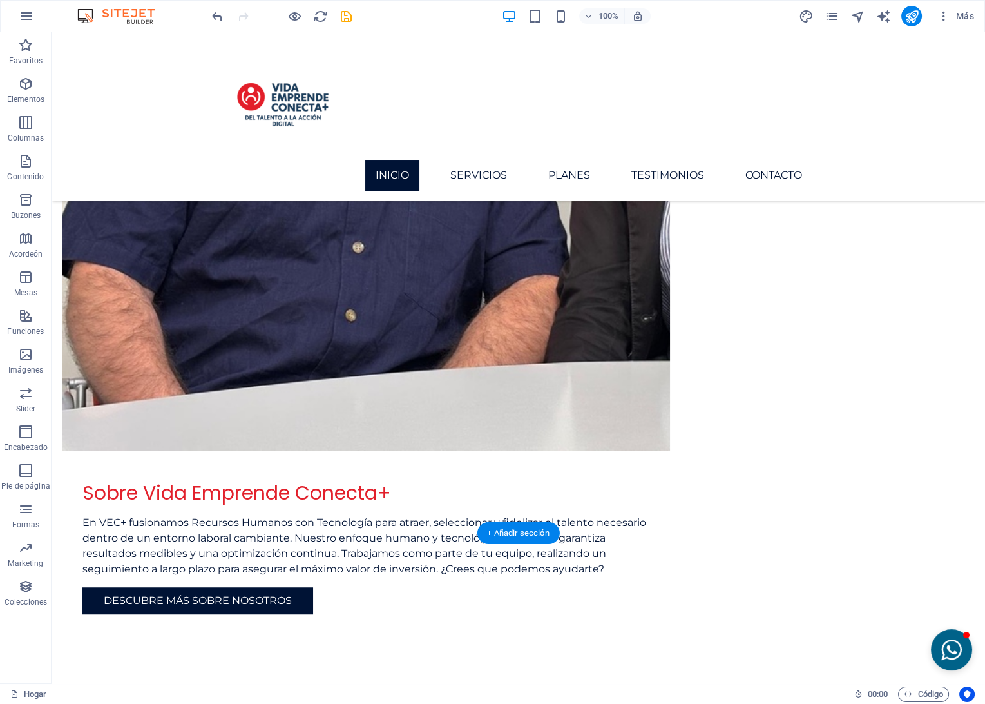
scroll to position [1592, 0]
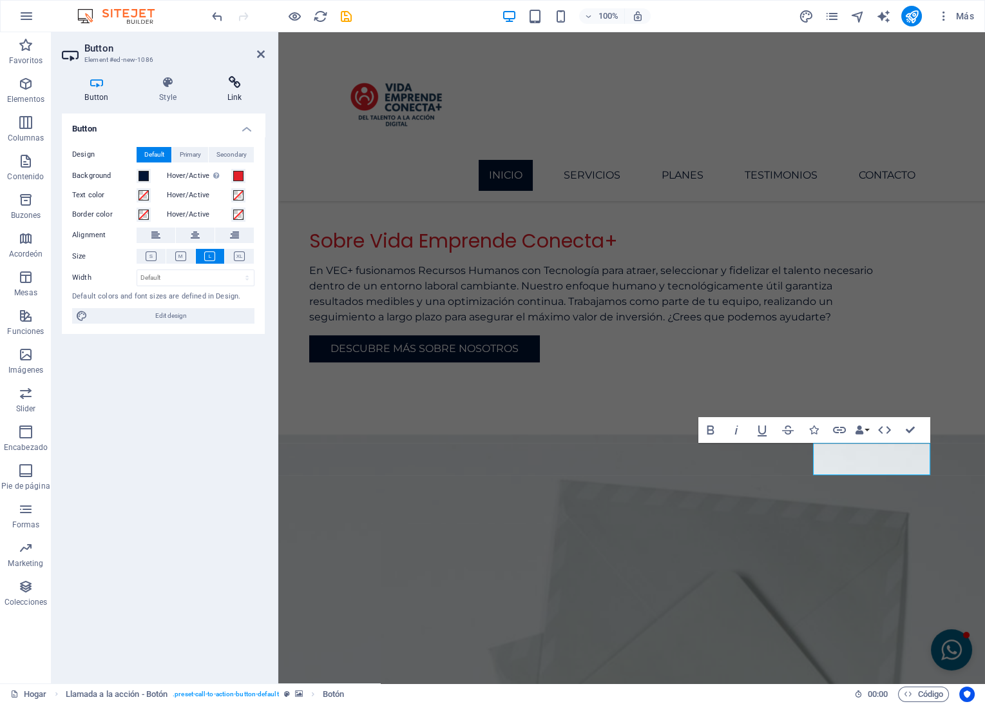
click at [240, 96] on h4 "Link" at bounding box center [234, 89] width 61 height 27
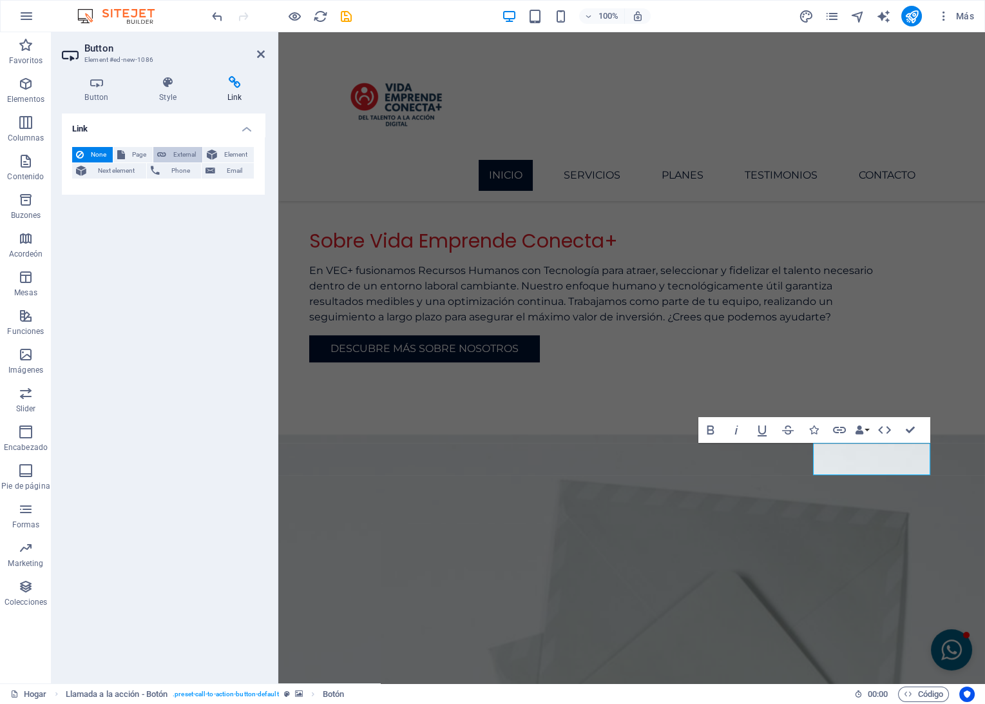
click at [169, 153] on button "External" at bounding box center [177, 154] width 49 height 15
select select "blank"
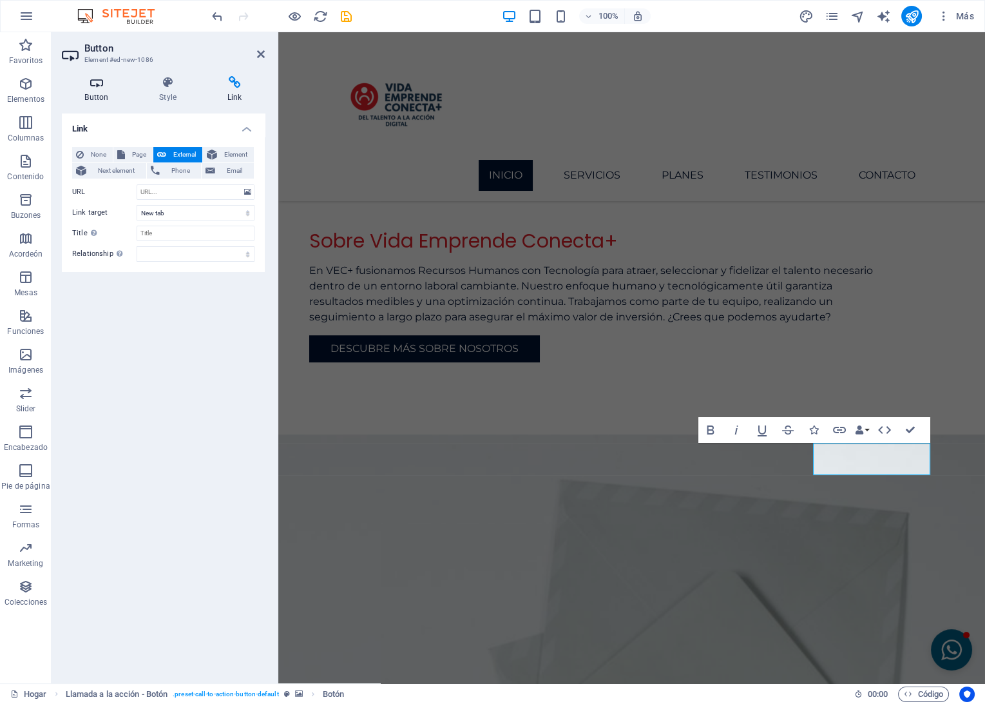
click at [96, 90] on h4 "Button" at bounding box center [99, 89] width 75 height 27
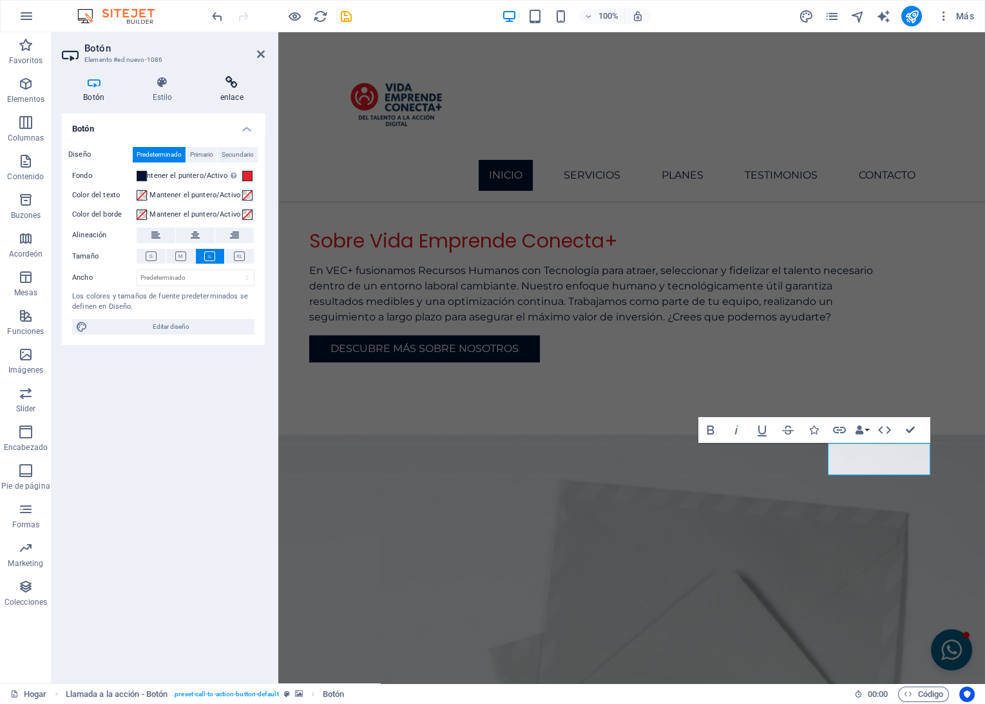
click at [227, 89] on h4 "enlace" at bounding box center [232, 89] width 66 height 27
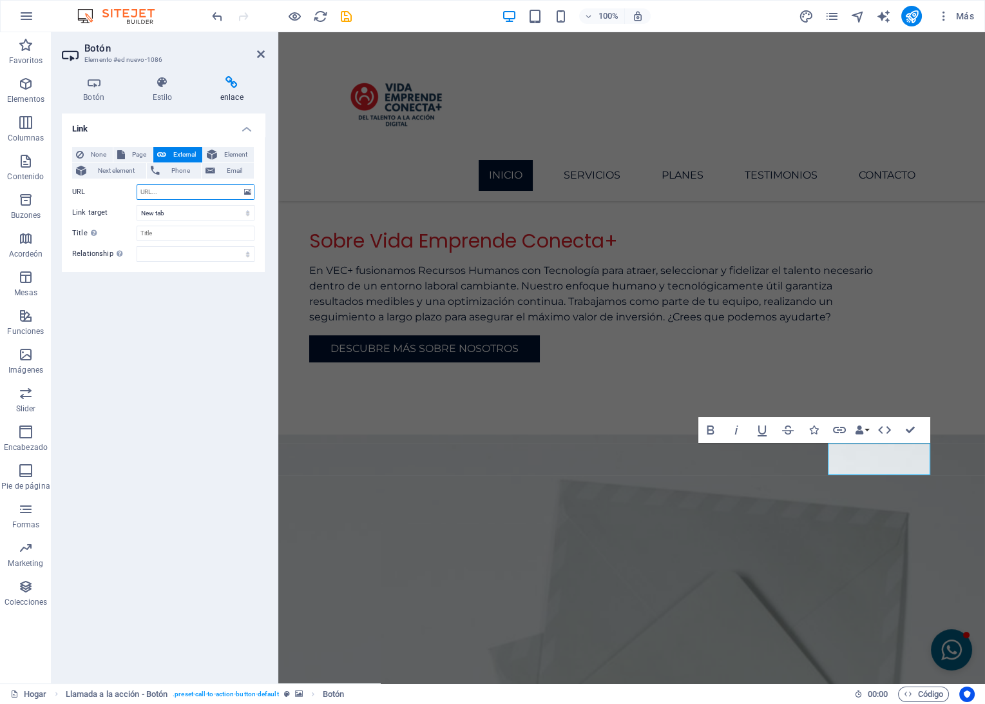
click at [154, 192] on input "URL" at bounding box center [196, 191] width 118 height 15
paste input "[URL][DOMAIN_NAME]"
type input "[URL][DOMAIN_NAME]"
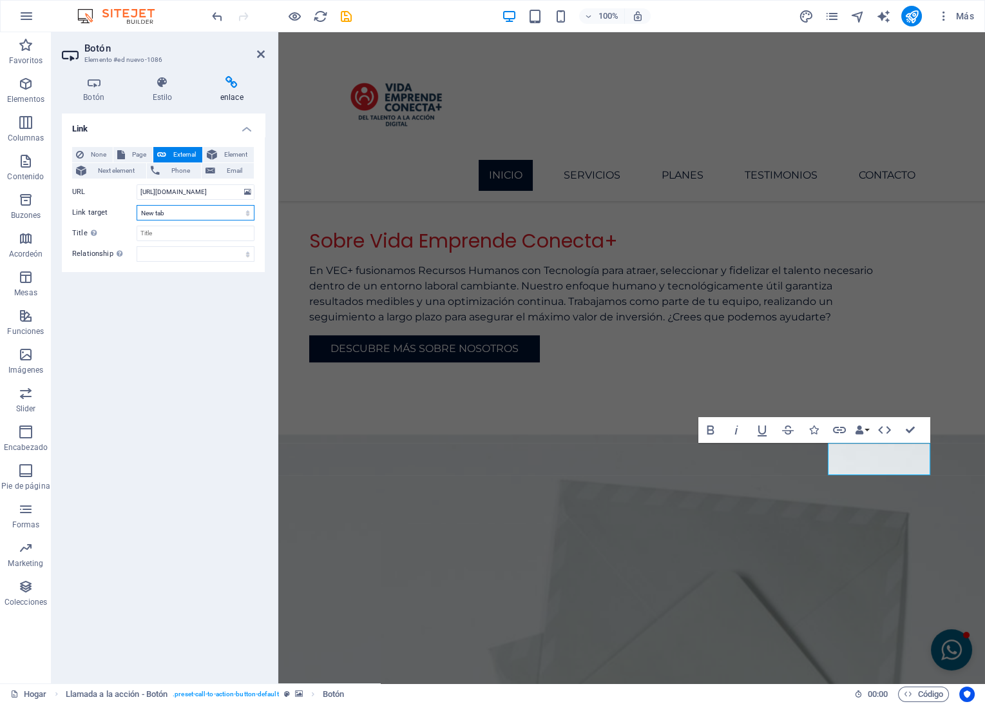
click at [200, 213] on select "New tab Same tab Overlay" at bounding box center [196, 212] width 118 height 15
select select
click at [137, 205] on select "New tab Same tab Overlay" at bounding box center [196, 212] width 118 height 15
click at [165, 233] on input "Title Additional link description, should not be the same as the link text. The…" at bounding box center [196, 233] width 118 height 15
type input "¿Conócenos?"
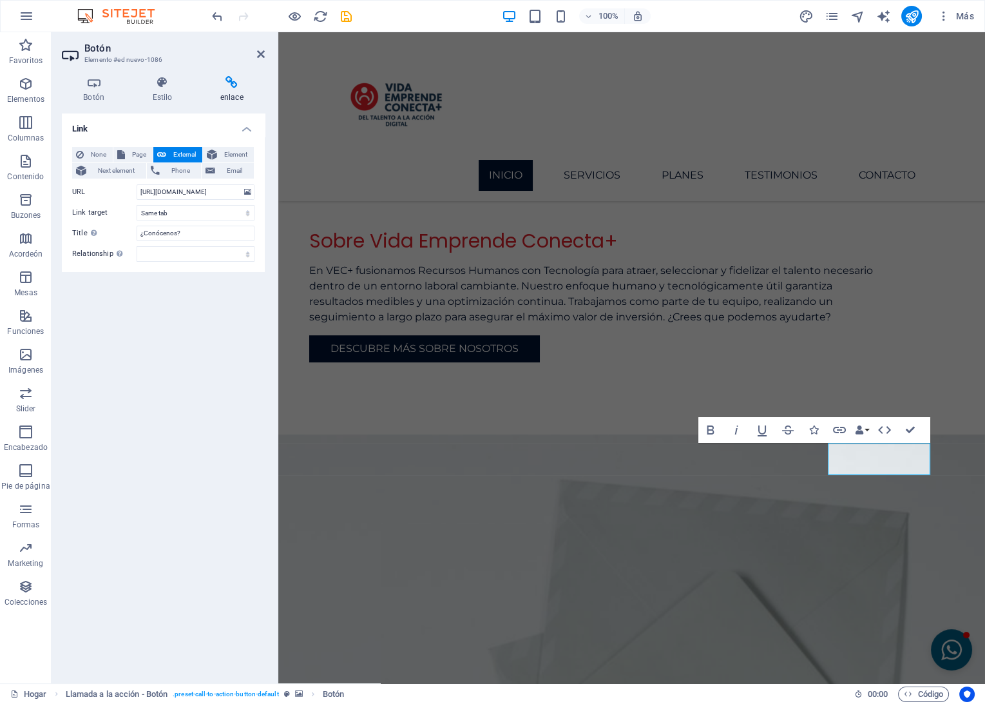
click at [188, 298] on div "Link None Page External Element Next element Phone Email Page Home Subpage Lega…" at bounding box center [163, 392] width 203 height 559
click at [205, 254] on select "alternate author bookmark external help license next nofollow noreferrer noopen…" at bounding box center [196, 253] width 118 height 15
click at [88, 319] on div "Link None Page External Element Next element Phone Email Page Home Subpage Lega…" at bounding box center [163, 392] width 203 height 559
click at [115, 320] on div "Link None Page External Element Next element Phone Email Page Home Subpage Lega…" at bounding box center [163, 392] width 203 height 559
click at [163, 253] on select "alternate author bookmark external help license next nofollow noreferrer noopen…" at bounding box center [196, 253] width 118 height 15
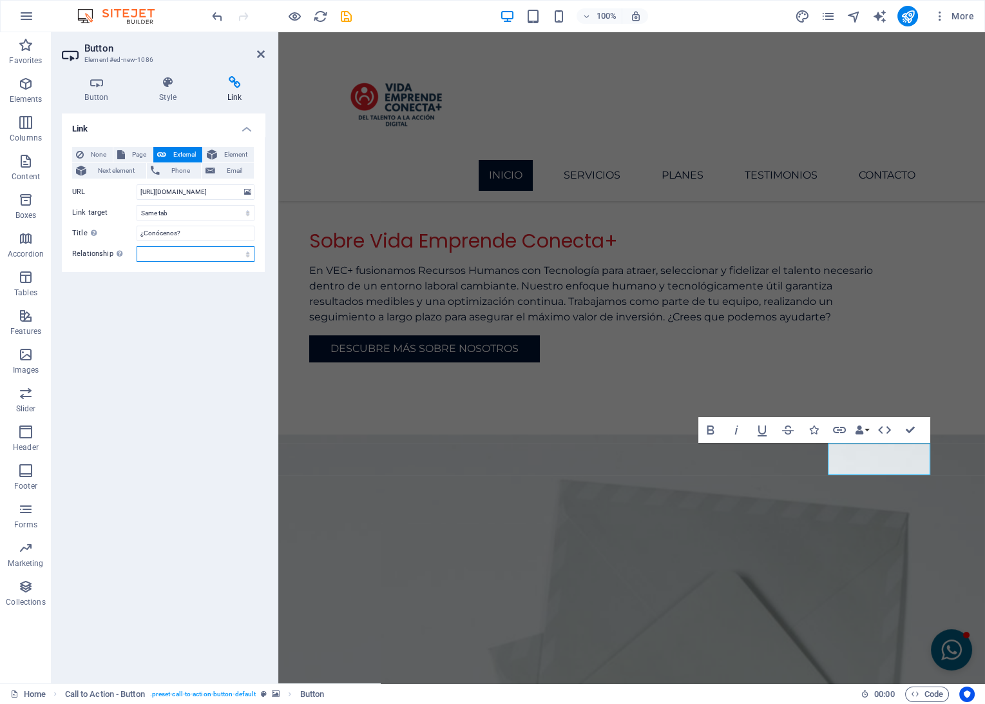
select select "external"
click at [137, 246] on select "alternate author bookmark external help license next nofollow noreferrer noopen…" at bounding box center [196, 253] width 118 height 15
click at [138, 307] on div "Link None Page External Element Next element Phone Email Page Home Subpage Lega…" at bounding box center [163, 392] width 203 height 559
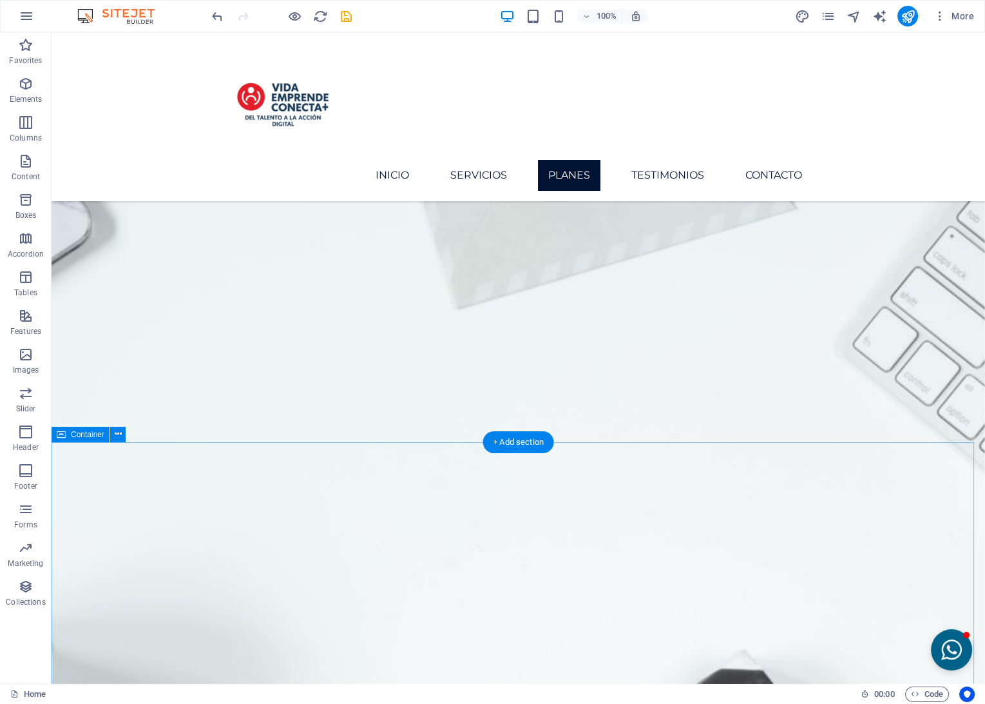
scroll to position [2451, 0]
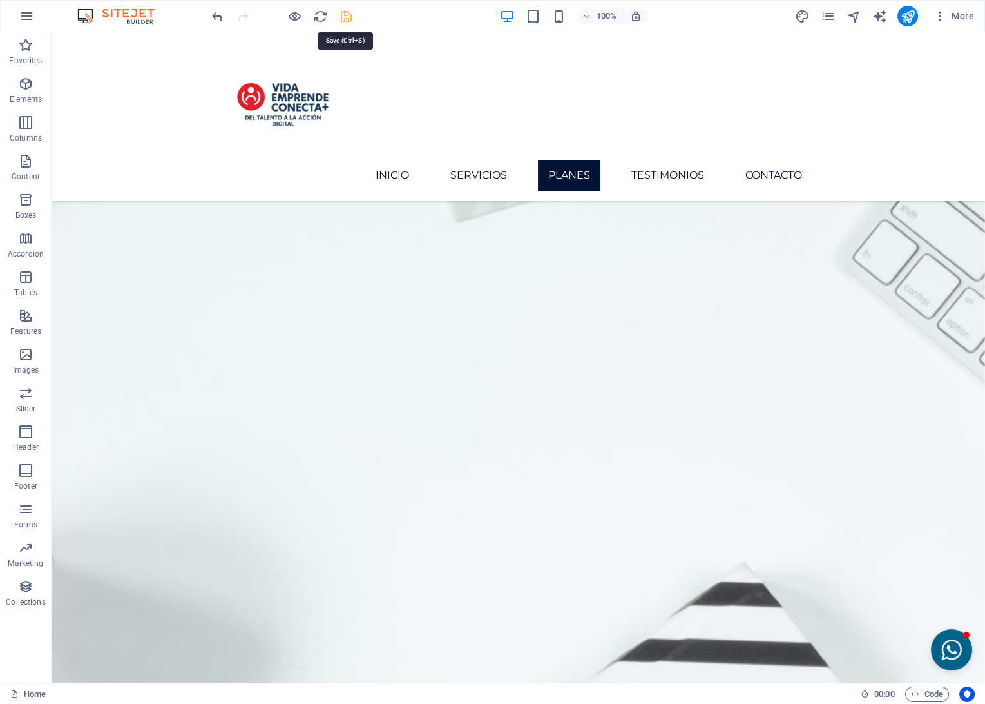
click at [352, 14] on icon "save" at bounding box center [346, 16] width 15 height 15
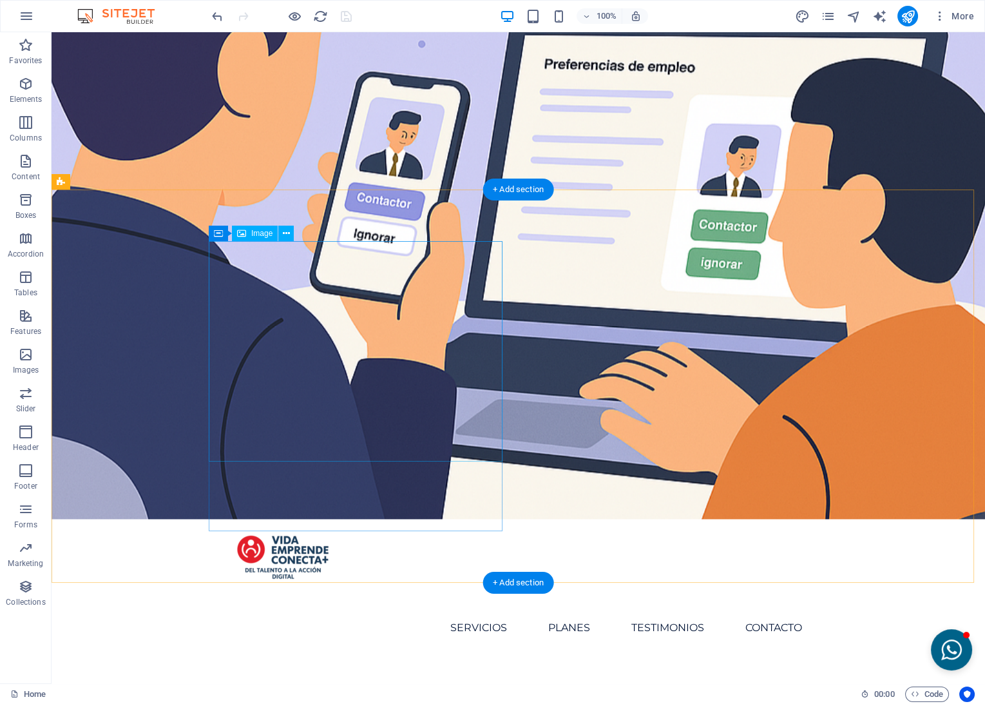
scroll to position [0, 0]
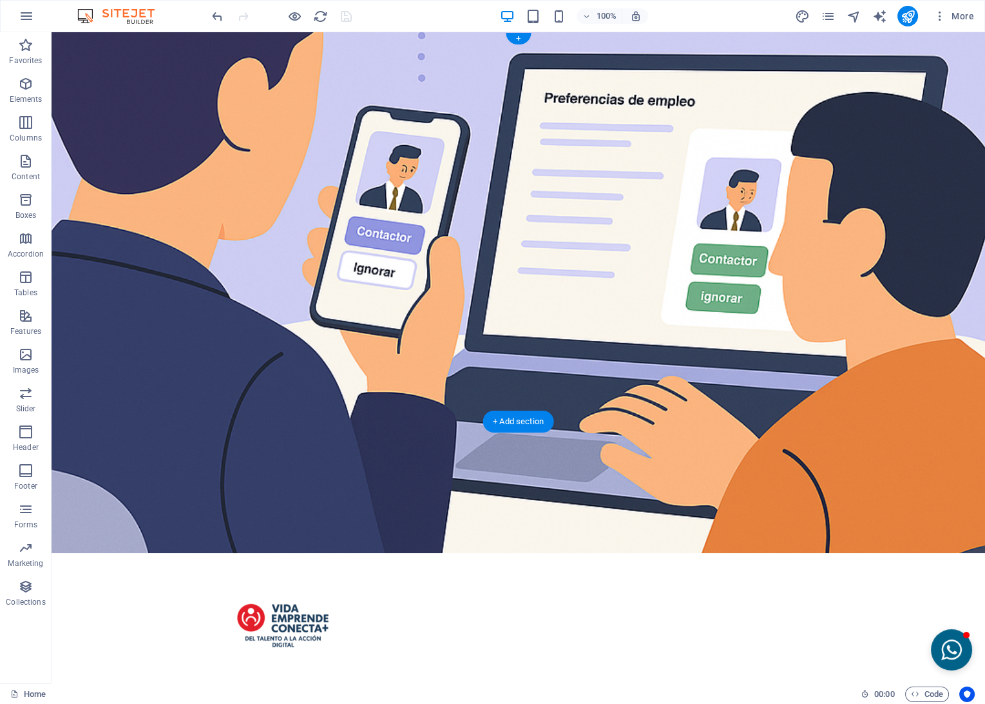
click at [698, 287] on figure at bounding box center [519, 292] width 934 height 521
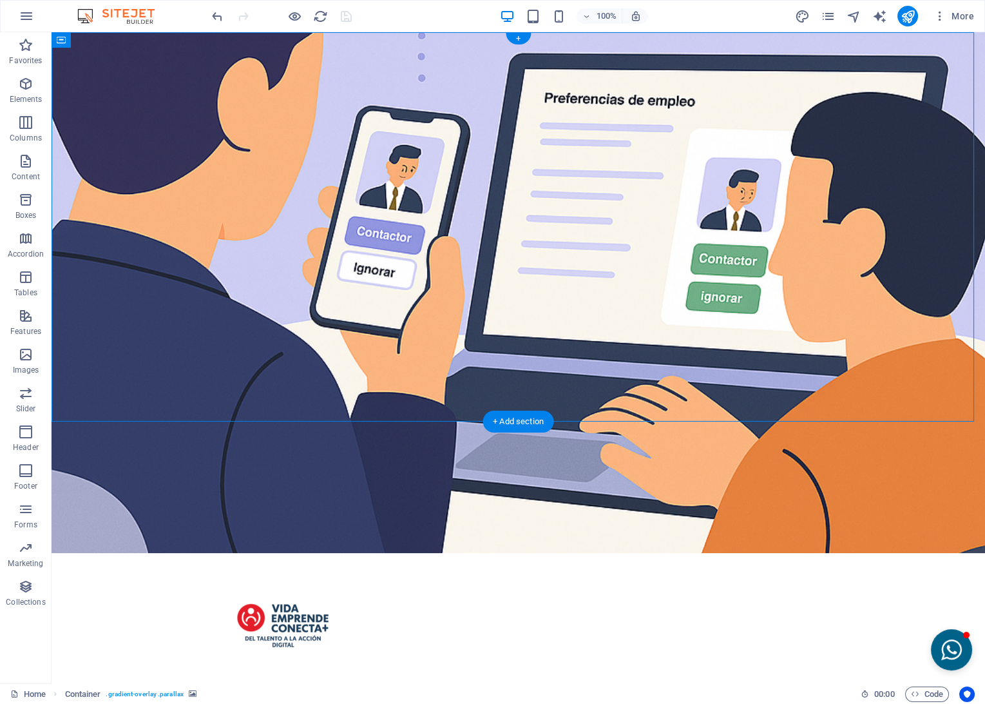
click at [698, 287] on figure at bounding box center [519, 292] width 934 height 521
select select "header"
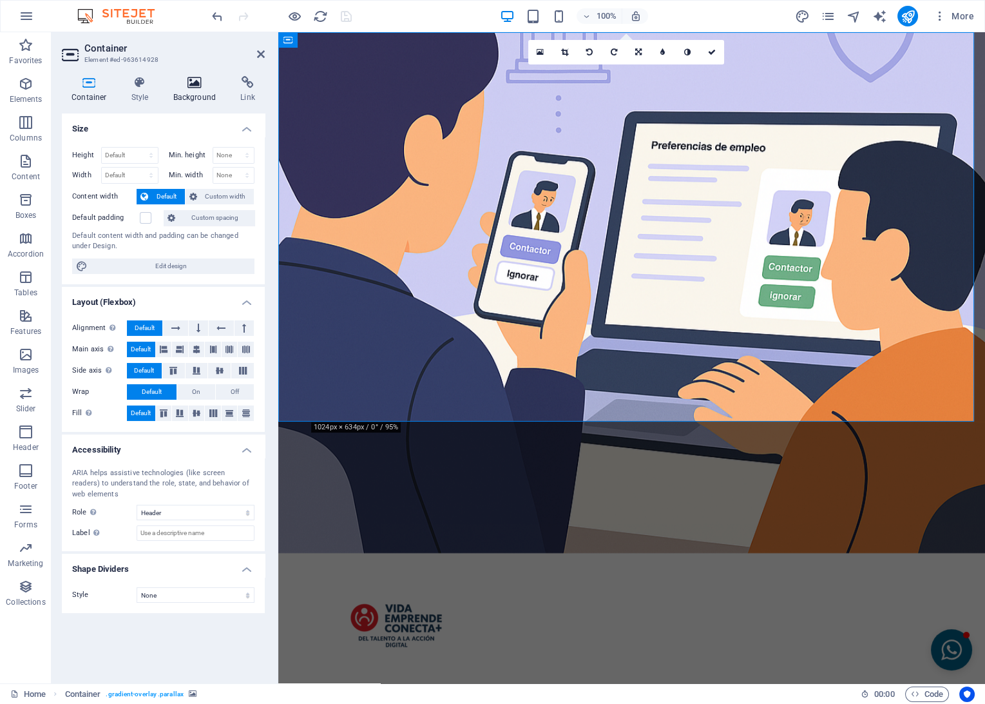
click at [182, 92] on h4 "Background" at bounding box center [198, 89] width 68 height 27
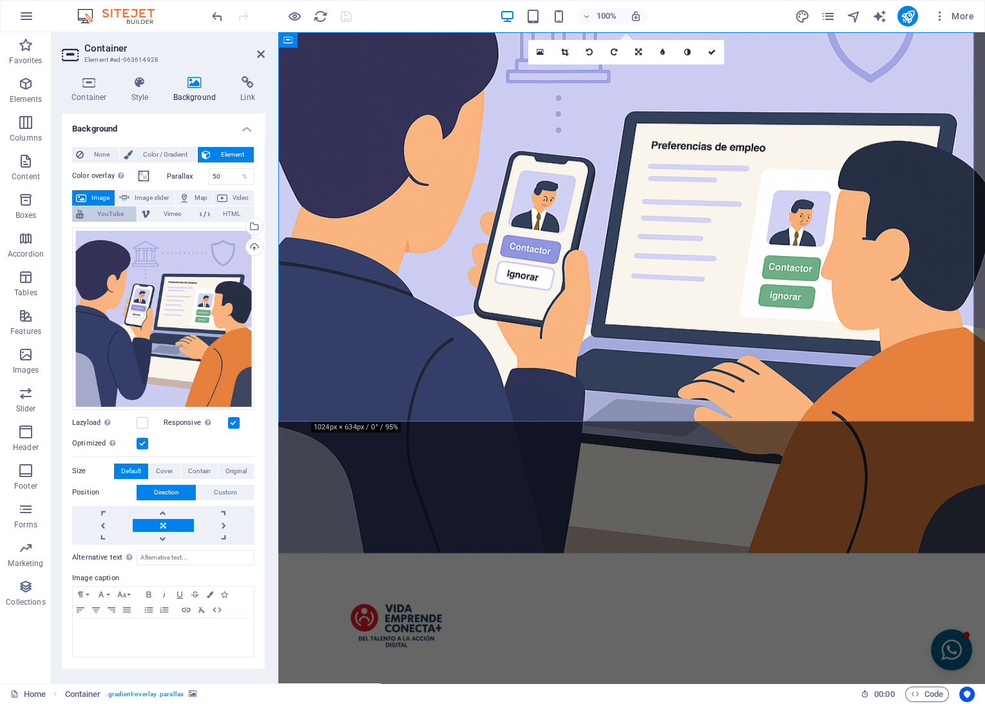
click at [103, 215] on span "YouTube" at bounding box center [110, 213] width 45 height 15
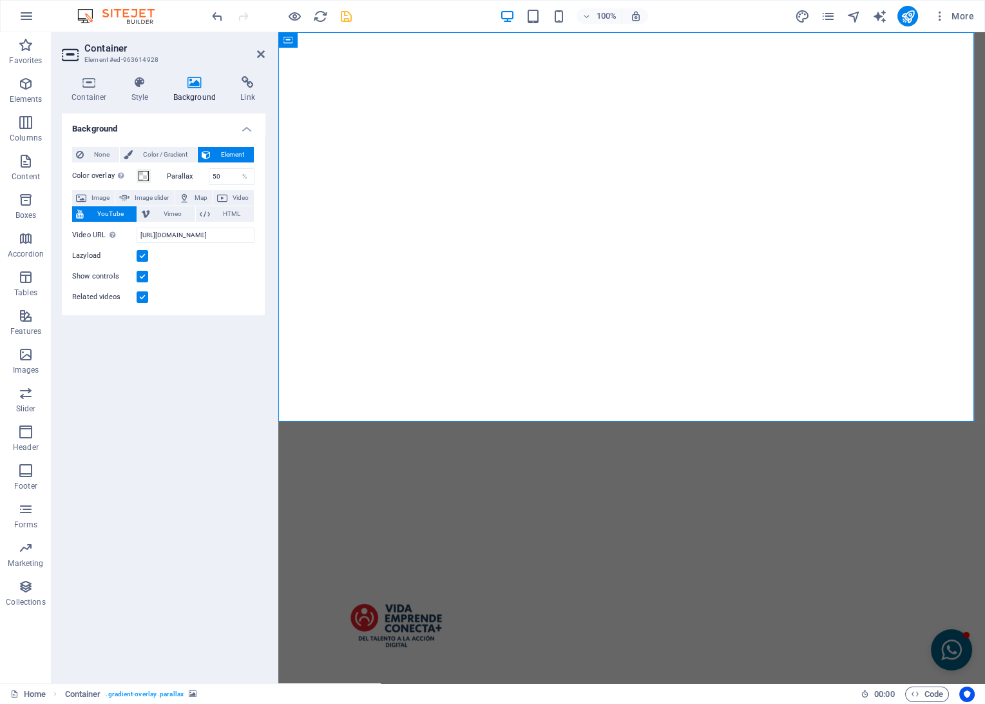
click at [110, 215] on span "YouTube" at bounding box center [110, 213] width 45 height 15
click at [149, 234] on input "[URL][DOMAIN_NAME]" at bounding box center [196, 234] width 118 height 15
paste input "[DOMAIN_NAME][URL]"
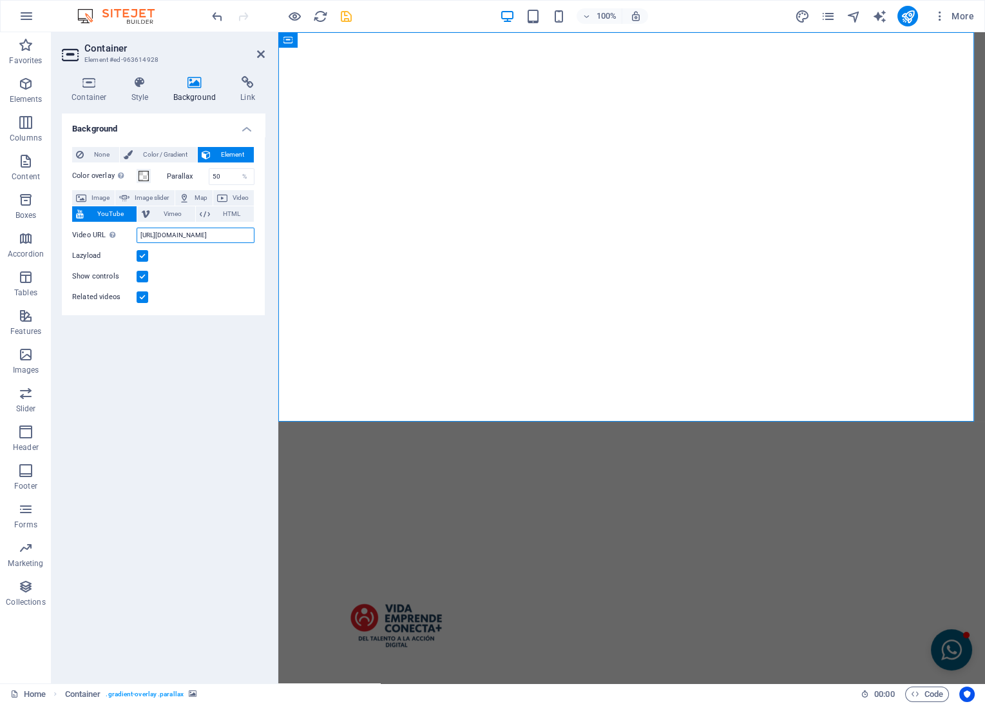
type input "[URL][DOMAIN_NAME]"
click at [774, 300] on div at bounding box center [631, 292] width 707 height 521
click at [103, 196] on span "Image" at bounding box center [100, 197] width 21 height 15
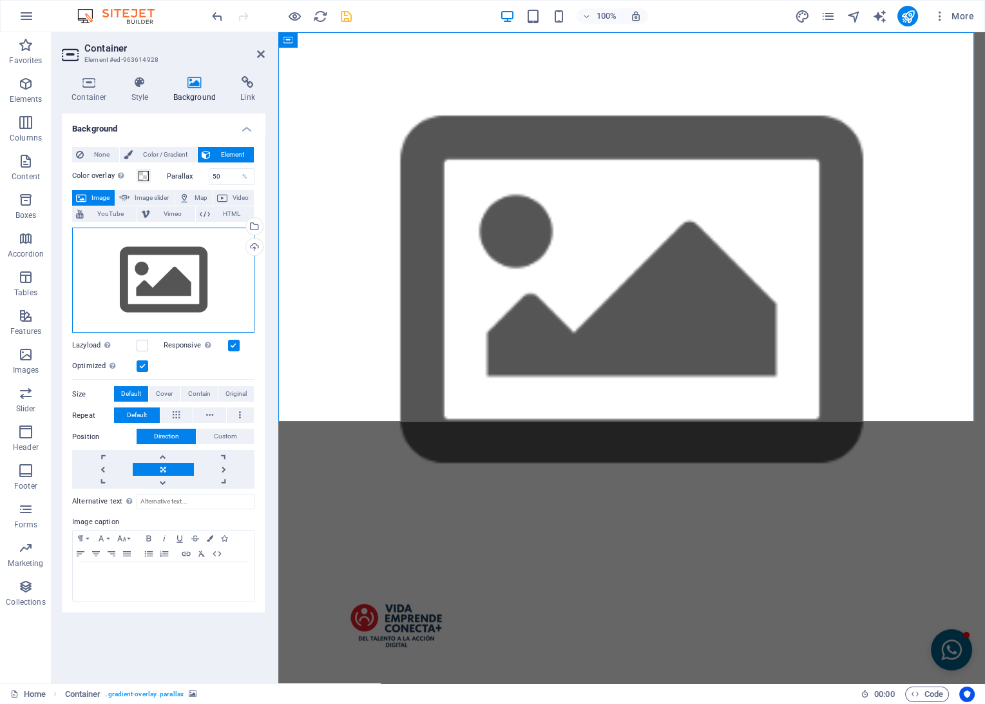
click at [148, 265] on div "Drag files here, click to choose files or select files from Files or our free s…" at bounding box center [163, 280] width 182 height 106
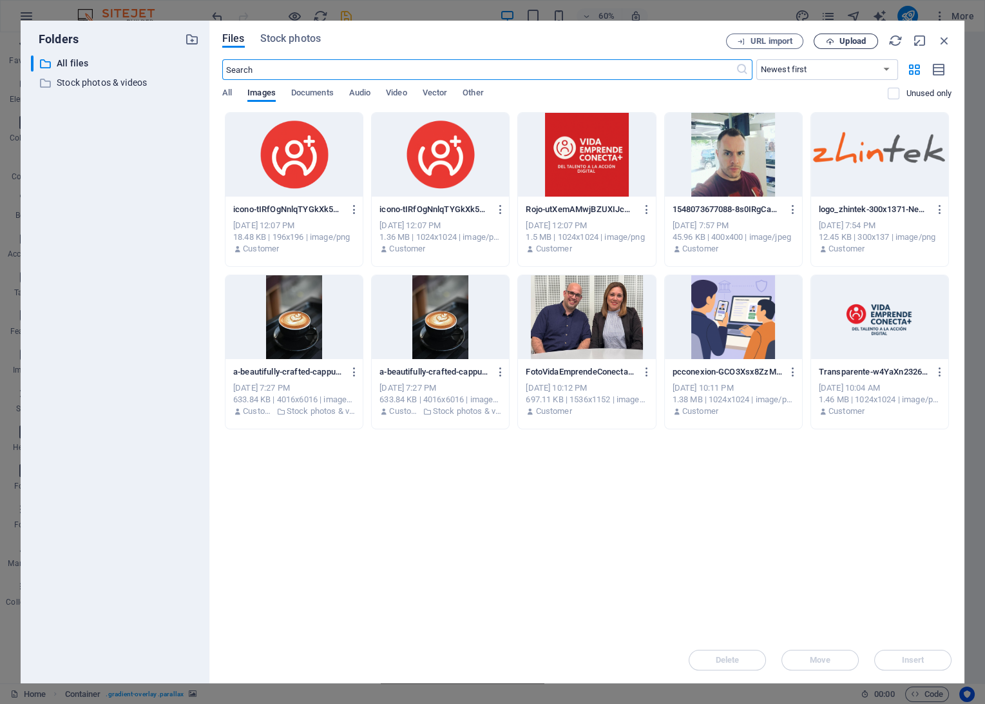
click at [853, 39] on span "Upload" at bounding box center [853, 41] width 26 height 8
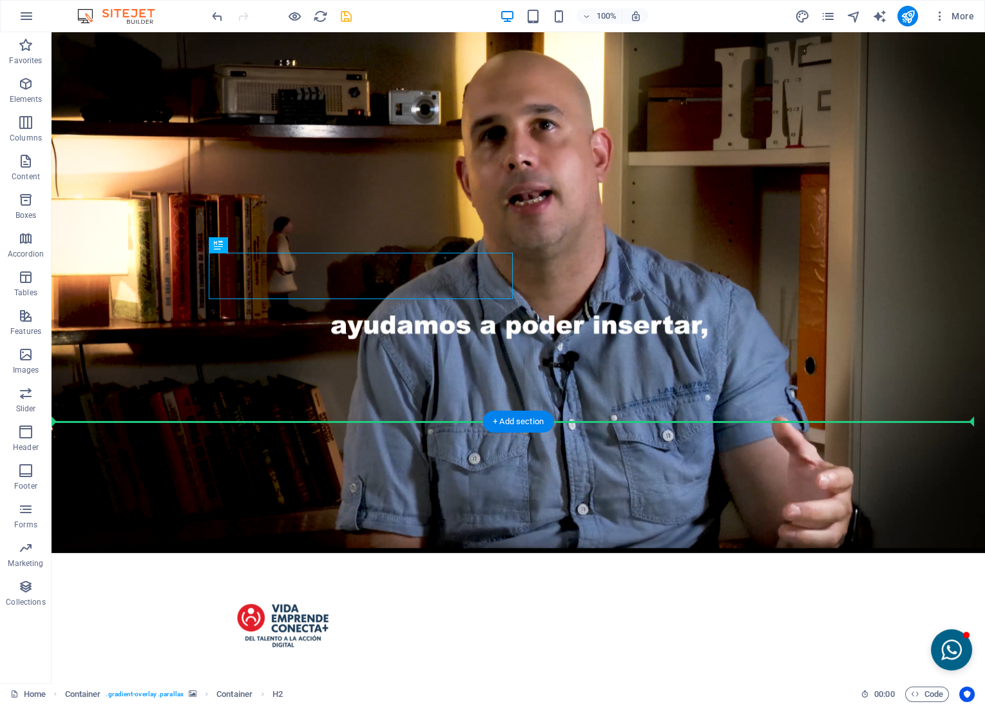
drag, startPoint x: 218, startPoint y: 271, endPoint x: 577, endPoint y: 438, distance: 395.2
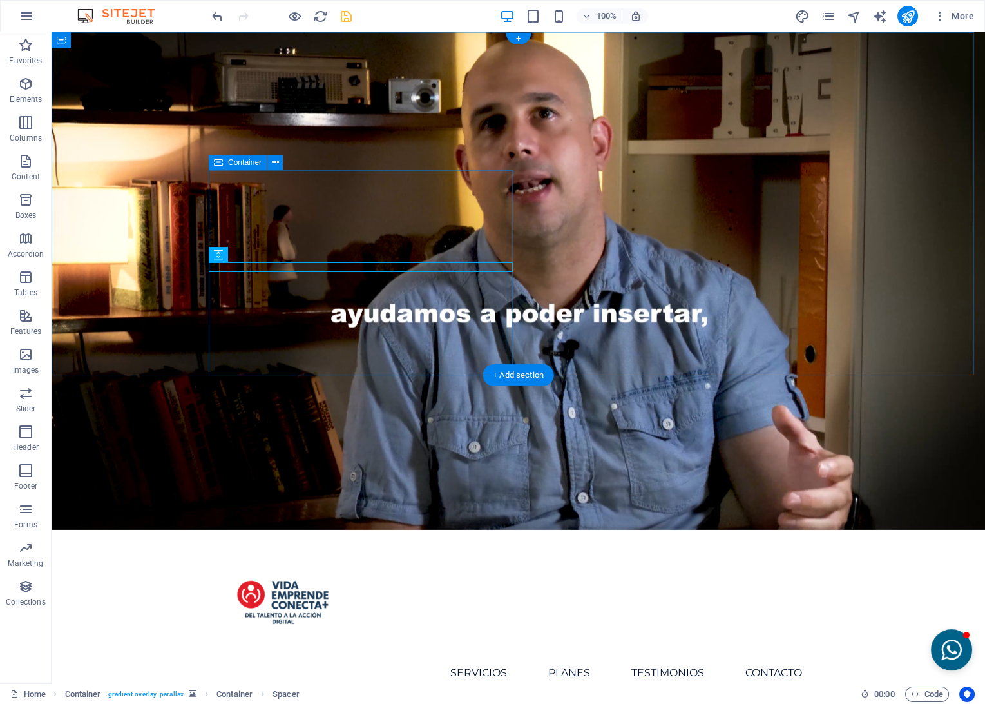
click at [273, 165] on icon at bounding box center [275, 163] width 7 height 14
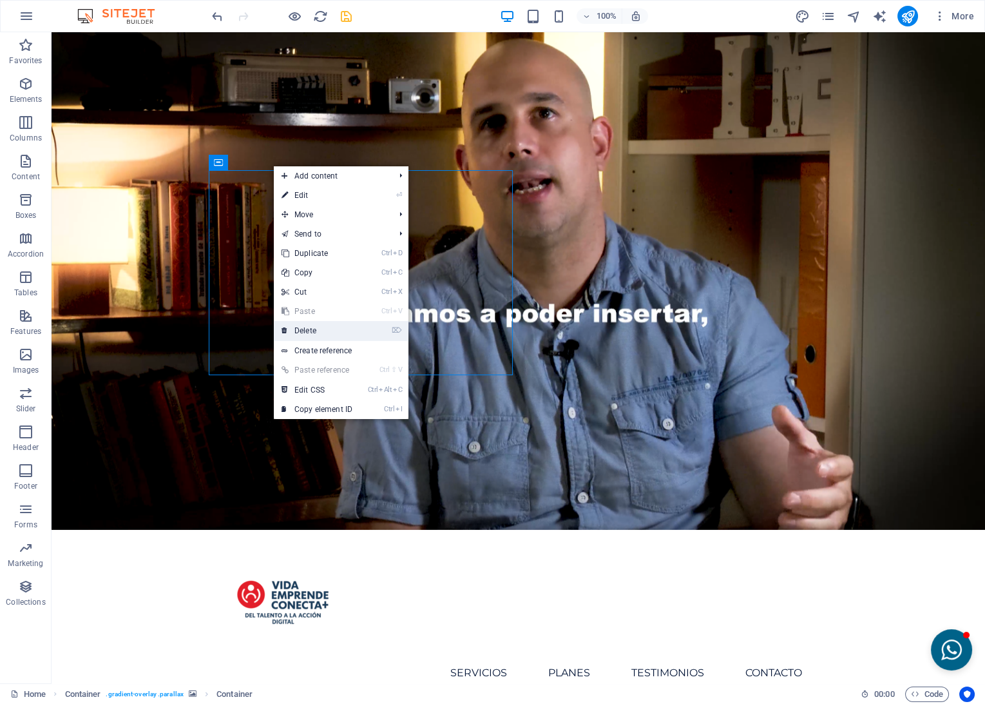
click at [303, 331] on link "⌦ Delete" at bounding box center [317, 330] width 86 height 19
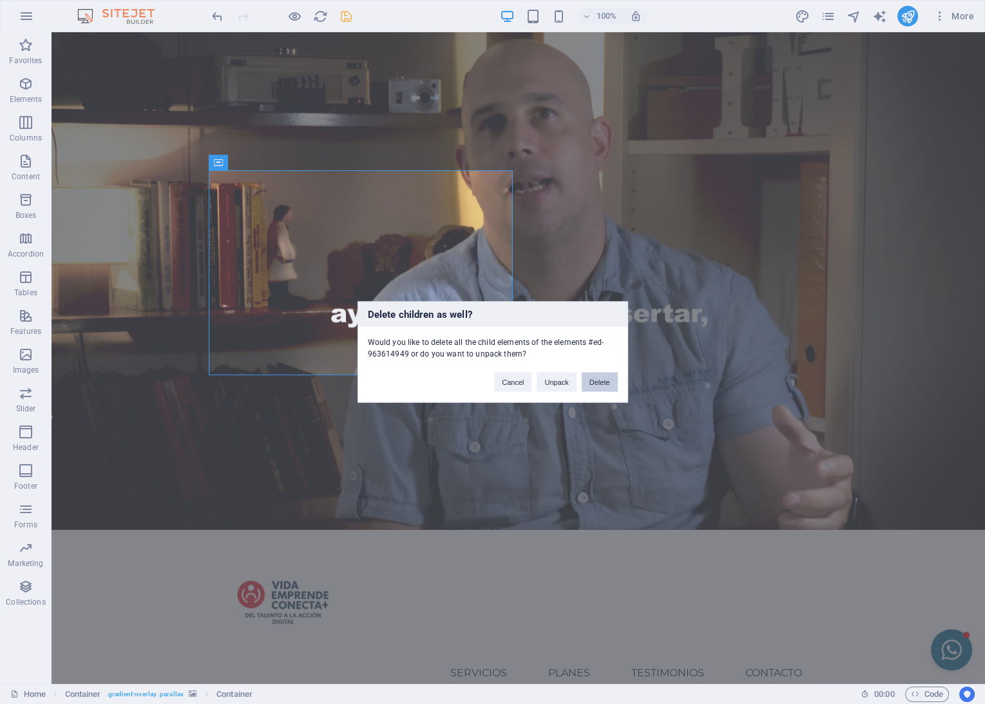
click at [590, 377] on button "Delete" at bounding box center [600, 381] width 36 height 19
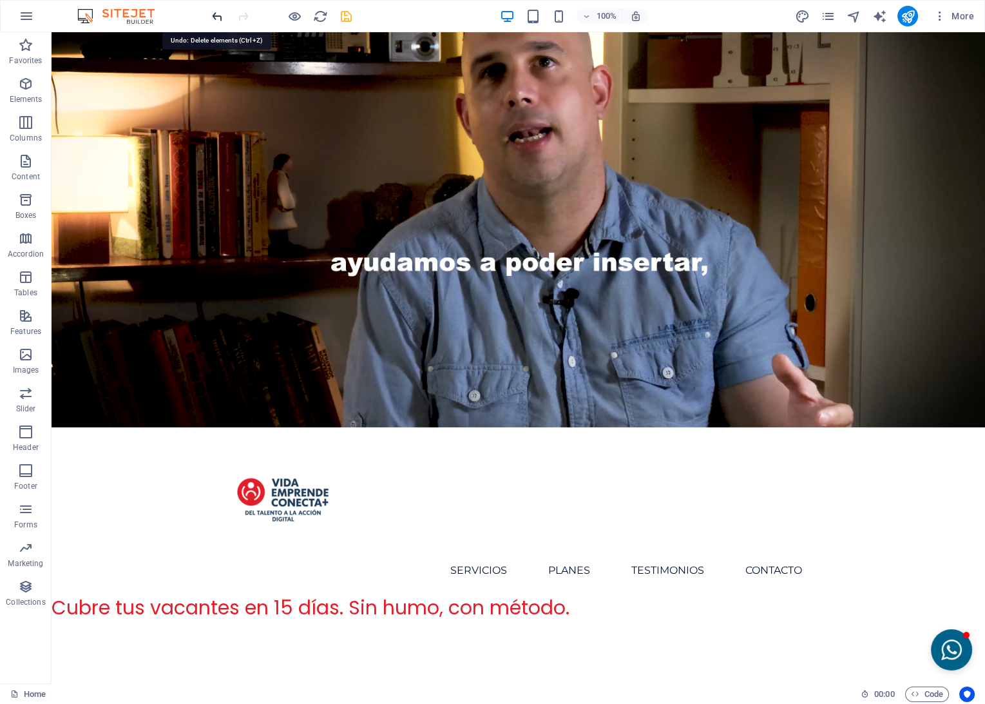
click at [218, 17] on icon "undo" at bounding box center [217, 16] width 15 height 15
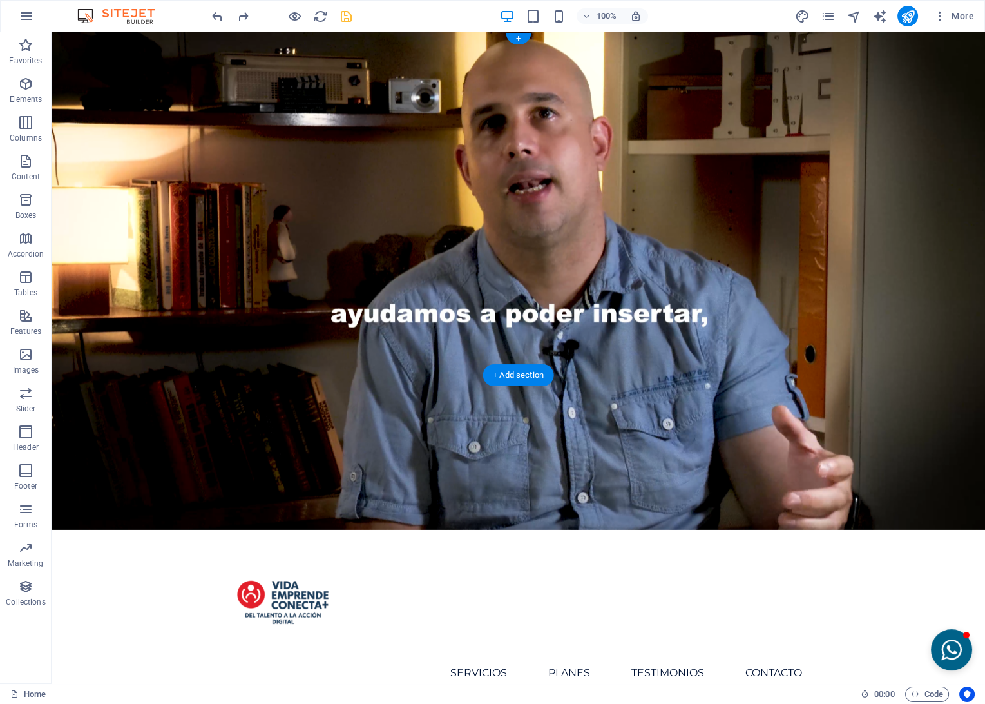
click at [818, 246] on figure at bounding box center [519, 280] width 934 height 497
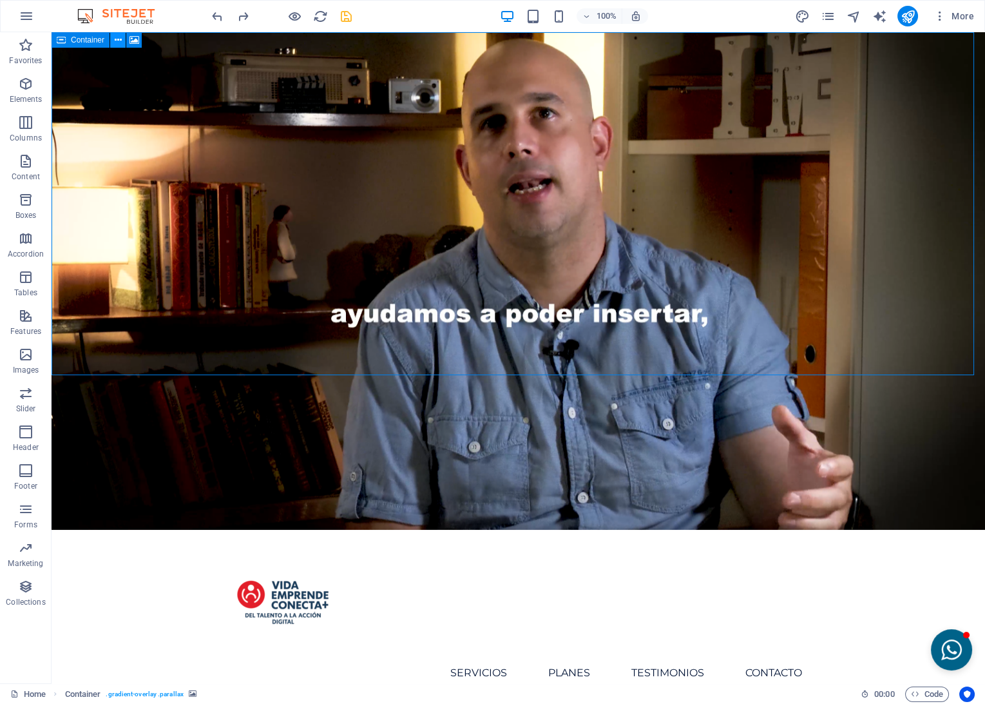
click at [116, 39] on icon at bounding box center [118, 41] width 7 height 14
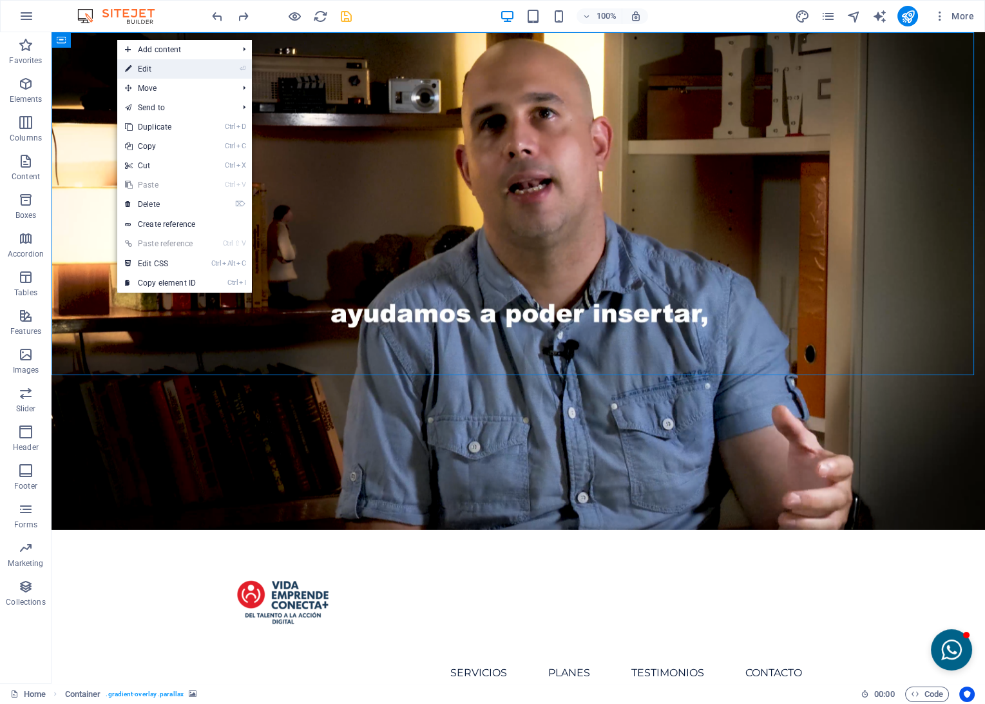
click at [153, 71] on link "⏎ Edit" at bounding box center [160, 68] width 86 height 19
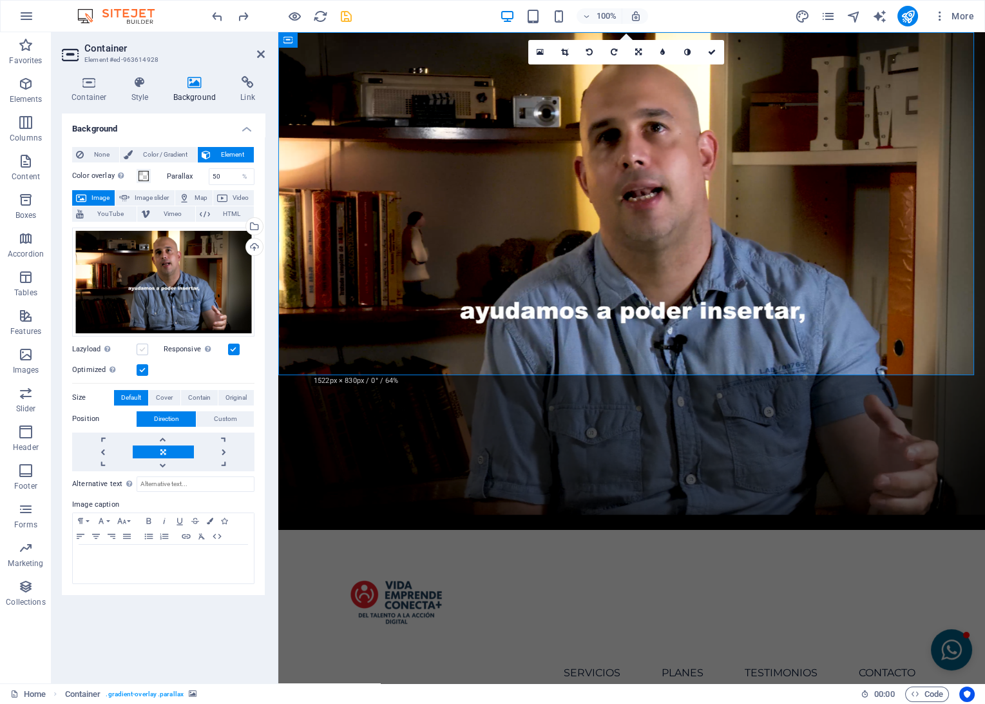
click at [144, 347] on label at bounding box center [143, 349] width 12 height 12
click at [0, 0] on input "Lazyload Loading images after the page loads improves page speed." at bounding box center [0, 0] width 0 height 0
click at [144, 347] on label at bounding box center [143, 349] width 12 height 12
click at [0, 0] on input "Lazyload Loading images after the page loads improves page speed." at bounding box center [0, 0] width 0 height 0
click at [144, 347] on label at bounding box center [143, 349] width 12 height 12
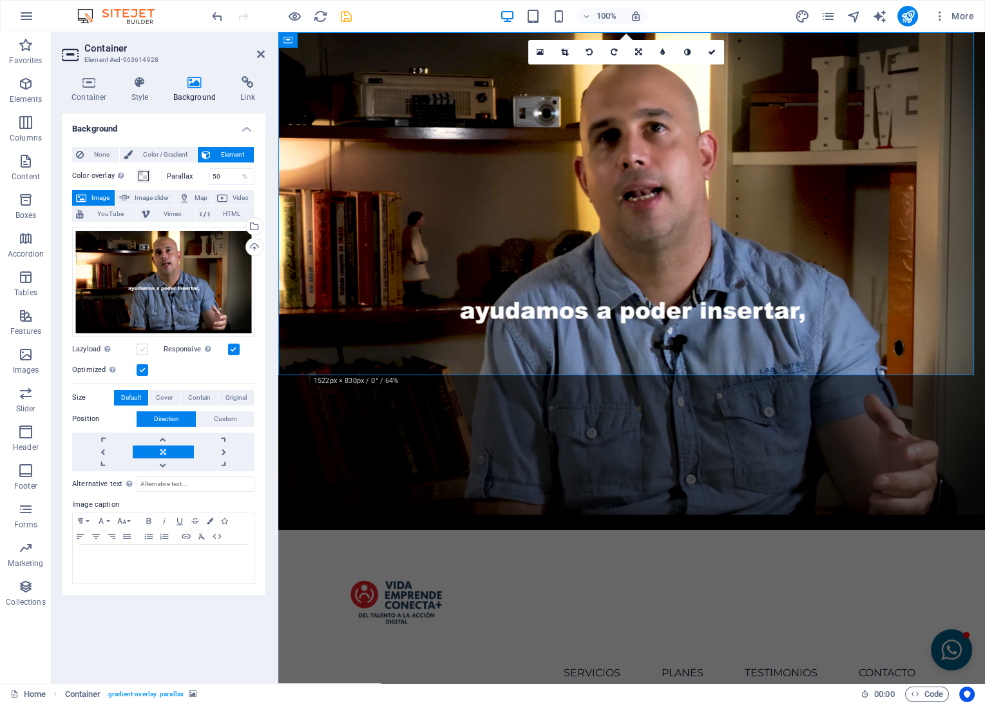
click at [0, 0] on input "Lazyload Loading images after the page loads improves page speed." at bounding box center [0, 0] width 0 height 0
click at [124, 286] on div "Drag files here, click to choose files or select files from Files or our free s…" at bounding box center [163, 281] width 182 height 109
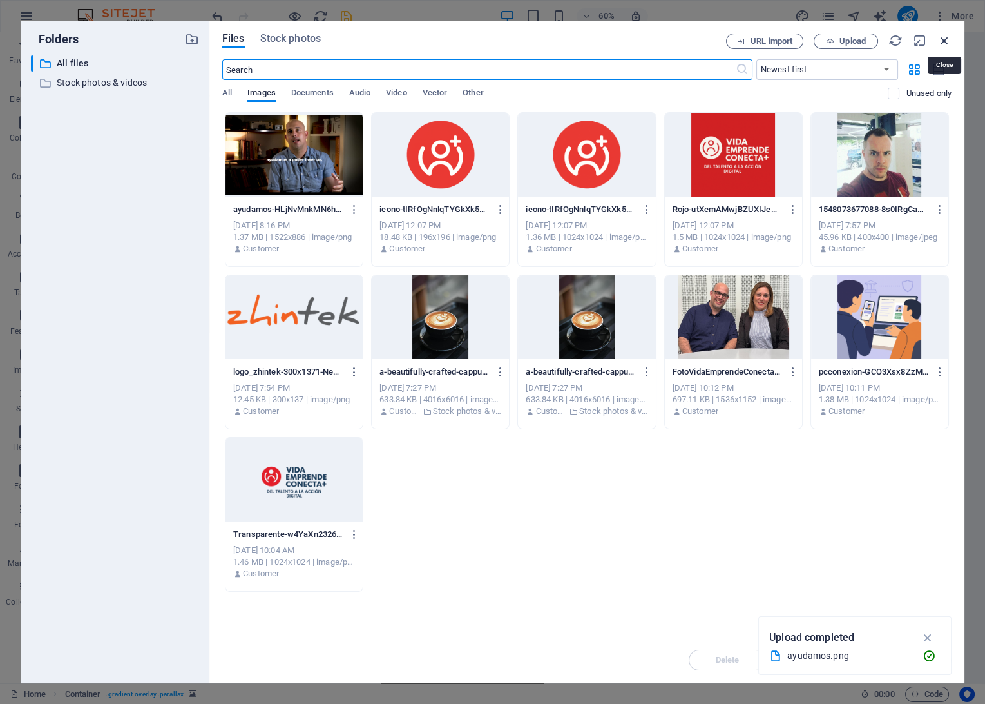
click at [941, 37] on icon "button" at bounding box center [945, 41] width 14 height 14
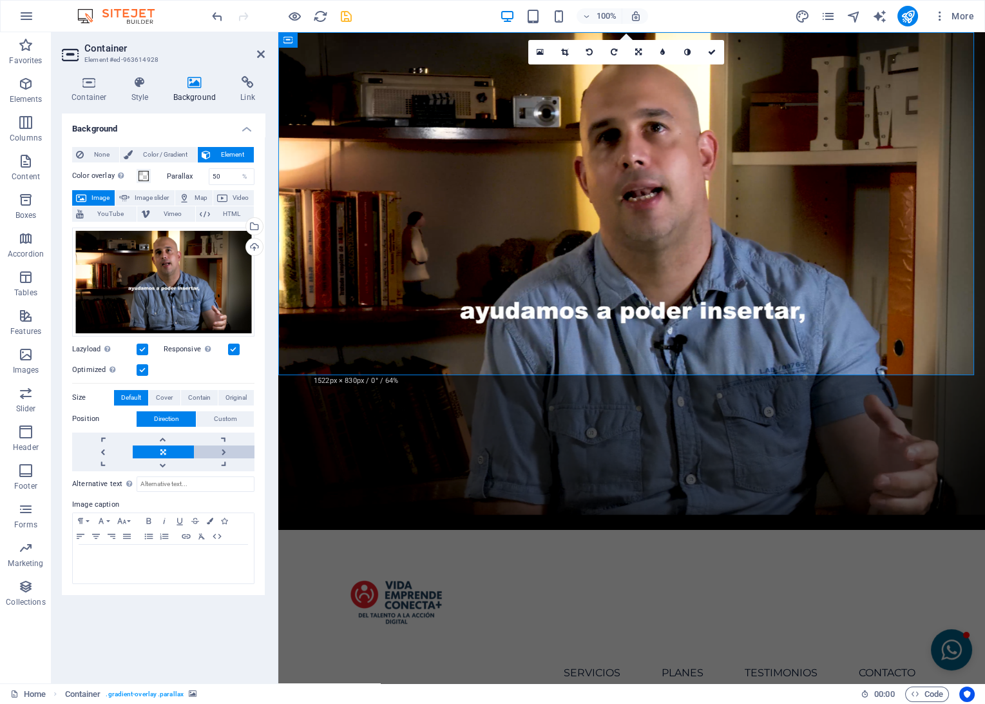
click at [229, 448] on link at bounding box center [224, 451] width 61 height 13
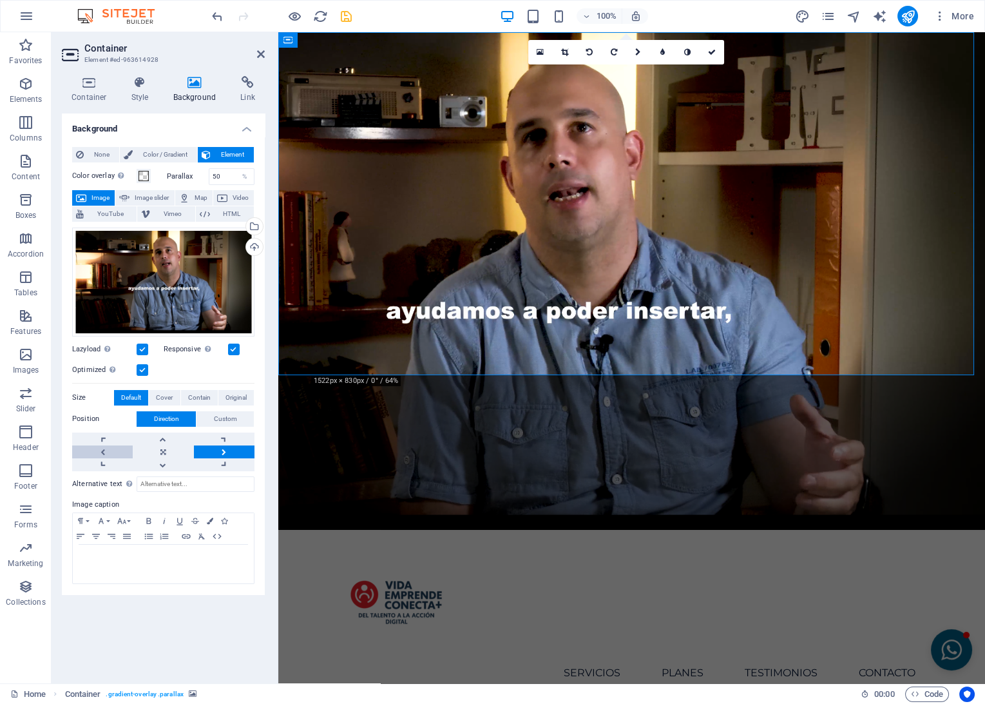
click at [110, 454] on link at bounding box center [102, 451] width 61 height 13
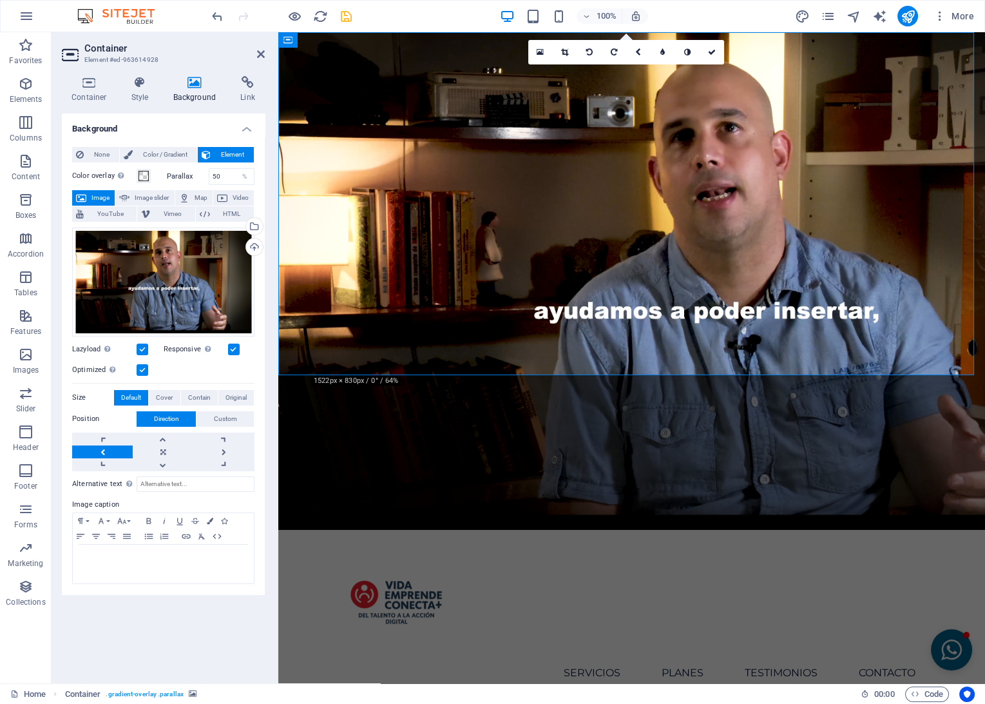
click at [107, 452] on link at bounding box center [102, 451] width 61 height 13
click at [106, 463] on link at bounding box center [102, 464] width 61 height 13
click at [103, 466] on link at bounding box center [102, 464] width 61 height 13
click at [170, 398] on span "Cover" at bounding box center [164, 397] width 17 height 15
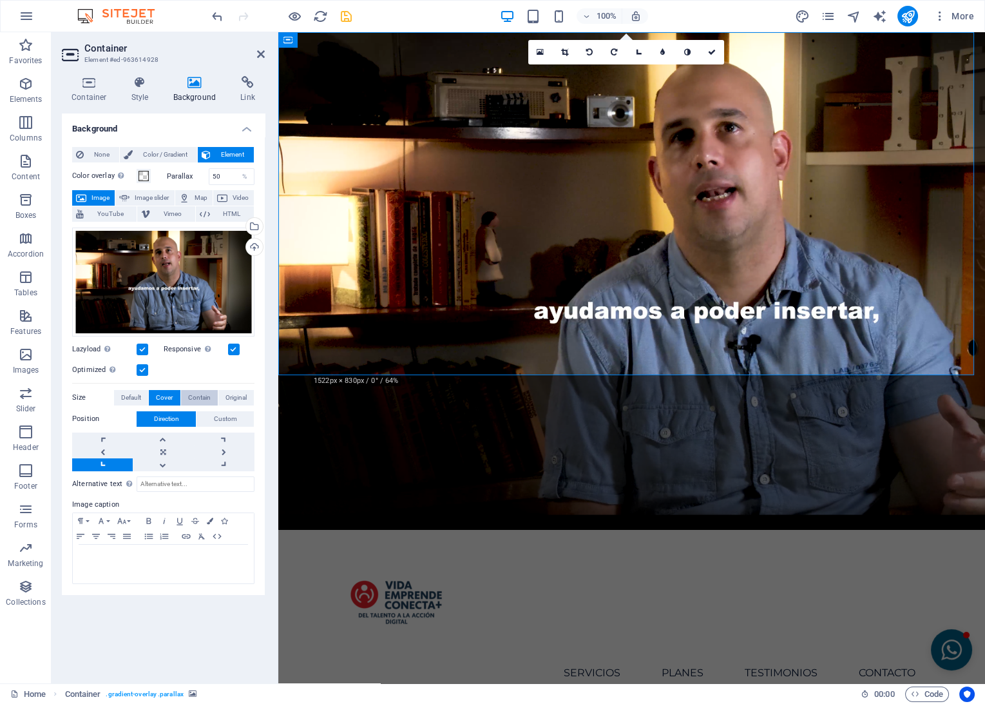
click at [191, 400] on span "Contain" at bounding box center [199, 397] width 23 height 15
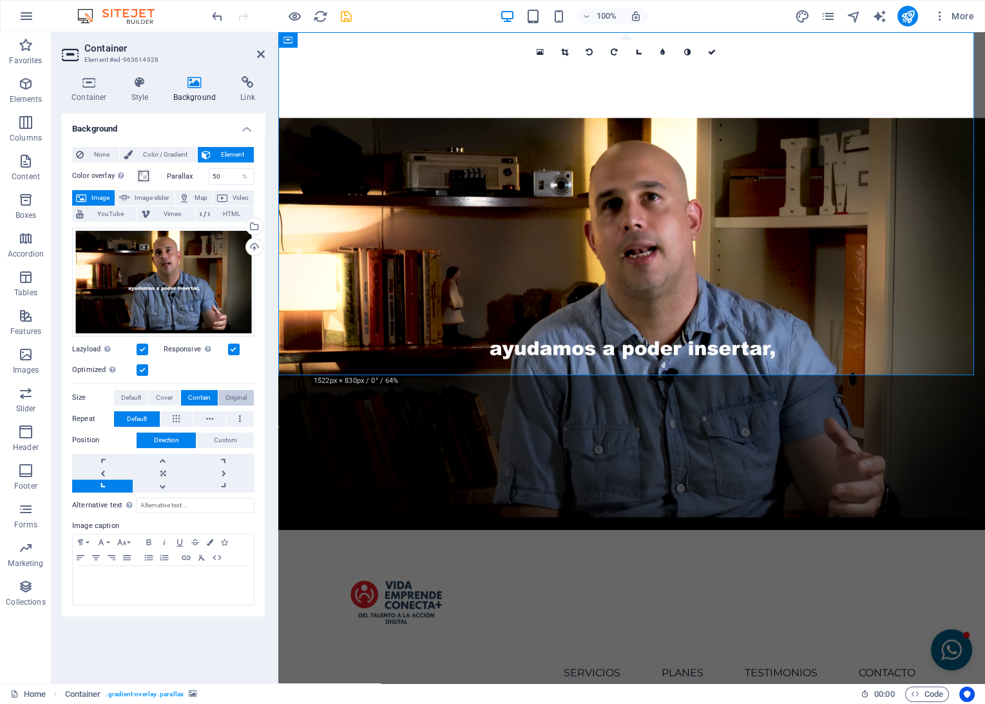
click at [229, 400] on span "Original" at bounding box center [236, 397] width 21 height 15
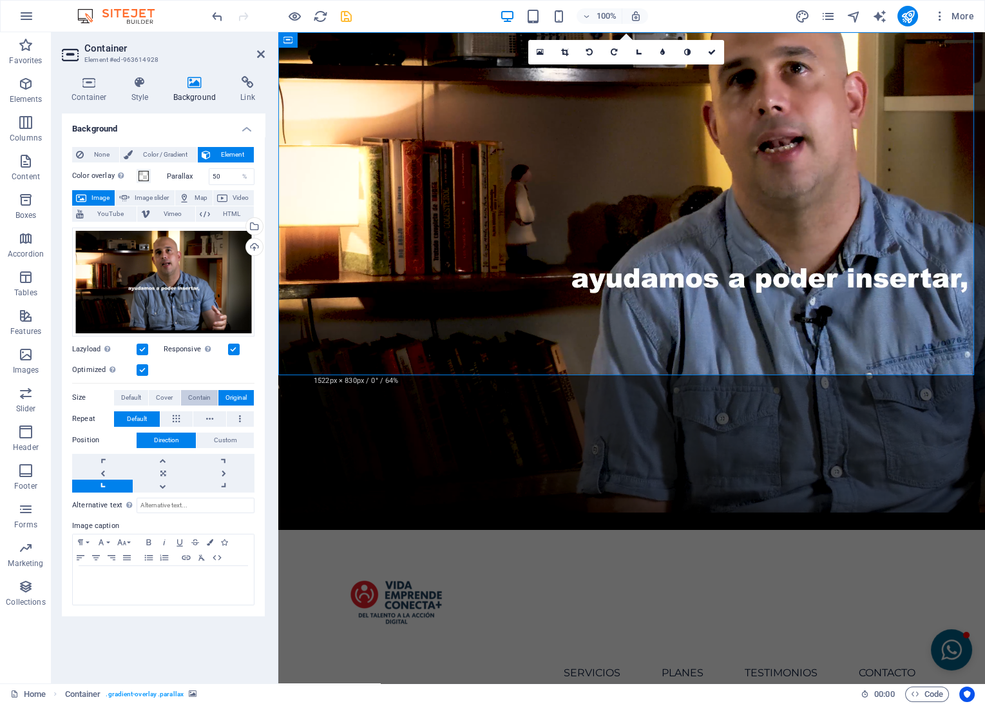
click at [200, 400] on span "Contain" at bounding box center [199, 397] width 23 height 15
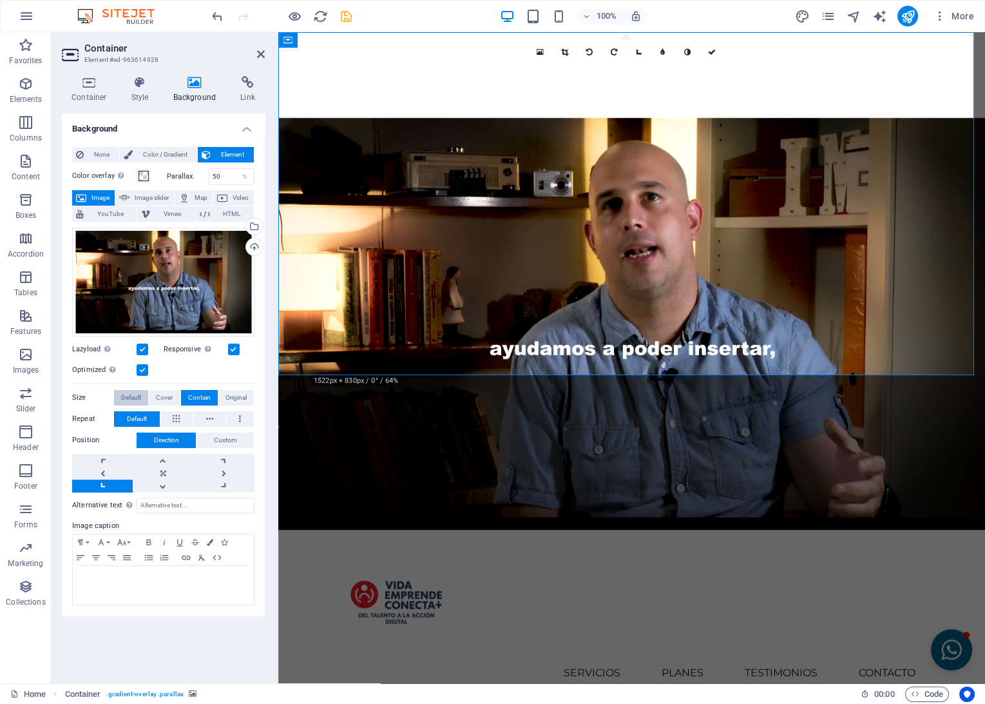
click at [140, 396] on span "Default" at bounding box center [131, 397] width 20 height 15
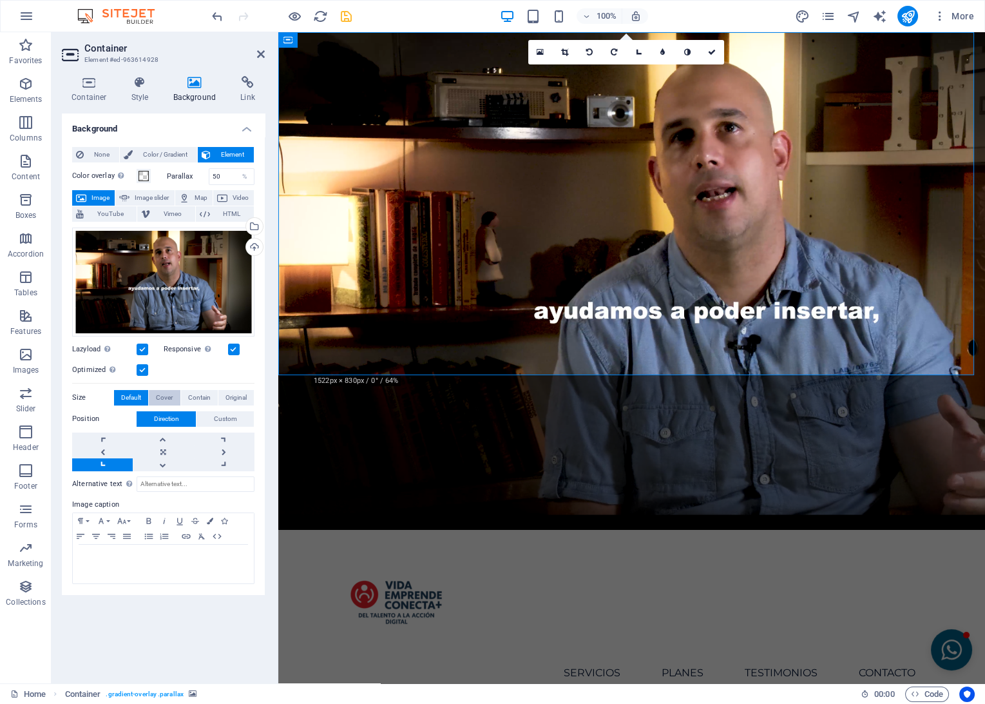
click at [168, 397] on span "Cover" at bounding box center [164, 397] width 17 height 15
click at [162, 447] on link at bounding box center [163, 451] width 61 height 13
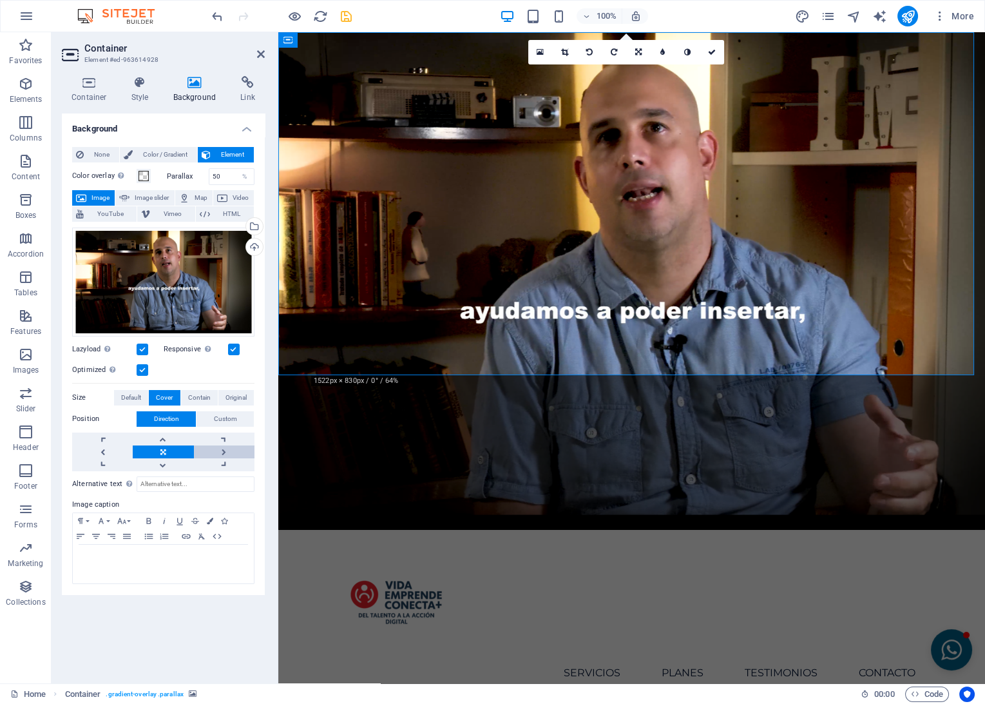
click at [229, 445] on link at bounding box center [224, 451] width 61 height 13
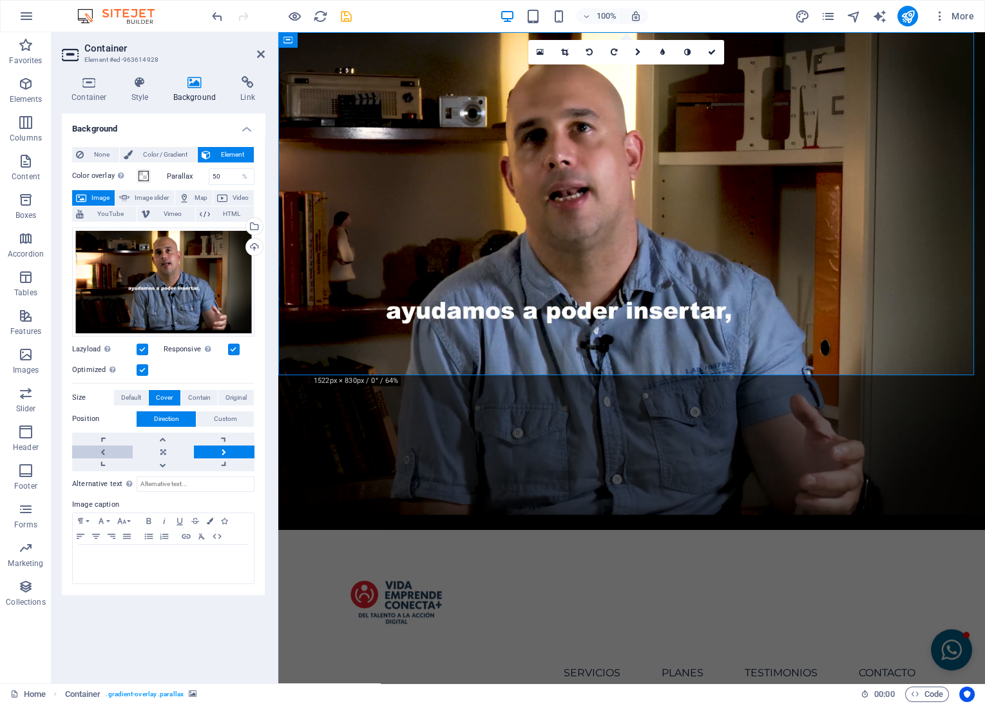
click at [104, 448] on link at bounding box center [102, 451] width 61 height 13
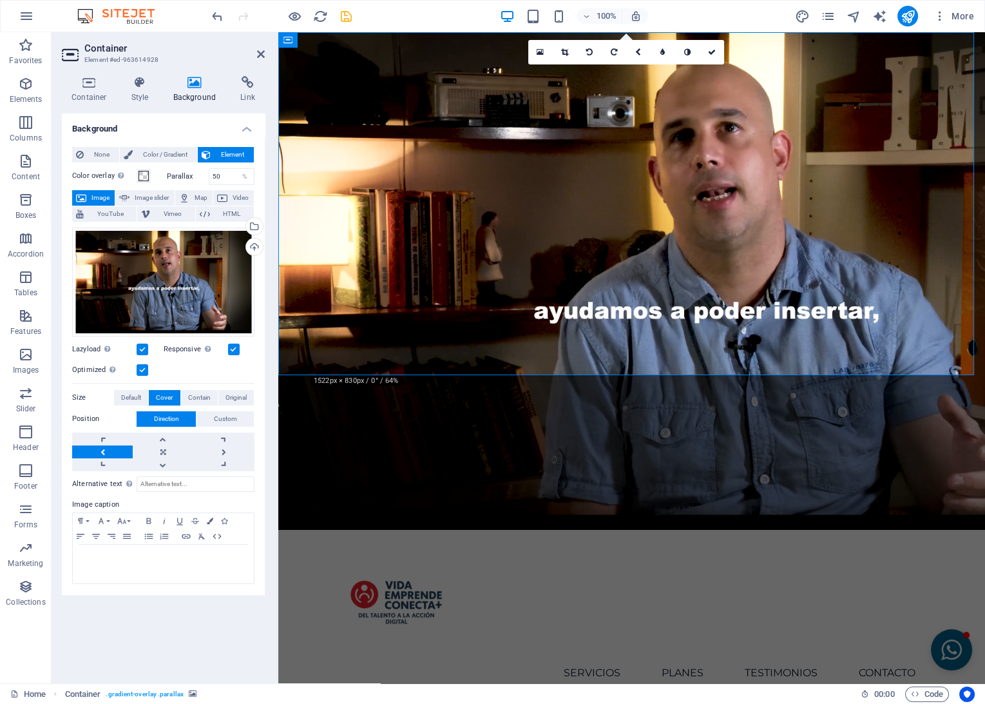
click at [104, 448] on link at bounding box center [102, 451] width 61 height 13
click at [390, 159] on icon at bounding box center [388, 163] width 7 height 14
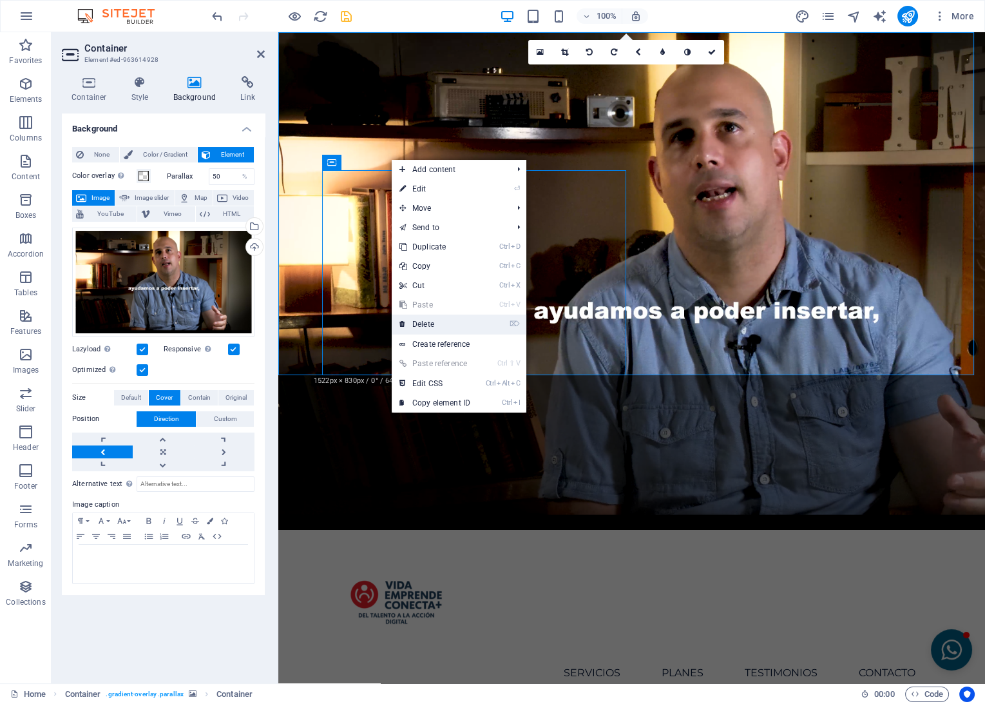
click at [412, 328] on link "⌦ Delete" at bounding box center [435, 323] width 86 height 19
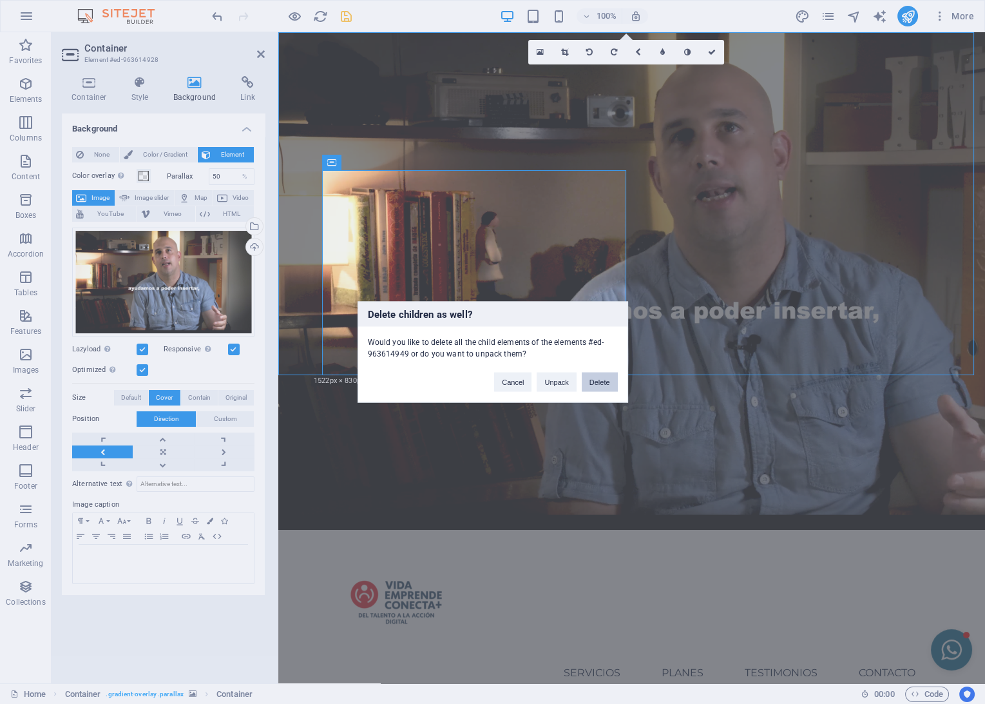
click at [592, 383] on button "Delete" at bounding box center [600, 381] width 36 height 19
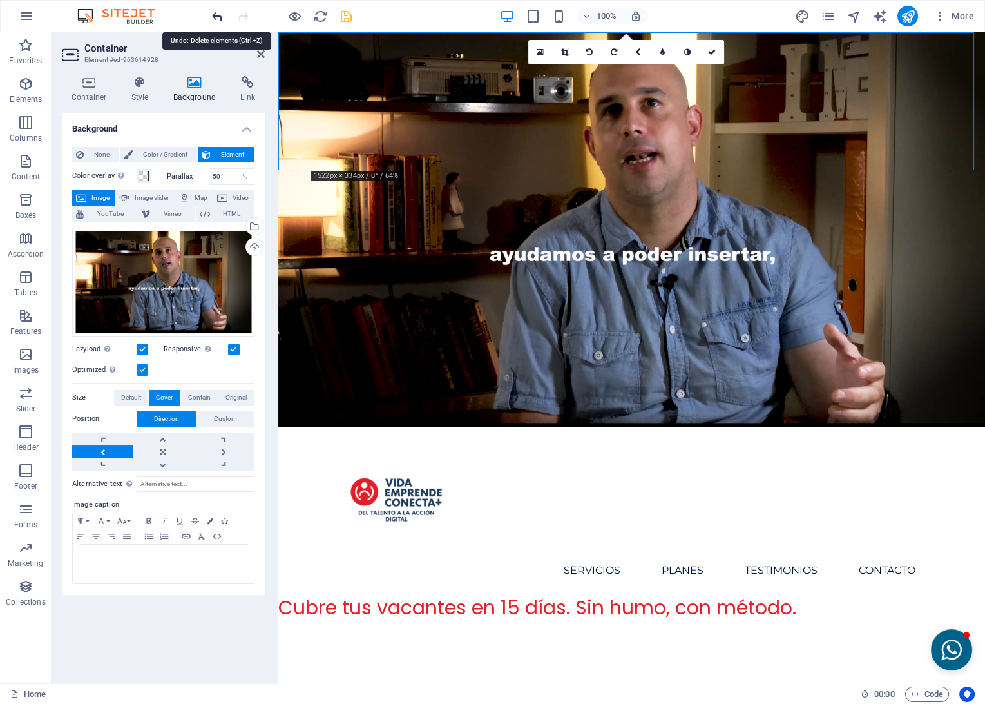
click at [214, 15] on icon "undo" at bounding box center [217, 16] width 15 height 15
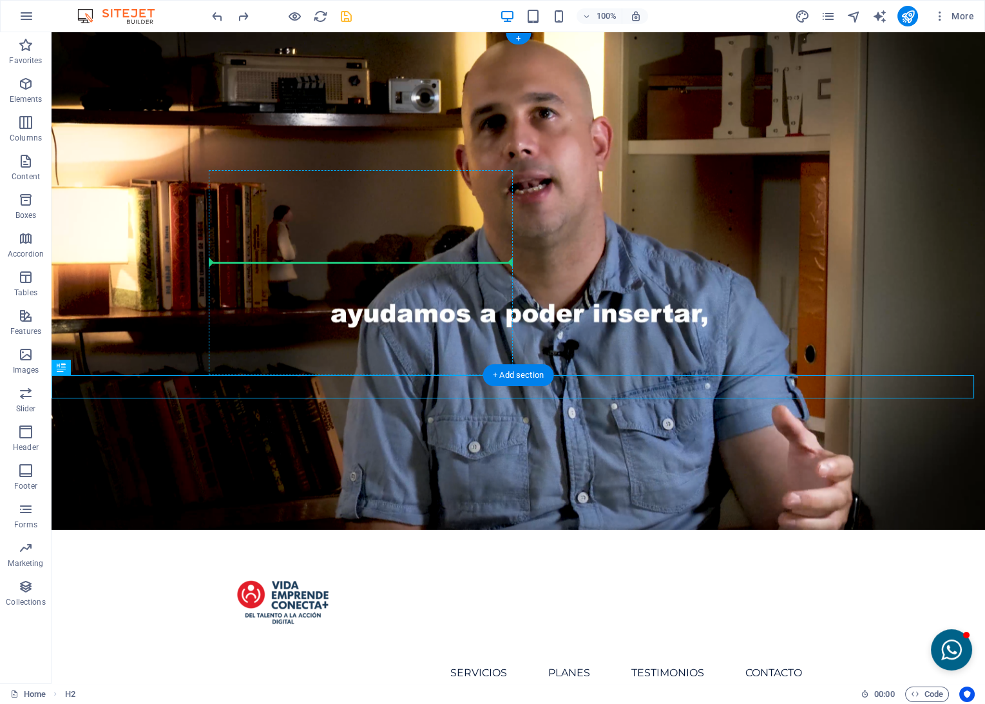
drag, startPoint x: 206, startPoint y: 383, endPoint x: 351, endPoint y: 265, distance: 186.0
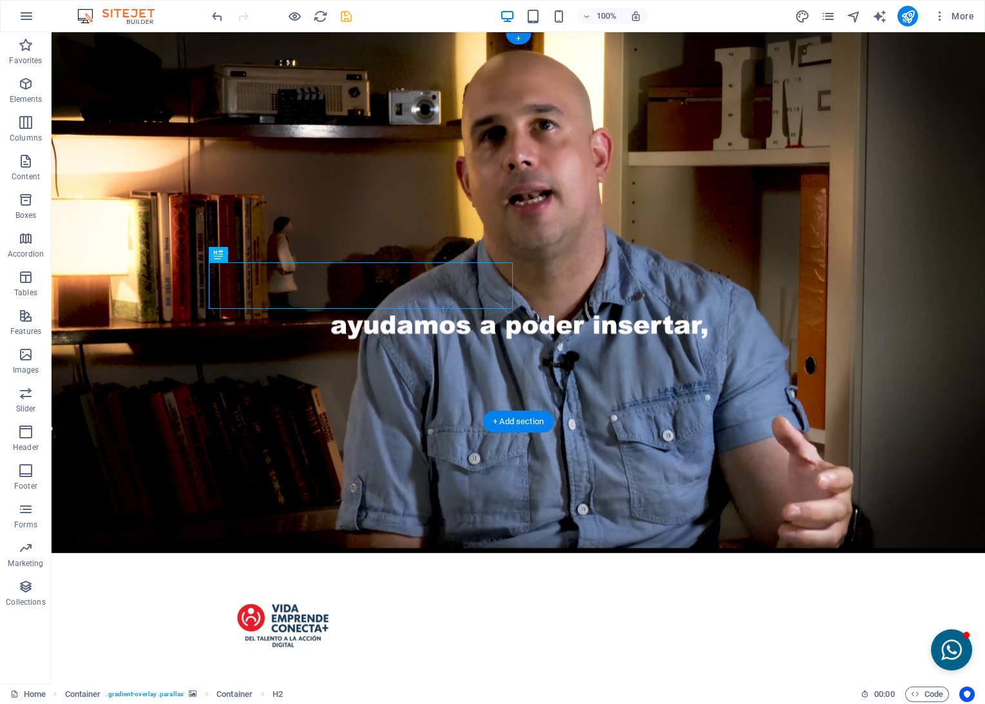
click at [628, 224] on figure at bounding box center [519, 292] width 934 height 521
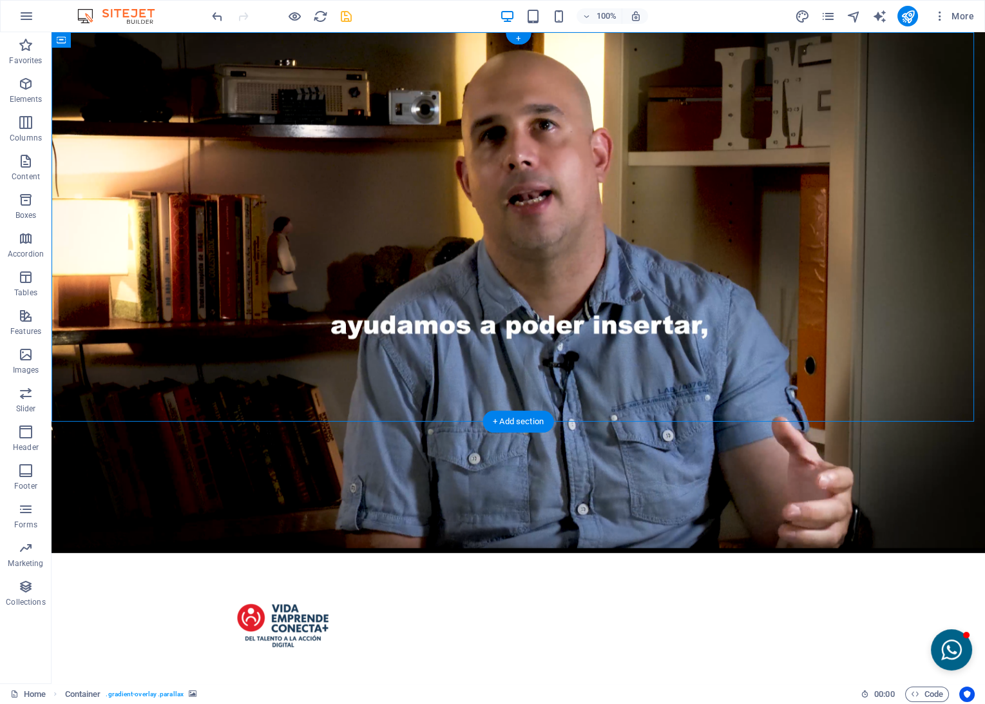
click at [755, 244] on figure at bounding box center [519, 292] width 934 height 521
click at [343, 14] on icon "save" at bounding box center [346, 16] width 15 height 15
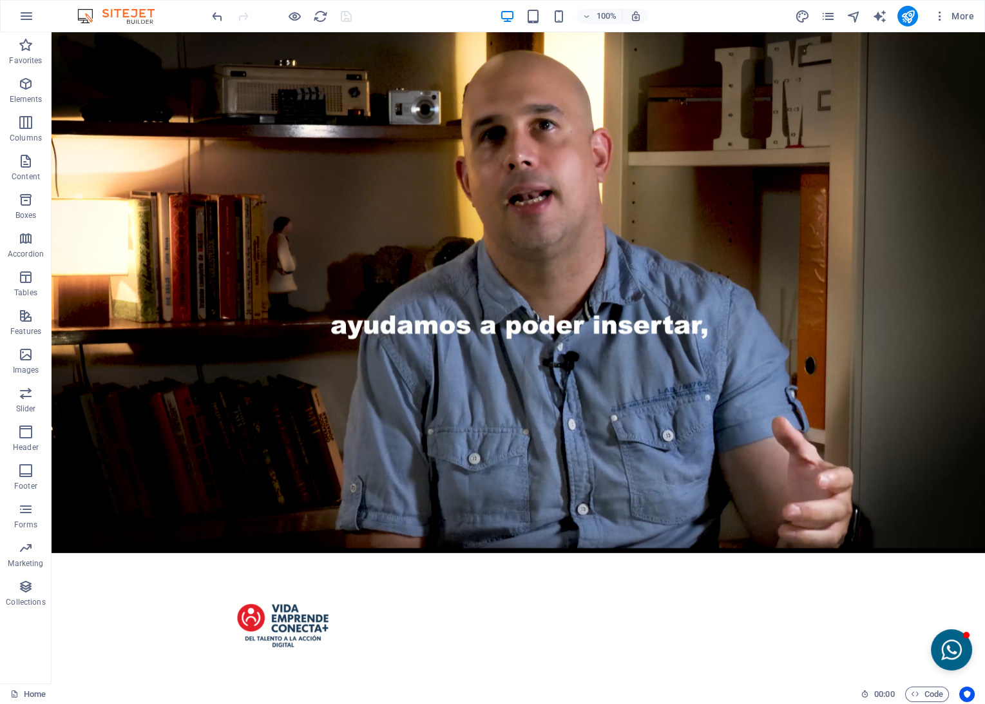
click at [284, 15] on div at bounding box center [281, 16] width 144 height 21
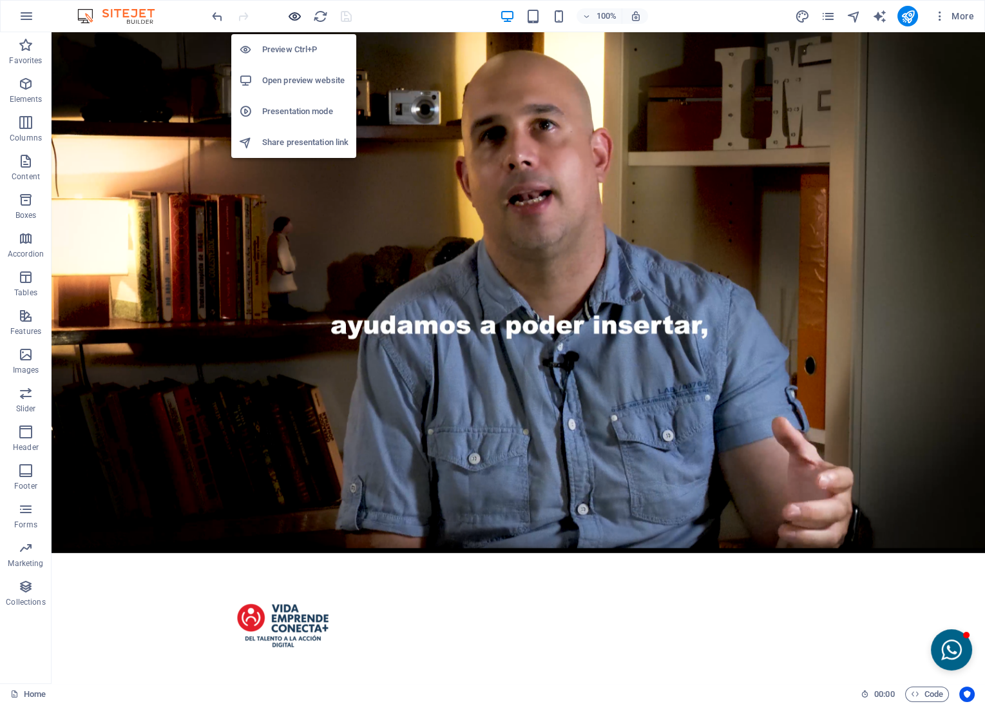
click at [289, 15] on icon "button" at bounding box center [294, 16] width 15 height 15
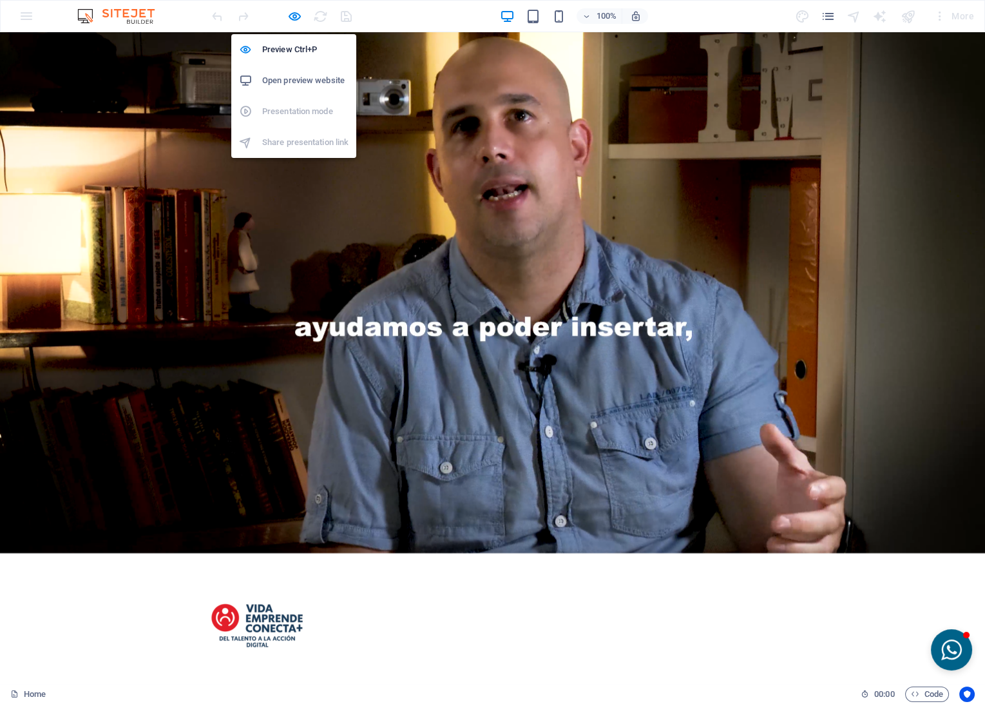
click at [270, 81] on h6 "Open preview website" at bounding box center [305, 80] width 86 height 15
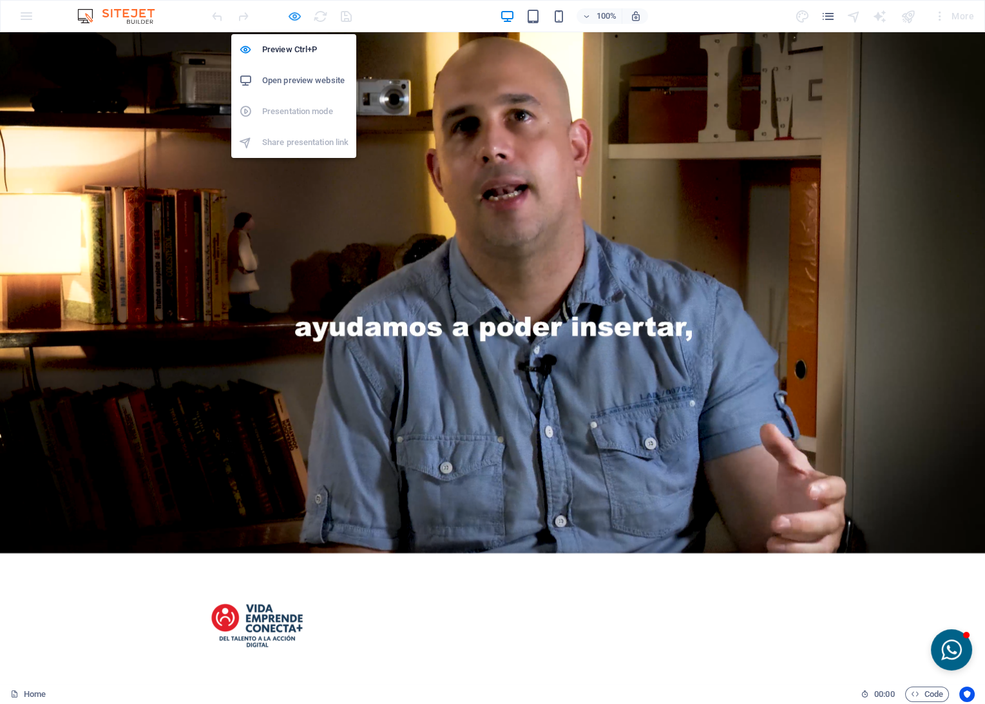
click at [289, 14] on icon "button" at bounding box center [294, 16] width 15 height 15
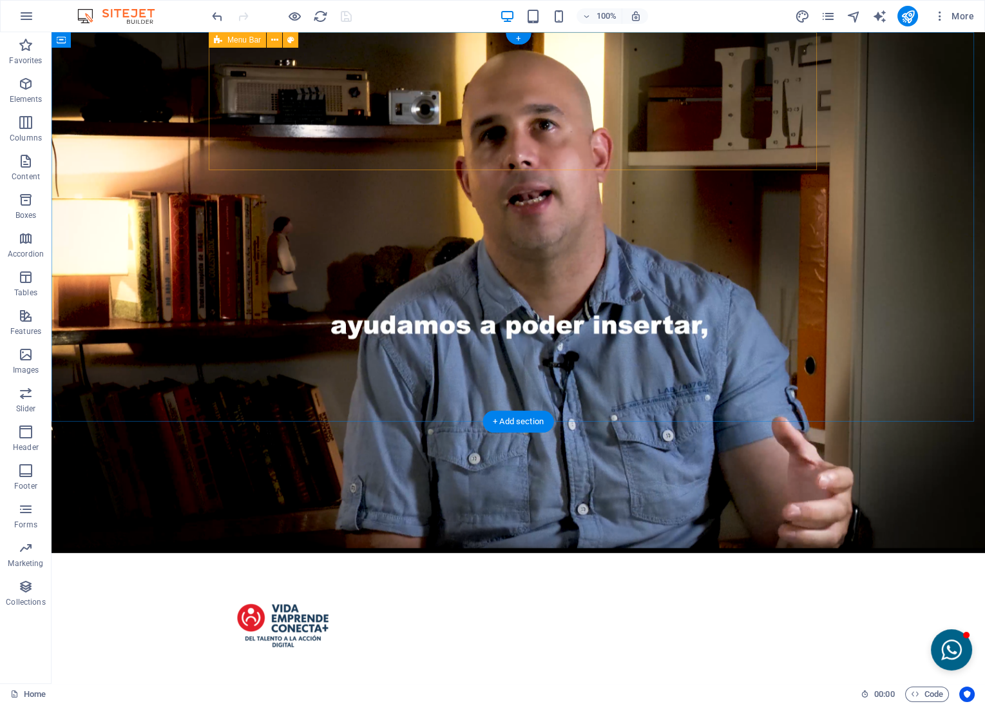
click at [728, 553] on div "Menu Inicio Servicios Planes Testimonios Contacto" at bounding box center [519, 637] width 608 height 169
click at [508, 37] on div "+" at bounding box center [518, 39] width 25 height 12
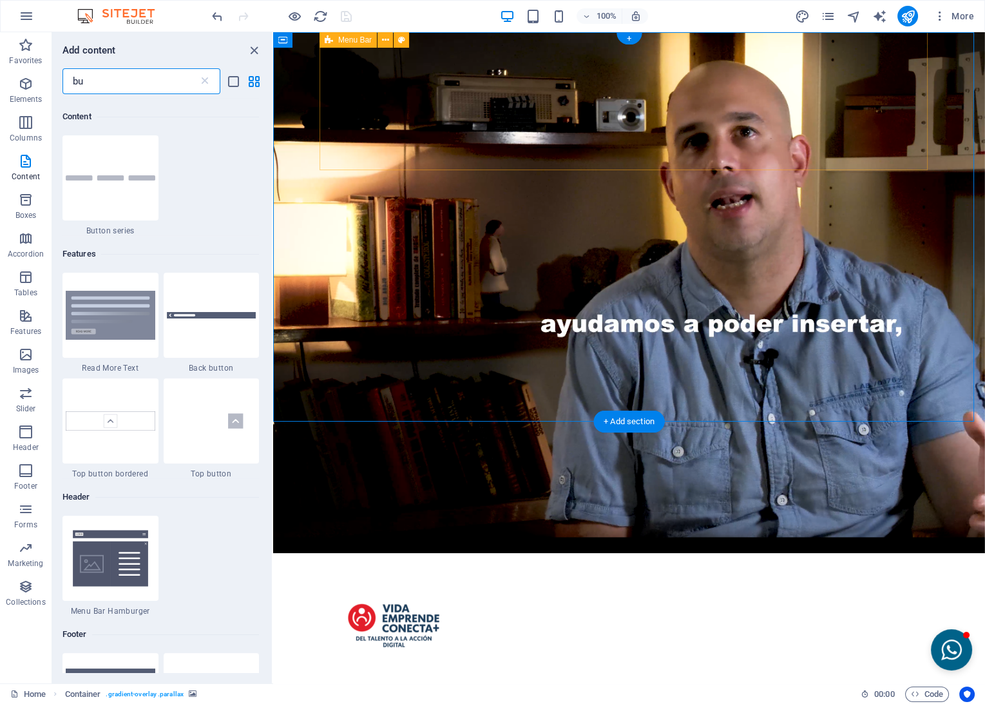
scroll to position [98, 0]
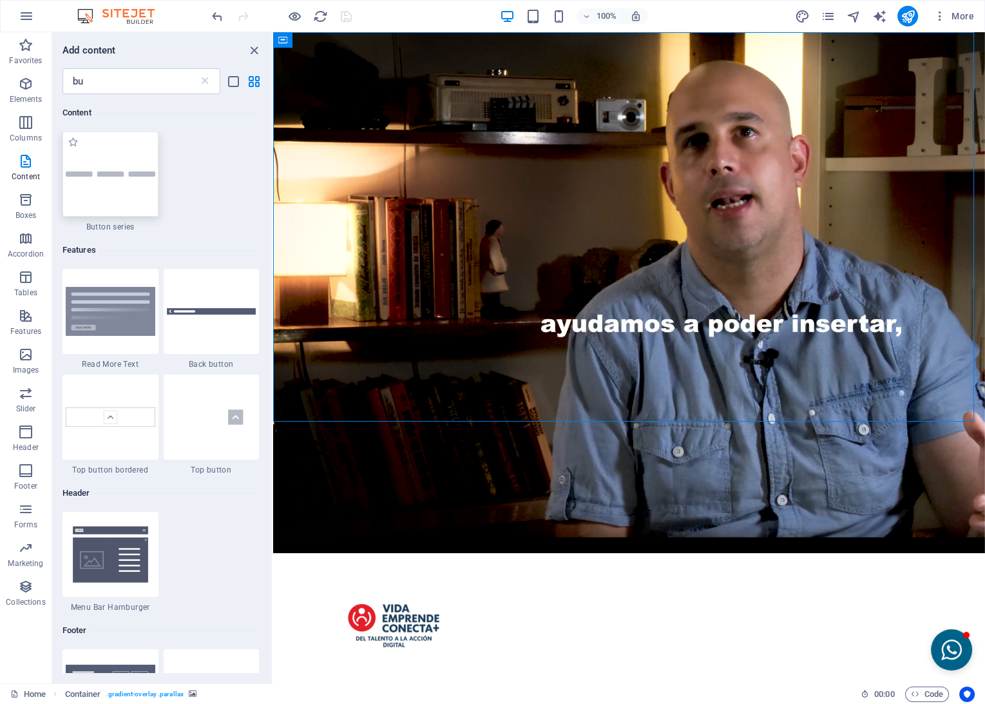
click at [113, 169] on div at bounding box center [111, 173] width 96 height 85
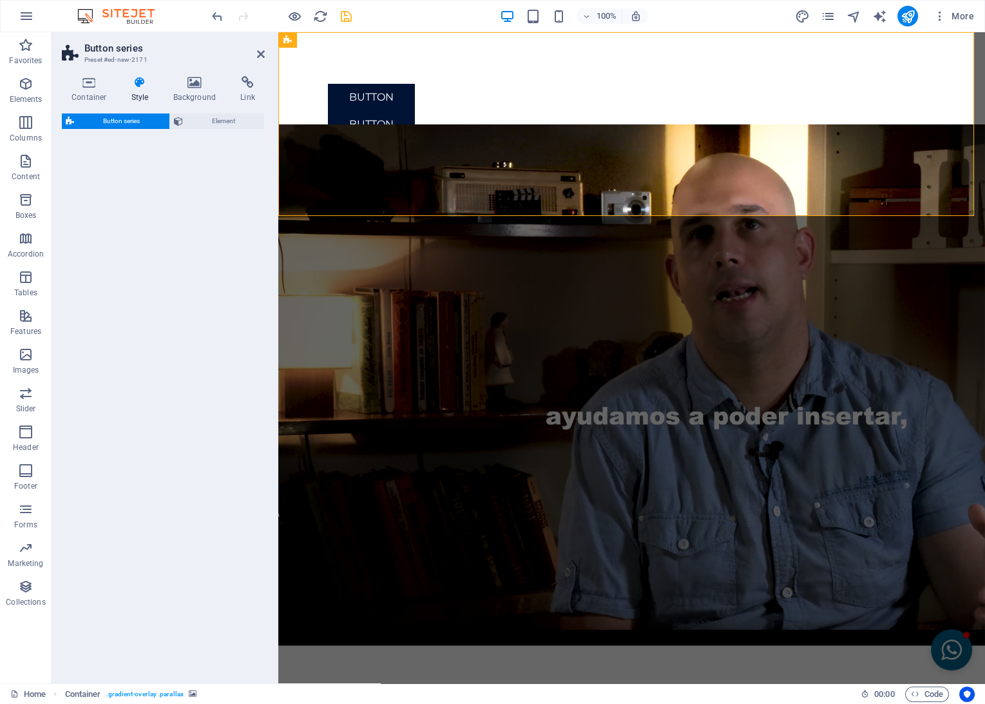
select select "rem"
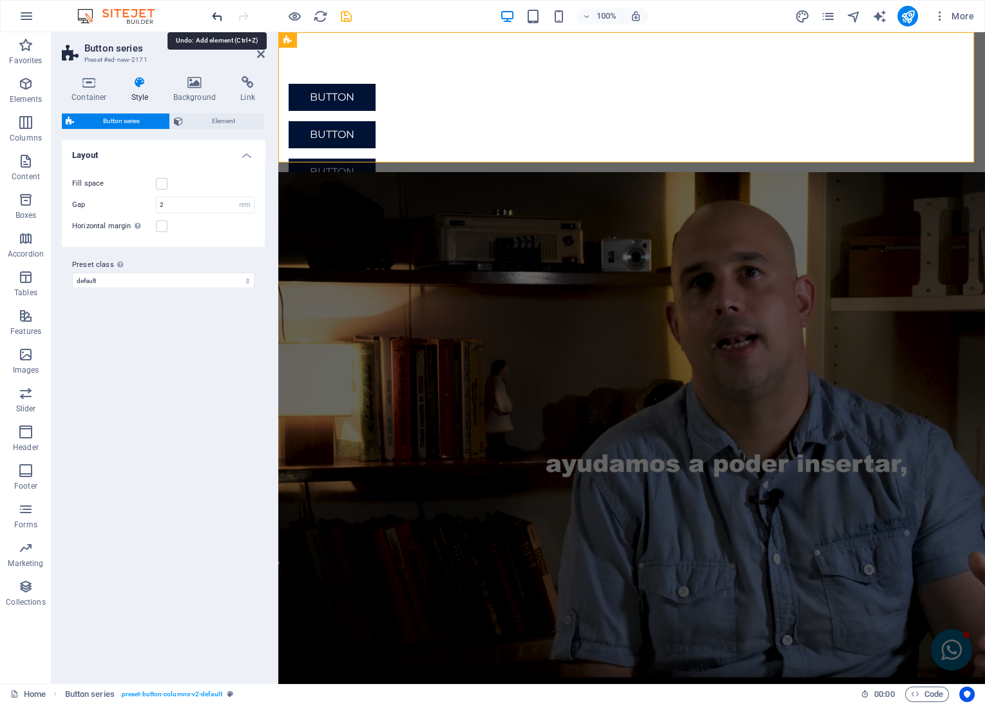
click at [213, 15] on icon "undo" at bounding box center [217, 16] width 15 height 15
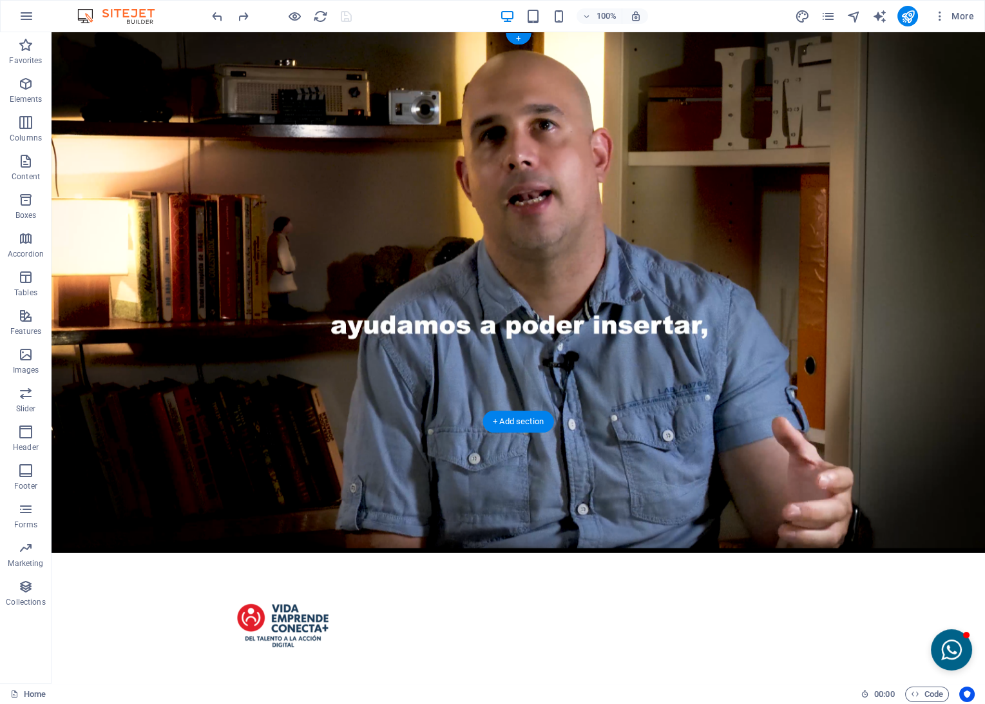
click at [689, 280] on figure at bounding box center [519, 292] width 934 height 521
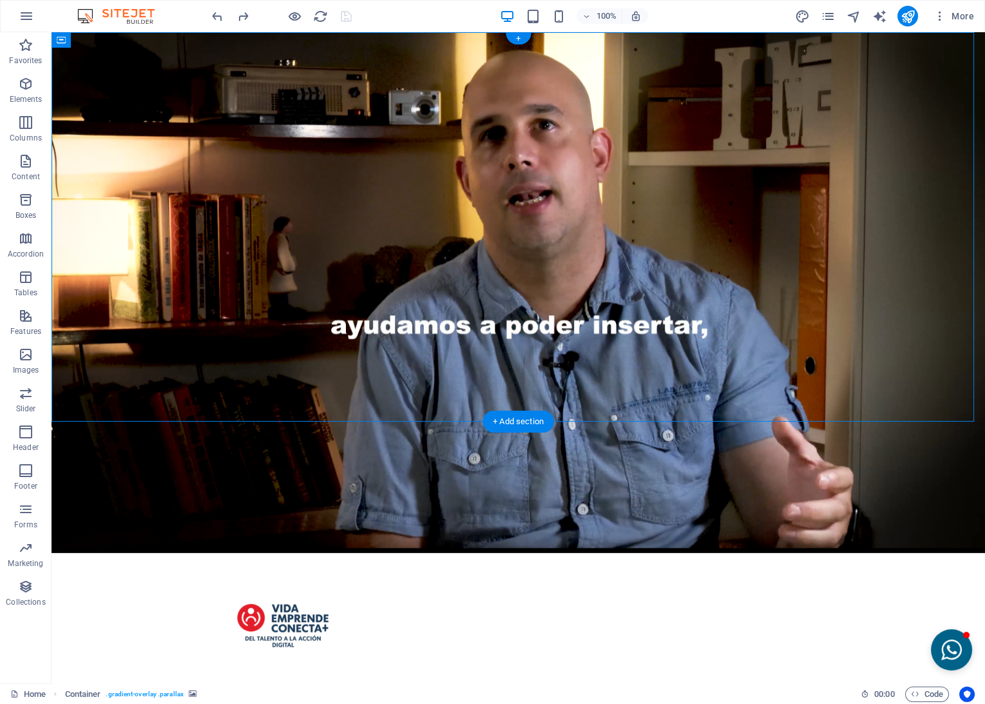
click at [778, 280] on figure at bounding box center [519, 292] width 934 height 521
click at [773, 278] on figure at bounding box center [519, 292] width 934 height 521
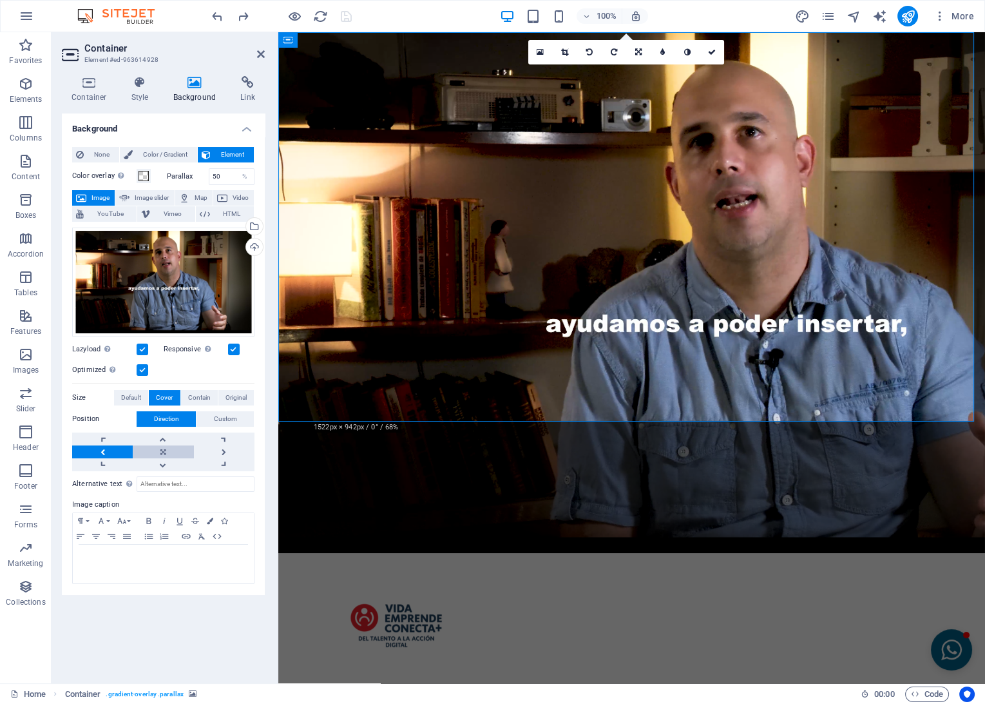
click at [167, 448] on link at bounding box center [163, 451] width 61 height 13
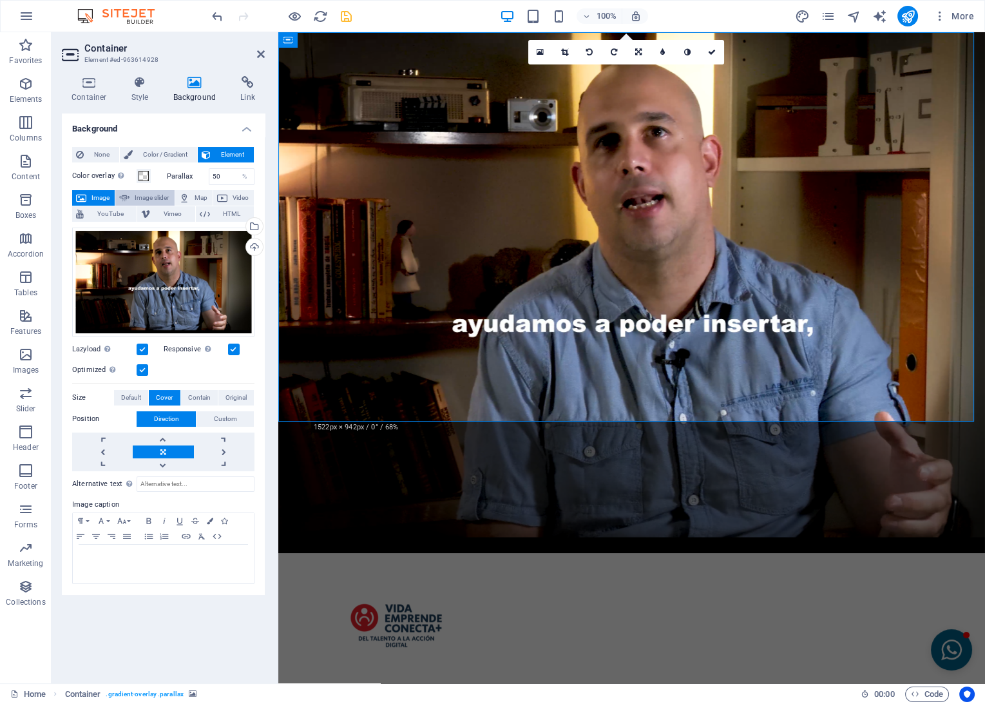
click at [144, 197] on span "Image slider" at bounding box center [151, 197] width 37 height 15
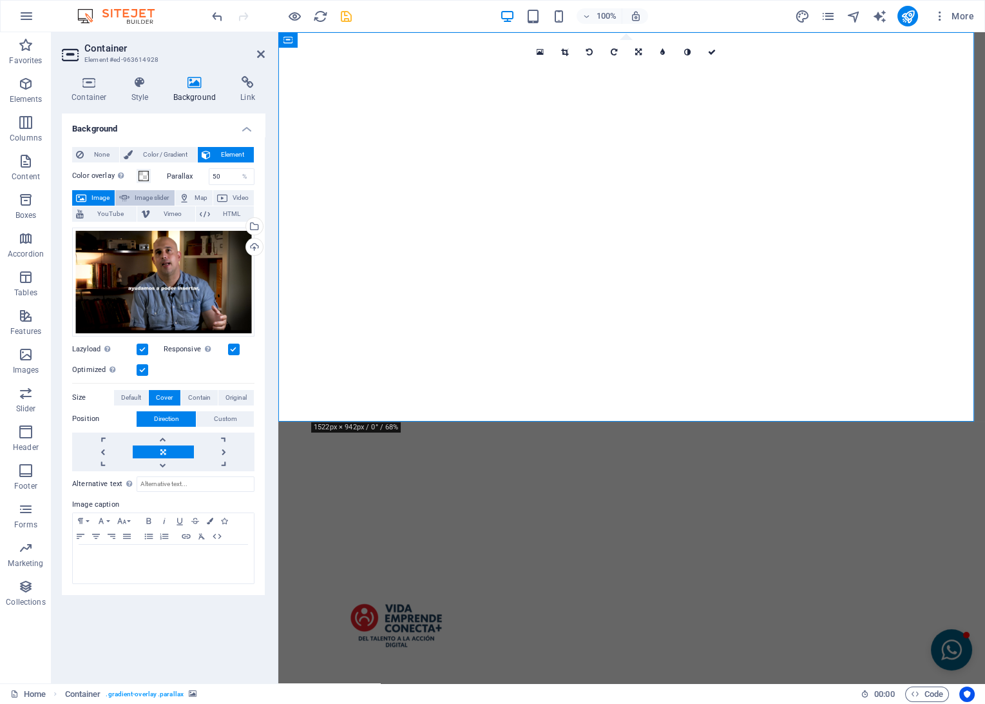
select select "ms"
select select "s"
select select "progressive"
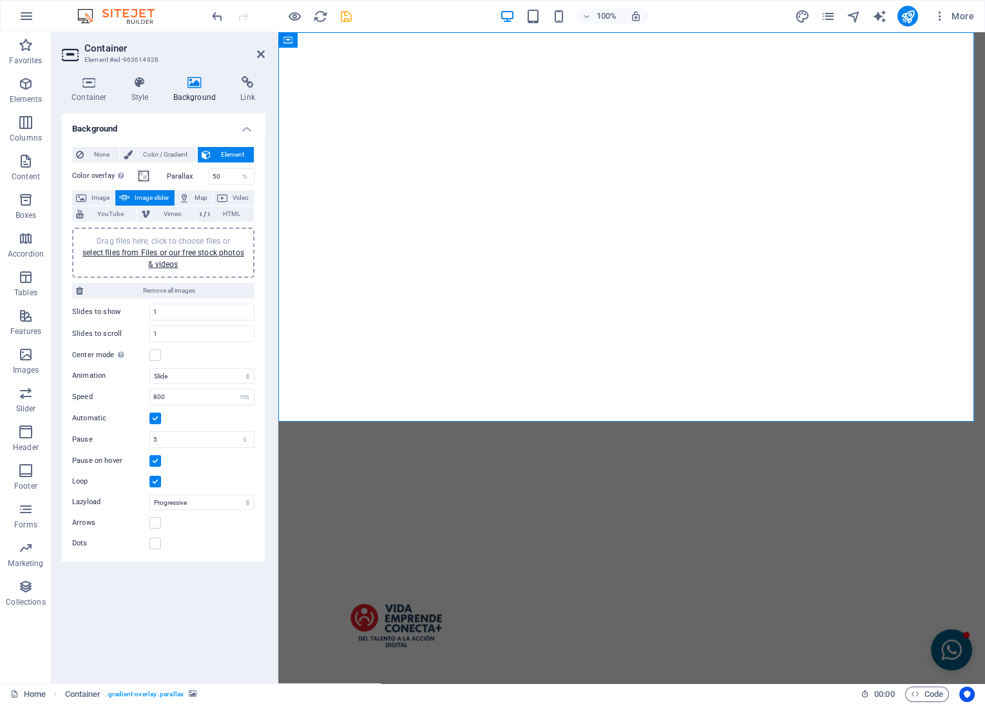
click at [145, 256] on div "Drag files here, click to choose files or select files from Files or our free s…" at bounding box center [163, 252] width 167 height 35
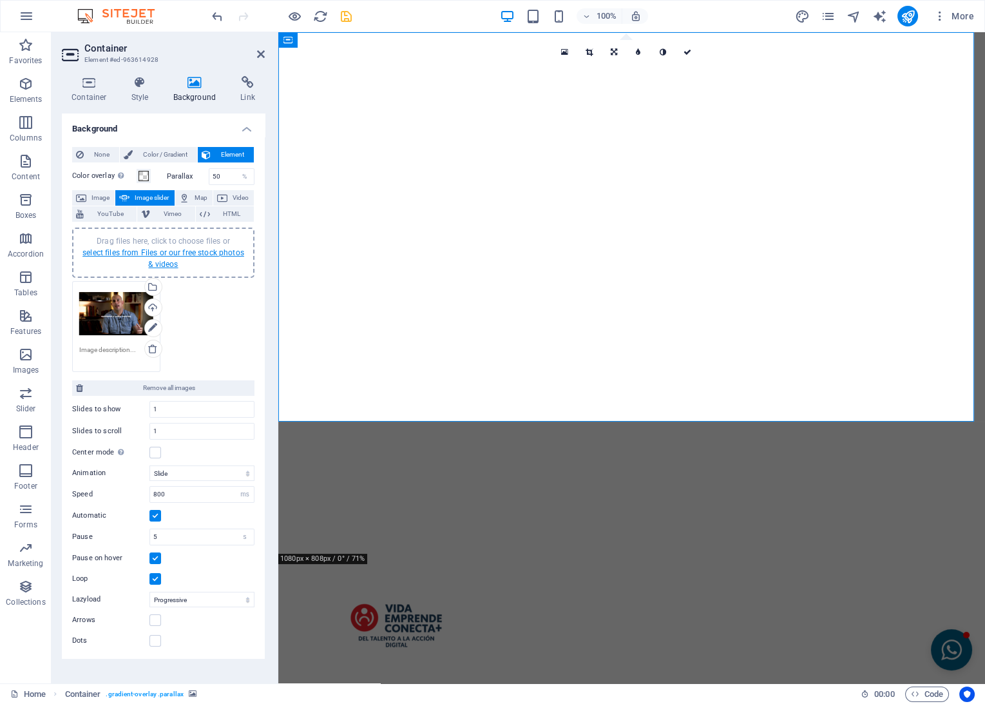
click at [164, 249] on link "select files from Files or our free stock photos & videos" at bounding box center [163, 258] width 162 height 21
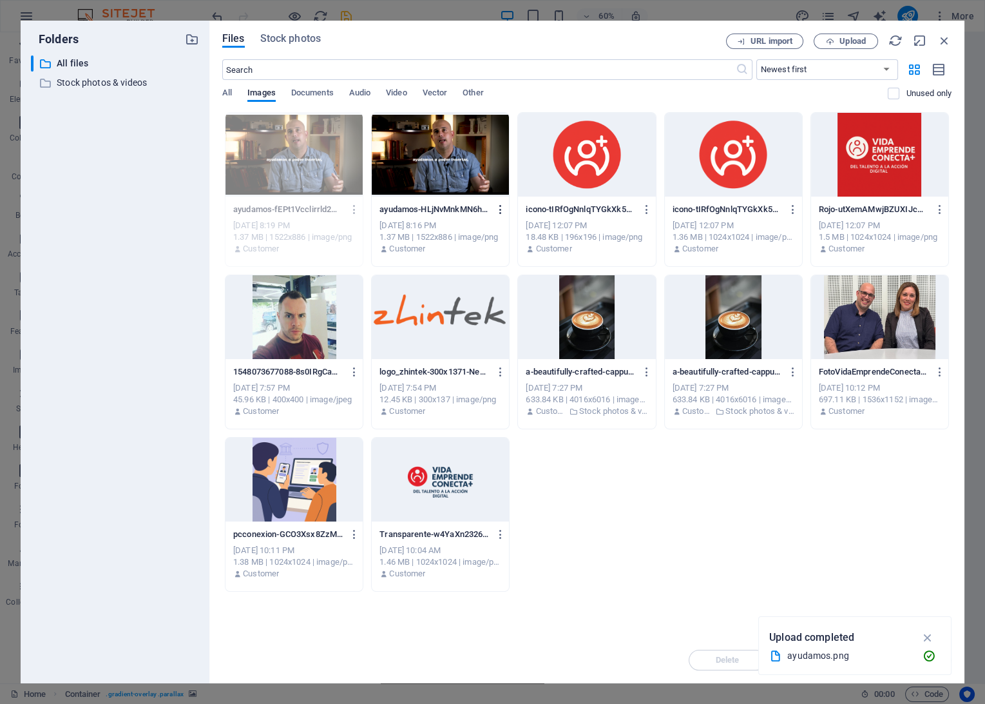
click at [498, 207] on icon "button" at bounding box center [501, 210] width 12 height 12
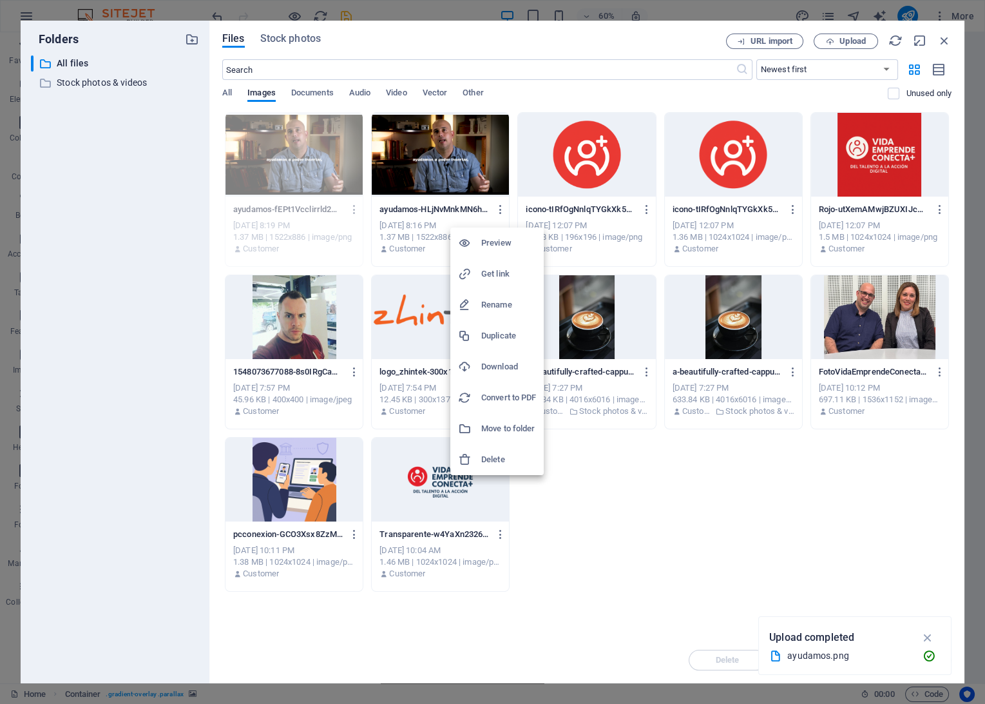
click at [478, 458] on div at bounding box center [469, 459] width 23 height 13
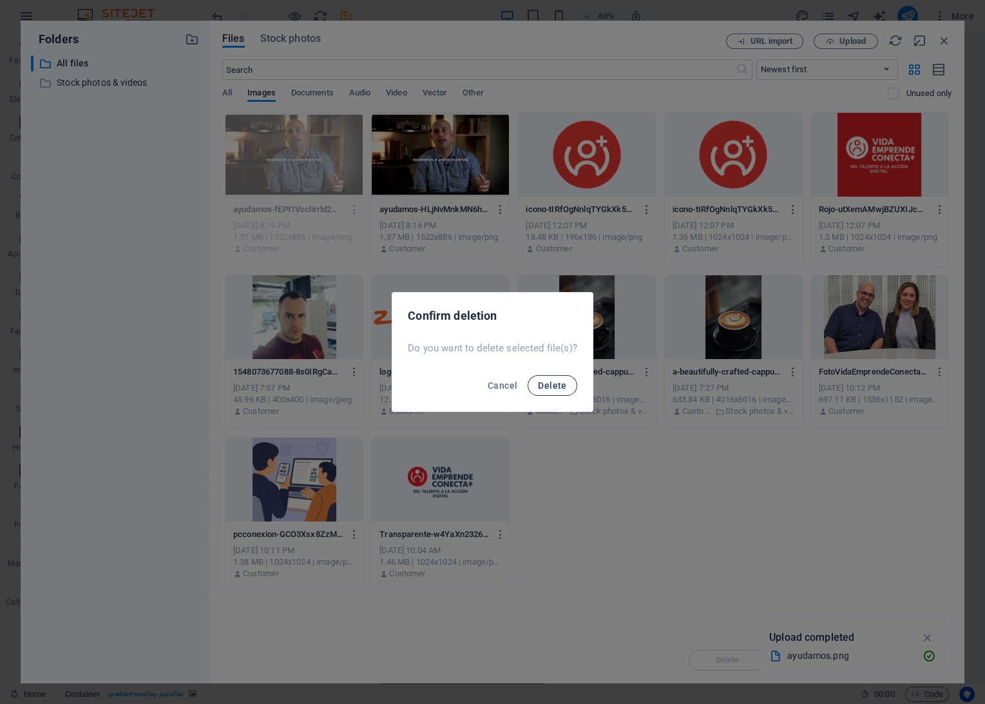
click at [552, 393] on button "Delete" at bounding box center [552, 385] width 49 height 21
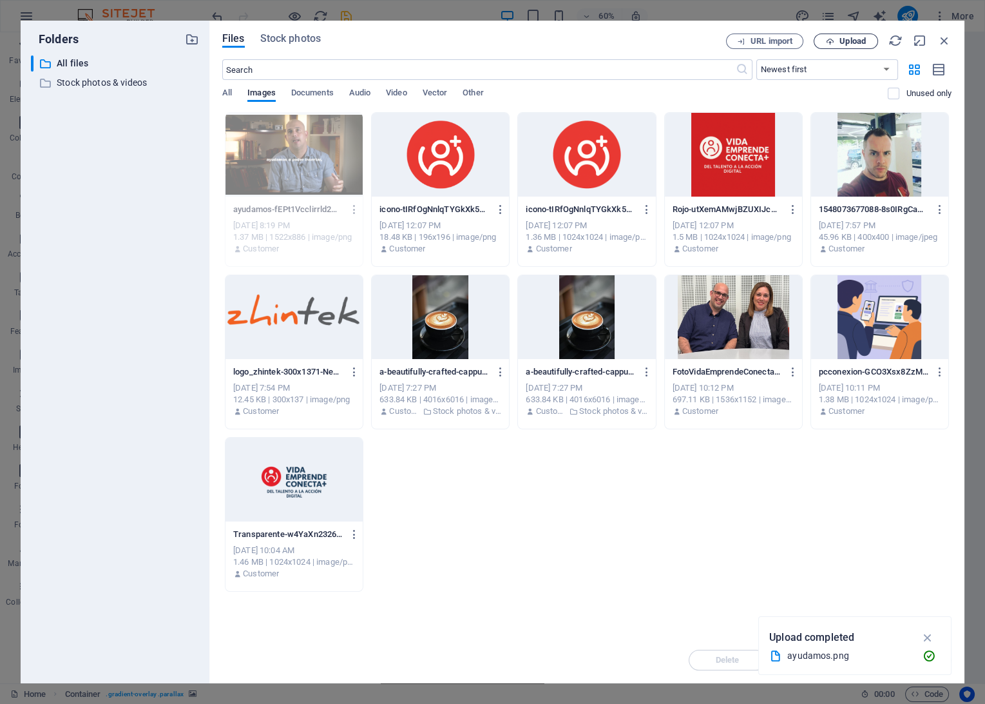
click at [844, 45] on span "Upload" at bounding box center [853, 41] width 26 height 8
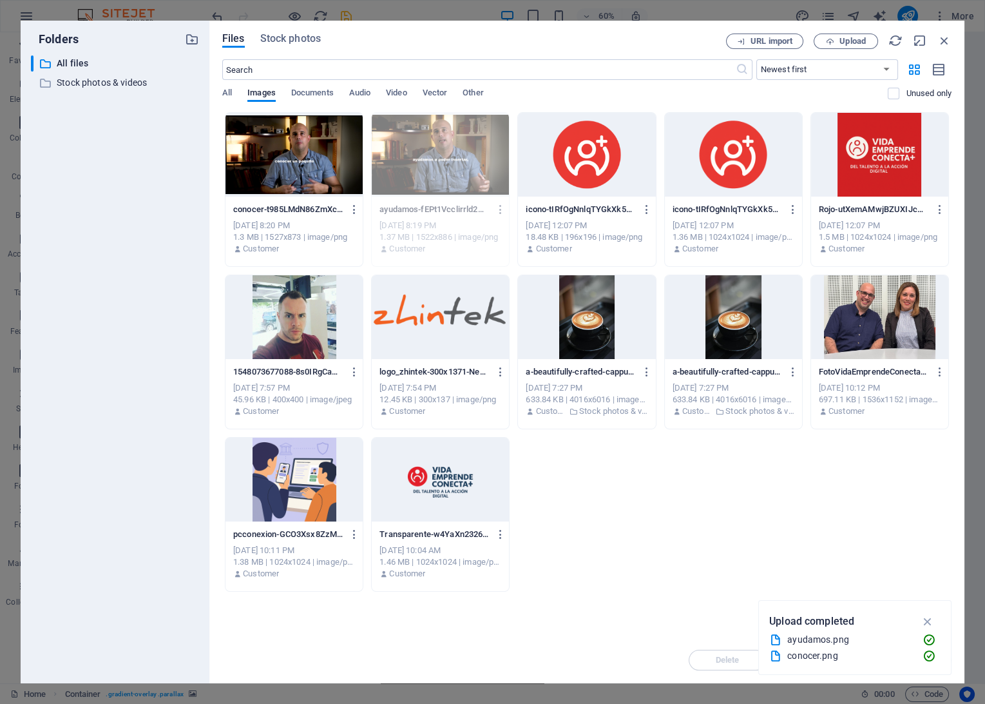
click at [289, 168] on div at bounding box center [294, 155] width 137 height 84
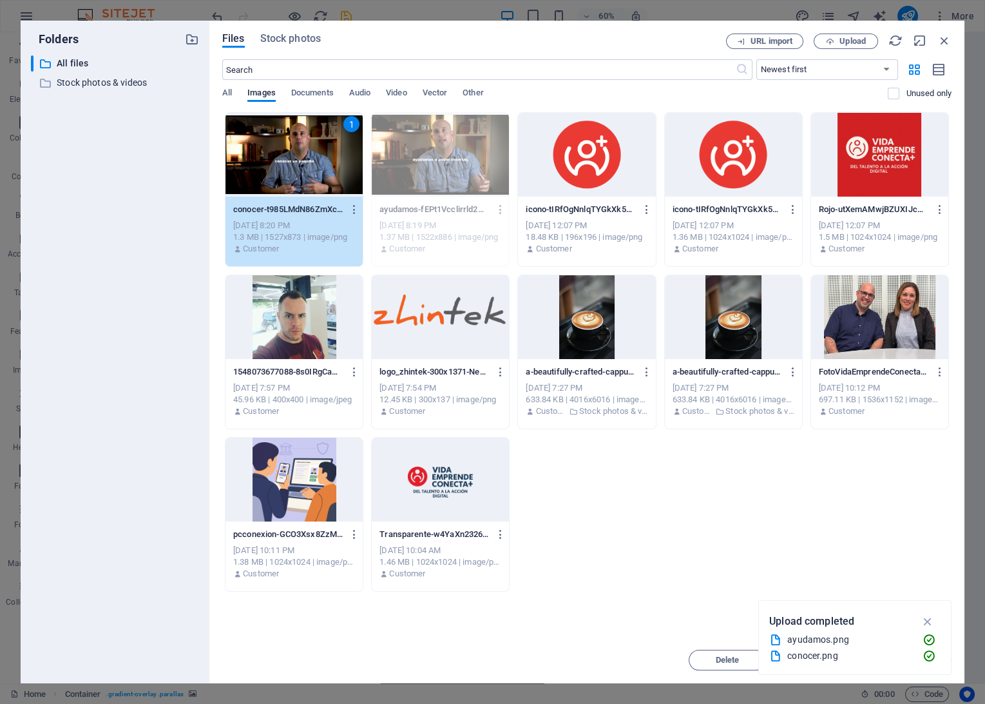
click at [289, 168] on div "1" at bounding box center [294, 155] width 137 height 84
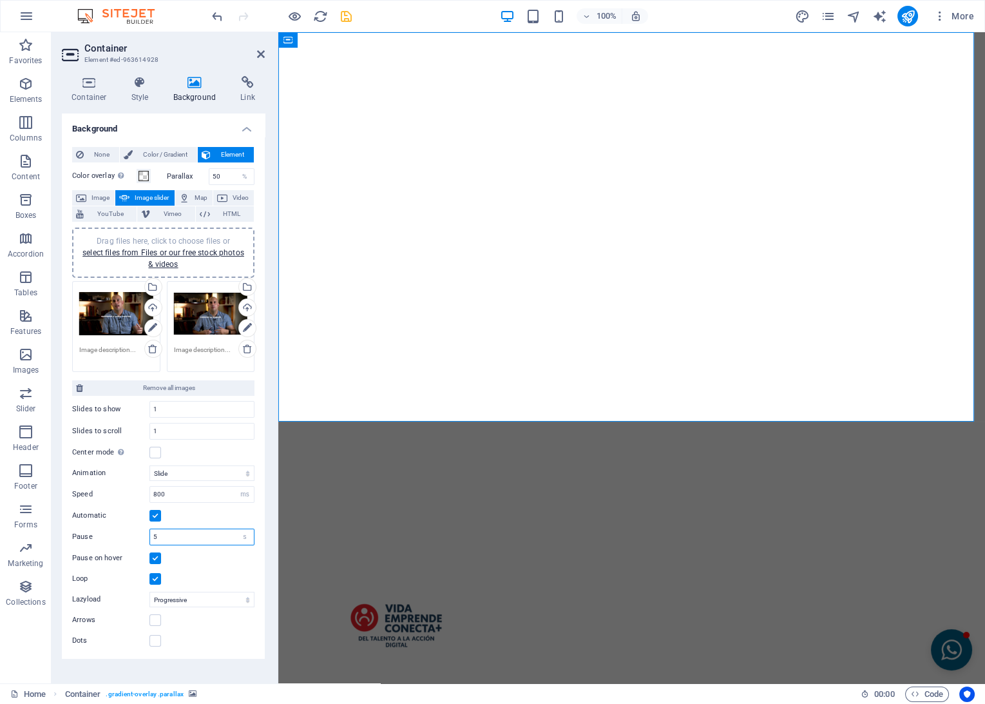
click at [188, 535] on input "5" at bounding box center [202, 536] width 104 height 15
click at [243, 535] on select "s ms" at bounding box center [245, 536] width 18 height 15
click at [349, 13] on icon "save" at bounding box center [346, 16] width 15 height 15
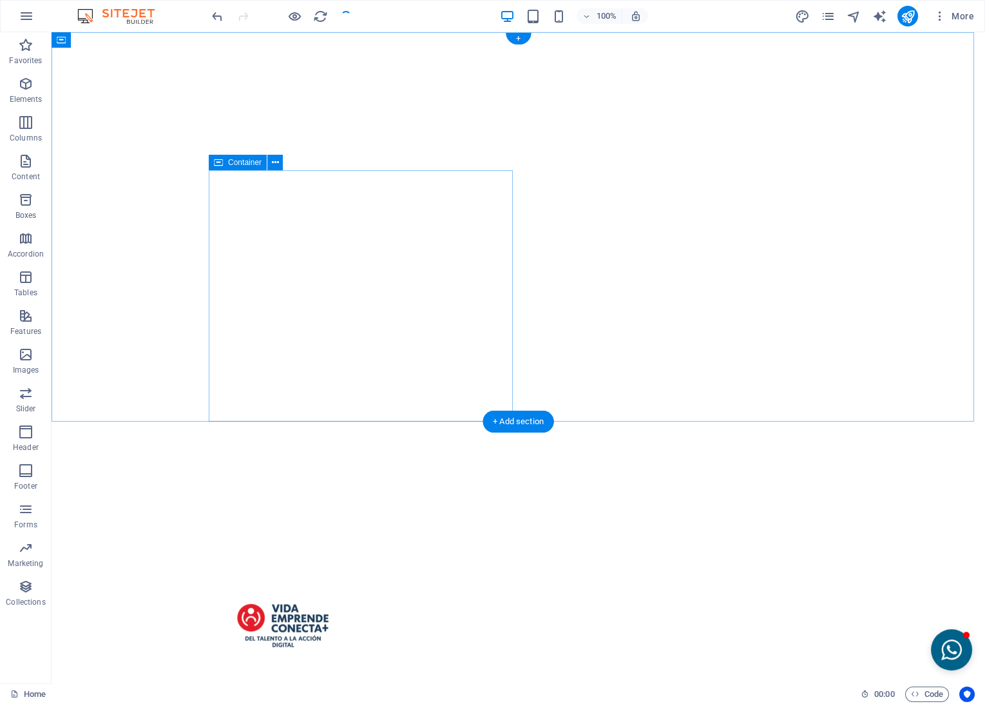
click at [244, 164] on span "Container" at bounding box center [245, 163] width 34 height 8
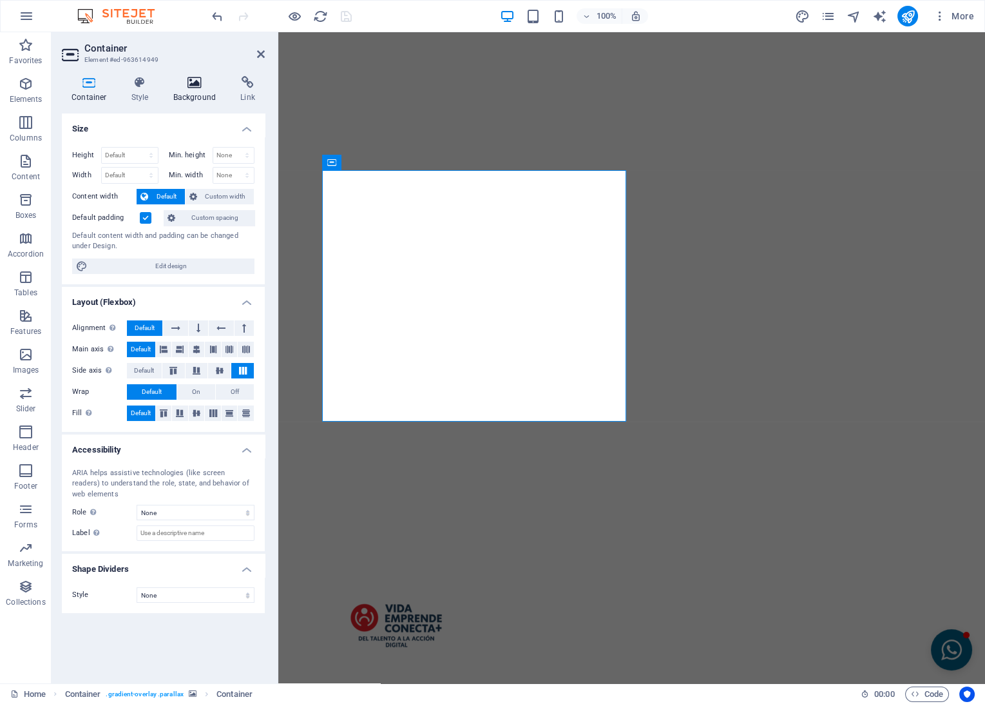
click at [198, 97] on h4 "Background" at bounding box center [198, 89] width 68 height 27
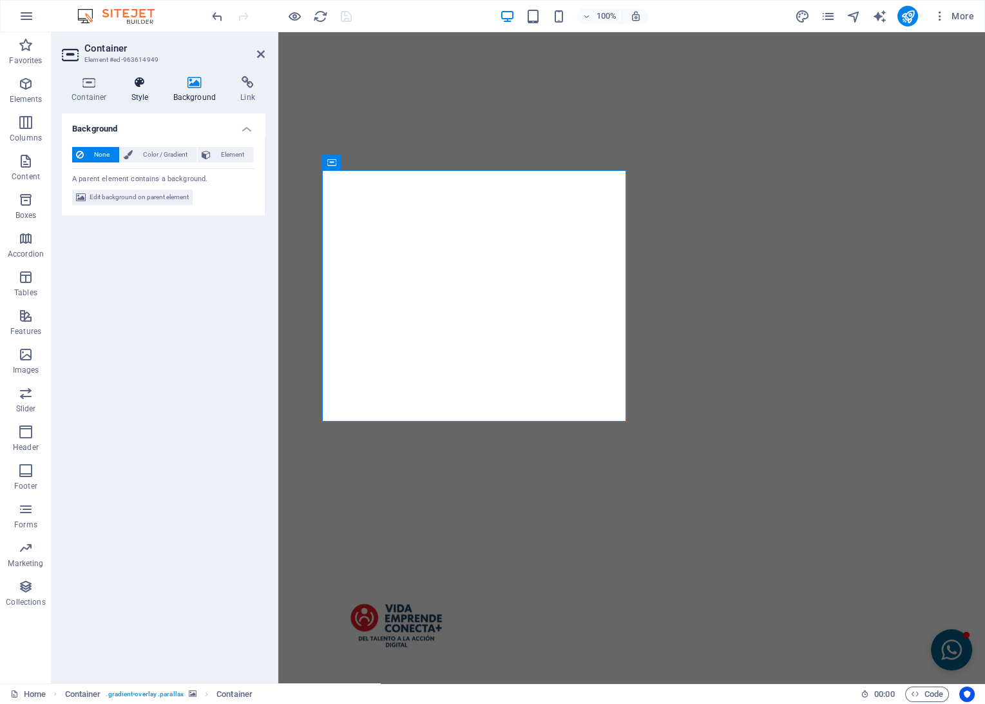
click at [146, 88] on icon at bounding box center [140, 82] width 37 height 13
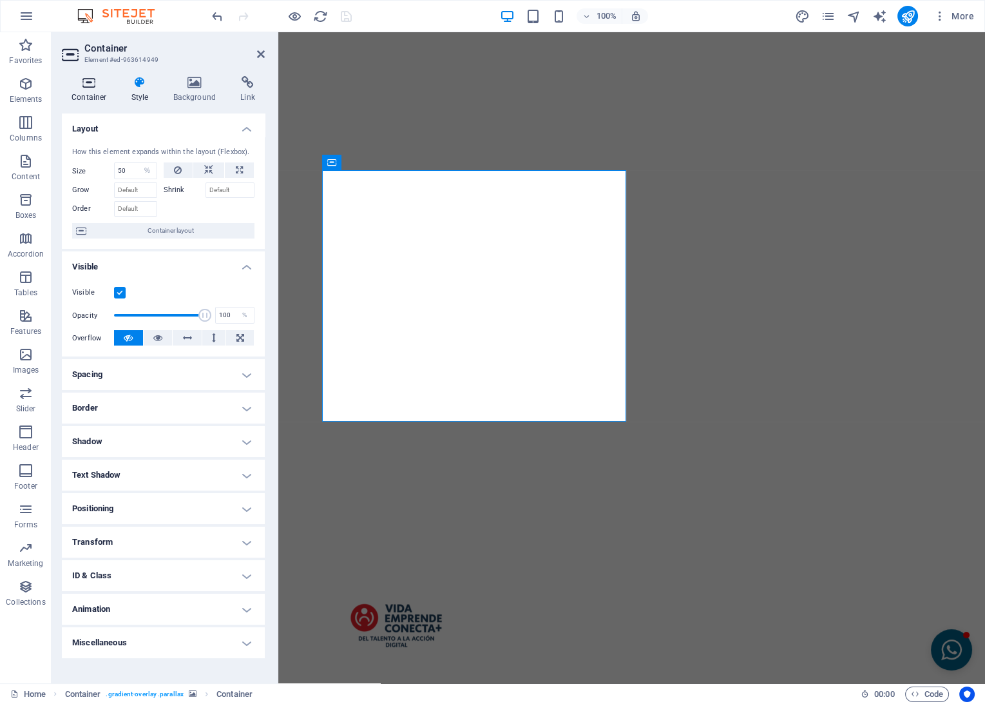
click at [106, 95] on h4 "Container" at bounding box center [92, 89] width 60 height 27
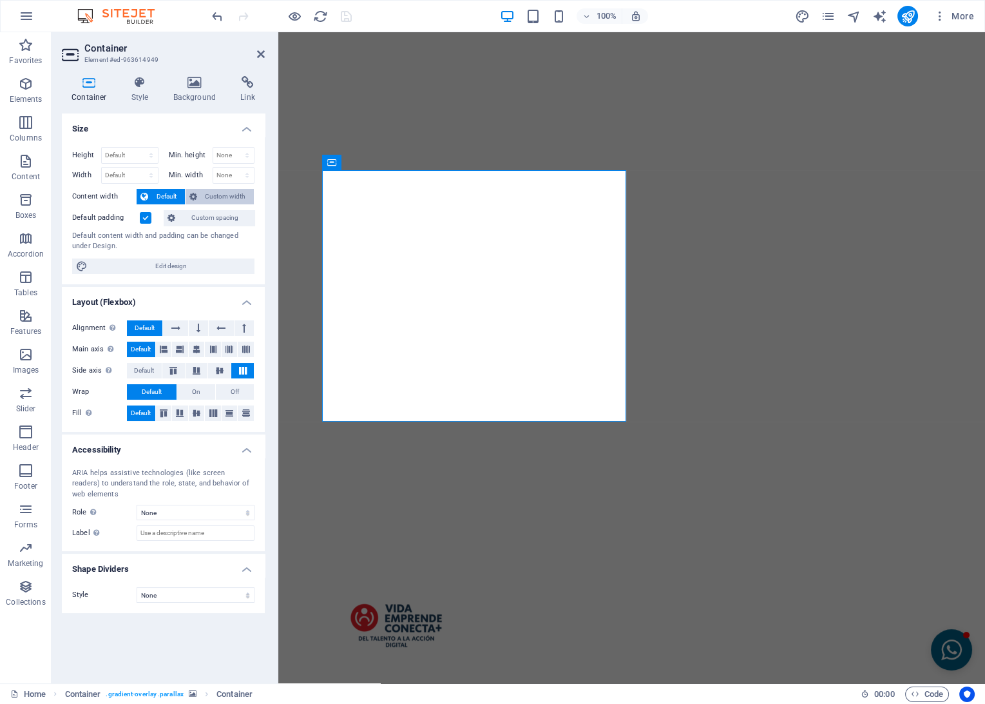
click at [209, 194] on span "Custom width" at bounding box center [226, 196] width 50 height 15
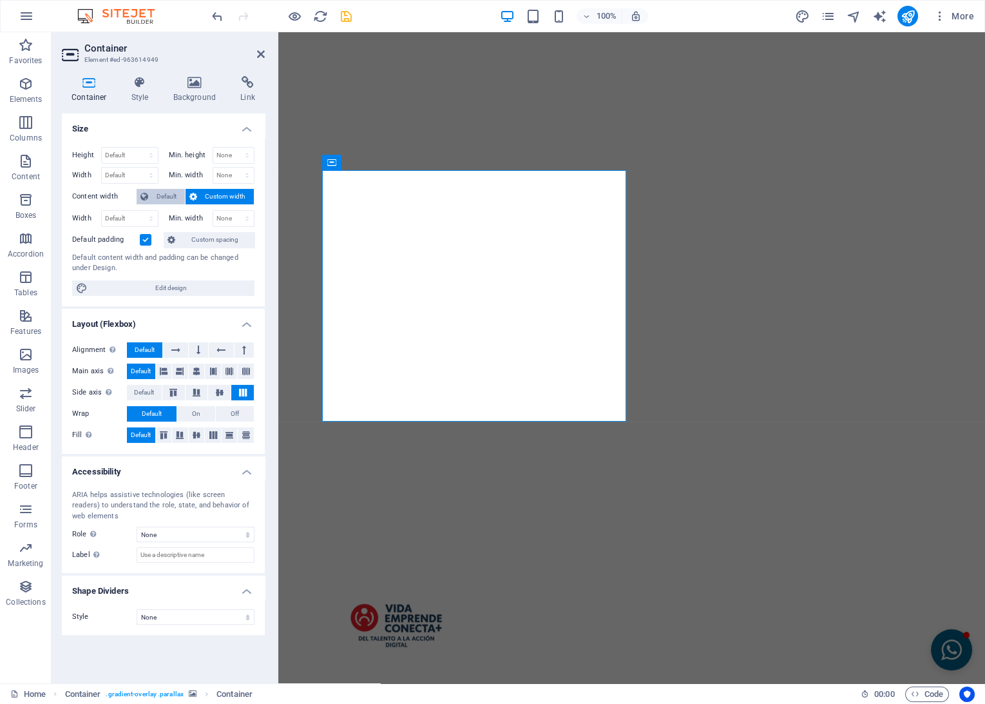
click at [172, 197] on span "Default" at bounding box center [166, 196] width 29 height 15
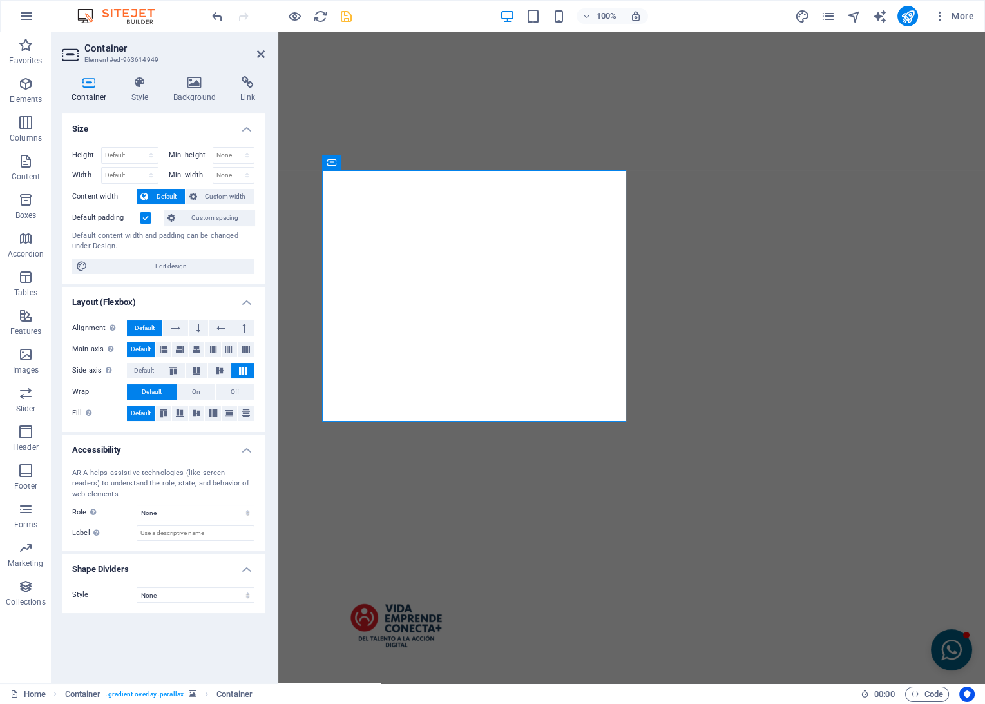
click at [147, 217] on label at bounding box center [146, 218] width 12 height 12
click at [0, 0] on input "Default padding" at bounding box center [0, 0] width 0 height 0
click at [147, 217] on label at bounding box center [146, 218] width 12 height 12
click at [0, 0] on input "Default padding" at bounding box center [0, 0] width 0 height 0
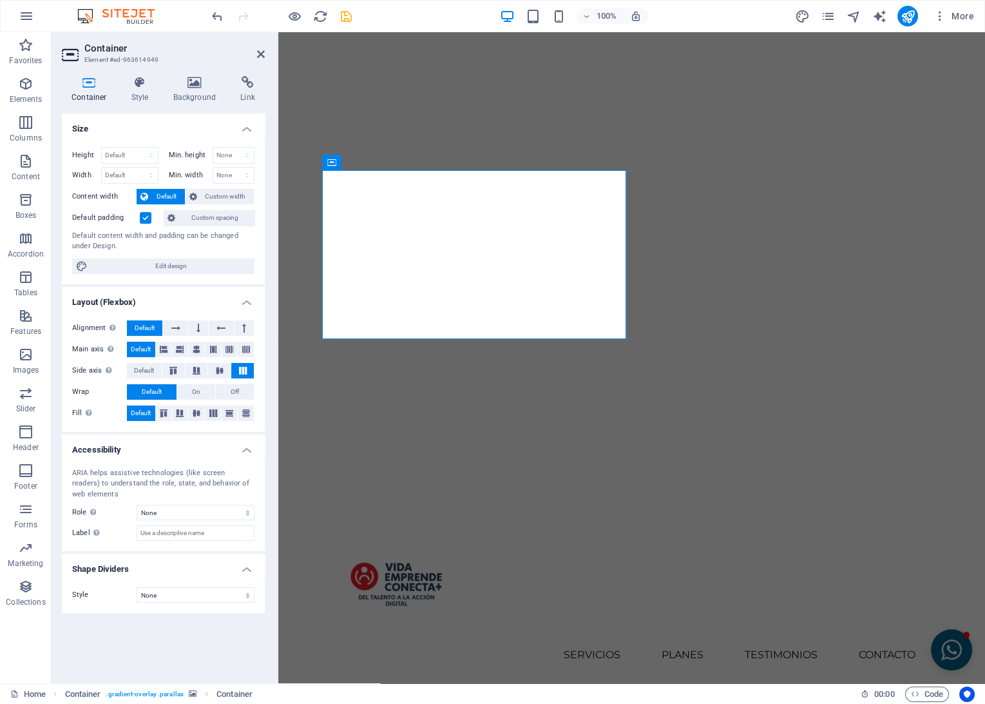
click at [148, 218] on label at bounding box center [146, 218] width 12 height 12
click at [0, 0] on input "Default padding" at bounding box center [0, 0] width 0 height 0
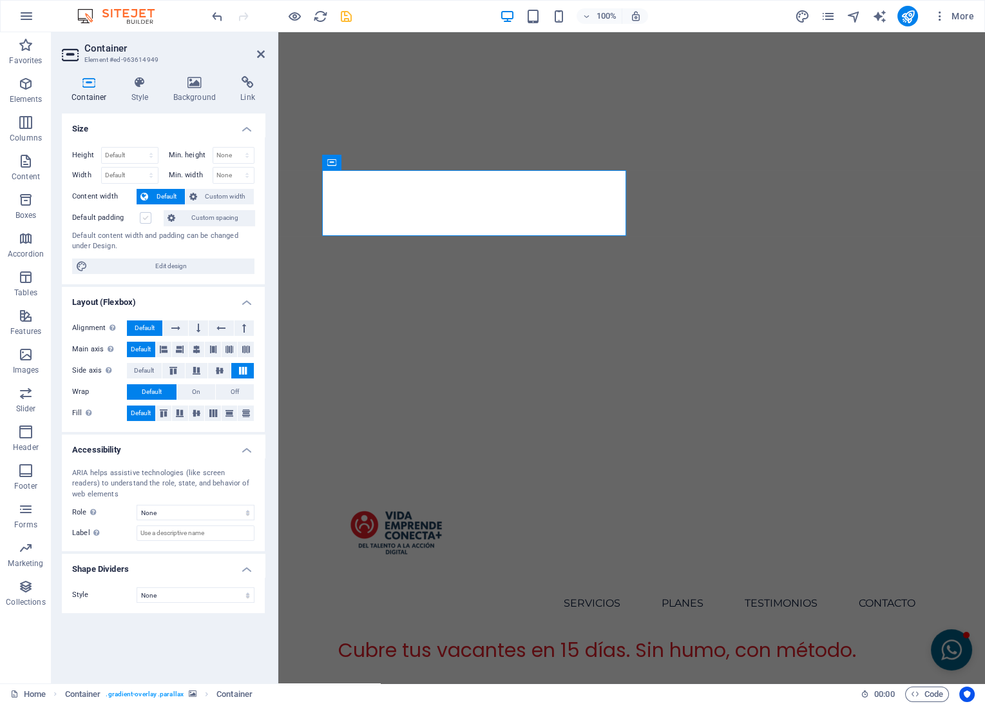
click at [148, 218] on label at bounding box center [146, 218] width 12 height 12
click at [0, 0] on input "Default padding" at bounding box center [0, 0] width 0 height 0
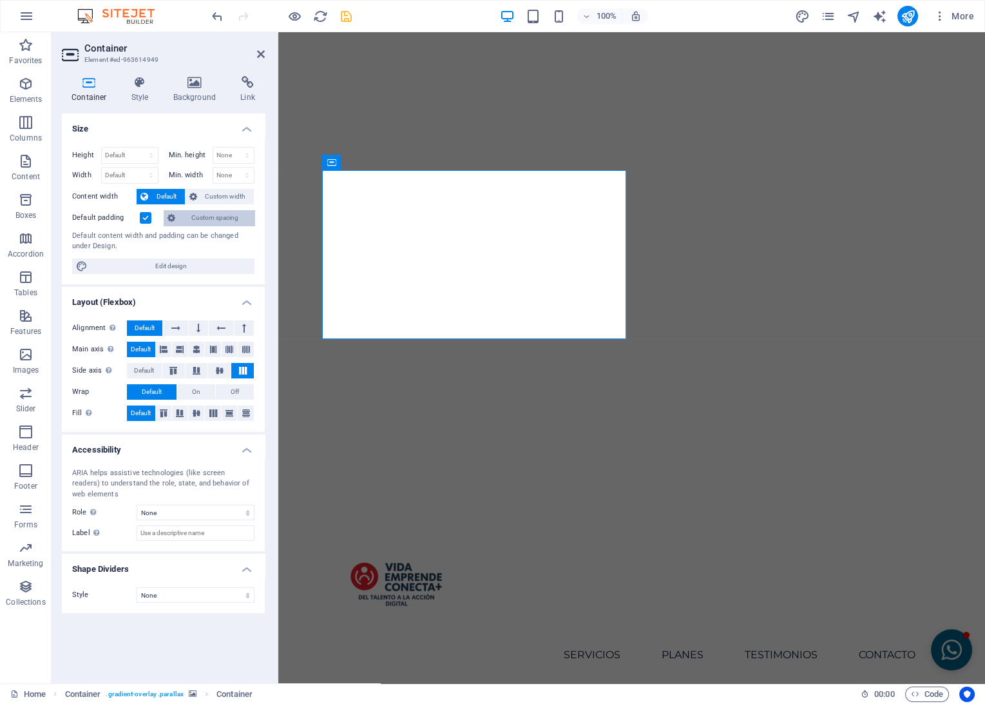
click at [211, 220] on span "Custom spacing" at bounding box center [215, 217] width 72 height 15
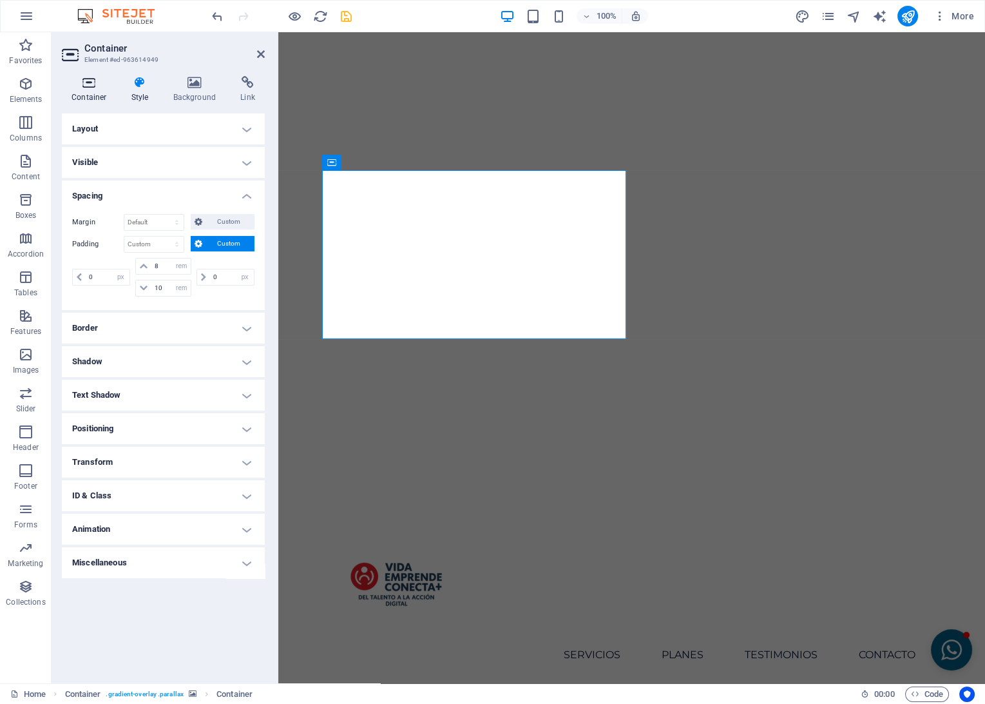
click at [99, 91] on h4 "Container" at bounding box center [92, 89] width 60 height 27
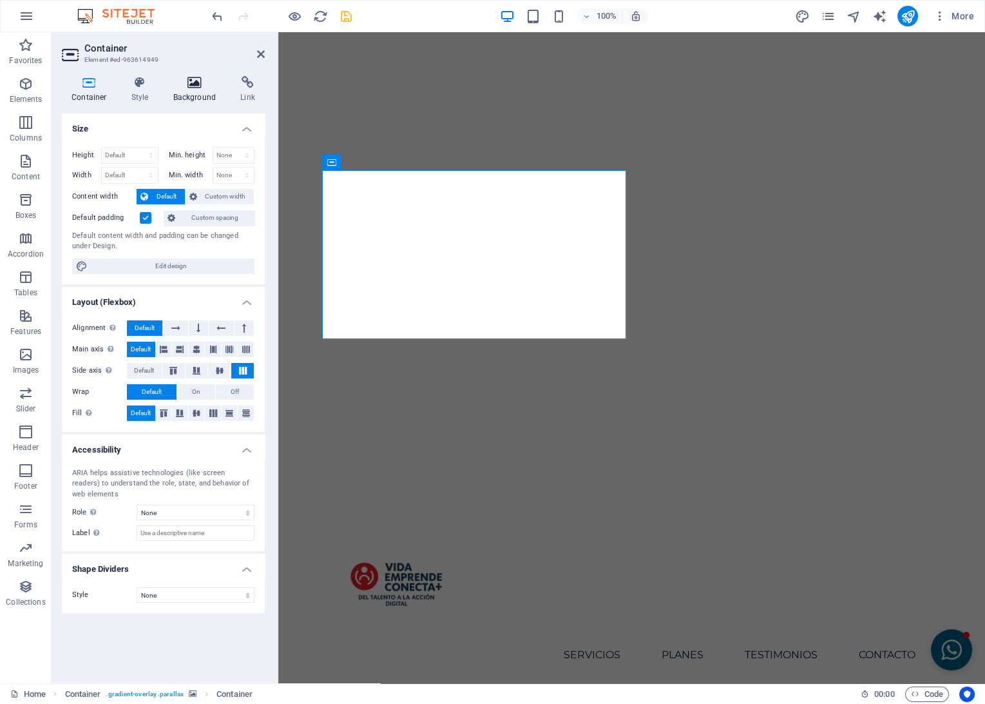
click at [199, 92] on h4 "Background" at bounding box center [198, 89] width 68 height 27
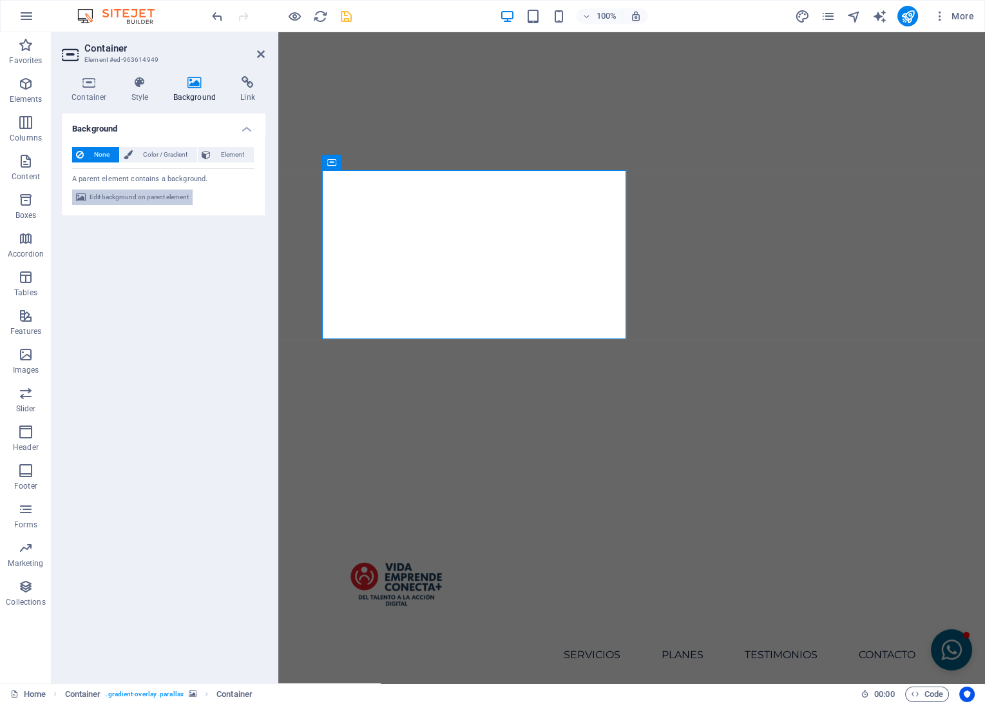
click at [131, 195] on span "Edit background on parent element" at bounding box center [139, 196] width 99 height 15
select select "ms"
select select "s"
select select "progressive"
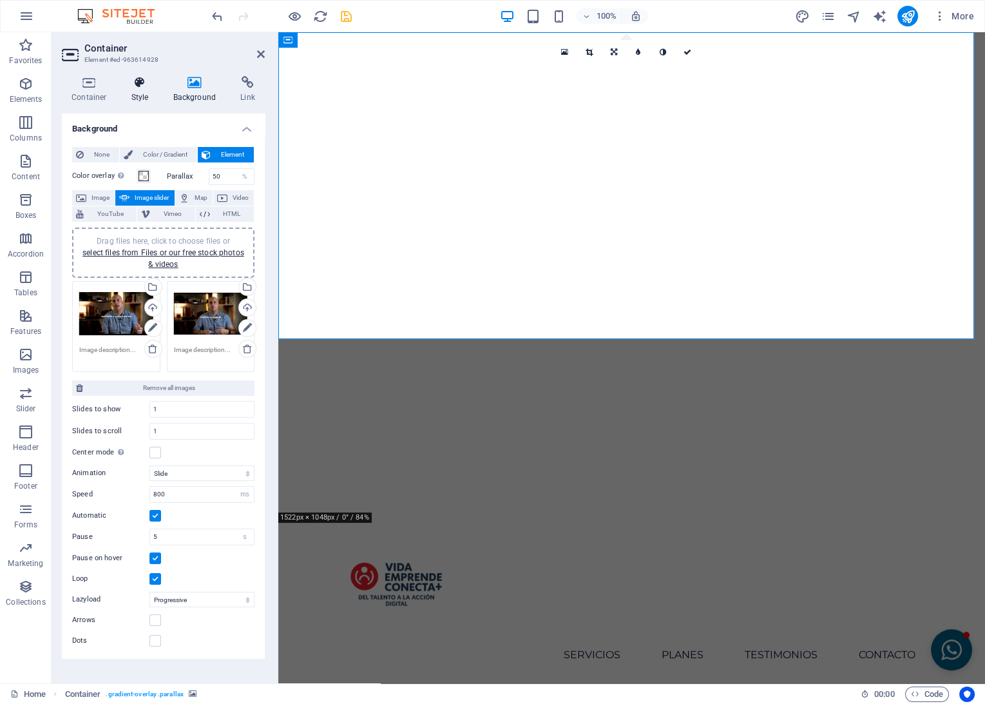
click at [153, 93] on h4 "Style" at bounding box center [143, 89] width 42 height 27
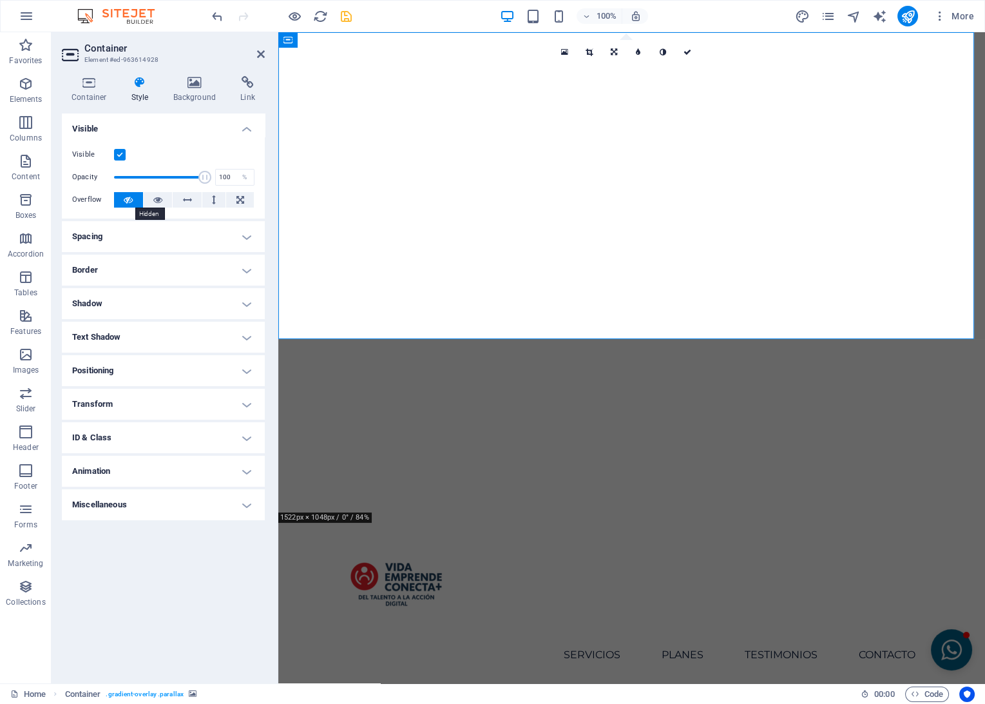
click at [129, 199] on icon at bounding box center [128, 199] width 9 height 15
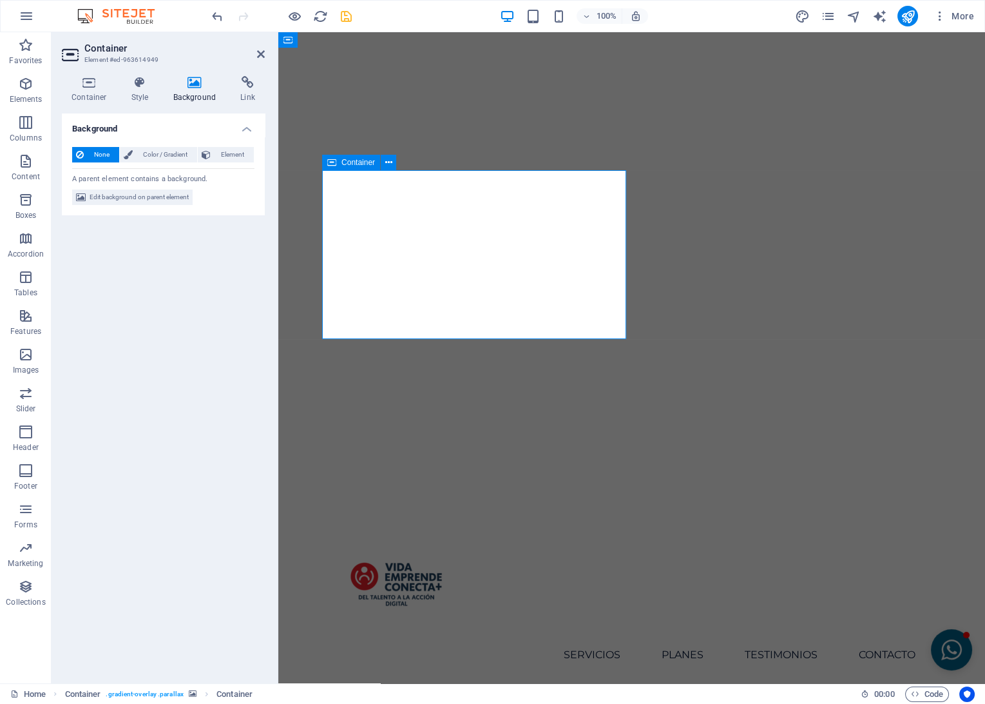
click at [207, 153] on icon at bounding box center [206, 154] width 9 height 15
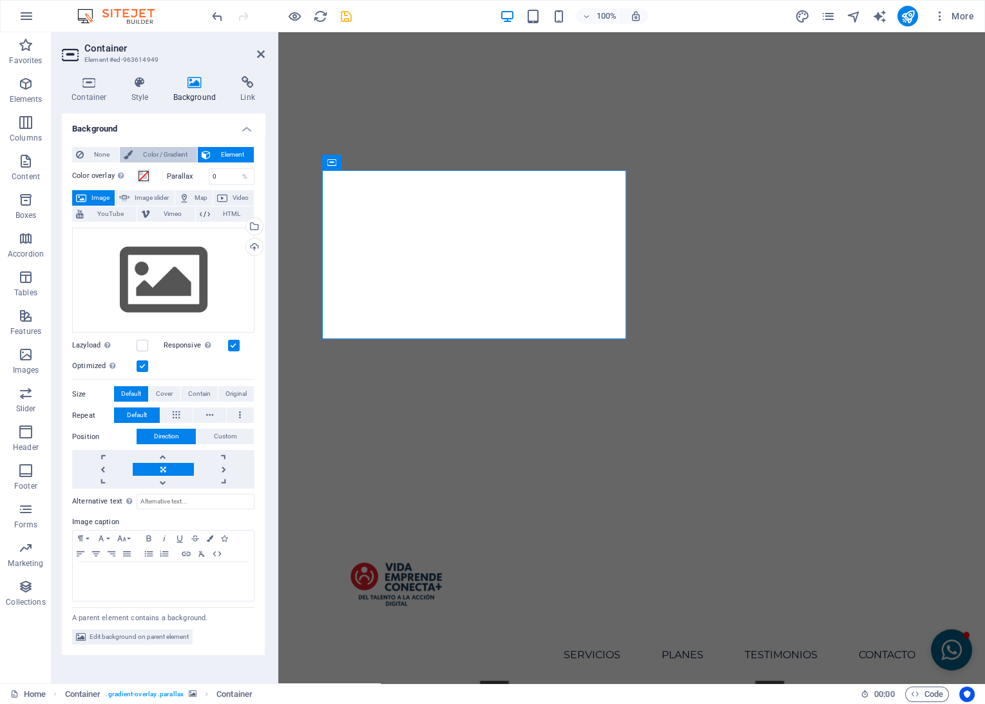
click at [172, 159] on span "Color / Gradient" at bounding box center [165, 154] width 57 height 15
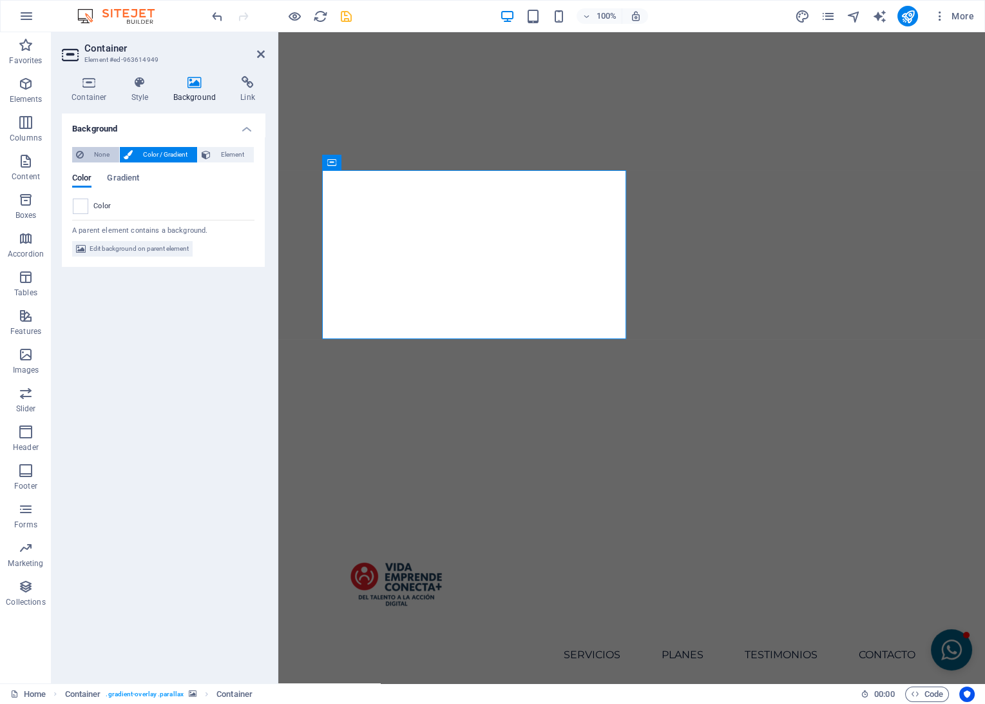
click at [93, 153] on span "None" at bounding box center [102, 154] width 28 height 15
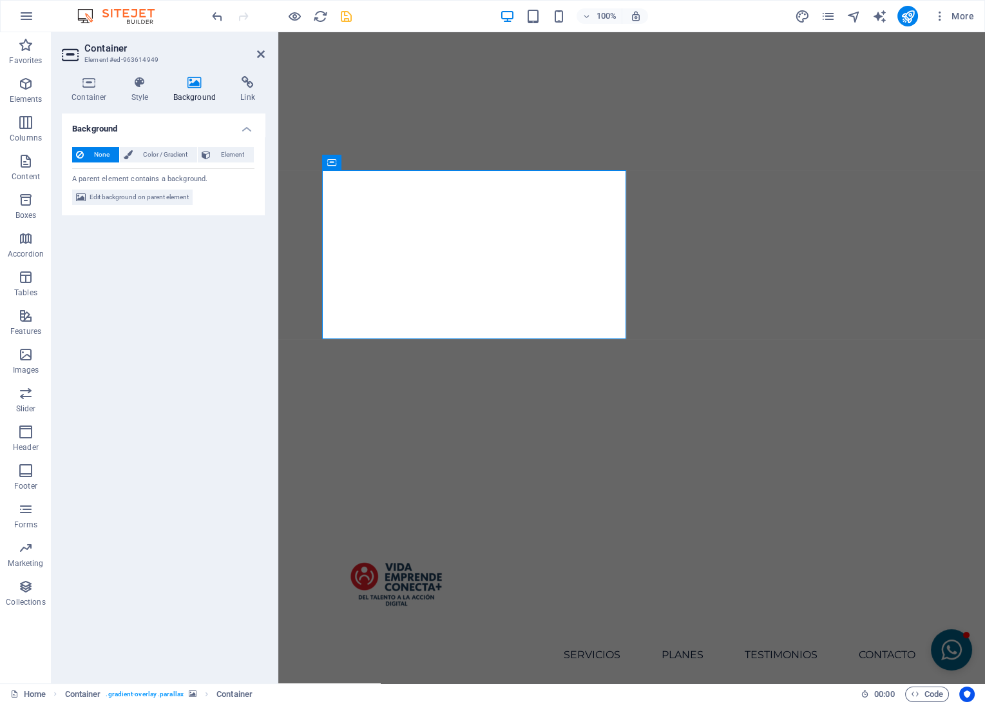
click at [93, 153] on span "None" at bounding box center [102, 154] width 28 height 15
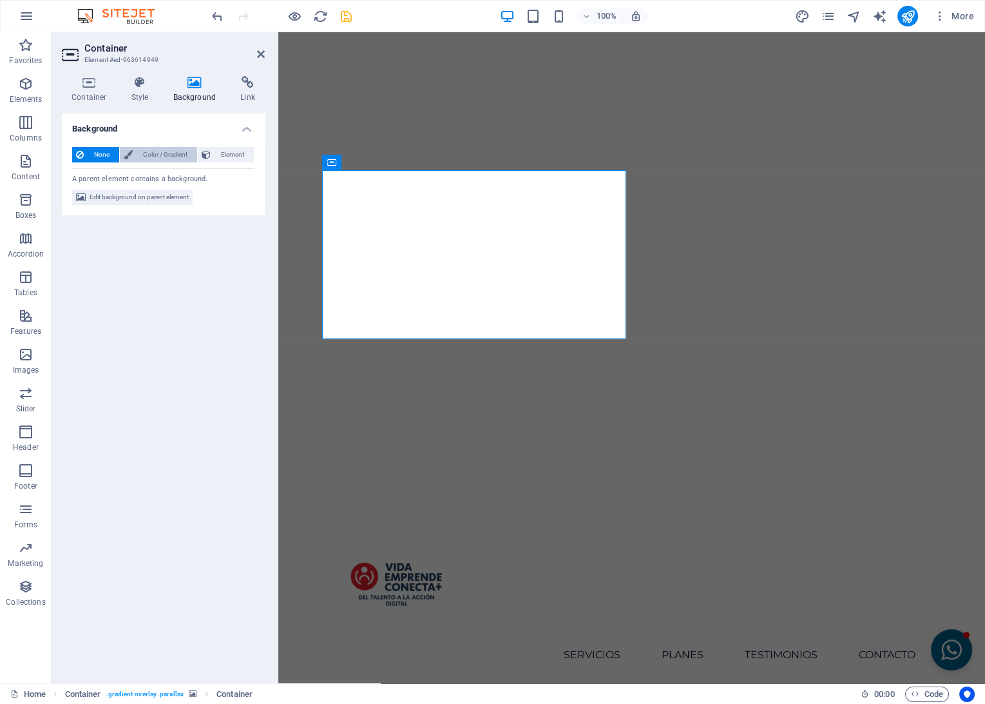
click at [163, 155] on span "Color / Gradient" at bounding box center [165, 154] width 57 height 15
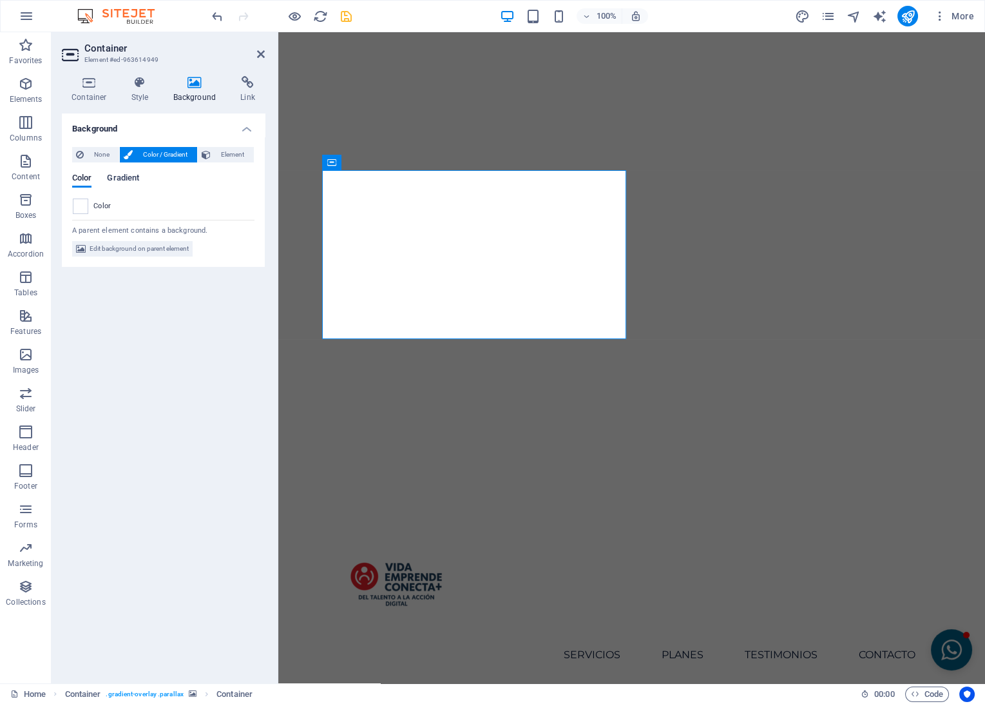
click at [139, 179] on span "Gradient" at bounding box center [123, 179] width 32 height 18
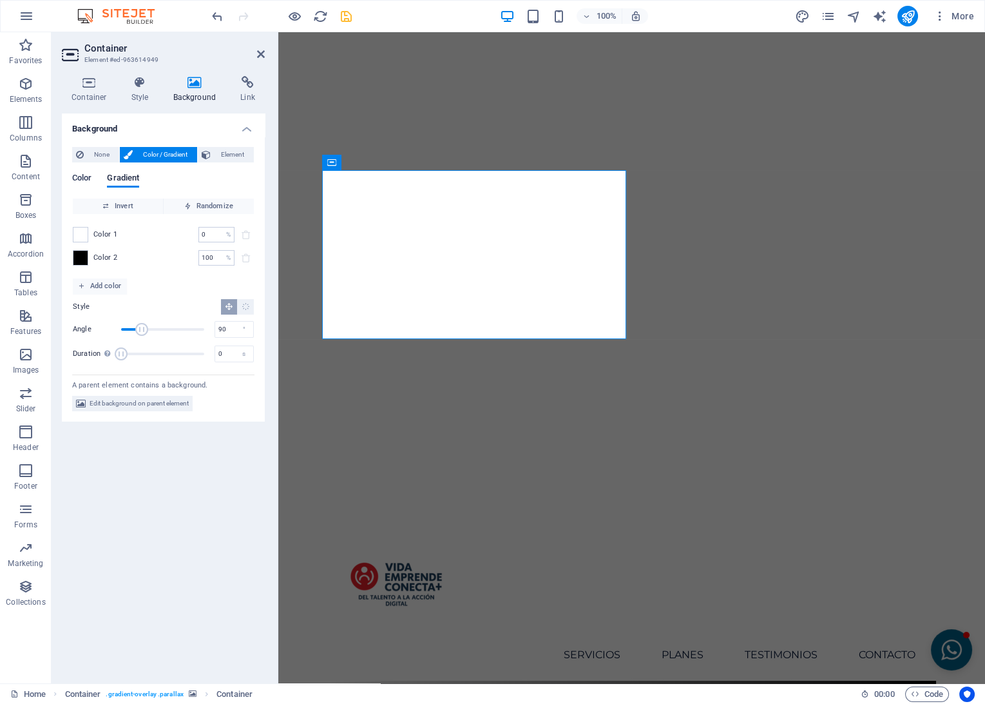
click at [88, 180] on span "Color" at bounding box center [81, 179] width 19 height 18
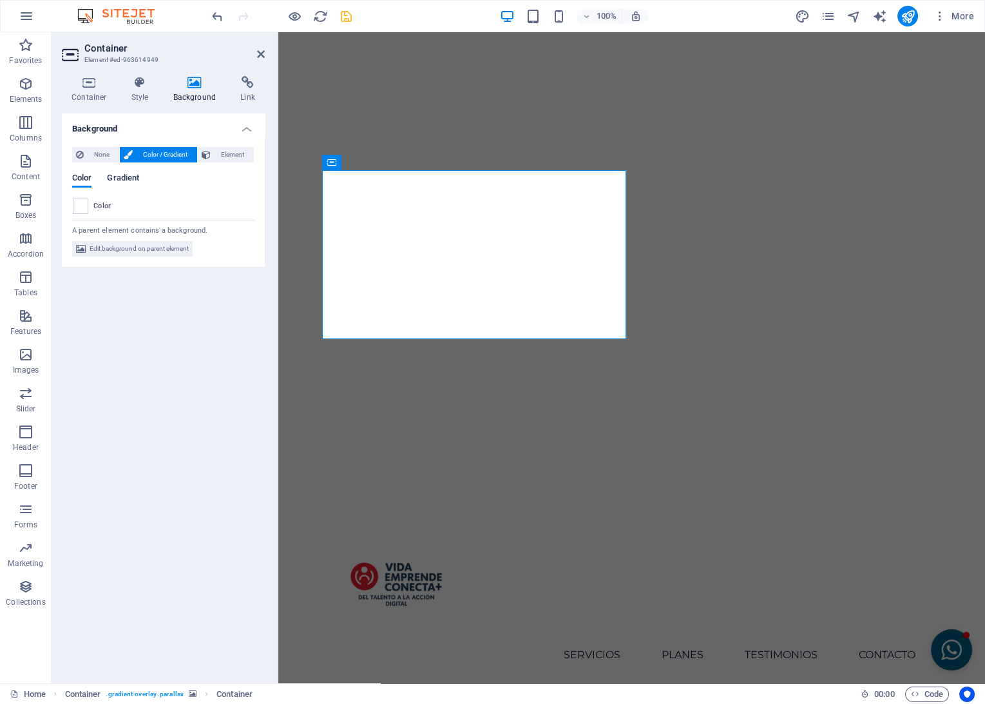
click at [134, 175] on span "Gradient" at bounding box center [123, 179] width 32 height 18
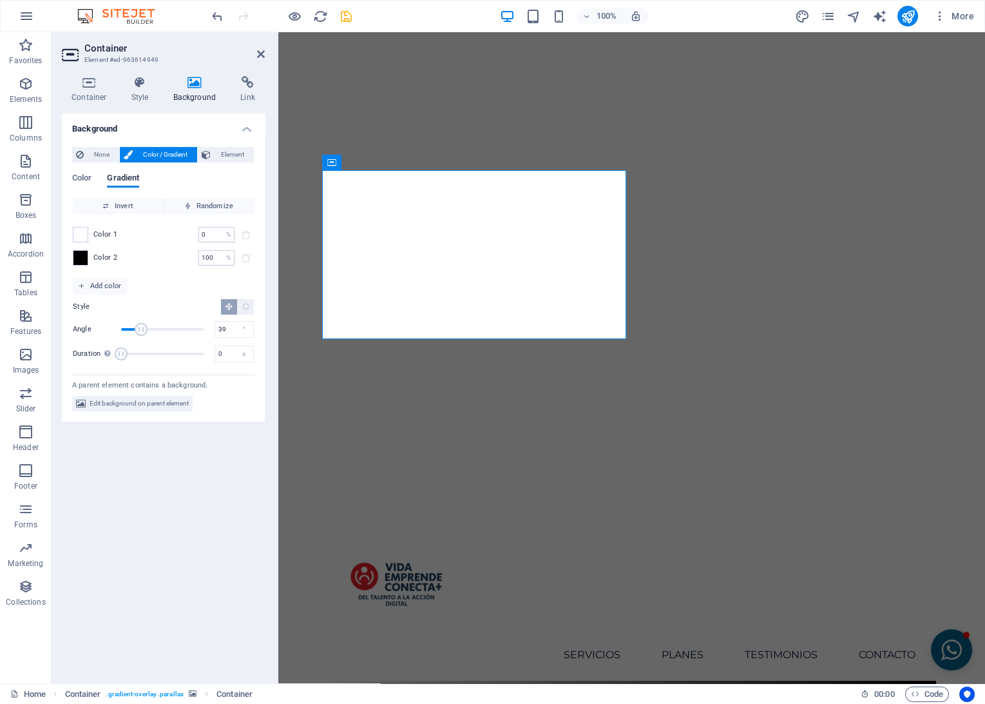
type input "0"
drag, startPoint x: 141, startPoint y: 329, endPoint x: 103, endPoint y: 327, distance: 38.1
click at [103, 327] on div "Angle 0 °" at bounding box center [163, 329] width 181 height 19
click at [98, 157] on span "None" at bounding box center [102, 154] width 28 height 15
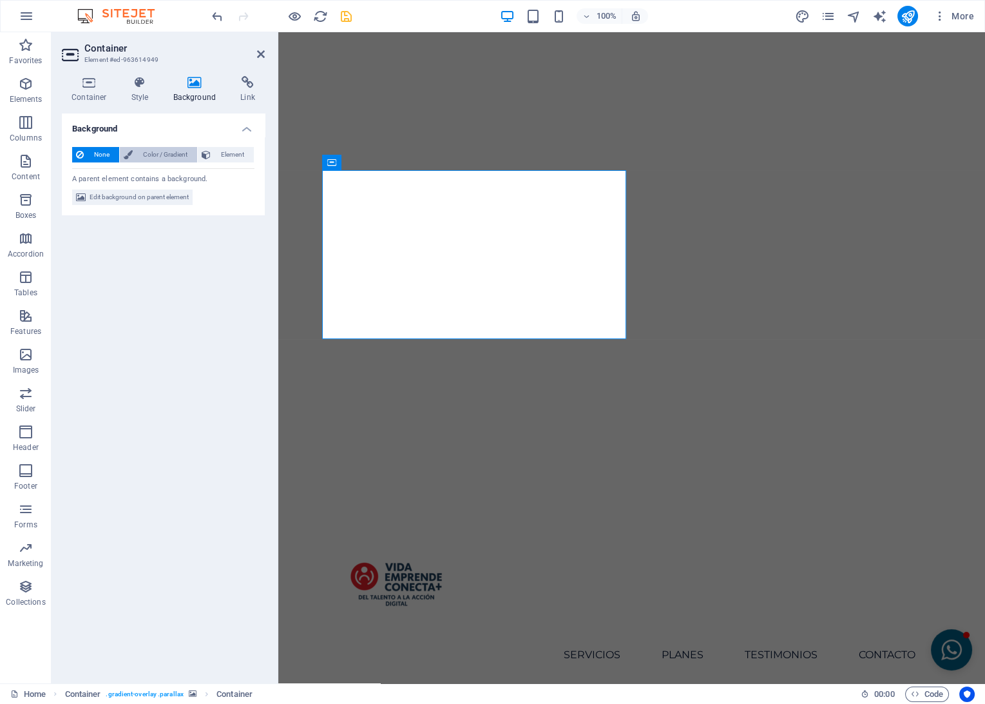
click at [140, 153] on span "Color / Gradient" at bounding box center [165, 154] width 57 height 15
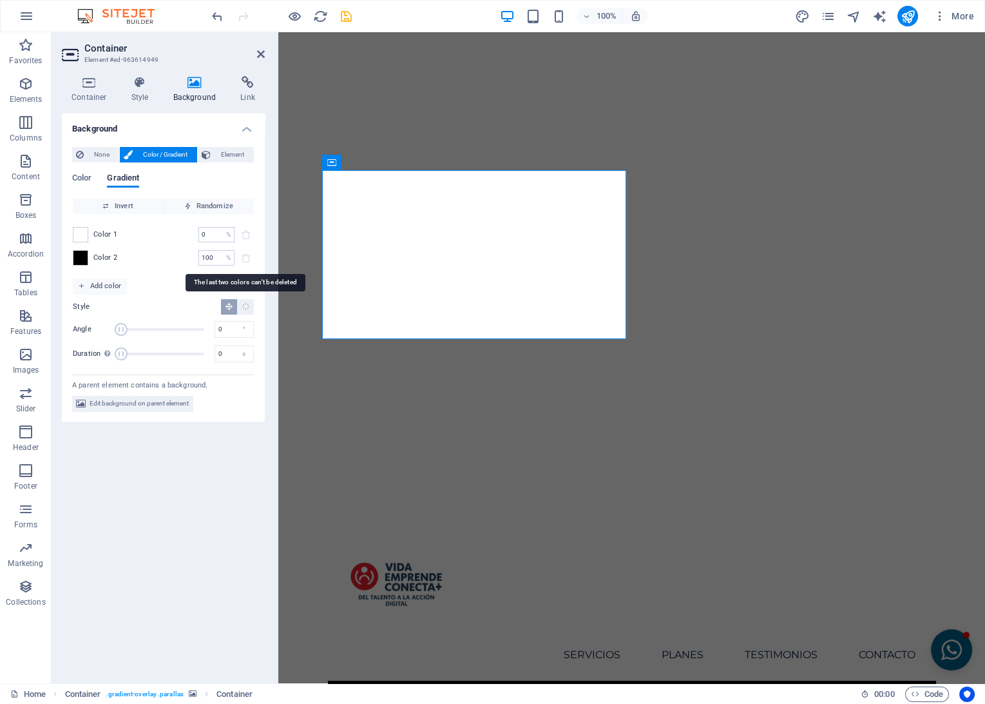
click at [247, 258] on span at bounding box center [245, 257] width 15 height 15
click at [242, 232] on span at bounding box center [245, 234] width 15 height 15
click at [203, 200] on span "Randomize" at bounding box center [209, 205] width 80 height 15
type input "55"
type input "294"
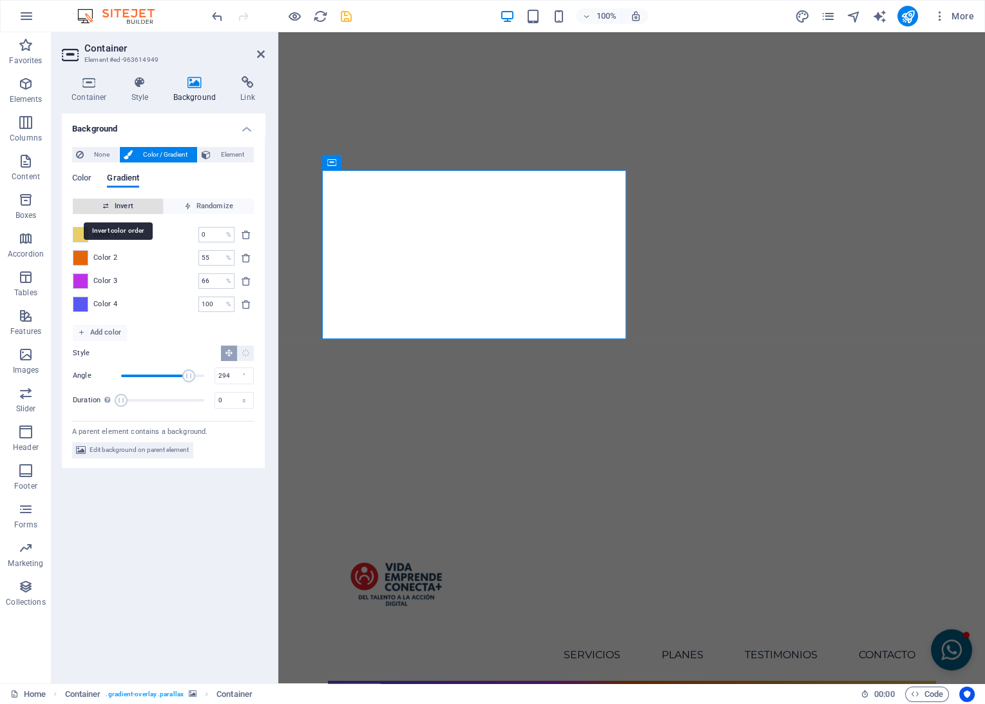
click at [134, 208] on span "Invert" at bounding box center [118, 205] width 80 height 15
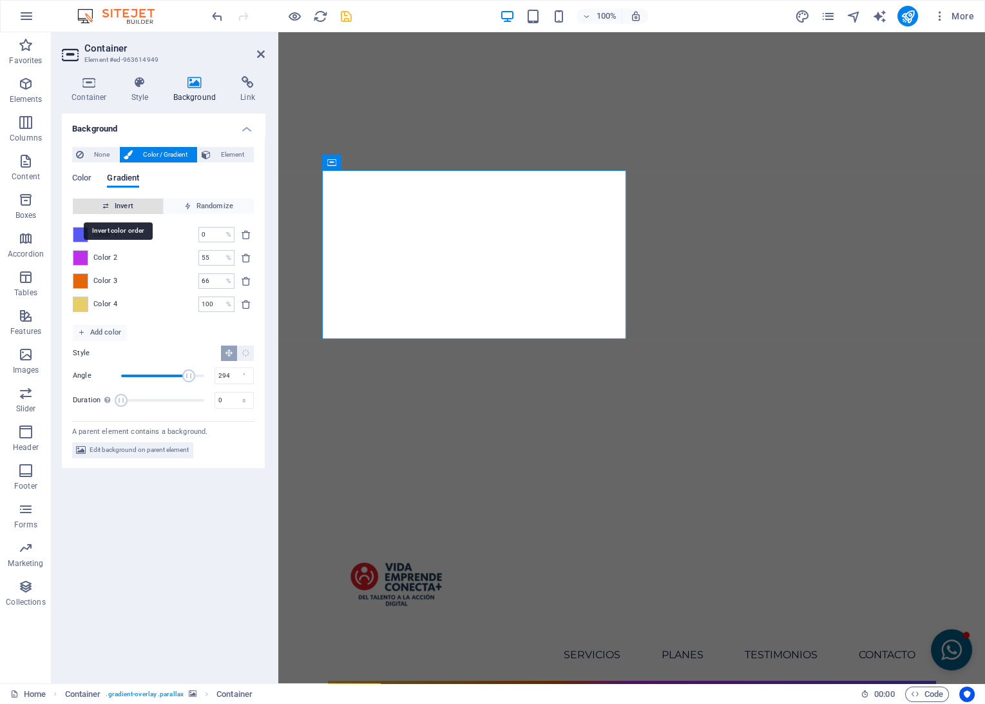
click at [134, 208] on span "Invert" at bounding box center [118, 205] width 80 height 15
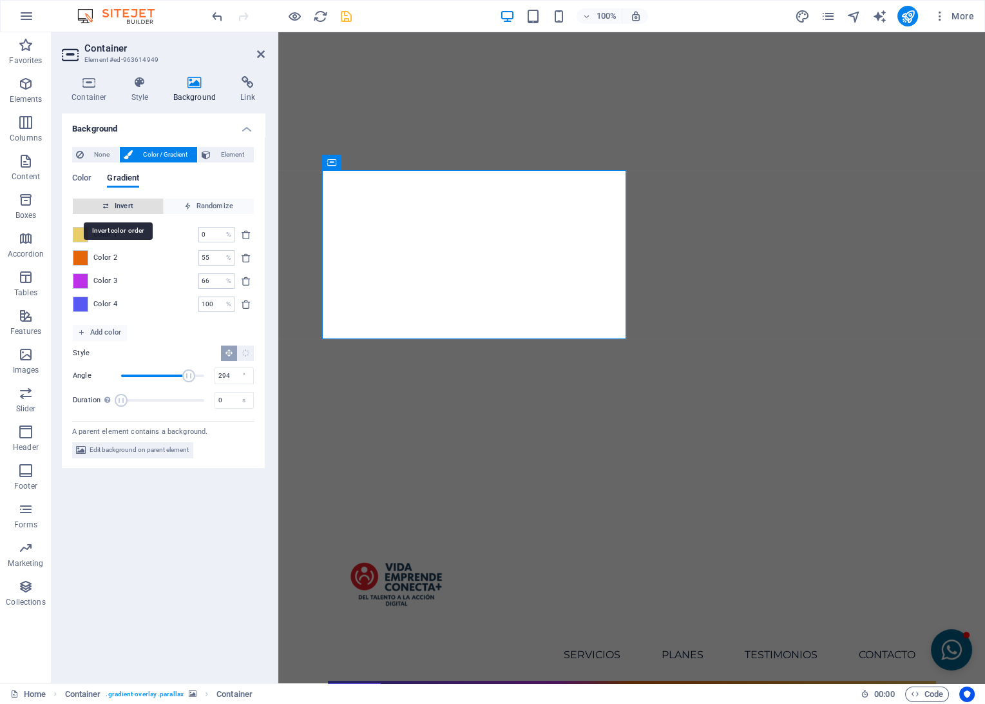
click at [134, 208] on span "Invert" at bounding box center [118, 205] width 80 height 15
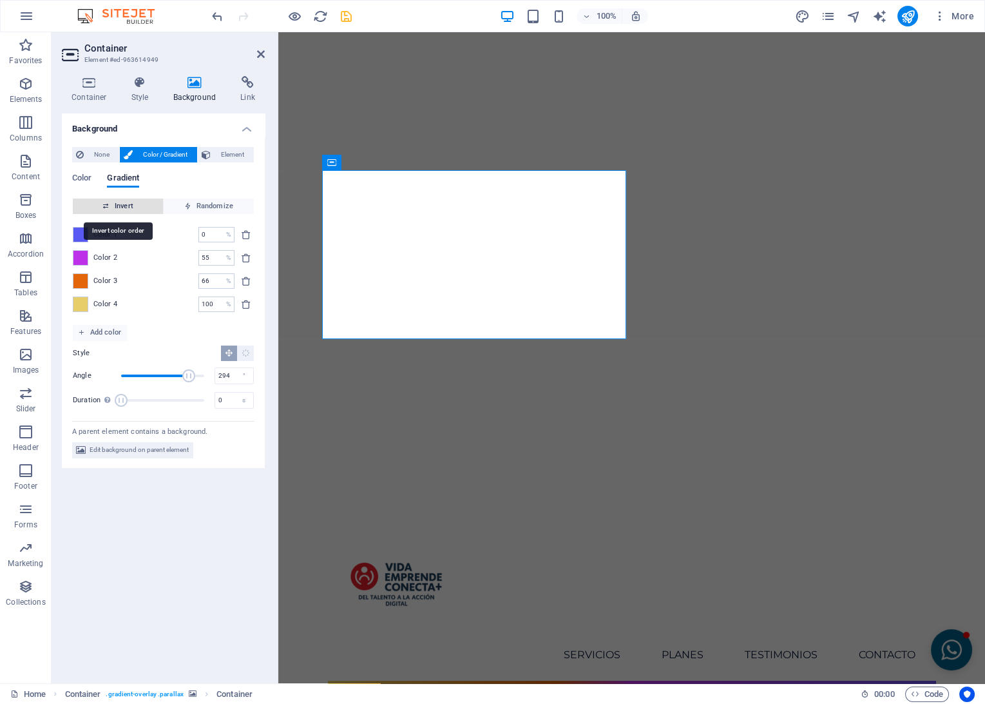
click at [134, 208] on span "Invert" at bounding box center [118, 205] width 80 height 15
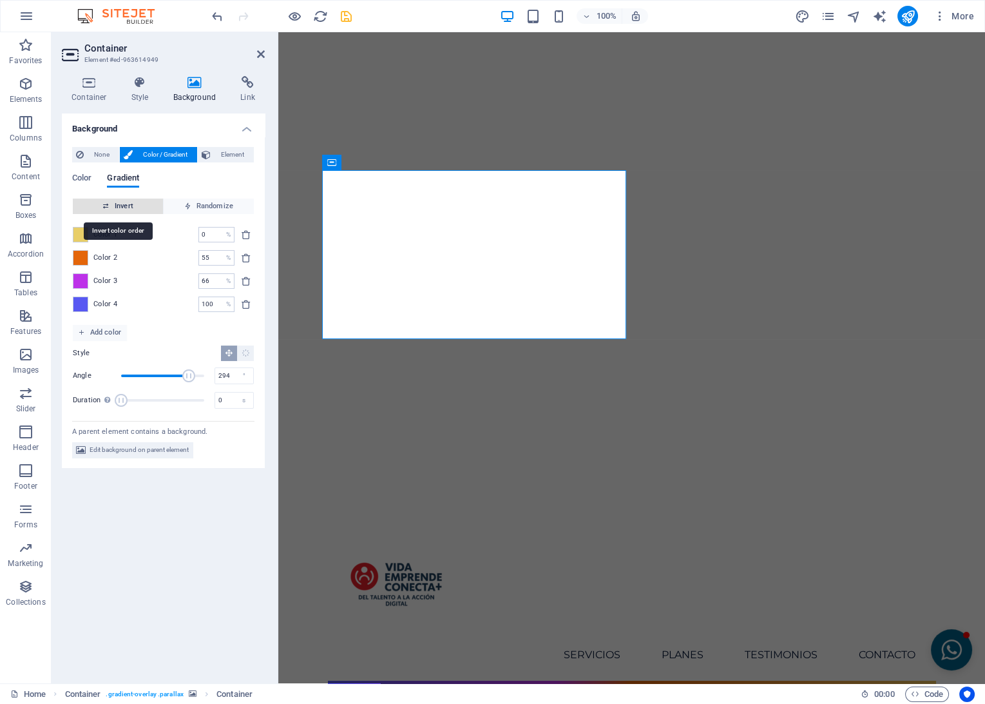
click at [134, 208] on span "Invert" at bounding box center [118, 205] width 80 height 15
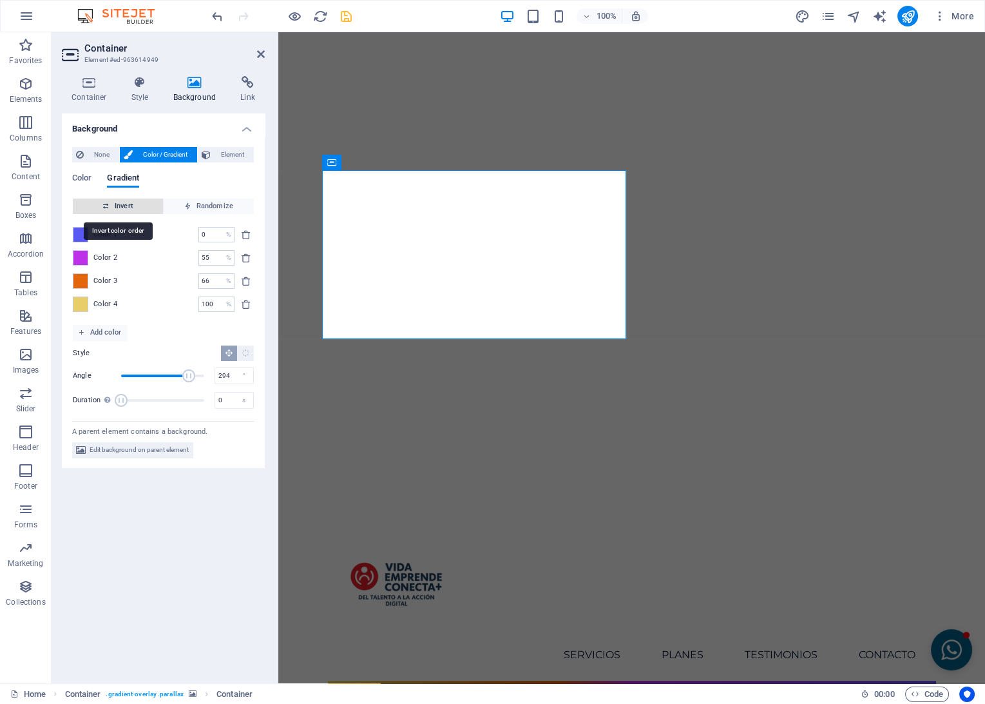
click at [134, 208] on span "Invert" at bounding box center [118, 205] width 80 height 15
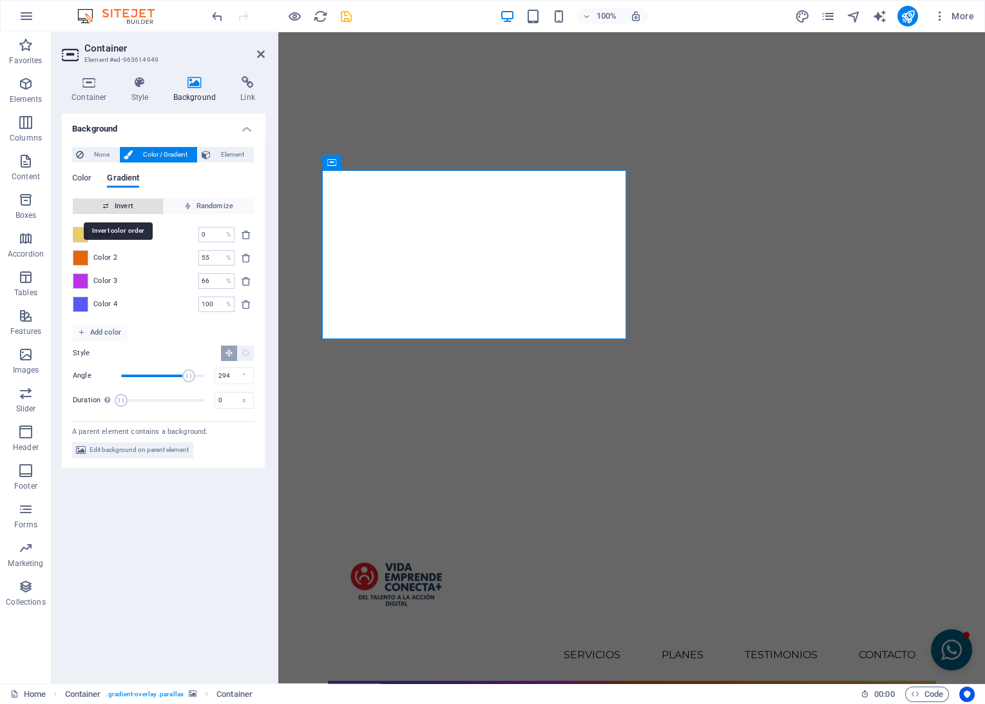
click at [134, 208] on span "Invert" at bounding box center [118, 205] width 80 height 15
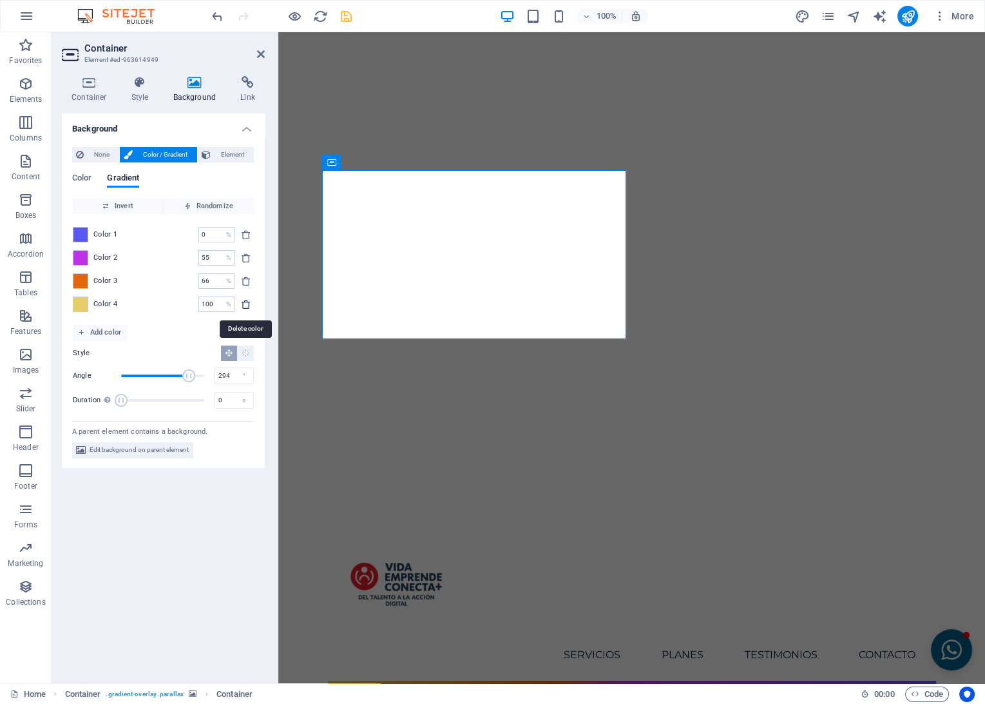
click at [247, 306] on icon "delete" at bounding box center [246, 304] width 10 height 10
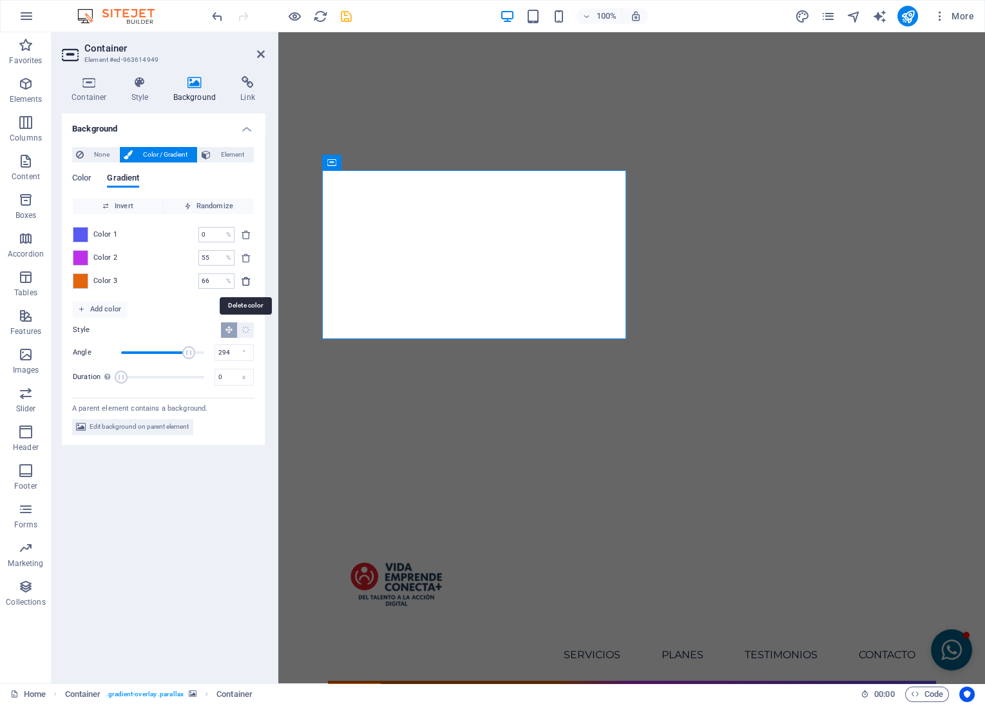
click at [252, 284] on span "delete" at bounding box center [245, 281] width 15 height 10
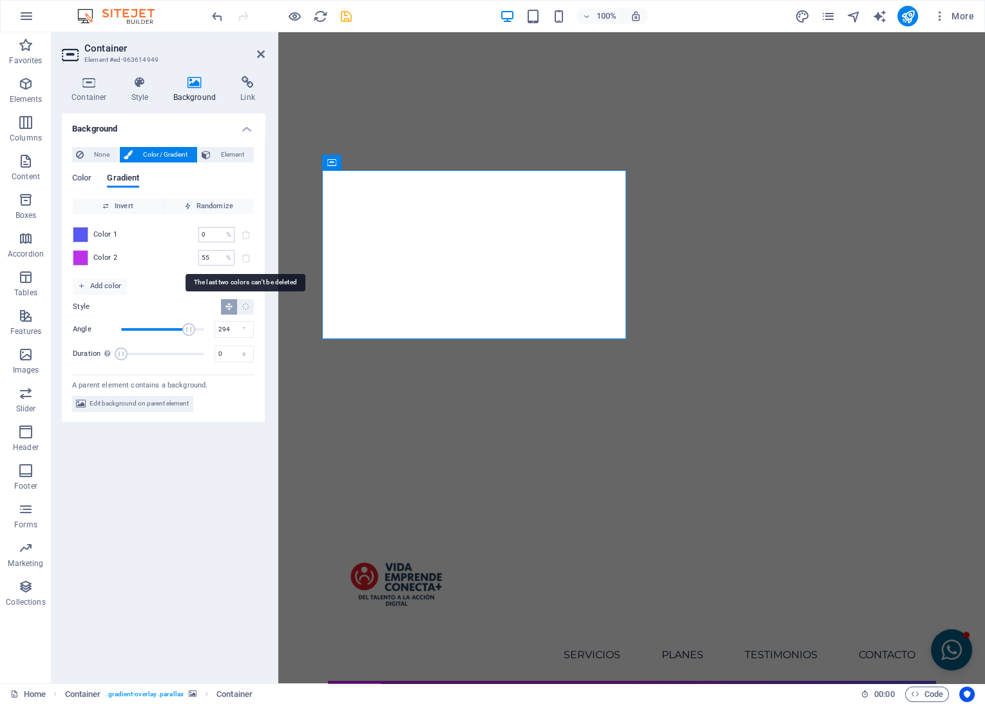
click at [247, 260] on span at bounding box center [245, 257] width 15 height 15
click at [247, 251] on span at bounding box center [245, 257] width 15 height 15
click at [248, 233] on span at bounding box center [245, 234] width 15 height 15
click at [97, 156] on span "None" at bounding box center [102, 154] width 28 height 15
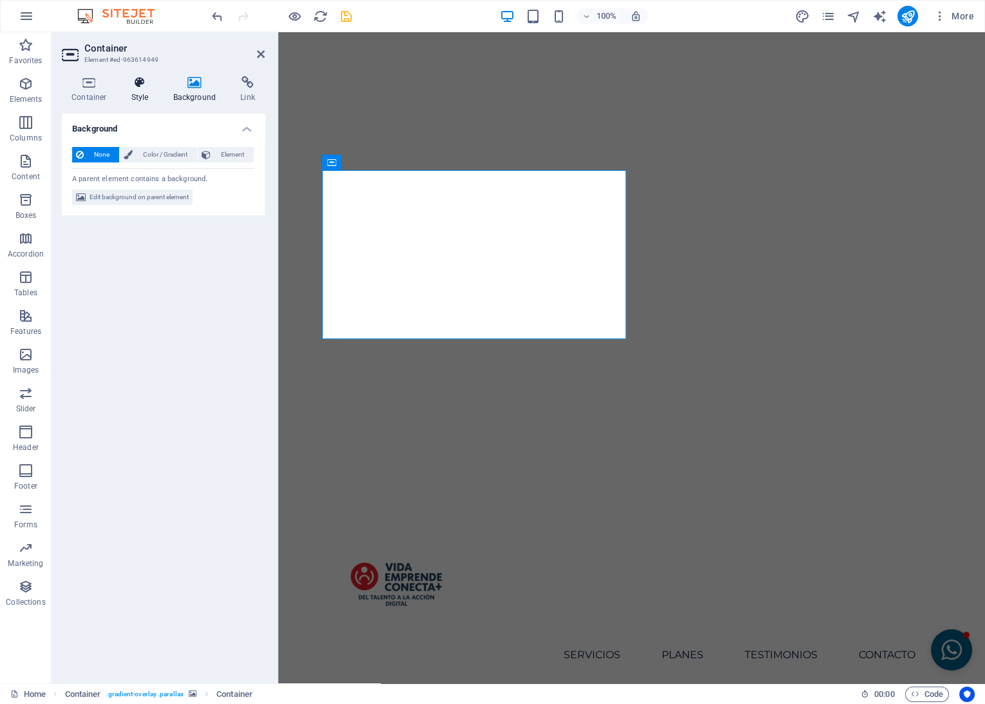
click at [154, 84] on icon at bounding box center [140, 82] width 37 height 13
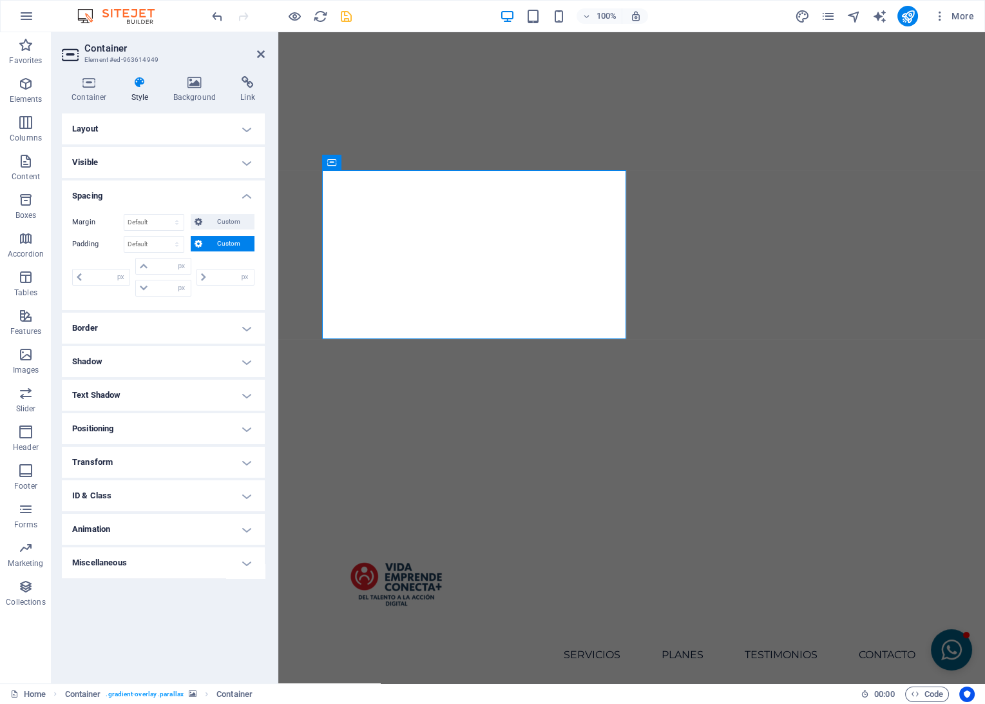
click at [144, 156] on h4 "Visible" at bounding box center [163, 162] width 203 height 31
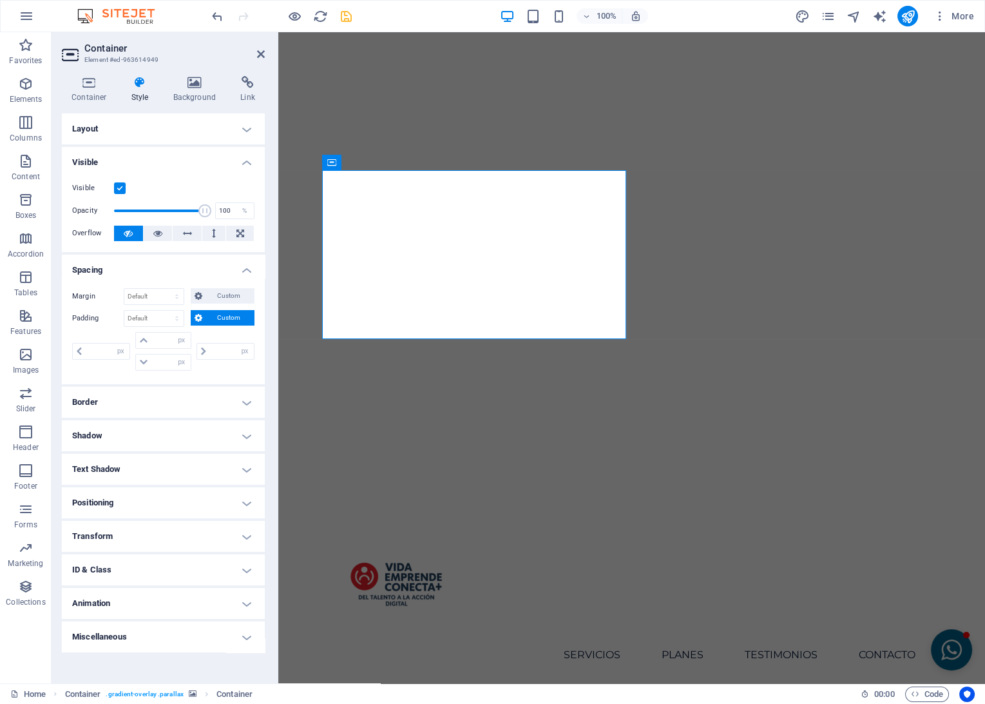
click at [122, 185] on label at bounding box center [120, 188] width 12 height 12
click at [0, 0] on input "Visible" at bounding box center [0, 0] width 0 height 0
click at [343, 17] on icon "save" at bounding box center [346, 16] width 15 height 15
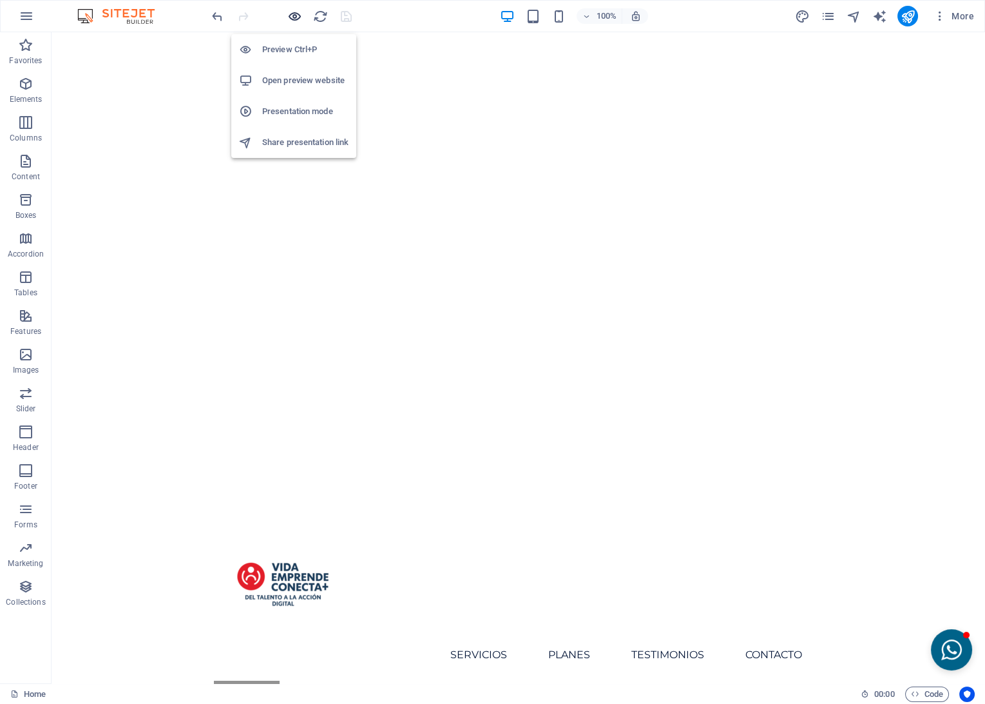
click at [291, 14] on icon "button" at bounding box center [294, 16] width 15 height 15
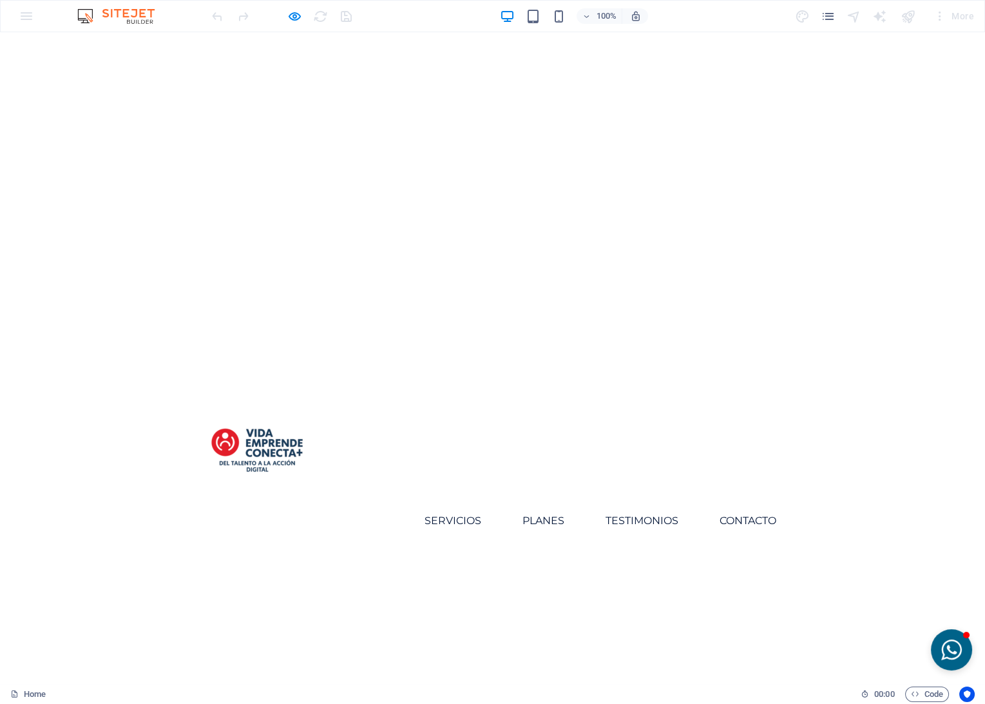
scroll to position [0, 0]
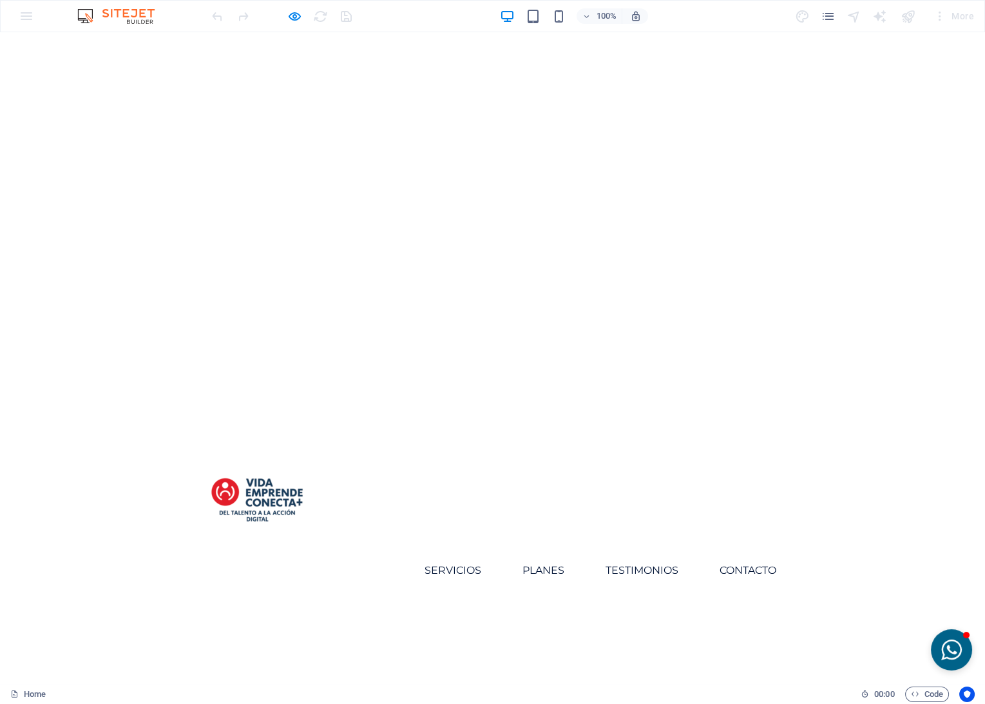
click at [293, 13] on icon "button" at bounding box center [294, 16] width 15 height 15
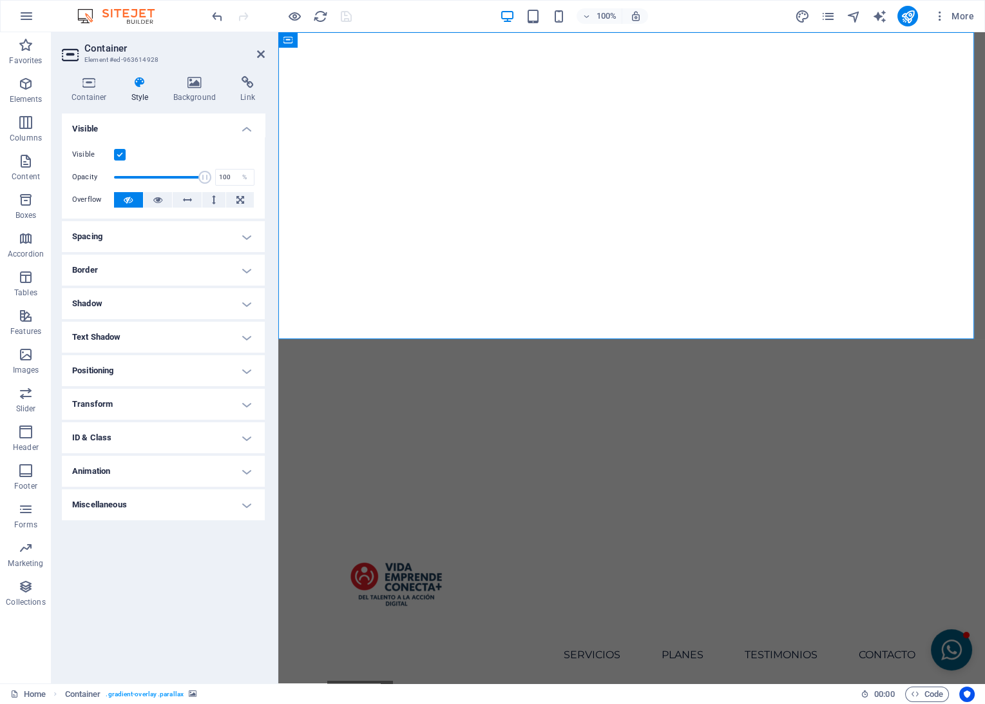
click at [117, 152] on label at bounding box center [120, 155] width 12 height 12
click at [0, 0] on input "Visible" at bounding box center [0, 0] width 0 height 0
click at [339, 15] on icon "save" at bounding box center [346, 16] width 15 height 15
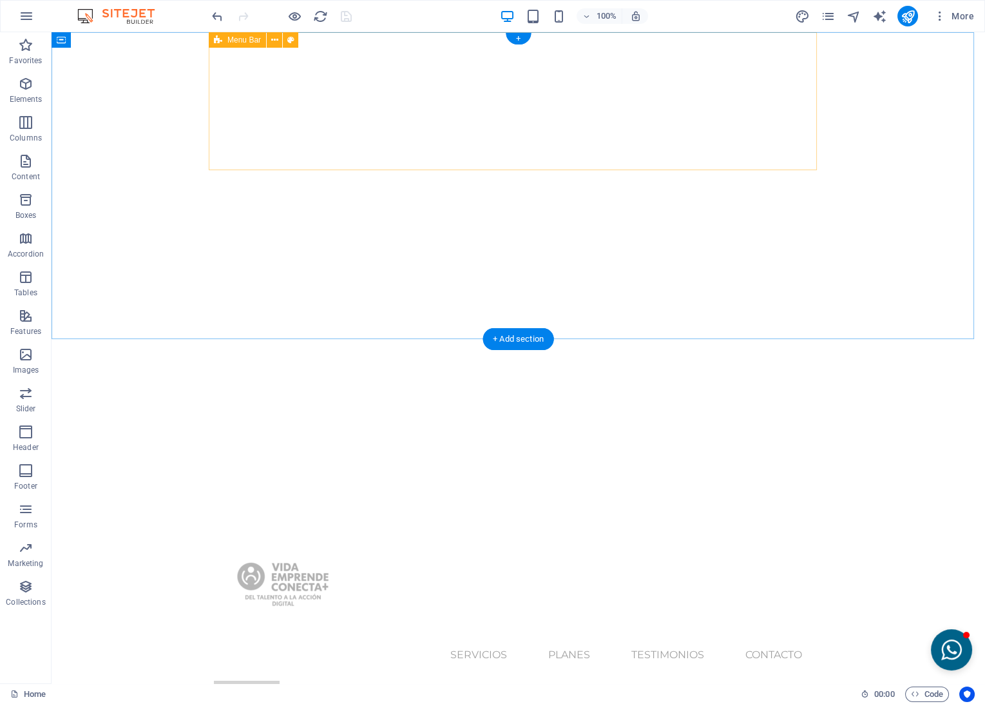
click at [367, 512] on div "Menu Inicio Servicios Planes Testimonios Contacto" at bounding box center [519, 596] width 608 height 169
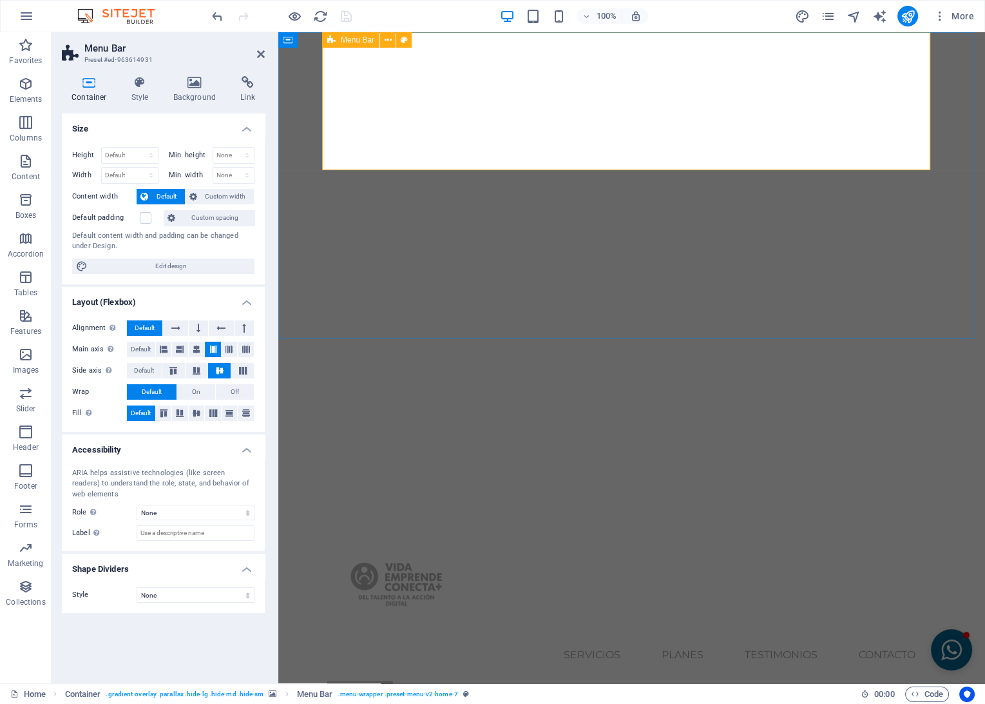
click at [469, 512] on div "Menu Inicio Servicios Planes Testimonios Contacto" at bounding box center [632, 596] width 608 height 169
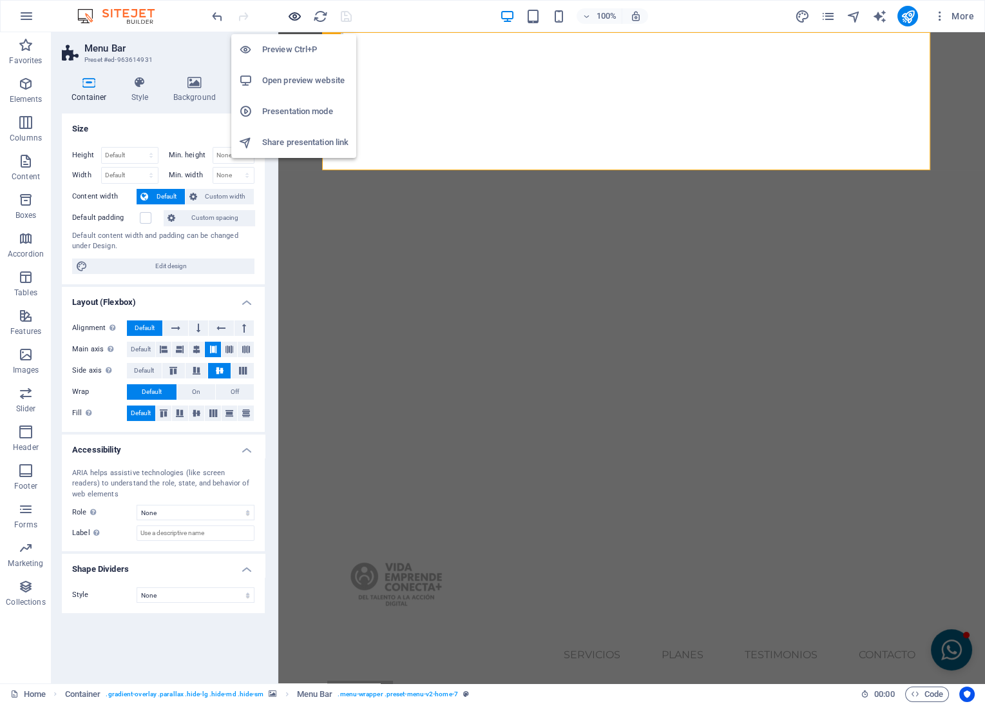
click at [290, 19] on icon "button" at bounding box center [294, 16] width 15 height 15
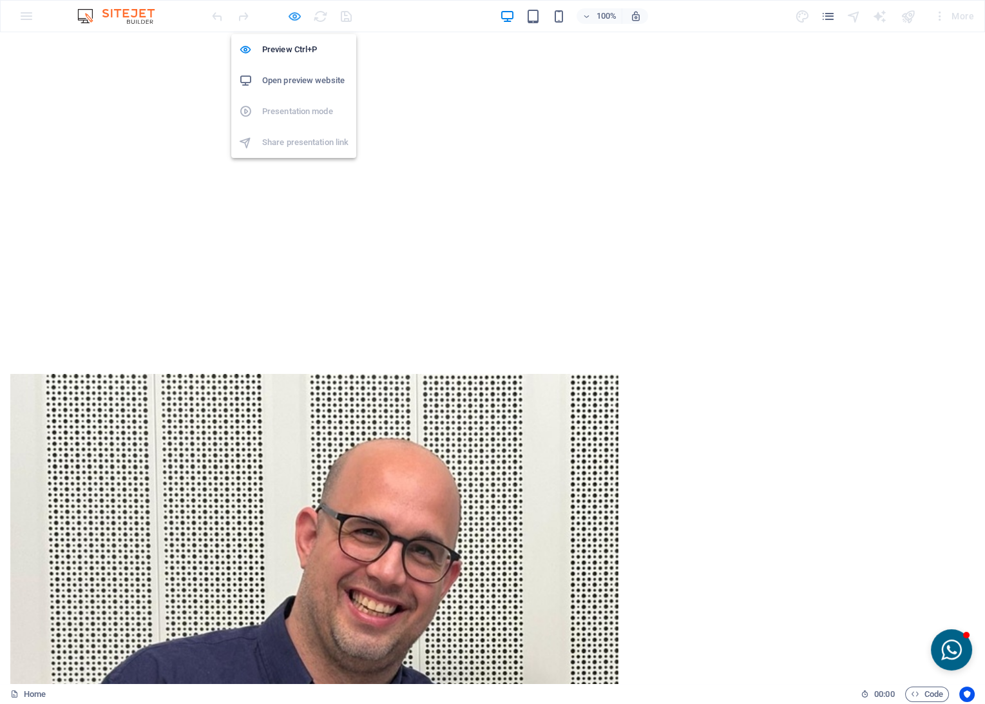
click at [289, 12] on icon "button" at bounding box center [294, 16] width 15 height 15
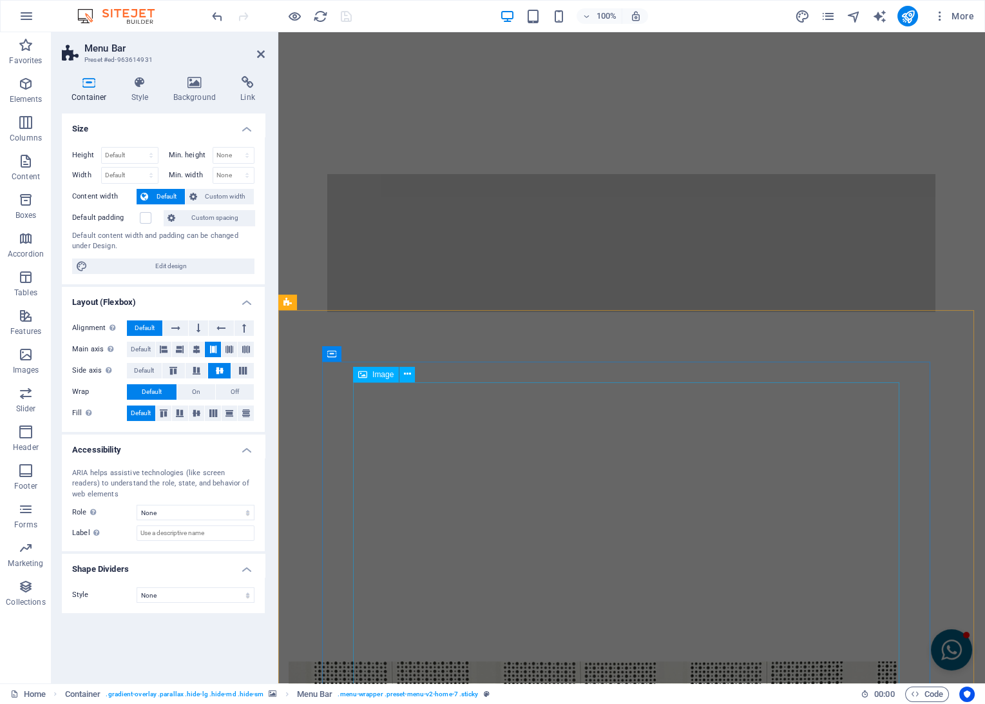
scroll to position [358, 0]
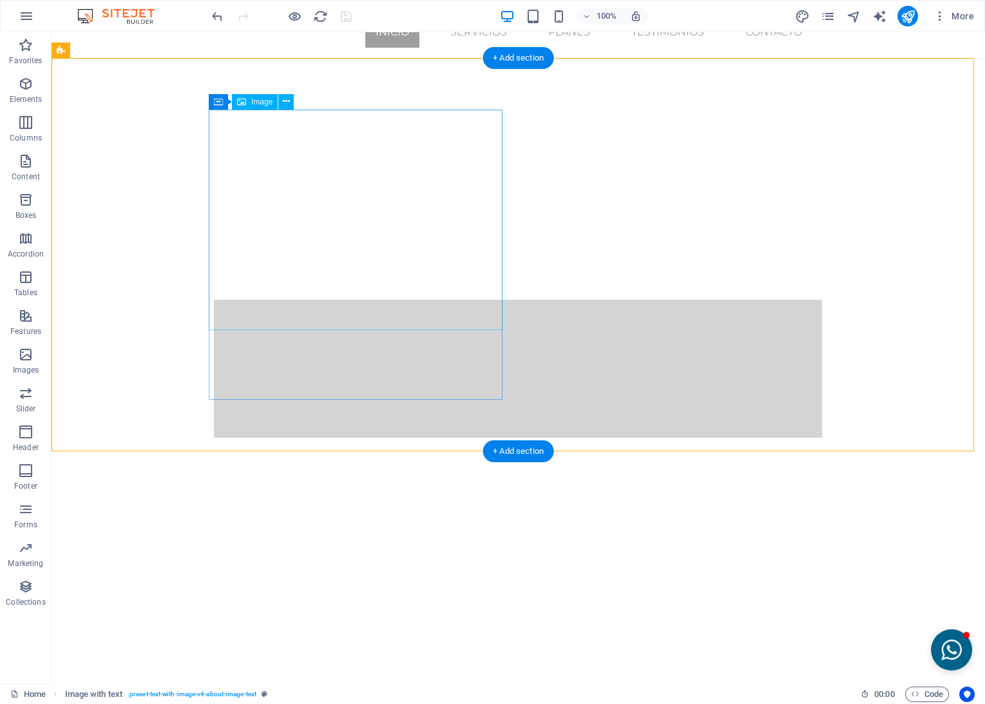
scroll to position [0, 0]
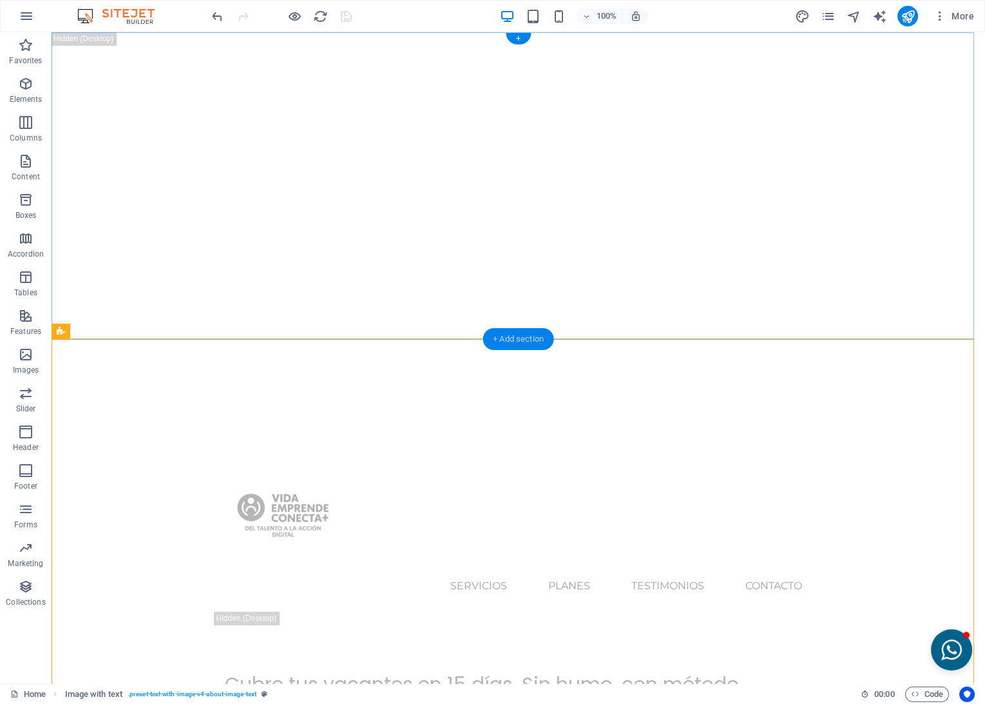
click at [505, 337] on div "+ Add section" at bounding box center [519, 339] width 72 height 22
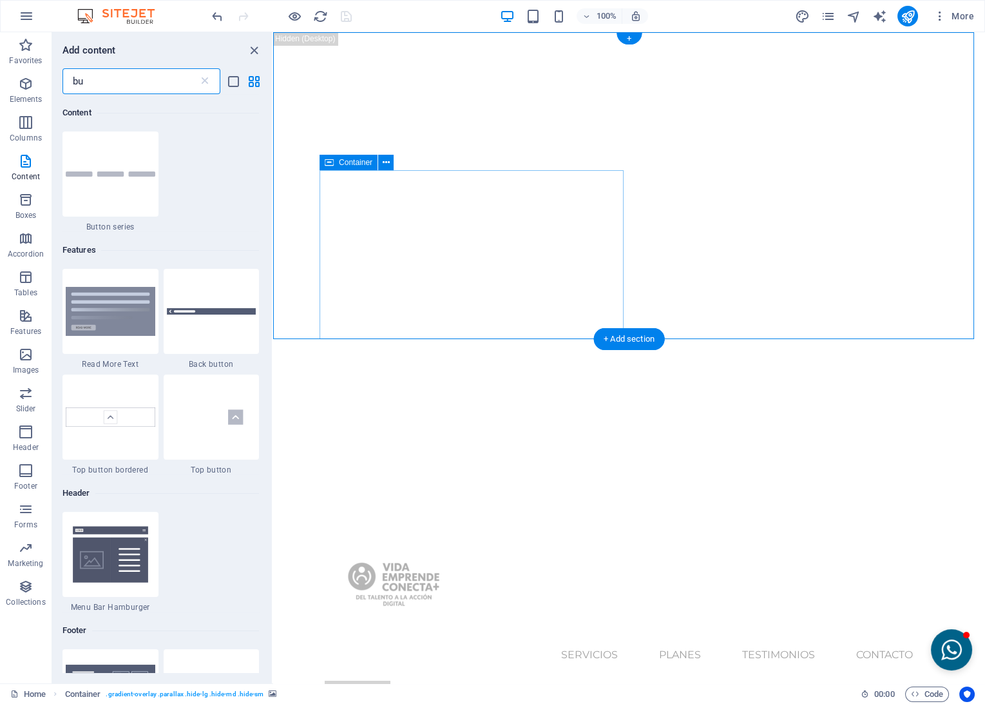
scroll to position [98, 0]
drag, startPoint x: 140, startPoint y: 78, endPoint x: 48, endPoint y: 84, distance: 92.3
click at [48, 84] on div "Favorites Elements Columns Content Boxes Accordion Tables Features Images Slide…" at bounding box center [136, 357] width 273 height 651
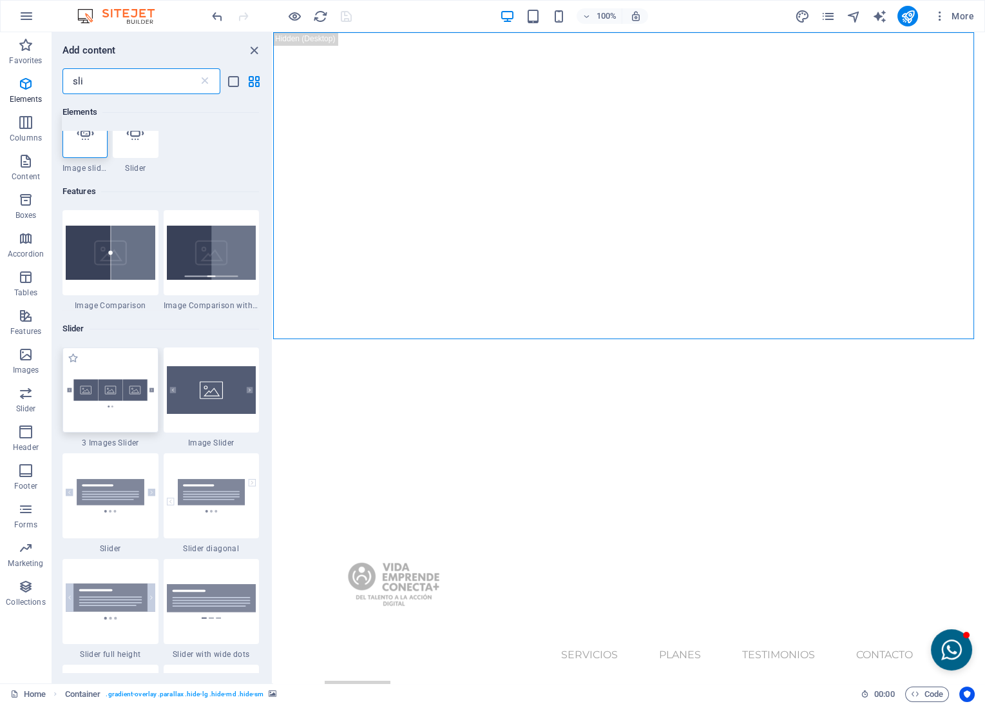
scroll to position [0, 0]
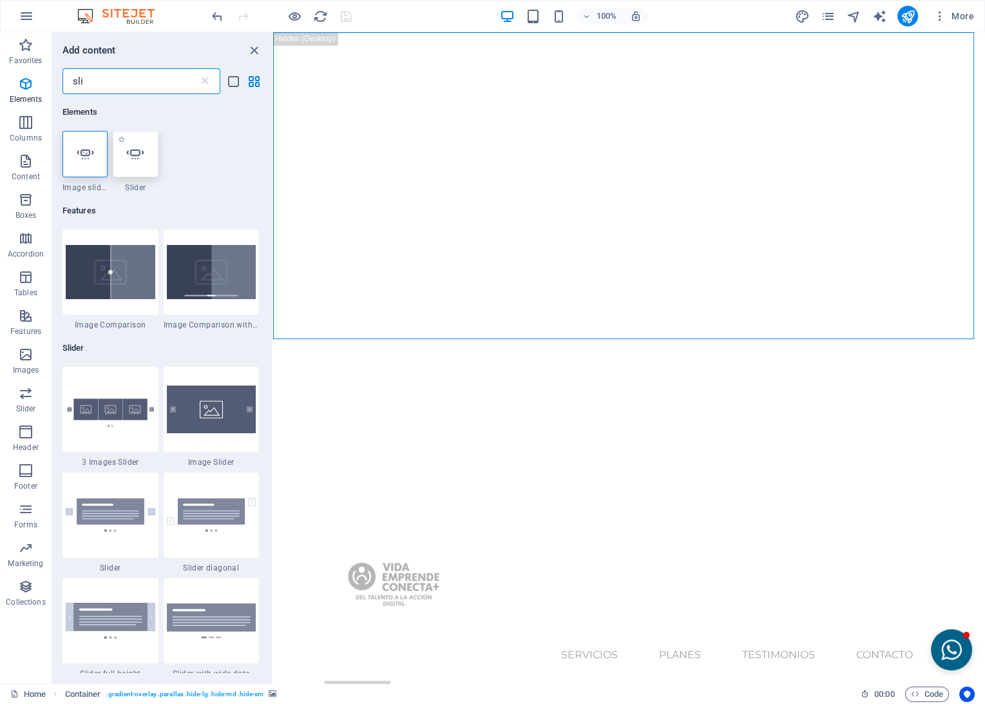
type input "sli"
click at [126, 161] on div at bounding box center [135, 154] width 45 height 46
select select "ms"
select select "s"
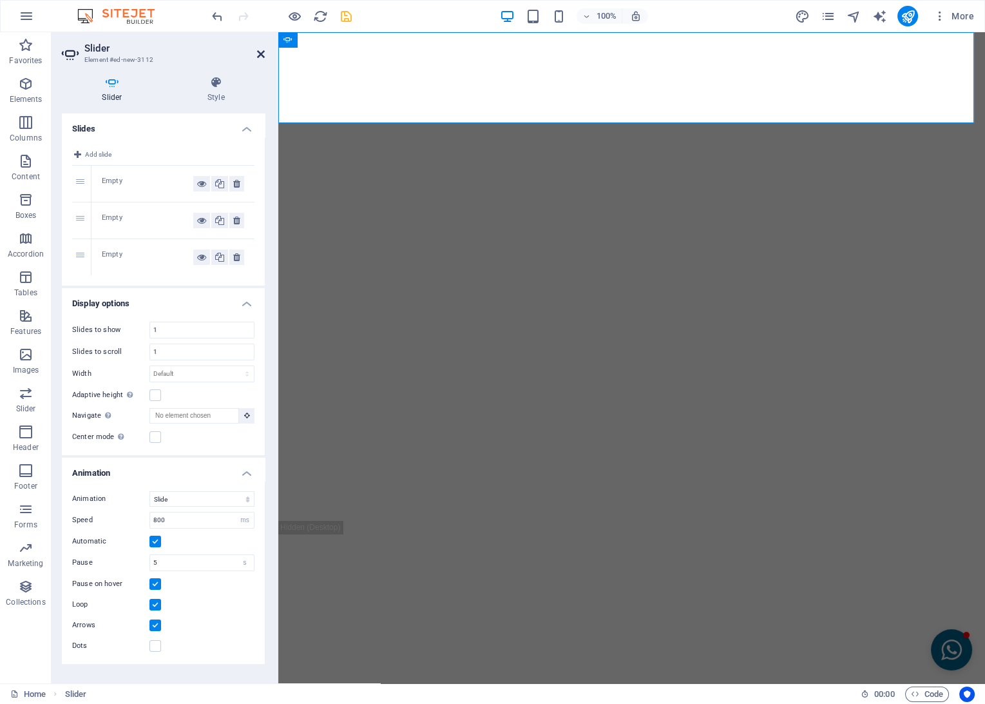
click at [258, 53] on icon at bounding box center [261, 54] width 8 height 10
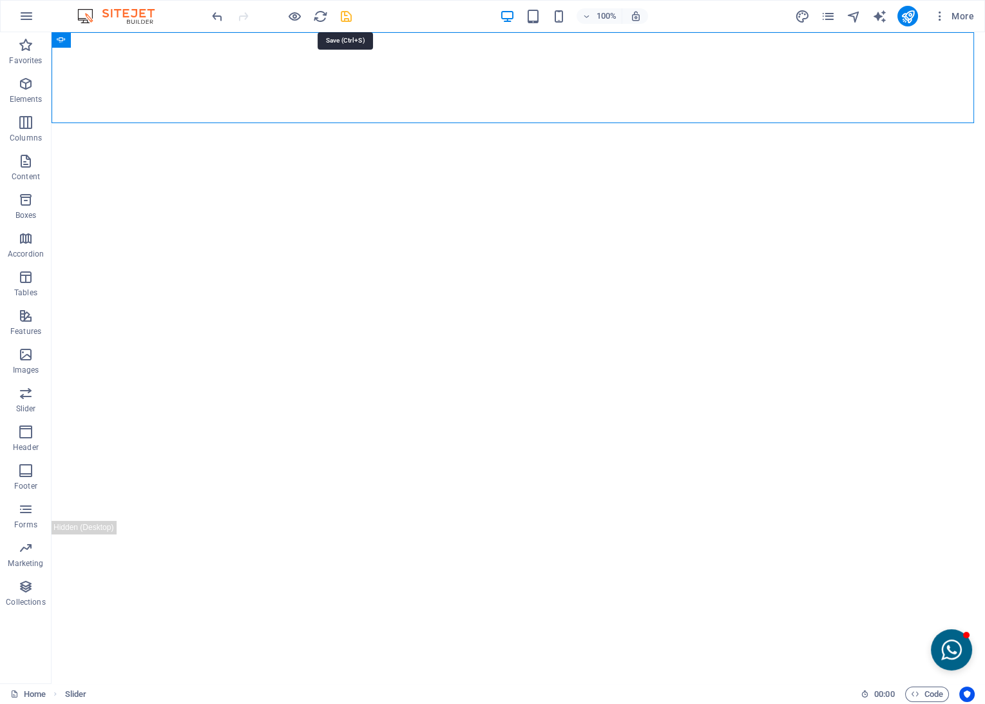
click at [343, 21] on icon "save" at bounding box center [346, 16] width 15 height 15
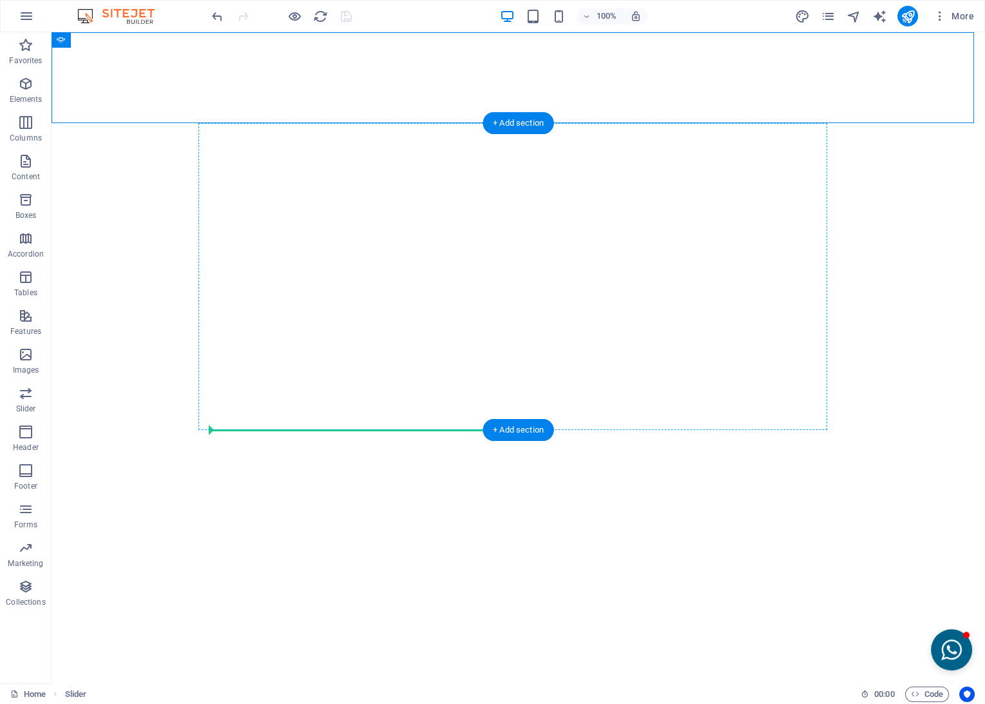
drag, startPoint x: 129, startPoint y: 69, endPoint x: 208, endPoint y: 412, distance: 351.9
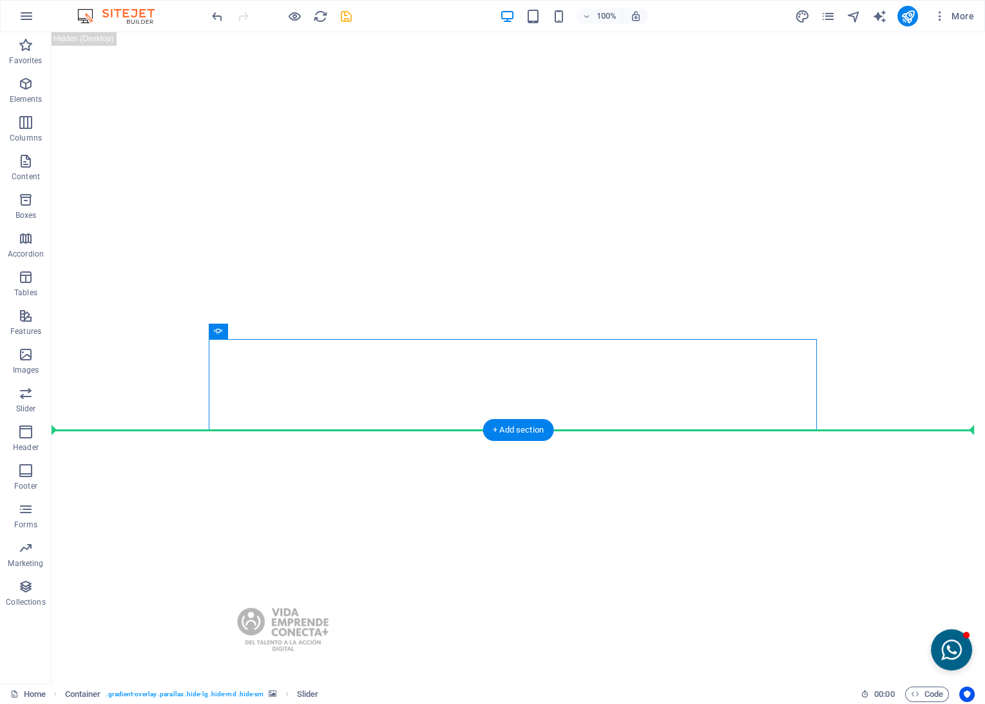
drag, startPoint x: 284, startPoint y: 364, endPoint x: 211, endPoint y: 443, distance: 107.2
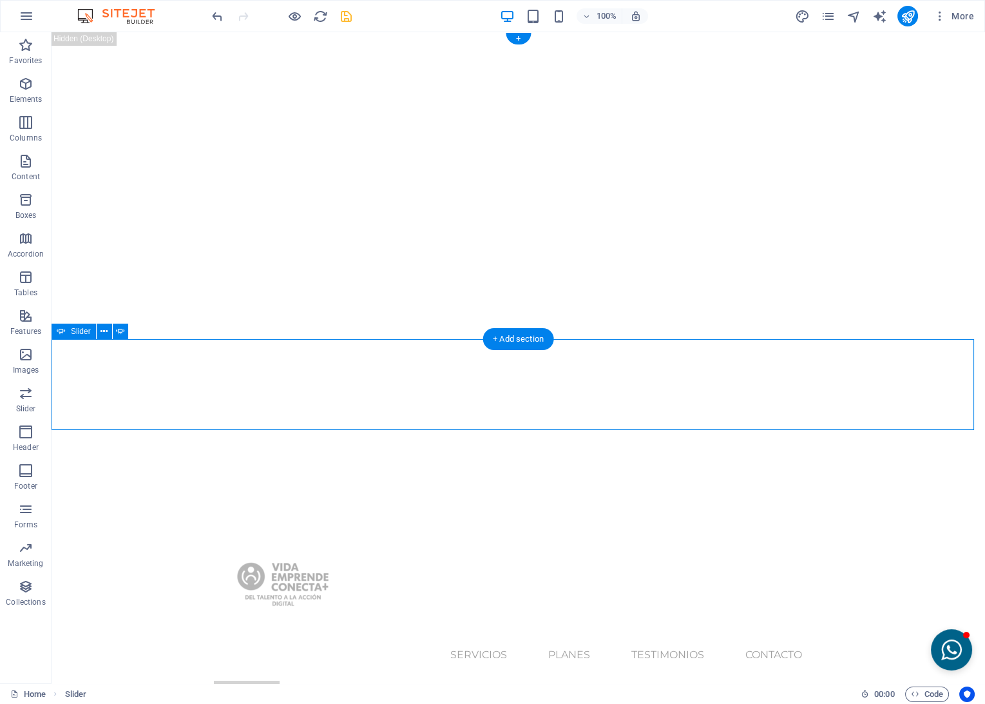
click at [101, 329] on icon at bounding box center [104, 332] width 7 height 14
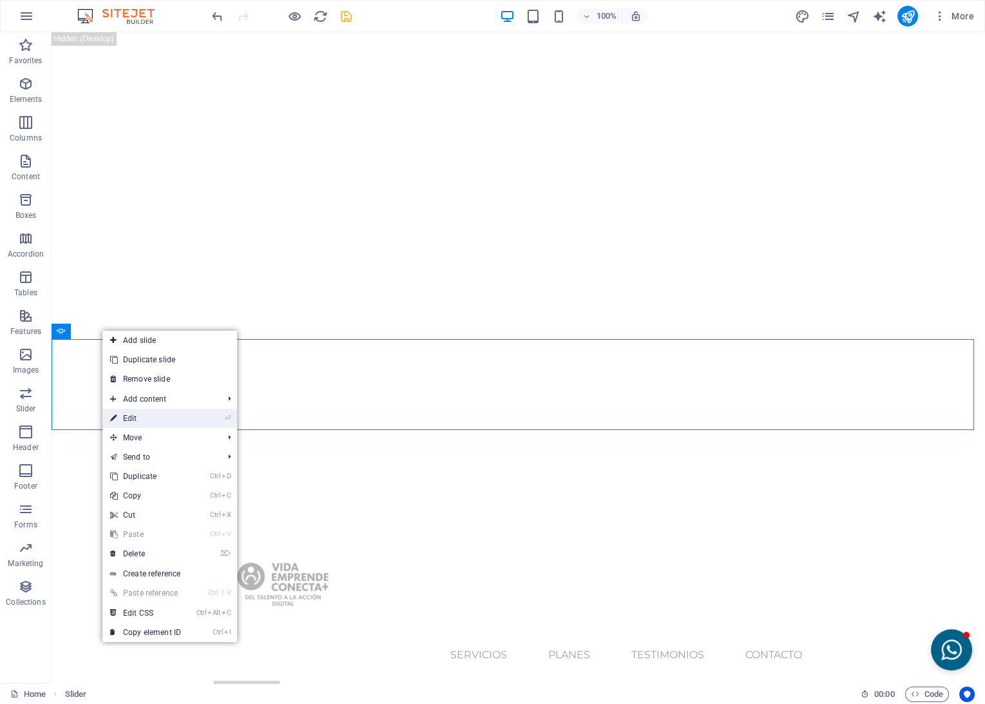
click at [127, 414] on link "⏎ Edit" at bounding box center [145, 418] width 86 height 19
select select "ms"
select select "s"
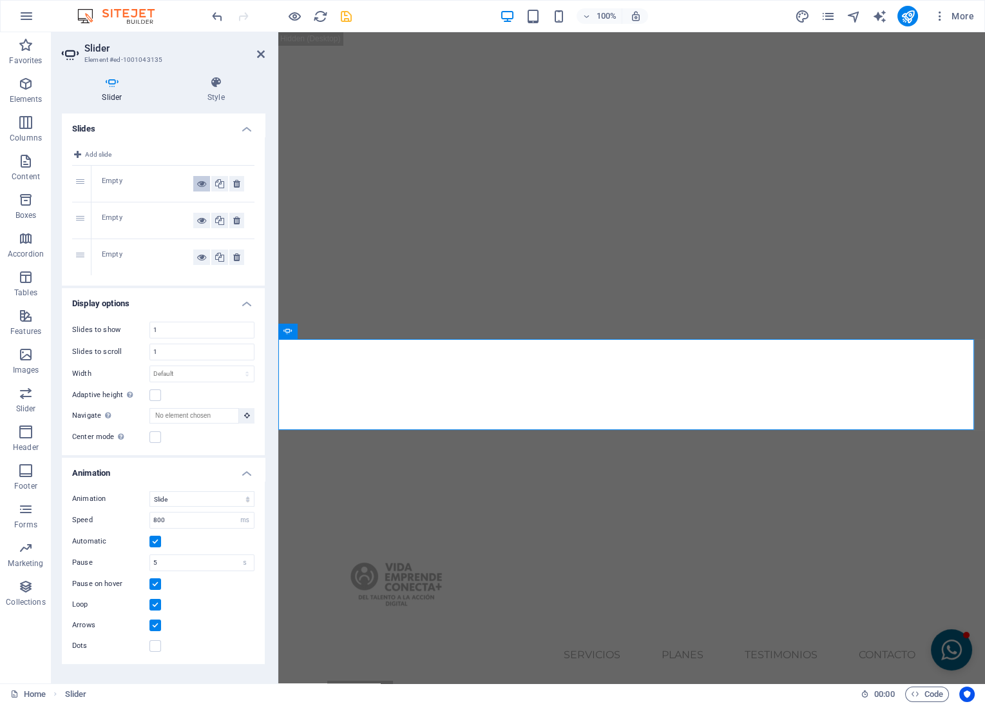
click at [202, 184] on icon at bounding box center [201, 183] width 9 height 15
click at [197, 187] on icon at bounding box center [201, 183] width 9 height 15
click at [117, 183] on div "Empty" at bounding box center [148, 183] width 92 height 15
click at [132, 182] on div "Empty" at bounding box center [148, 183] width 92 height 15
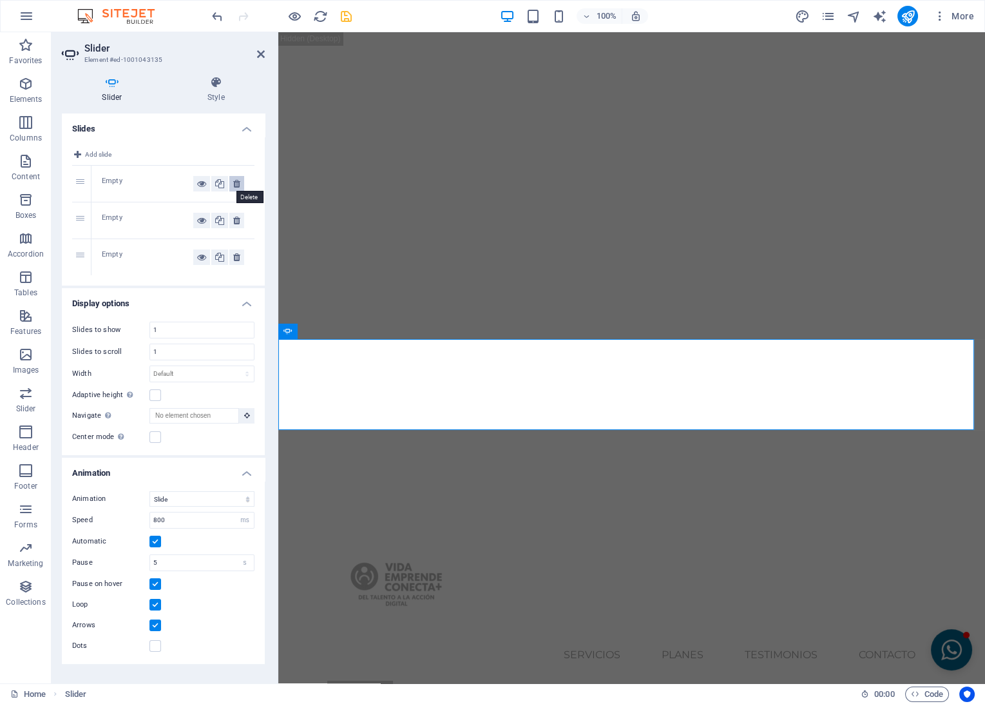
click at [237, 183] on icon at bounding box center [236, 183] width 7 height 15
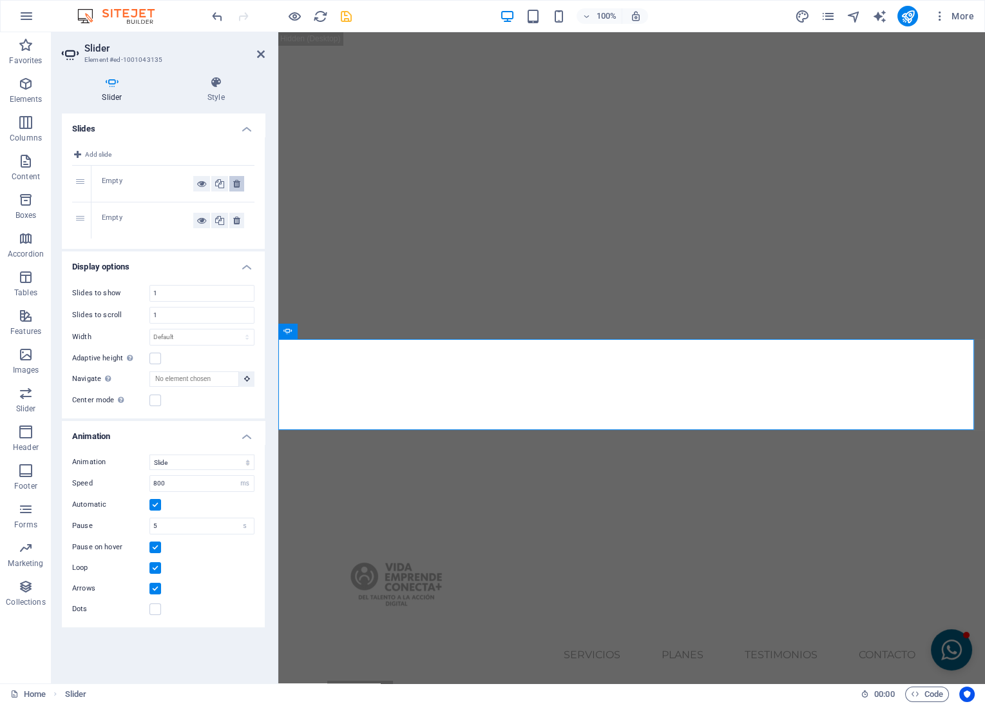
click at [237, 183] on icon at bounding box center [236, 183] width 7 height 15
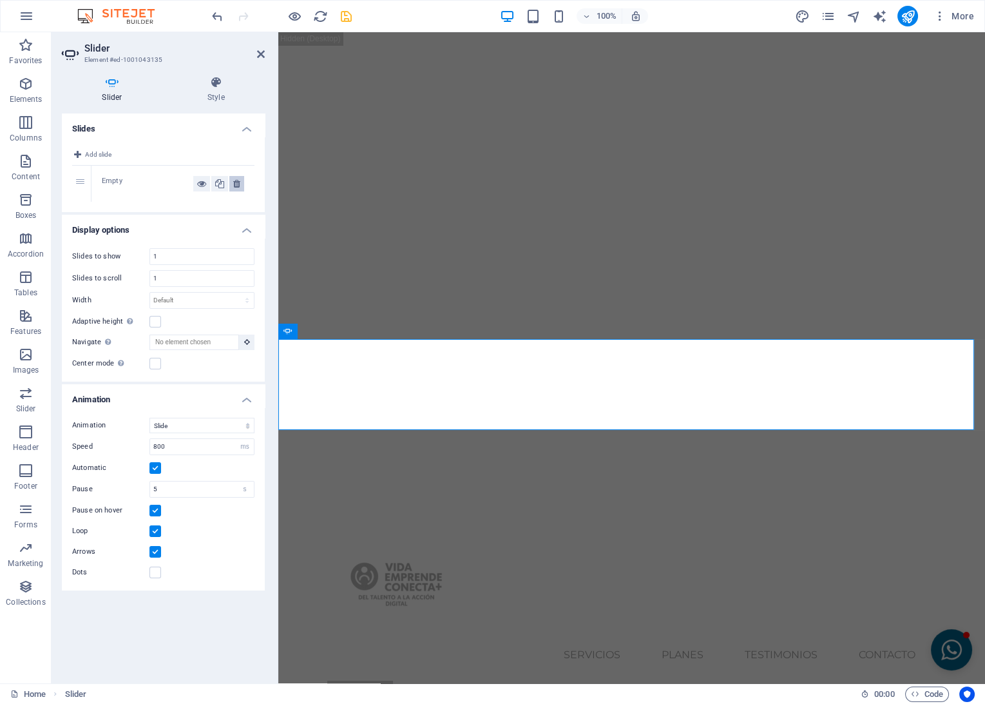
click at [237, 183] on icon at bounding box center [236, 183] width 7 height 15
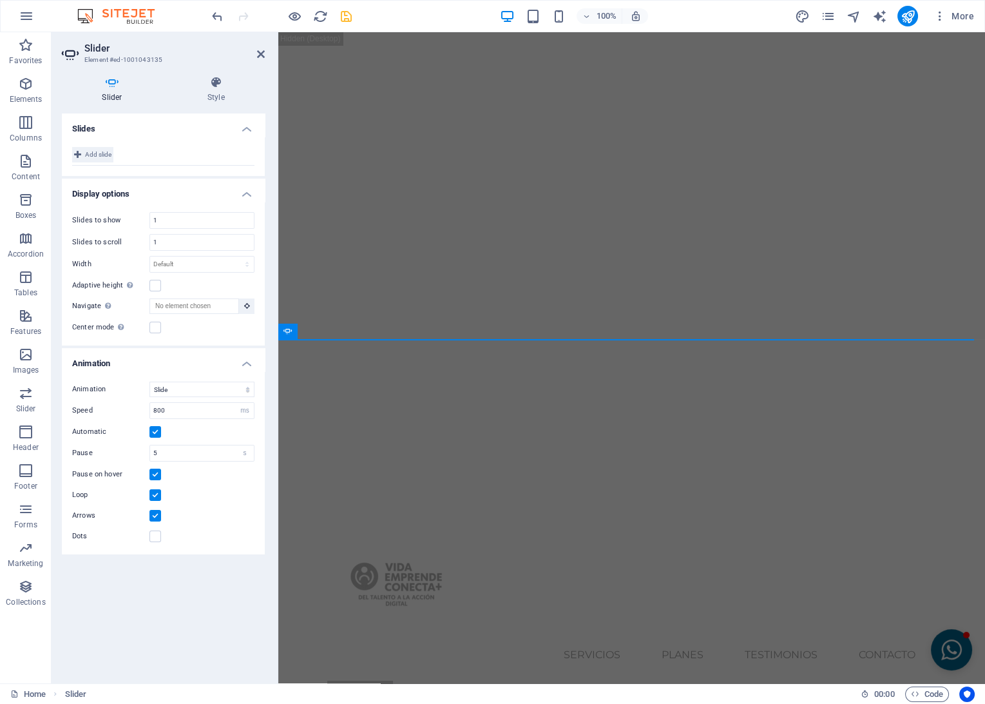
click at [106, 156] on span "Add slide" at bounding box center [98, 154] width 26 height 15
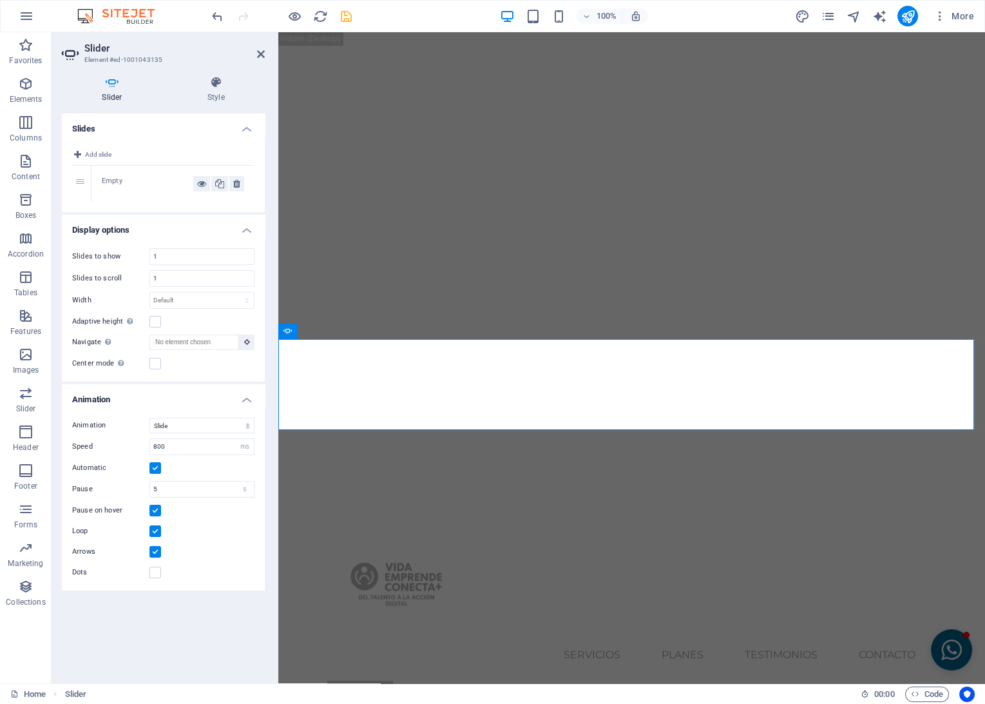
click at [119, 181] on div "Empty" at bounding box center [148, 183] width 92 height 15
click at [141, 182] on div "Empty" at bounding box center [148, 183] width 92 height 15
click at [120, 185] on div "Empty" at bounding box center [148, 183] width 92 height 15
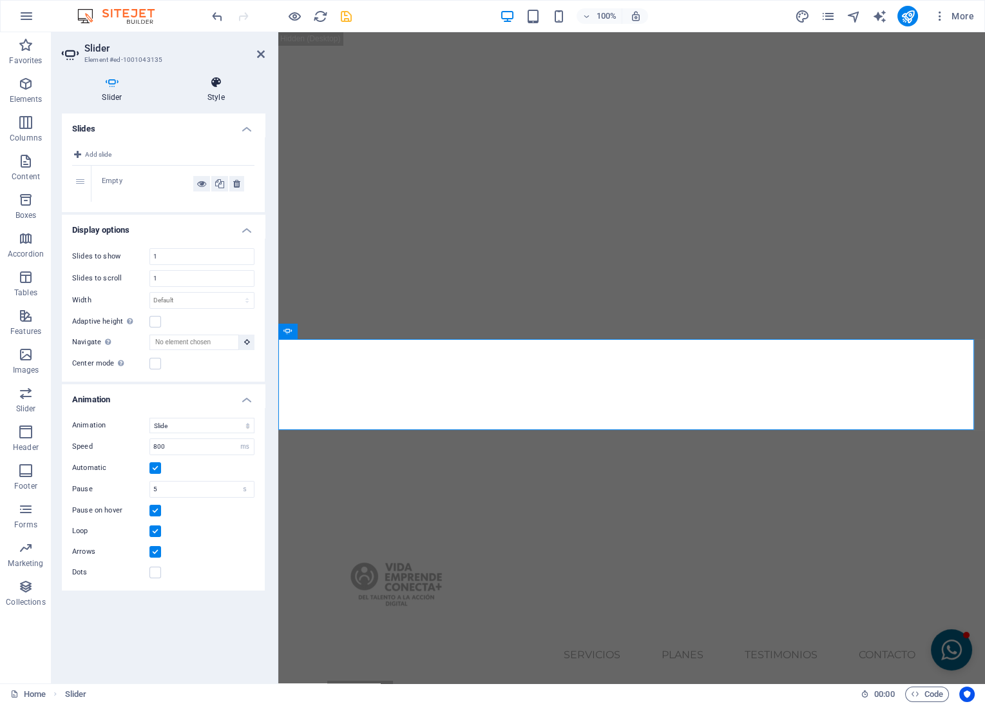
click at [206, 86] on icon at bounding box center [216, 82] width 97 height 13
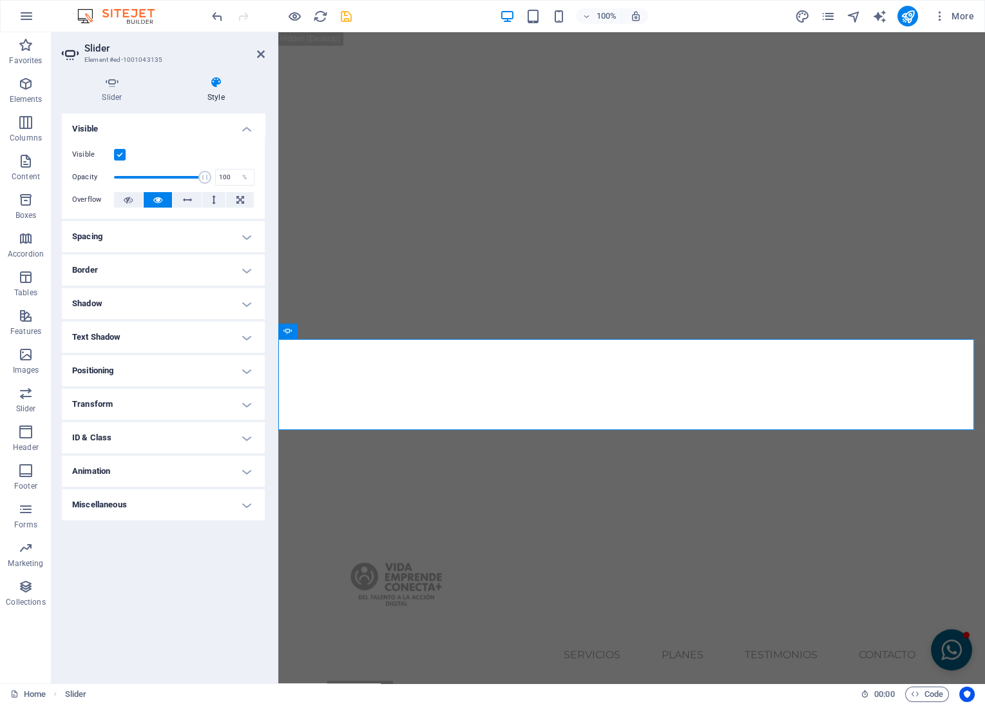
click at [101, 468] on h4 "Animation" at bounding box center [163, 471] width 203 height 31
click at [119, 95] on h4 "Slider" at bounding box center [115, 89] width 106 height 27
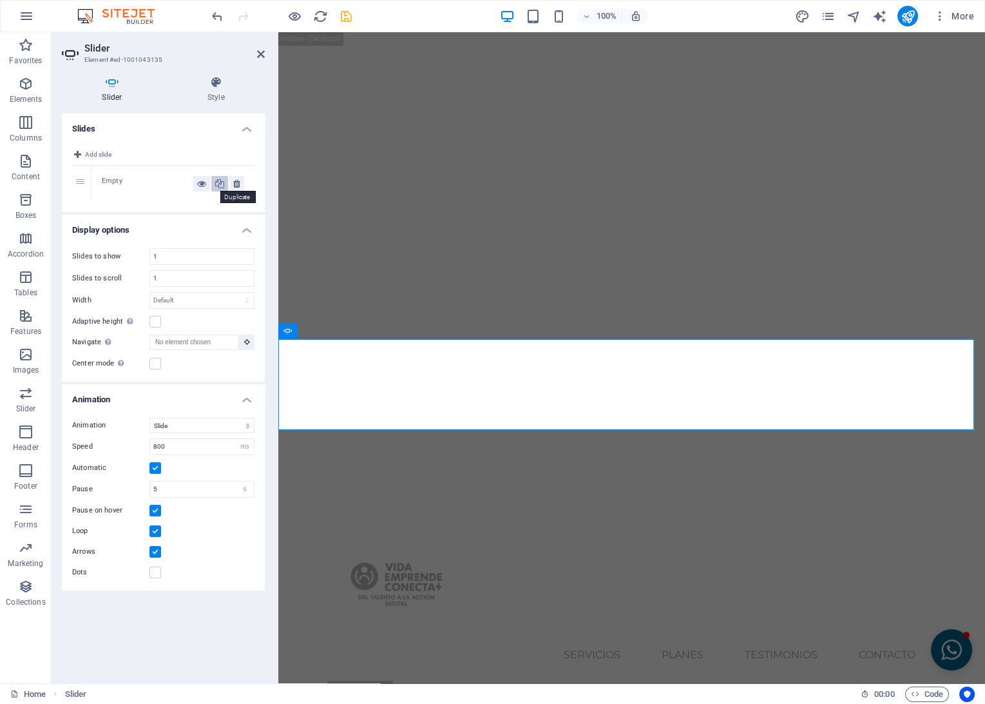
click at [222, 187] on icon at bounding box center [219, 183] width 9 height 15
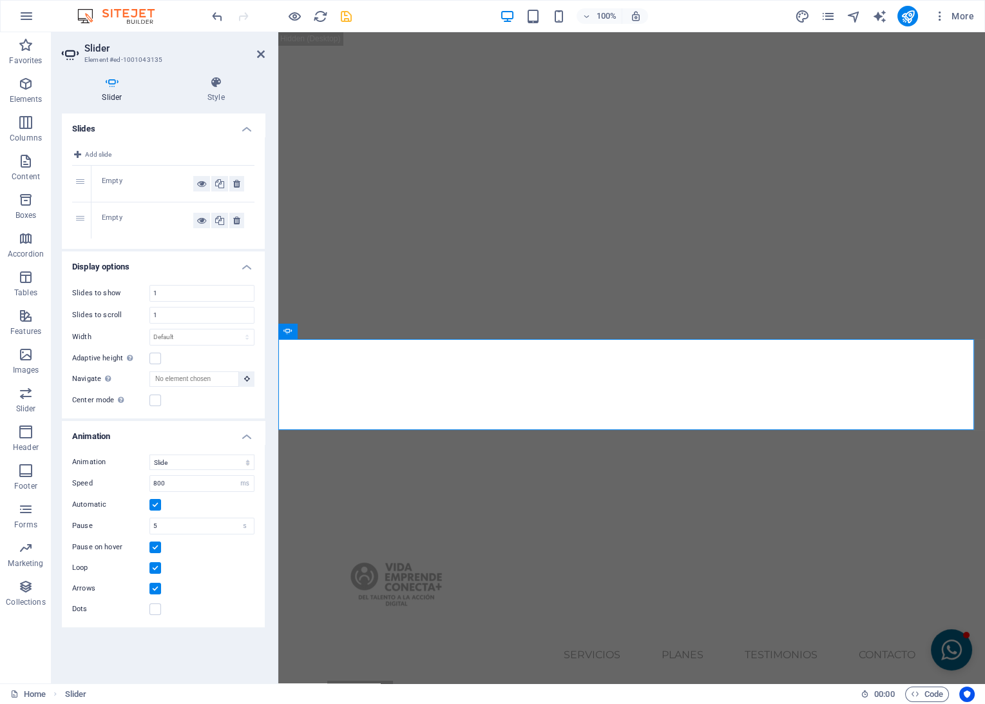
click at [119, 180] on div "Empty" at bounding box center [148, 183] width 92 height 15
click at [198, 183] on icon at bounding box center [201, 183] width 9 height 15
click at [201, 223] on icon at bounding box center [201, 220] width 9 height 15
click at [198, 184] on icon at bounding box center [201, 183] width 9 height 15
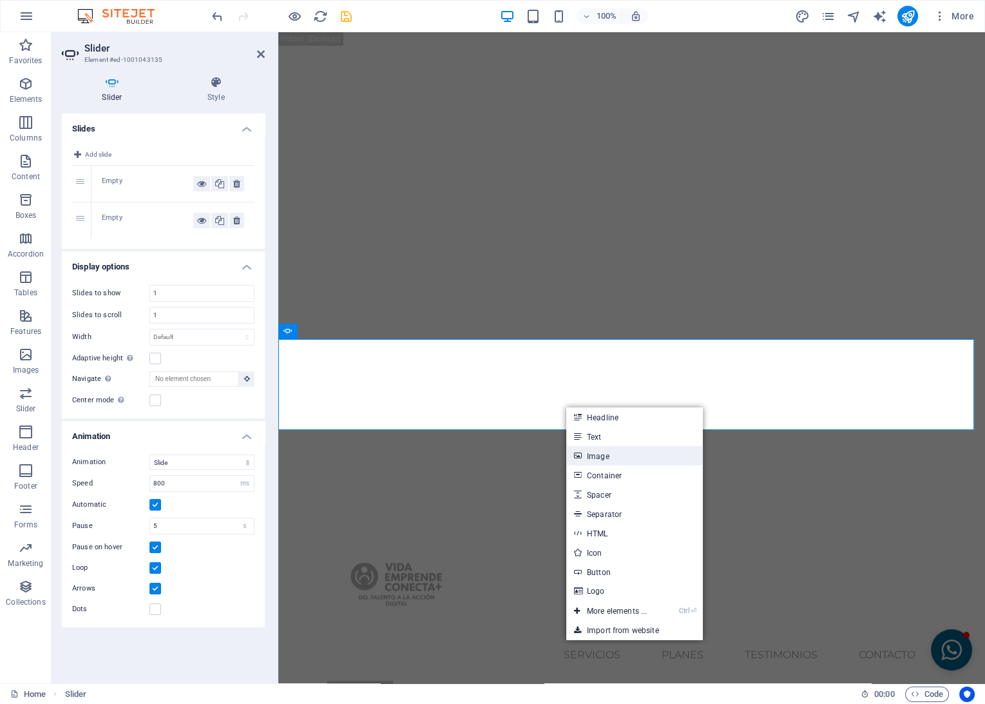
click at [590, 453] on link "Image" at bounding box center [634, 455] width 137 height 19
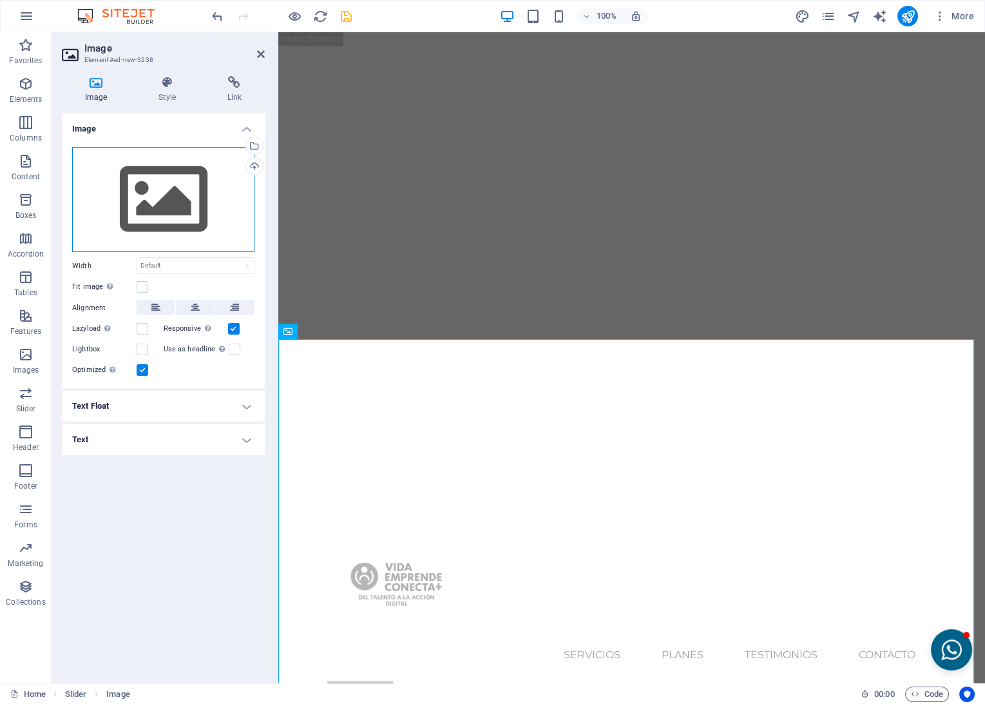
click at [155, 218] on div "Drag files here, click to choose files or select files from Files or our free s…" at bounding box center [163, 200] width 182 height 106
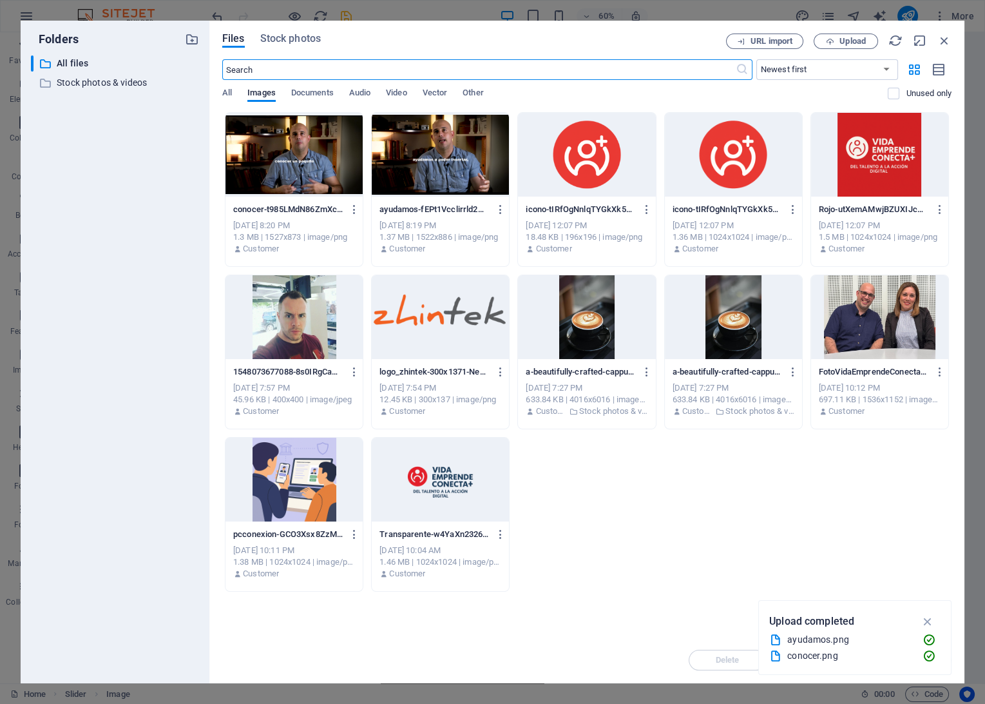
click at [454, 179] on div at bounding box center [440, 155] width 137 height 84
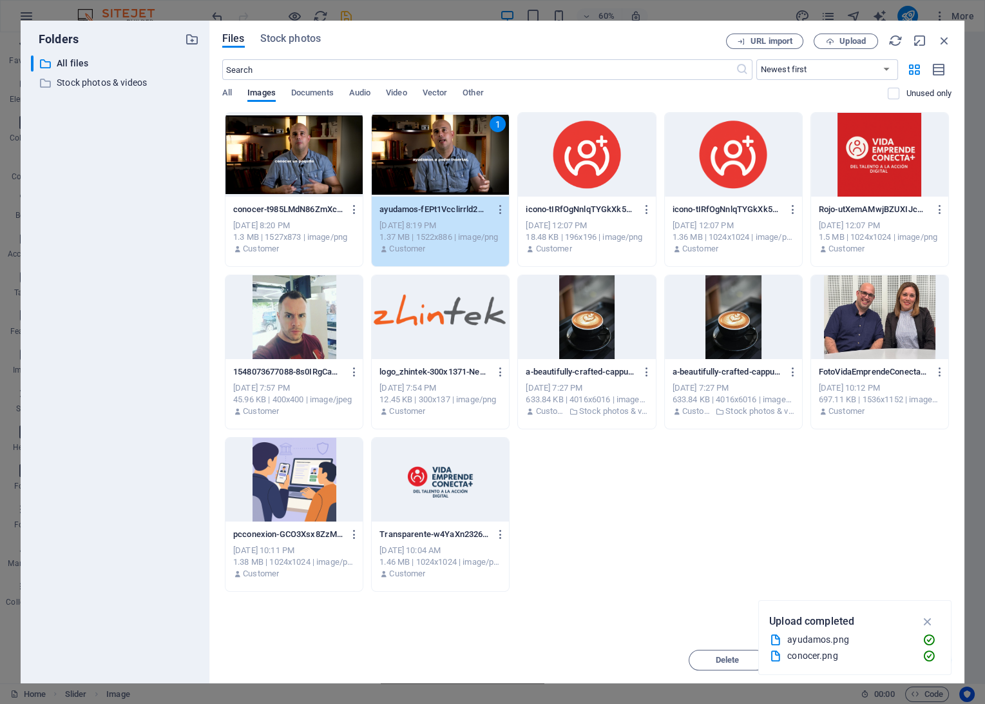
click at [454, 200] on div "ayudamos-fEPt1Vcclirrld2MNRMyQQ.png ayudamos-fEPt1Vcclirrld2MNRMyQQ.png" at bounding box center [441, 209] width 122 height 21
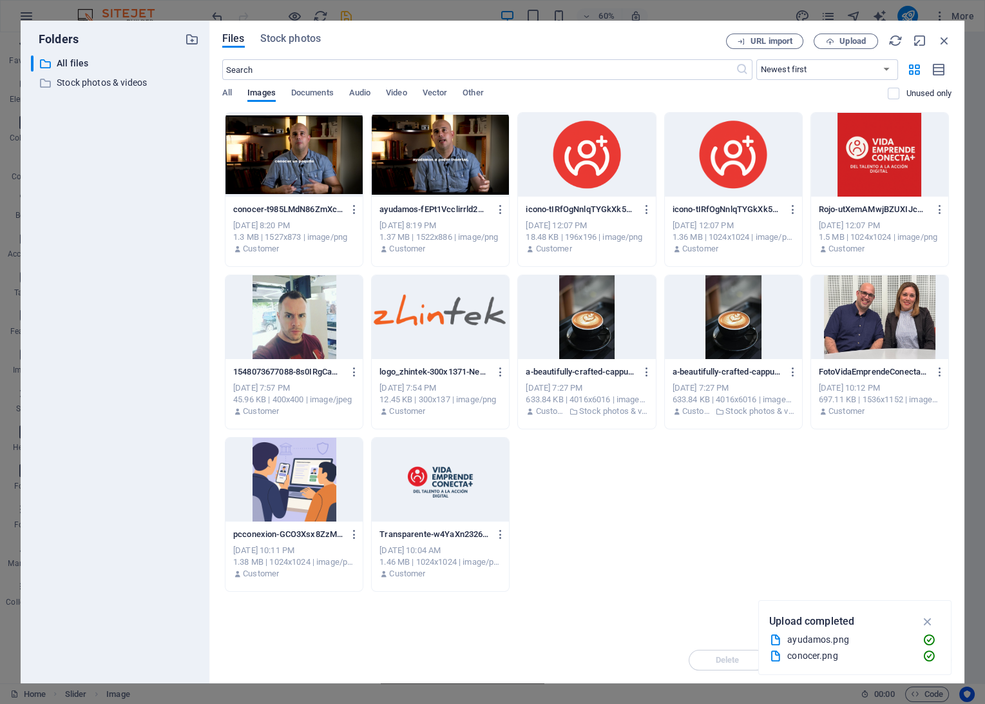
click at [454, 200] on div "ayudamos-fEPt1Vcclirrld2MNRMyQQ.png ayudamos-fEPt1Vcclirrld2MNRMyQQ.png" at bounding box center [441, 209] width 122 height 21
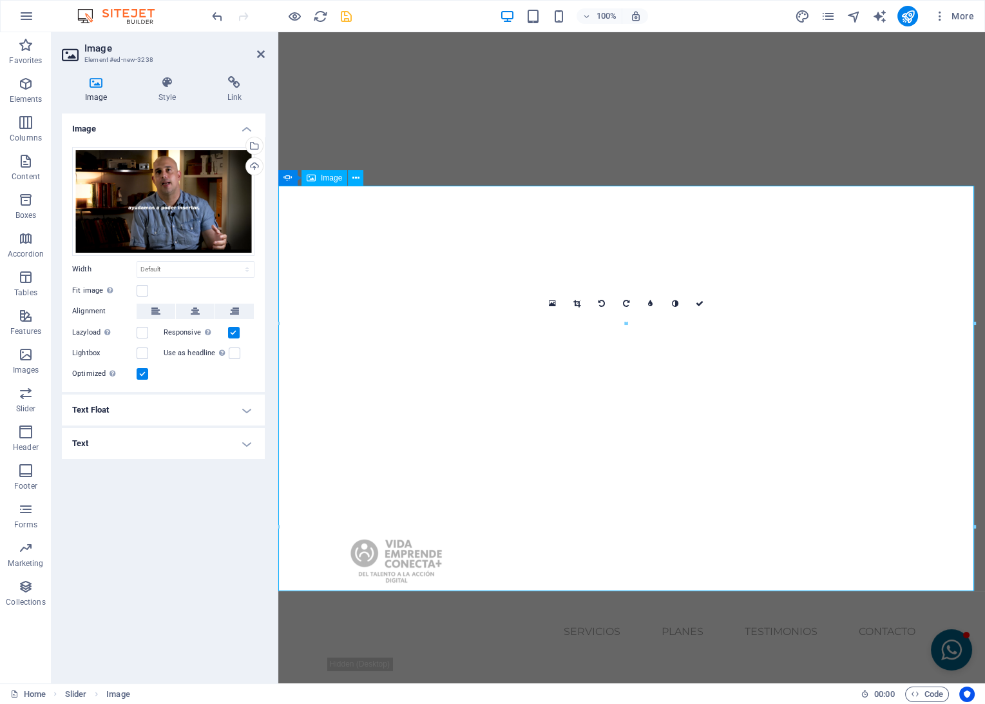
scroll to position [72, 0]
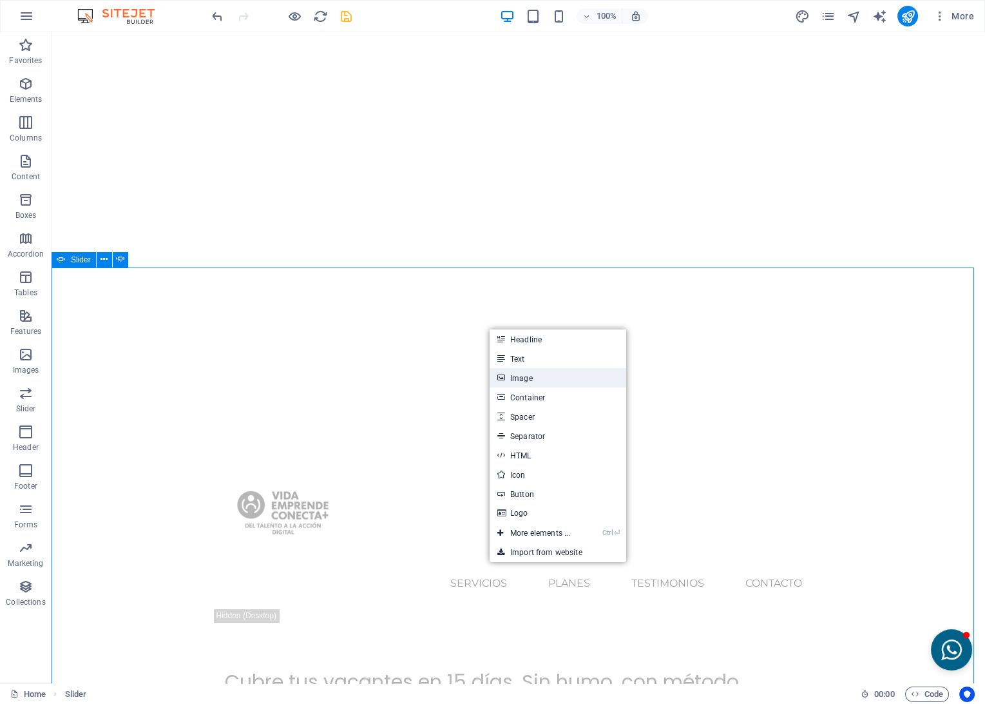
click at [500, 374] on icon at bounding box center [500, 377] width 6 height 19
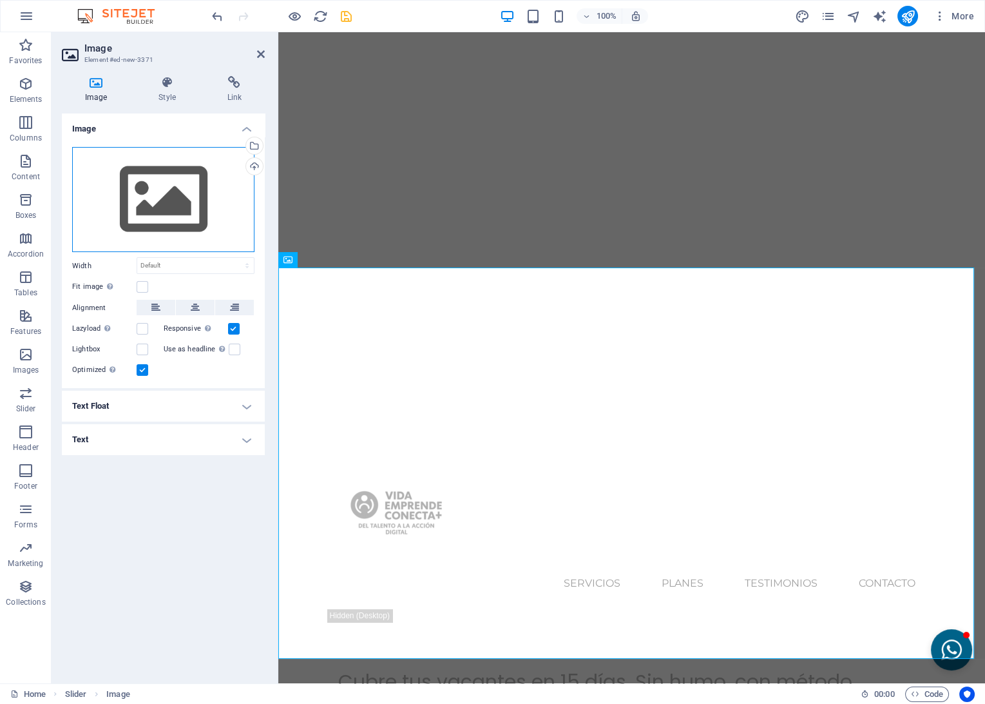
click at [152, 187] on div "Drag files here, click to choose files or select files from Files or our free s…" at bounding box center [163, 200] width 182 height 106
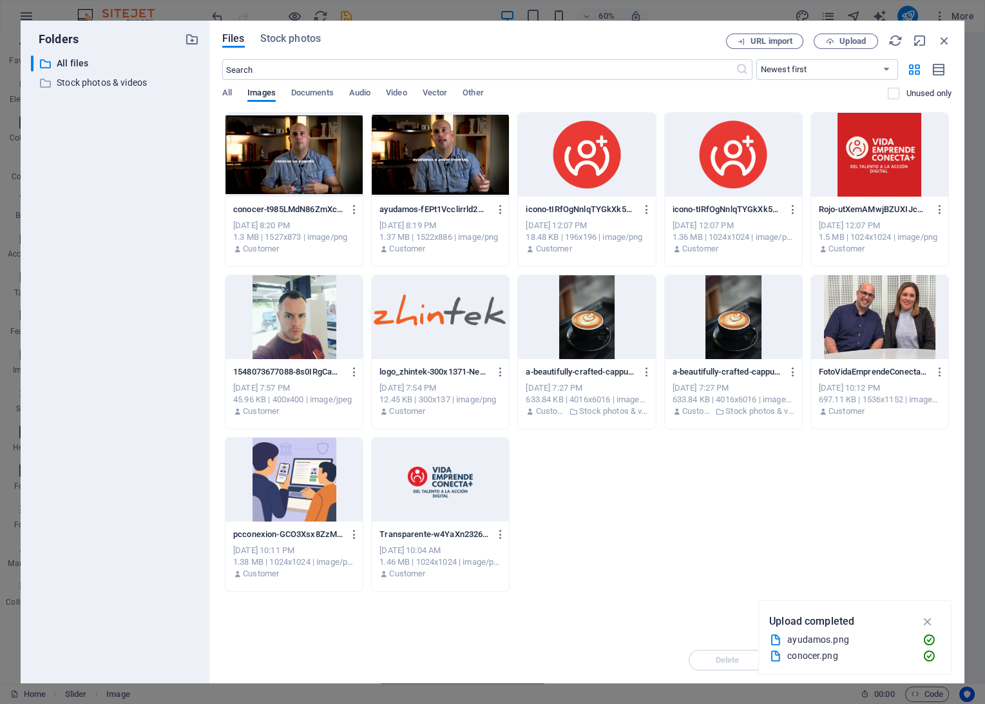
click at [294, 168] on div at bounding box center [294, 155] width 137 height 84
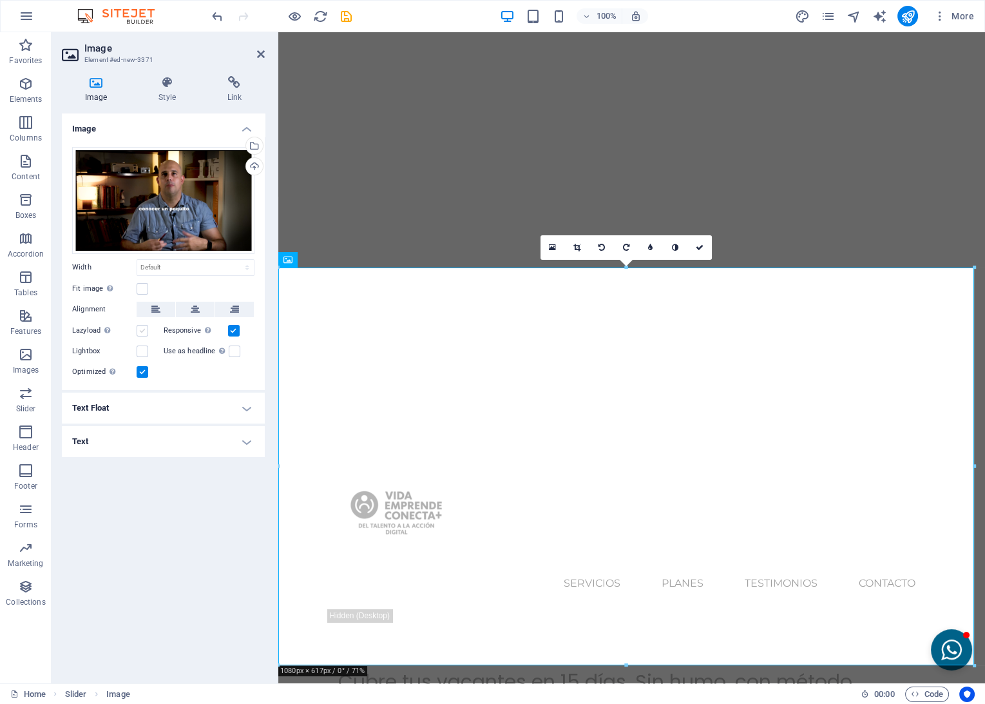
click at [138, 326] on label at bounding box center [143, 331] width 12 height 12
click at [0, 0] on input "Lazyload Loading images after the page loads improves page speed." at bounding box center [0, 0] width 0 height 0
click at [144, 352] on label at bounding box center [143, 351] width 12 height 12
click at [0, 0] on input "Lightbox" at bounding box center [0, 0] width 0 height 0
click at [231, 349] on label at bounding box center [235, 351] width 12 height 12
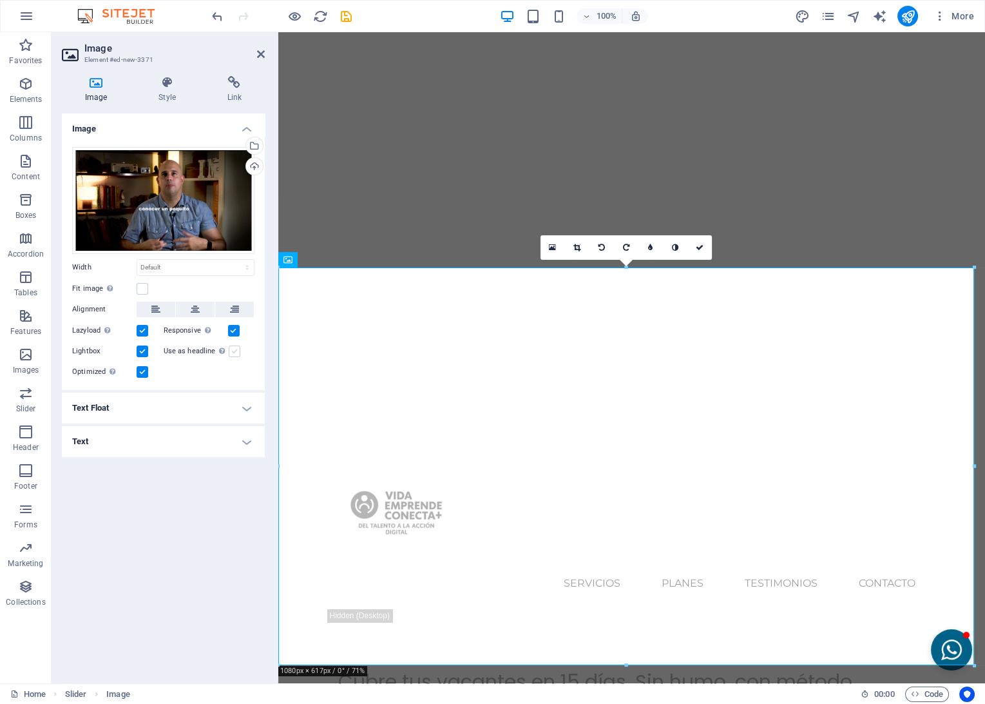
click at [0, 0] on input "Use as headline The image will be wrapped in an H1 headline tag. Useful for giv…" at bounding box center [0, 0] width 0 height 0
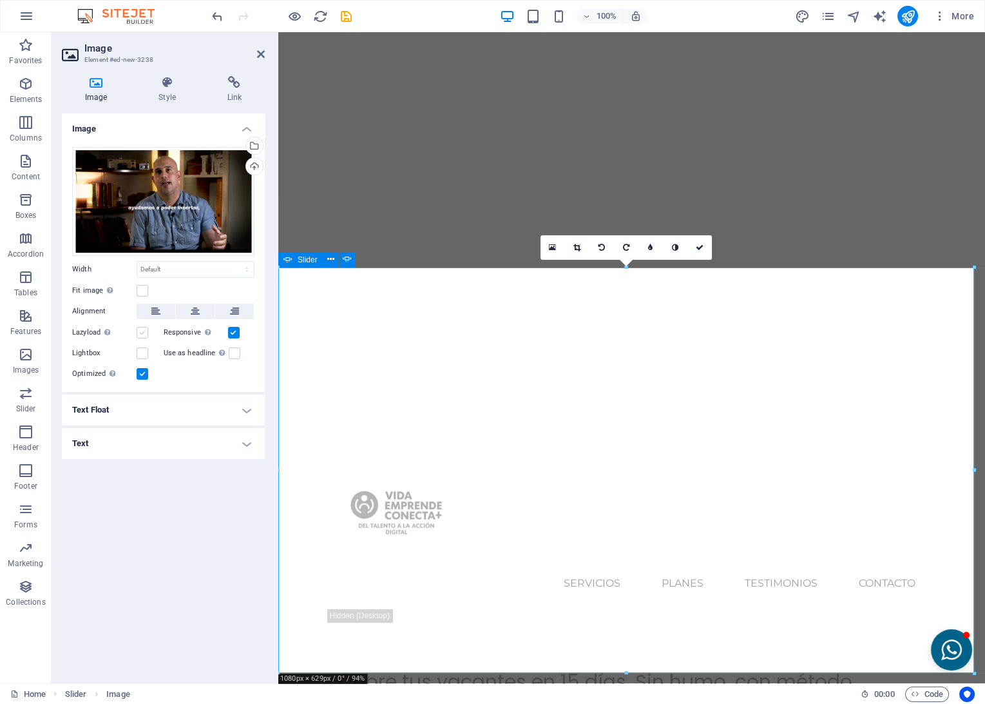
click at [142, 333] on label at bounding box center [143, 333] width 12 height 12
click at [0, 0] on input "Lazyload Loading images after the page loads improves page speed." at bounding box center [0, 0] width 0 height 0
click at [140, 358] on label at bounding box center [143, 353] width 12 height 12
click at [0, 0] on input "Lightbox" at bounding box center [0, 0] width 0 height 0
click at [236, 352] on label at bounding box center [235, 353] width 12 height 12
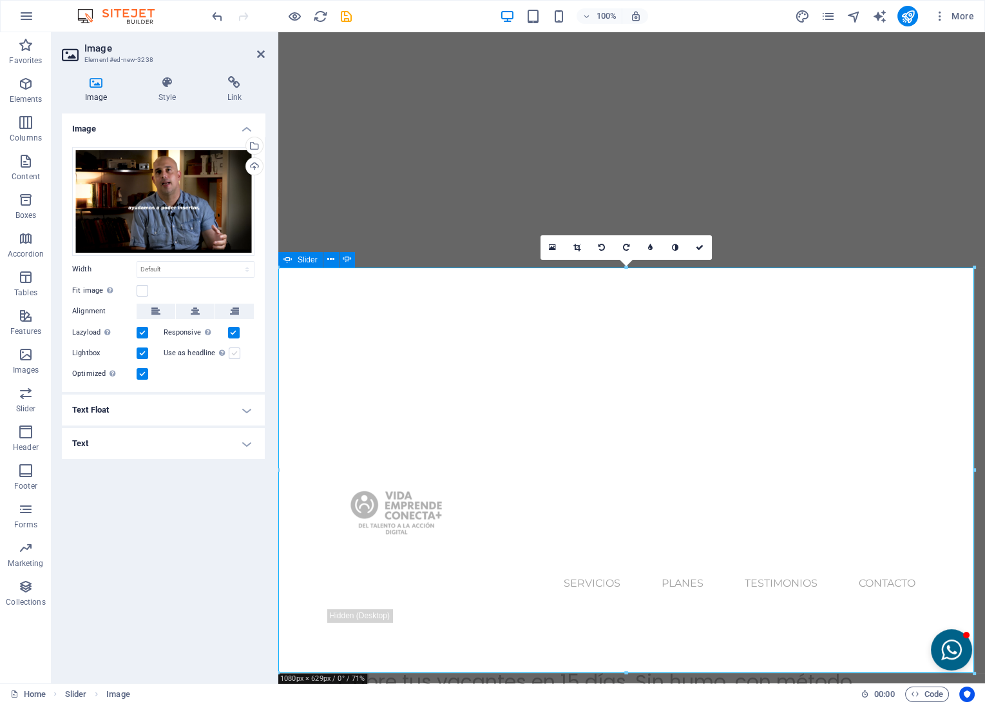
click at [0, 0] on input "Use as headline The image will be wrapped in an H1 headline tag. Useful for giv…" at bounding box center [0, 0] width 0 height 0
click at [171, 99] on h4 "Style" at bounding box center [169, 89] width 68 height 27
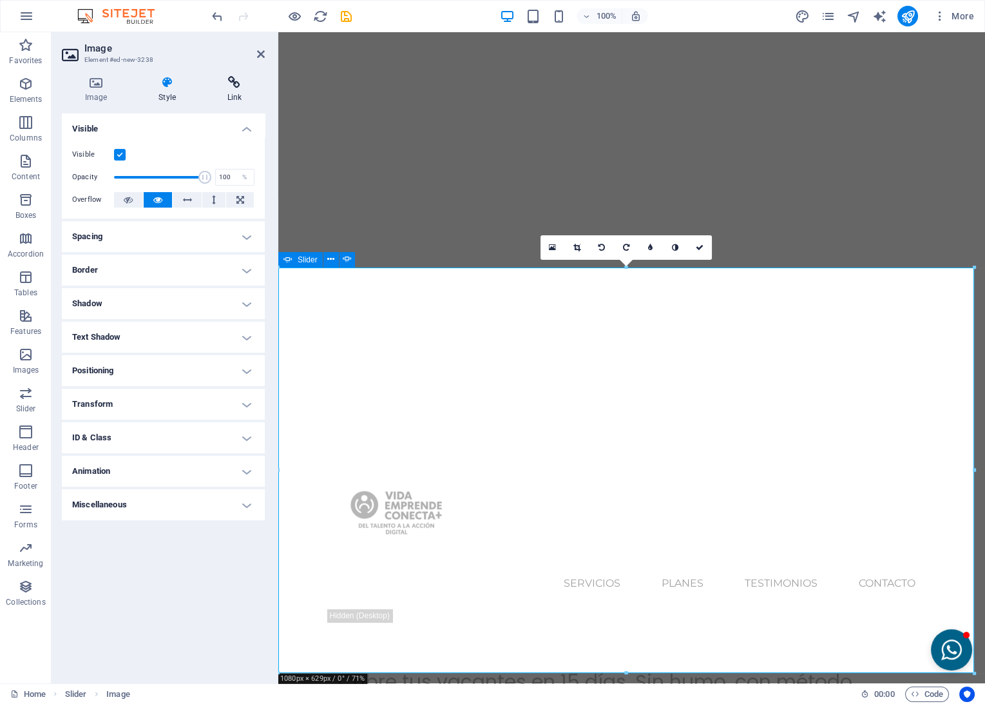
click at [231, 93] on h4 "Link" at bounding box center [234, 89] width 61 height 27
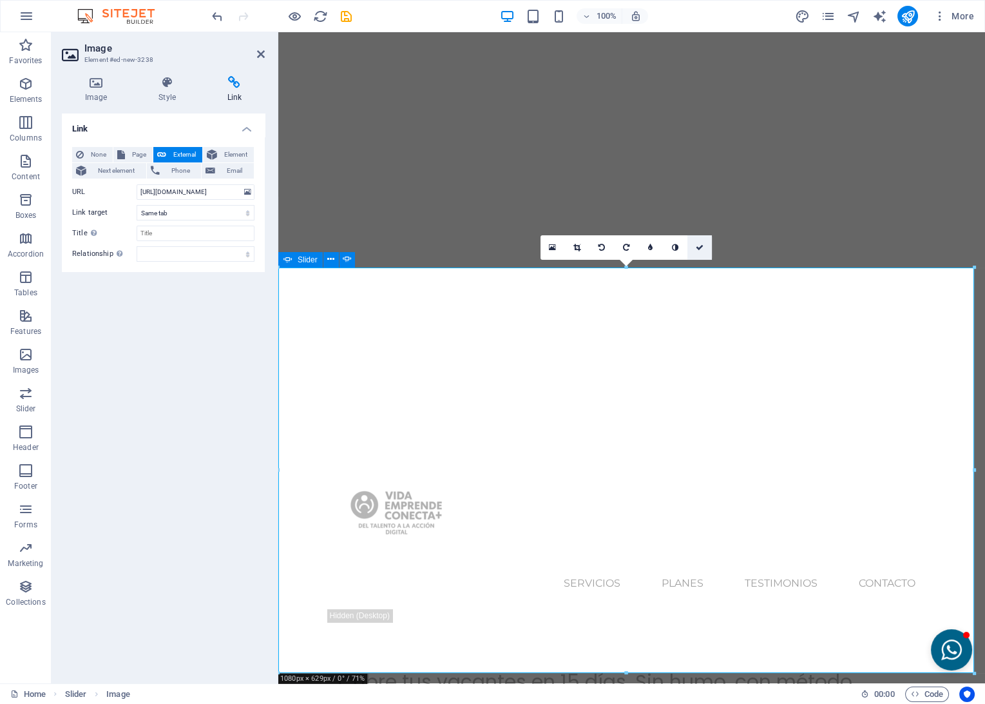
click at [697, 247] on icon at bounding box center [700, 248] width 8 height 8
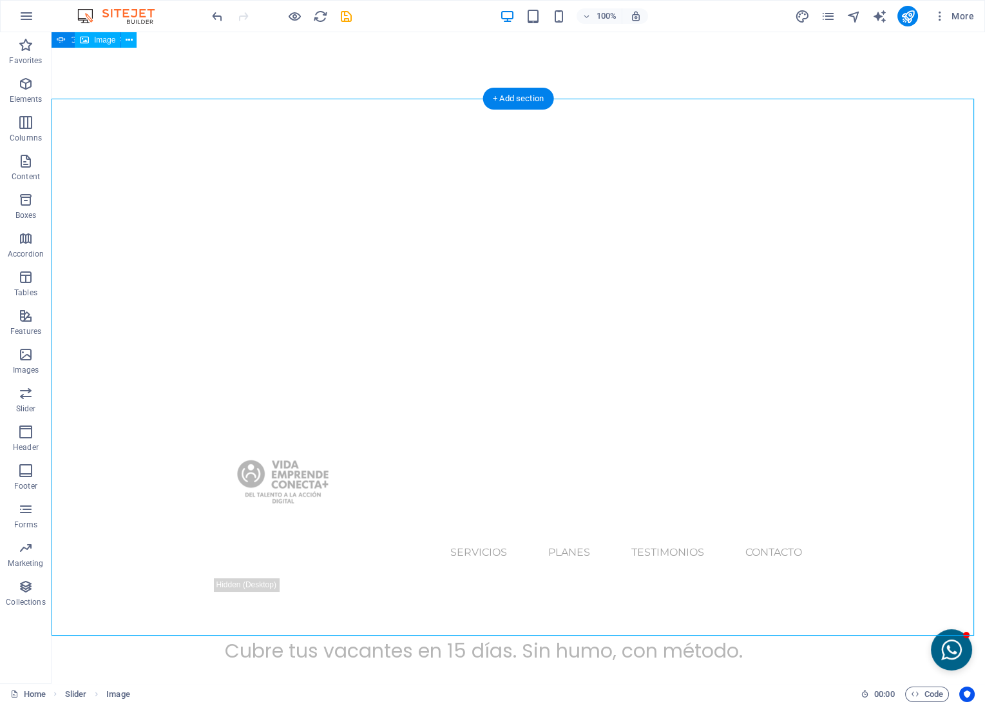
scroll to position [72, 0]
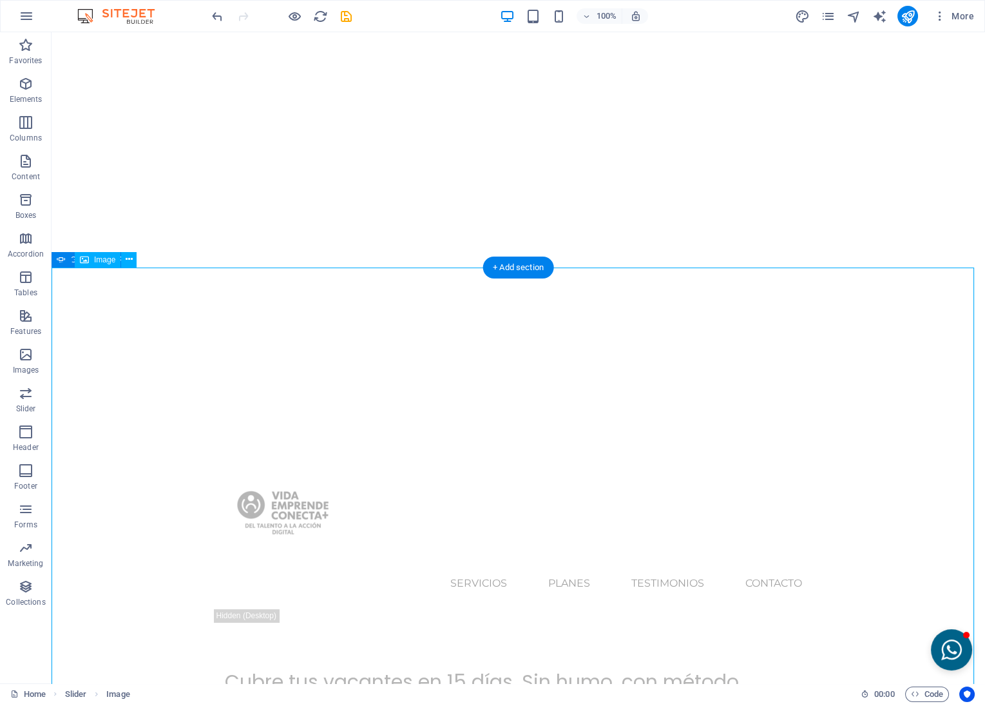
select select
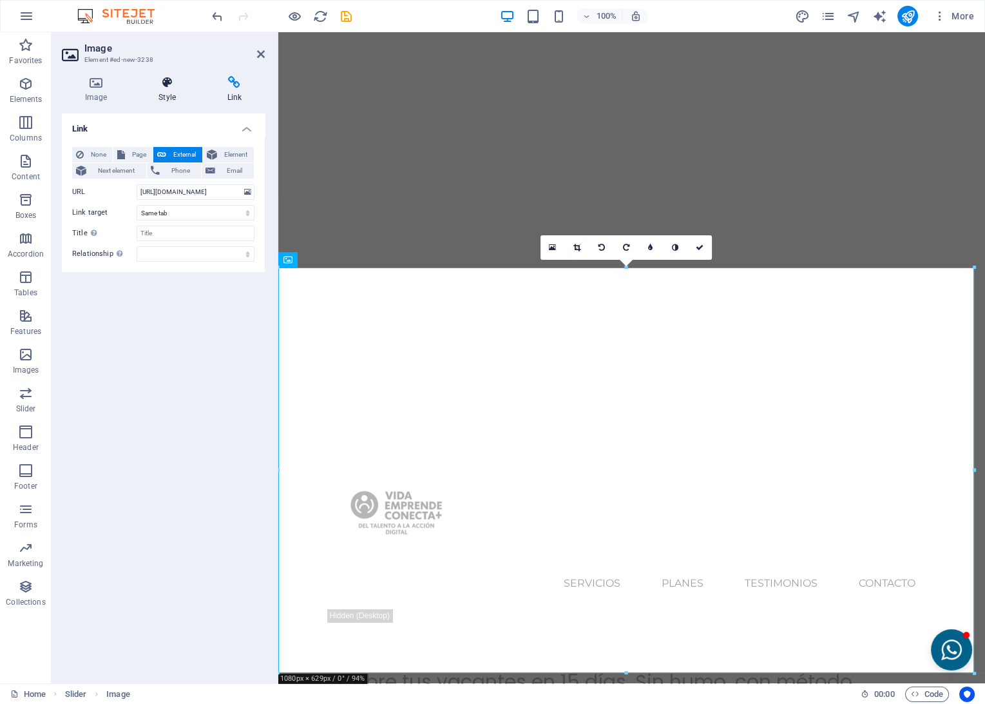
click at [174, 94] on h4 "Style" at bounding box center [169, 89] width 68 height 27
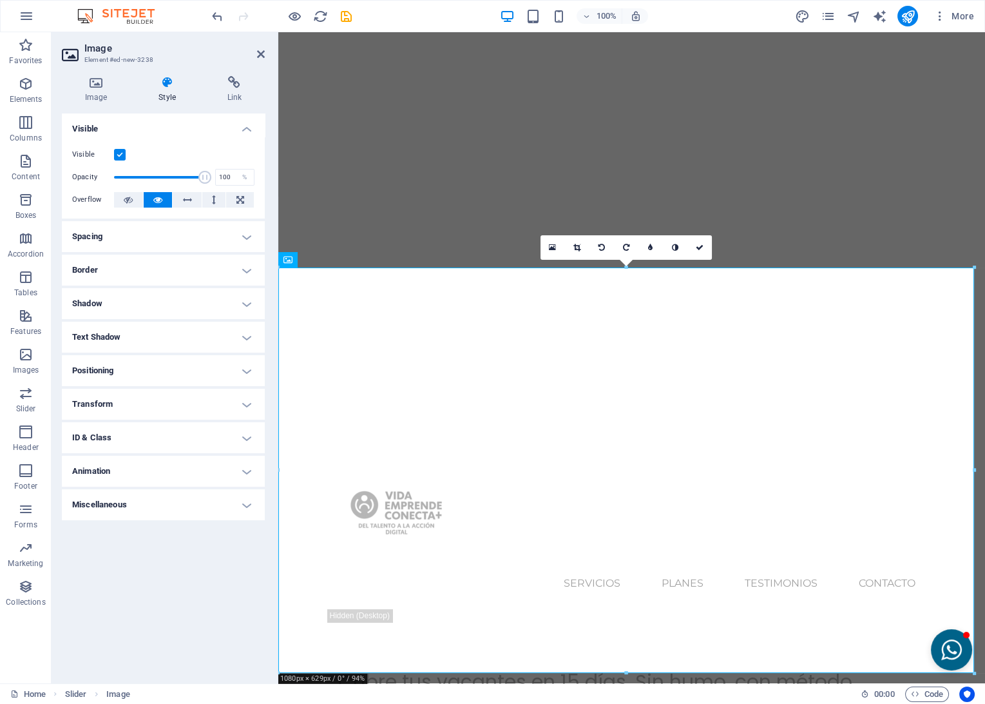
click at [127, 240] on h4 "Spacing" at bounding box center [163, 236] width 203 height 31
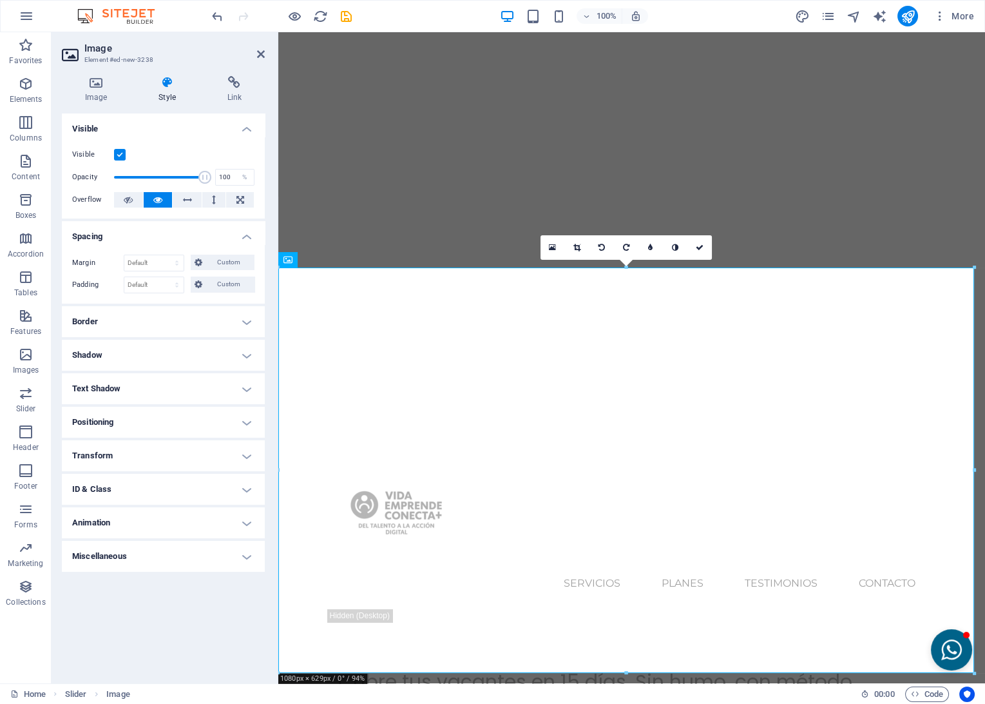
click at [112, 323] on h4 "Border" at bounding box center [163, 321] width 203 height 31
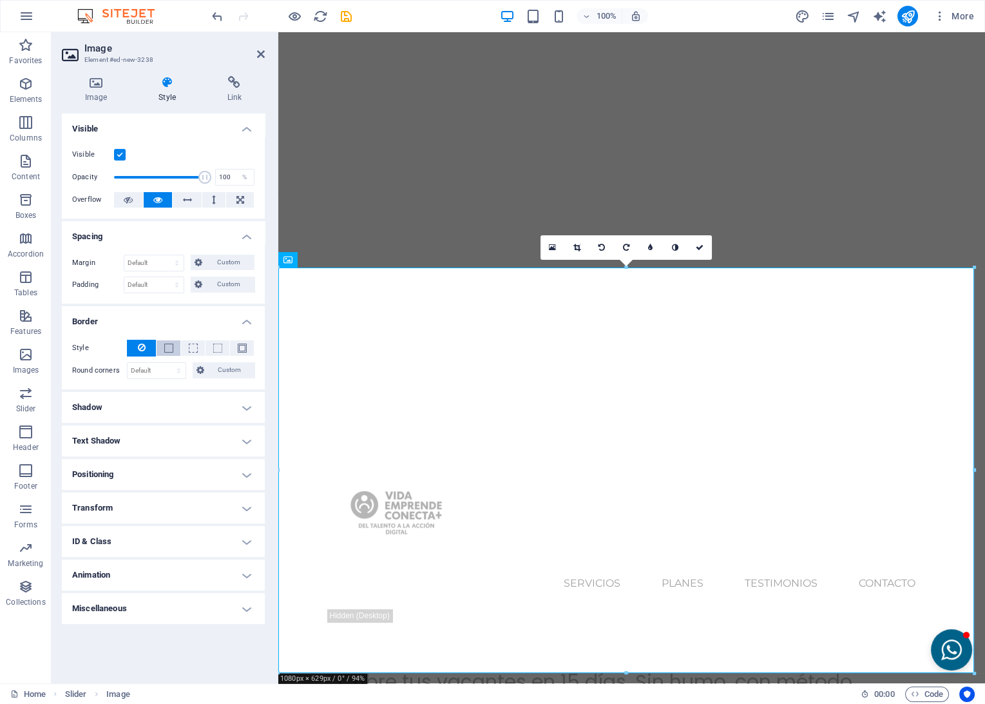
click at [168, 340] on span at bounding box center [169, 347] width 3 height 15
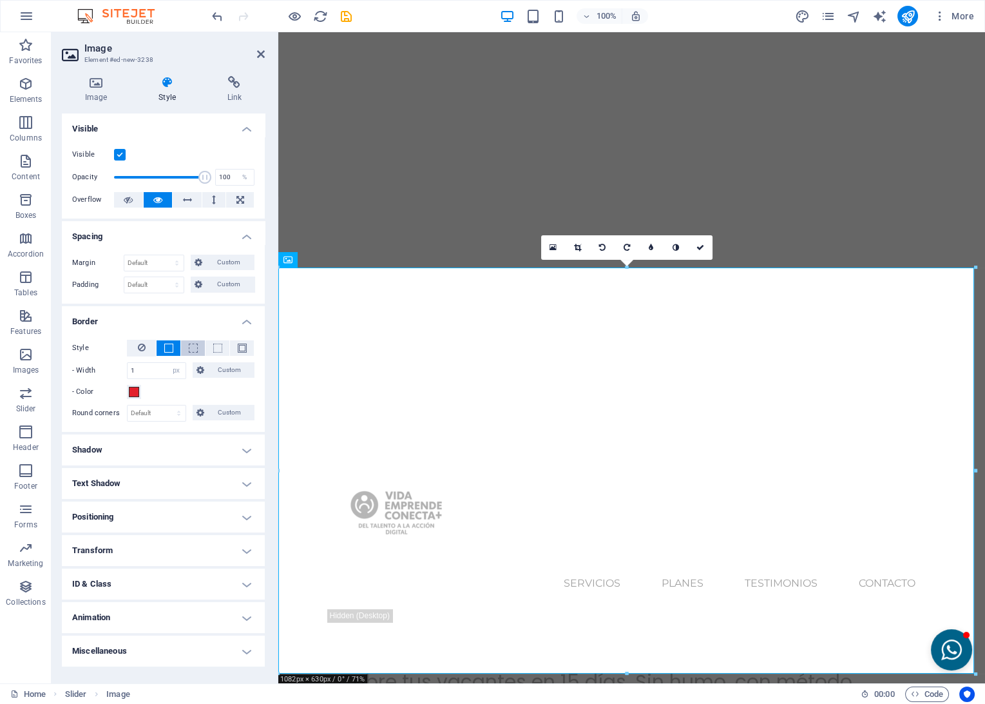
click at [190, 347] on span at bounding box center [193, 347] width 9 height 9
click at [237, 346] on button at bounding box center [242, 347] width 24 height 15
click at [115, 445] on h4 "Shadow" at bounding box center [163, 449] width 203 height 31
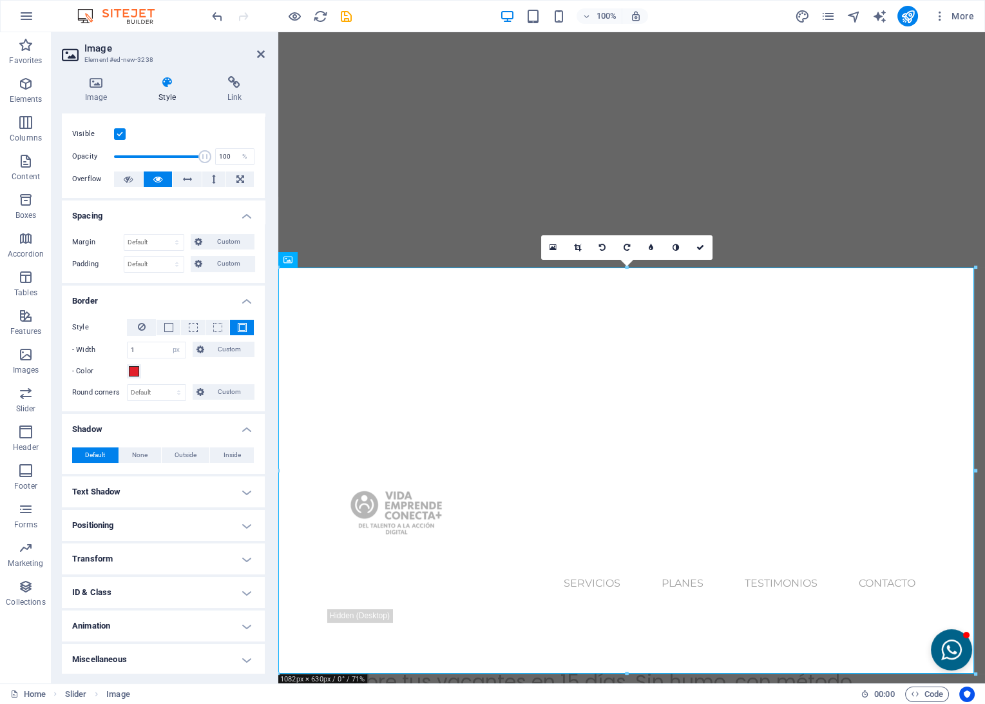
click at [106, 492] on h4 "Text Shadow" at bounding box center [163, 491] width 203 height 31
click at [93, 545] on h4 "Positioning" at bounding box center [163, 554] width 203 height 31
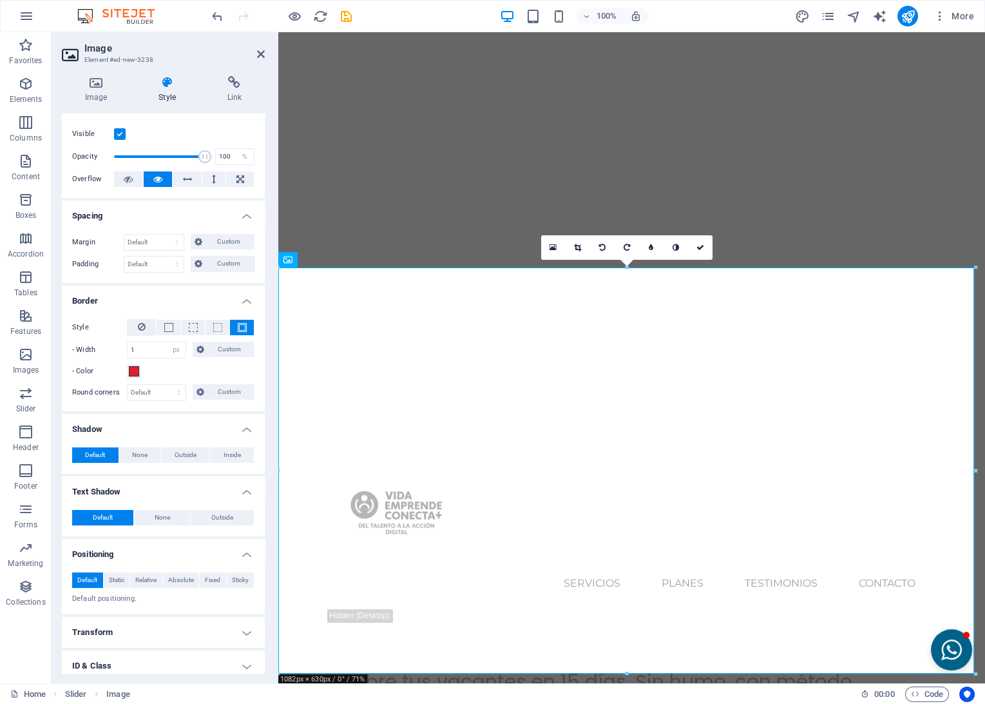
scroll to position [95, 0]
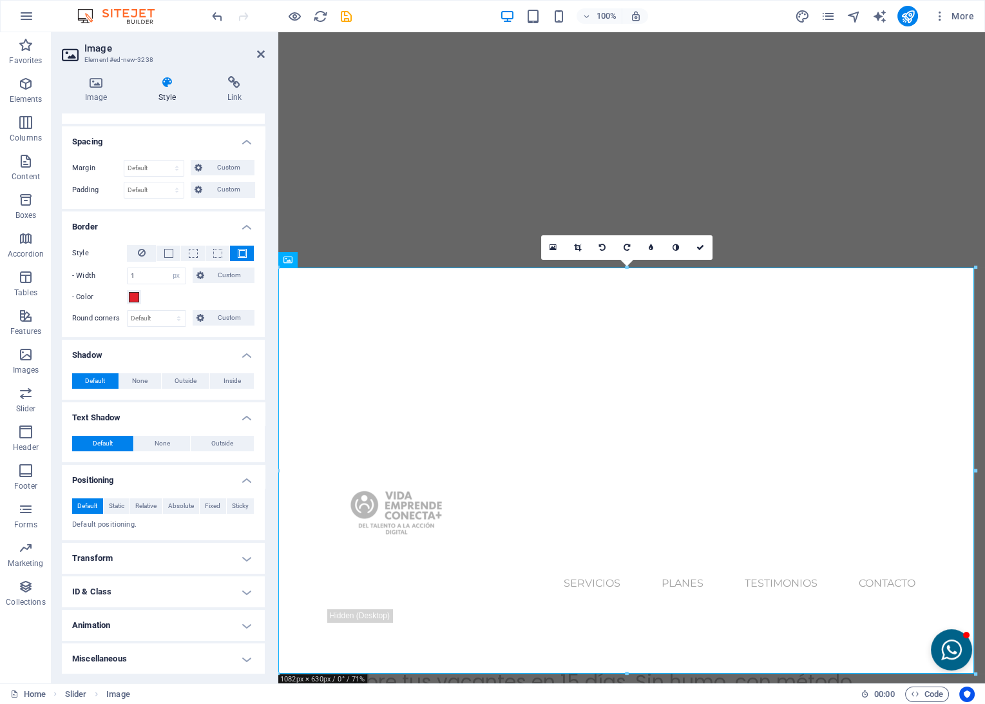
click at [98, 561] on h4 "Transform" at bounding box center [163, 558] width 203 height 31
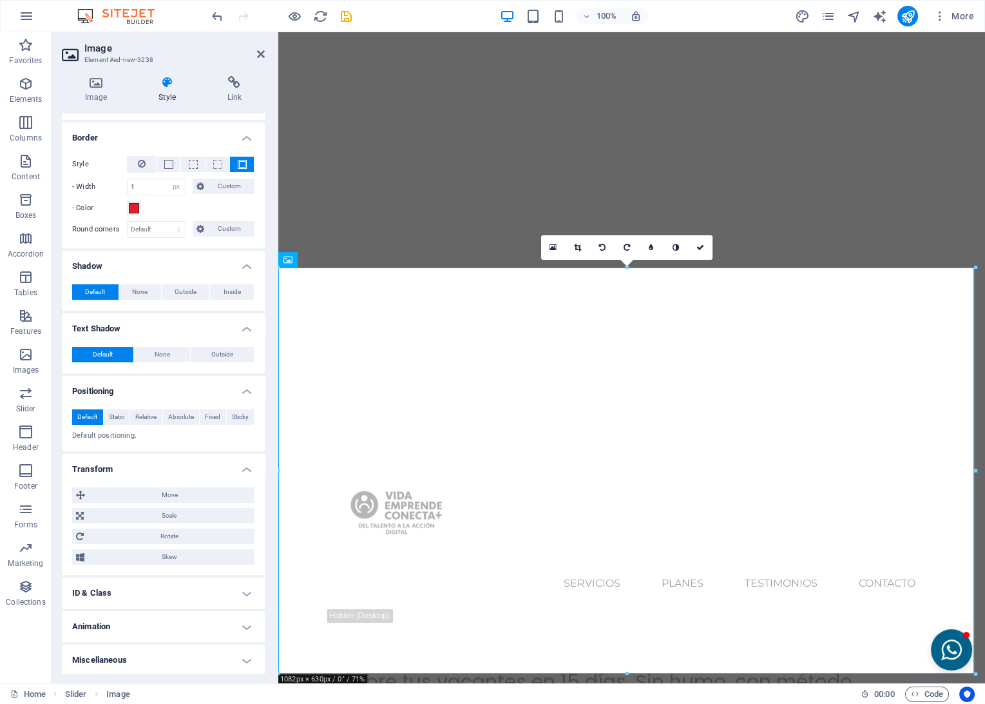
scroll to position [185, 0]
click at [124, 494] on span "Move" at bounding box center [170, 493] width 162 height 15
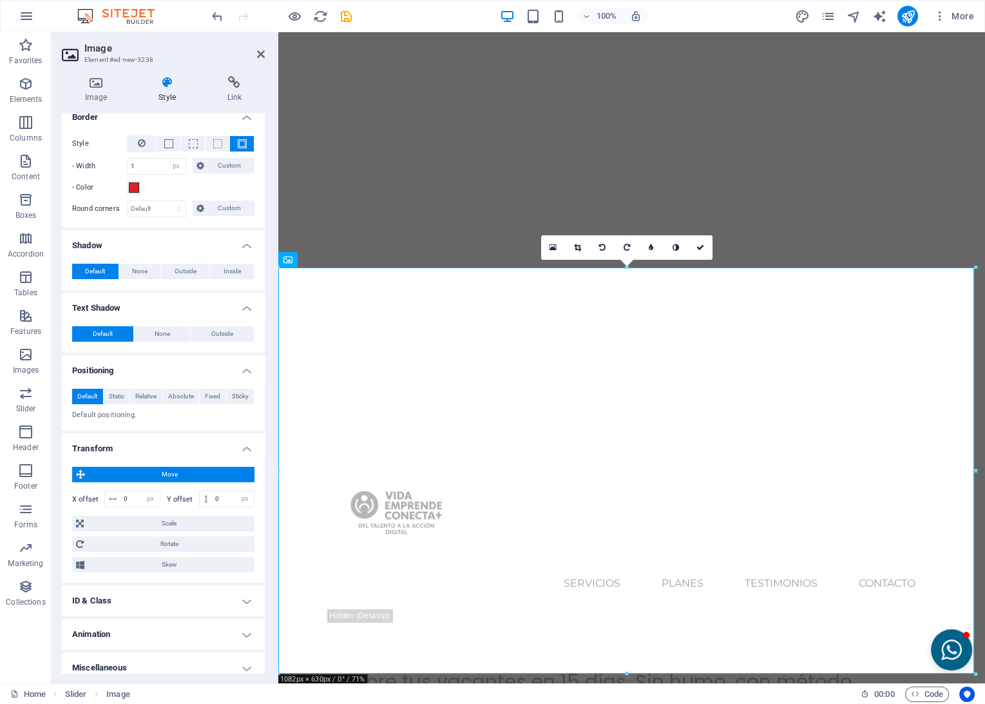
scroll to position [213, 0]
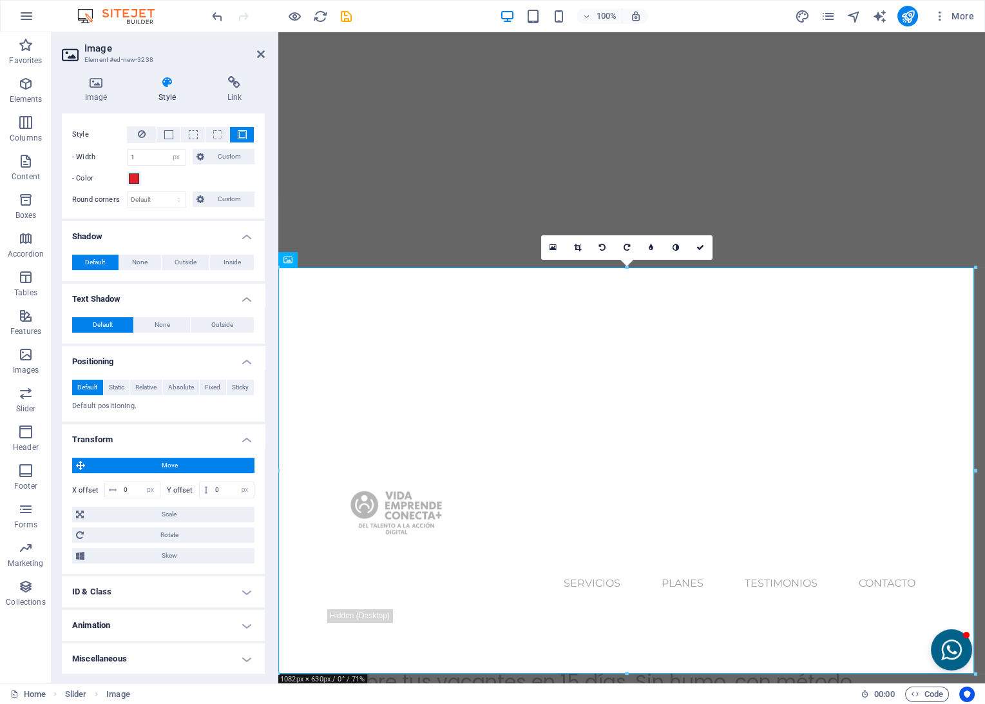
click at [108, 619] on h4 "Animation" at bounding box center [163, 625] width 203 height 31
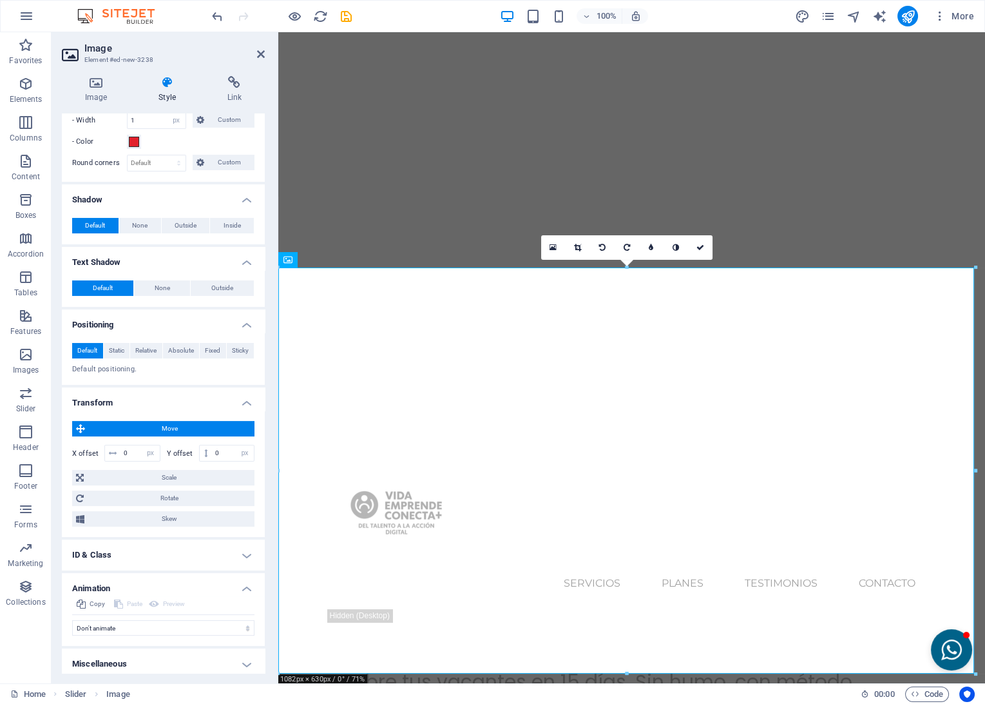
scroll to position [255, 0]
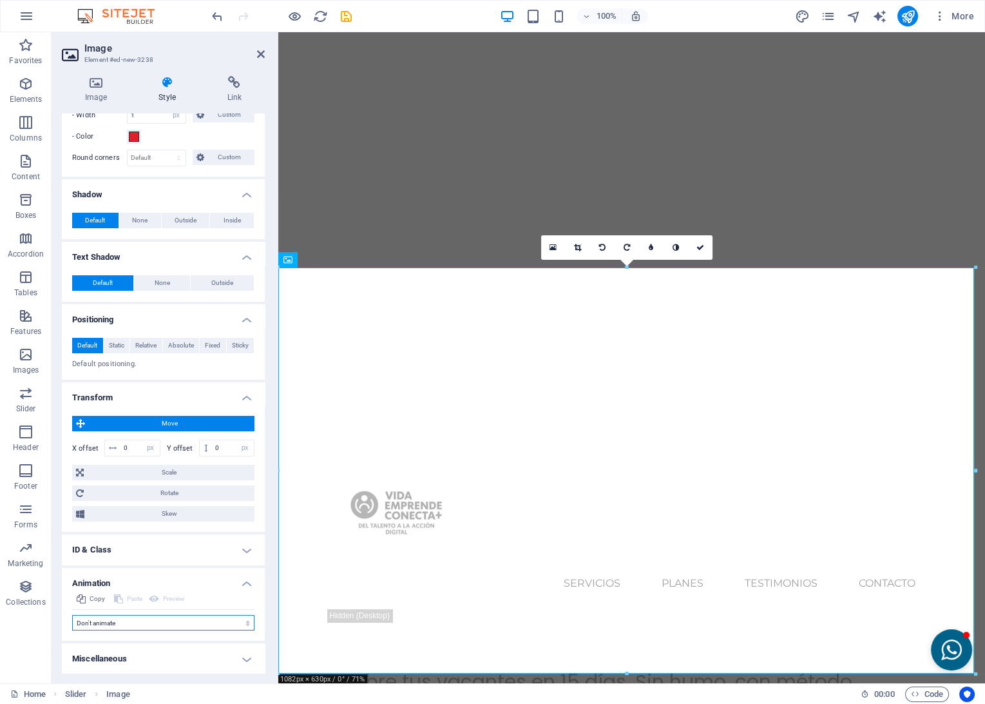
click at [105, 621] on select "Don't animate Show / Hide Slide up/down Zoom in/out Slide left to right Slide r…" at bounding box center [163, 622] width 182 height 15
select select "move-left-to-right"
click at [72, 615] on select "Don't animate Show / Hide Slide up/down Zoom in/out Slide left to right Slide r…" at bounding box center [163, 622] width 182 height 15
select select "scroll"
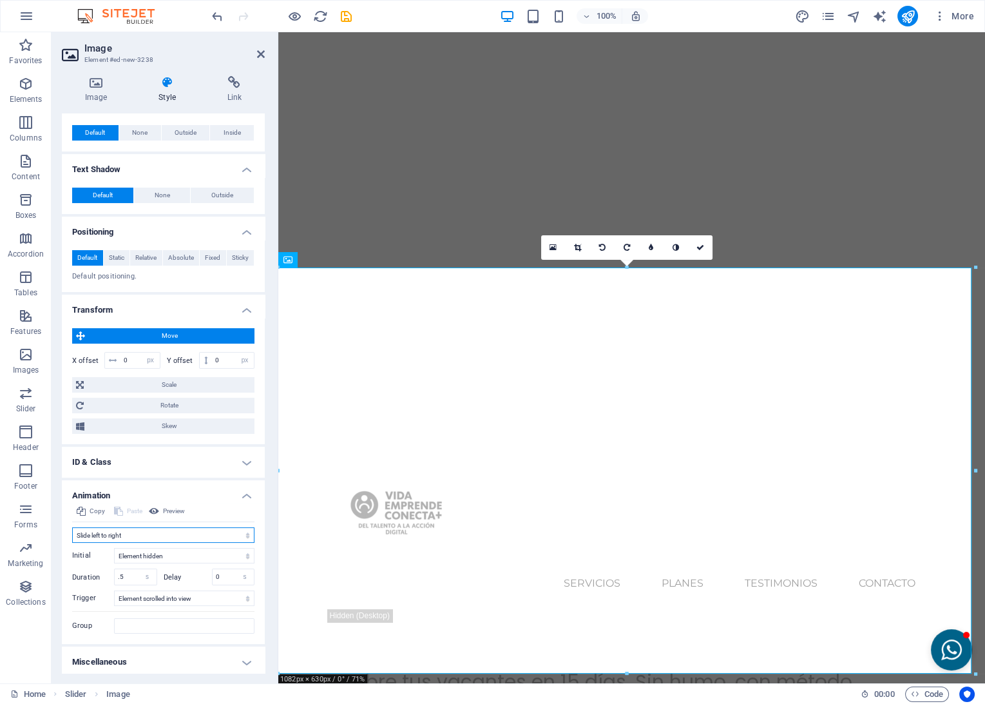
scroll to position [345, 0]
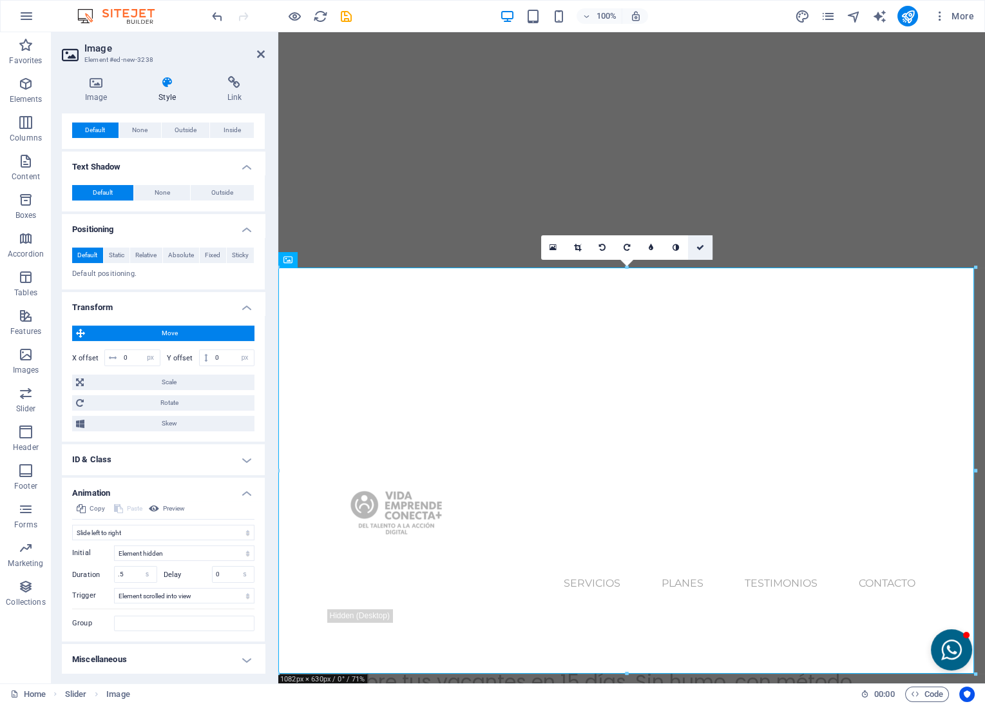
click at [697, 245] on icon at bounding box center [701, 248] width 8 height 8
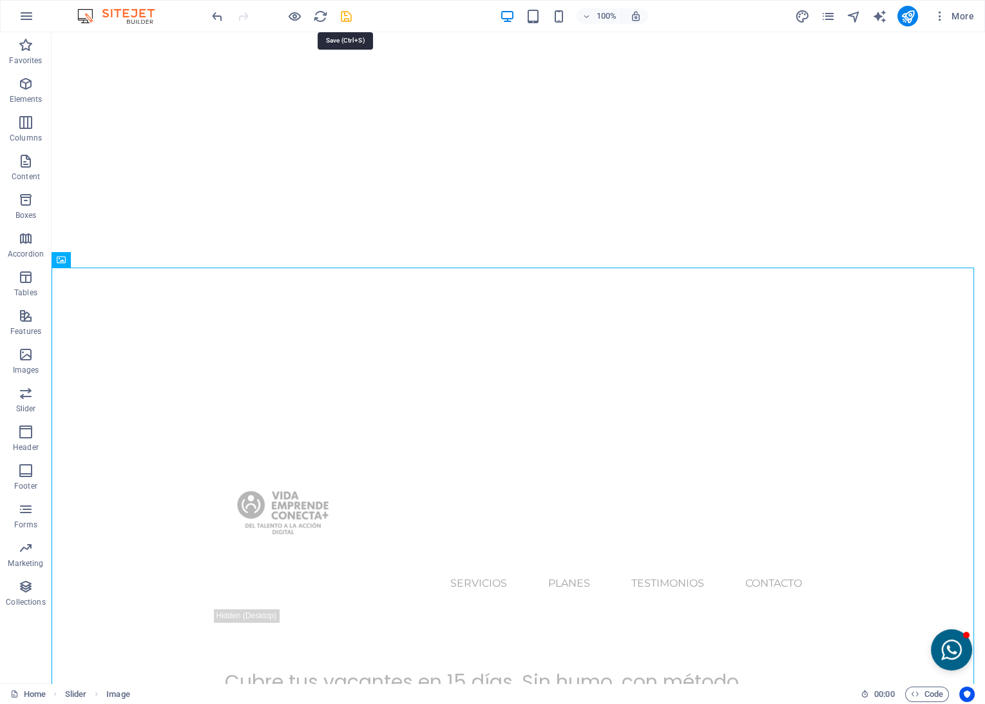
click at [347, 15] on icon "save" at bounding box center [346, 16] width 15 height 15
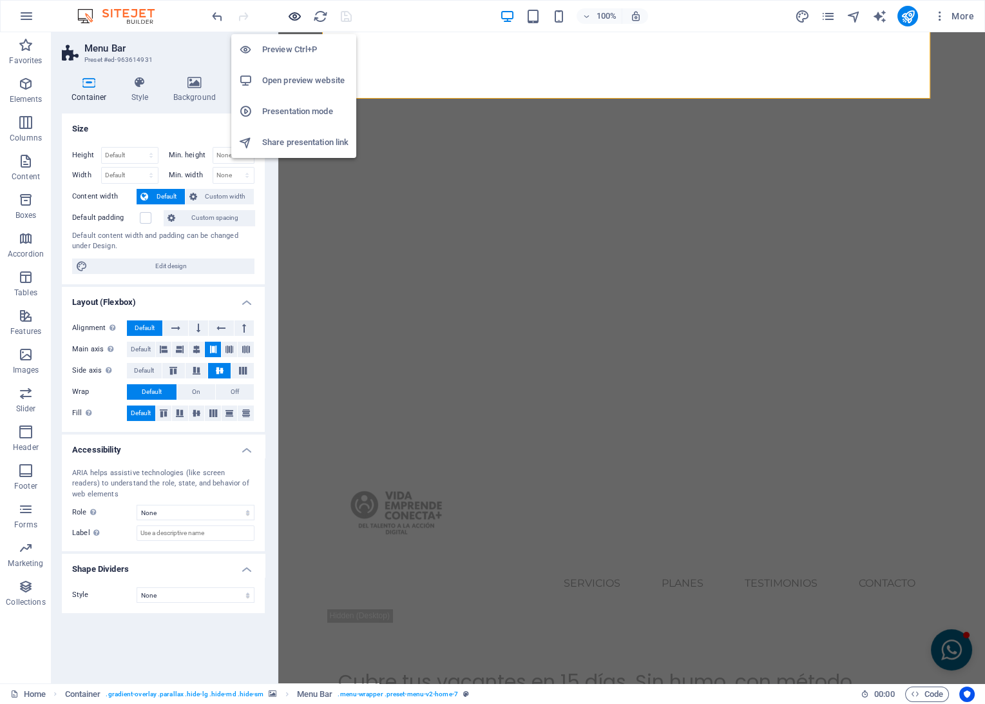
click at [289, 16] on icon "button" at bounding box center [294, 16] width 15 height 15
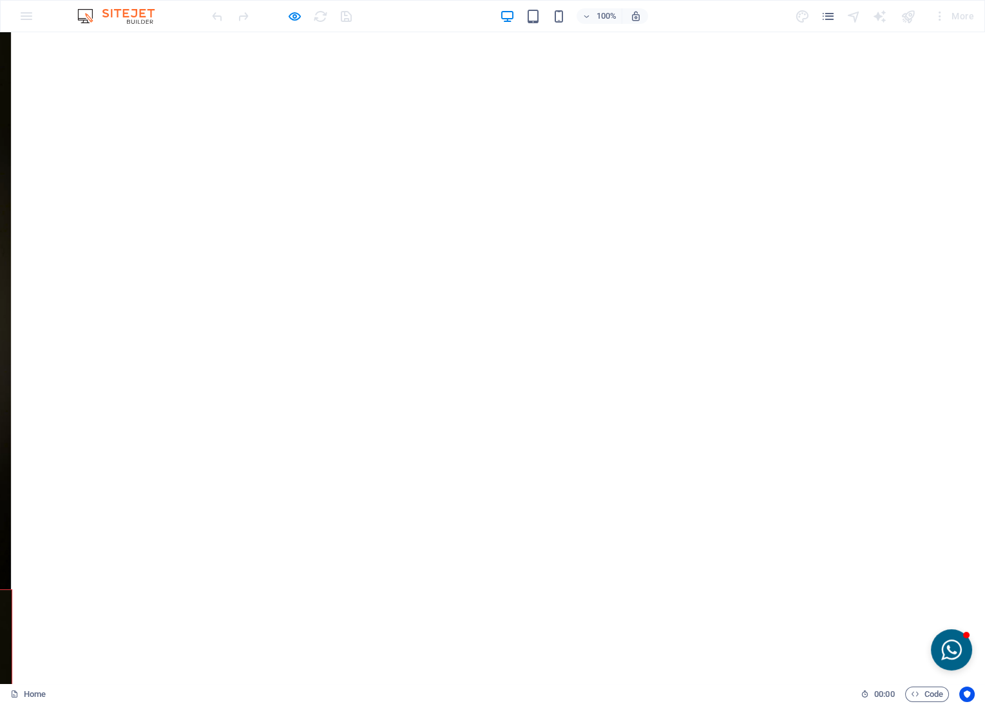
scroll to position [0, 0]
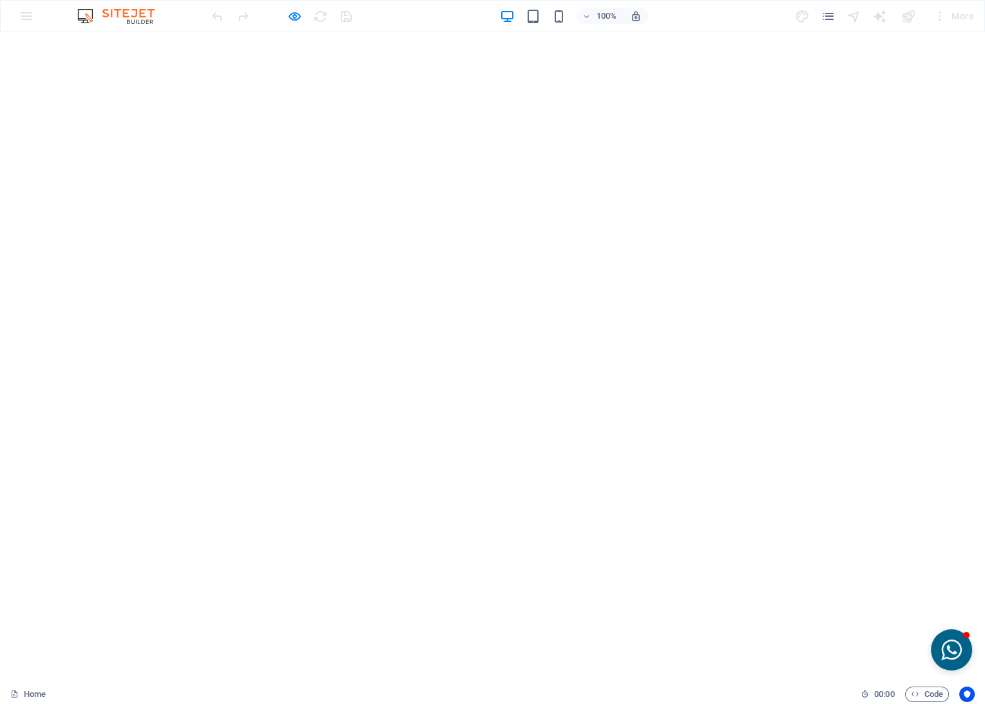
scroll to position [644, 0]
